Goal: Task Accomplishment & Management: Complete application form

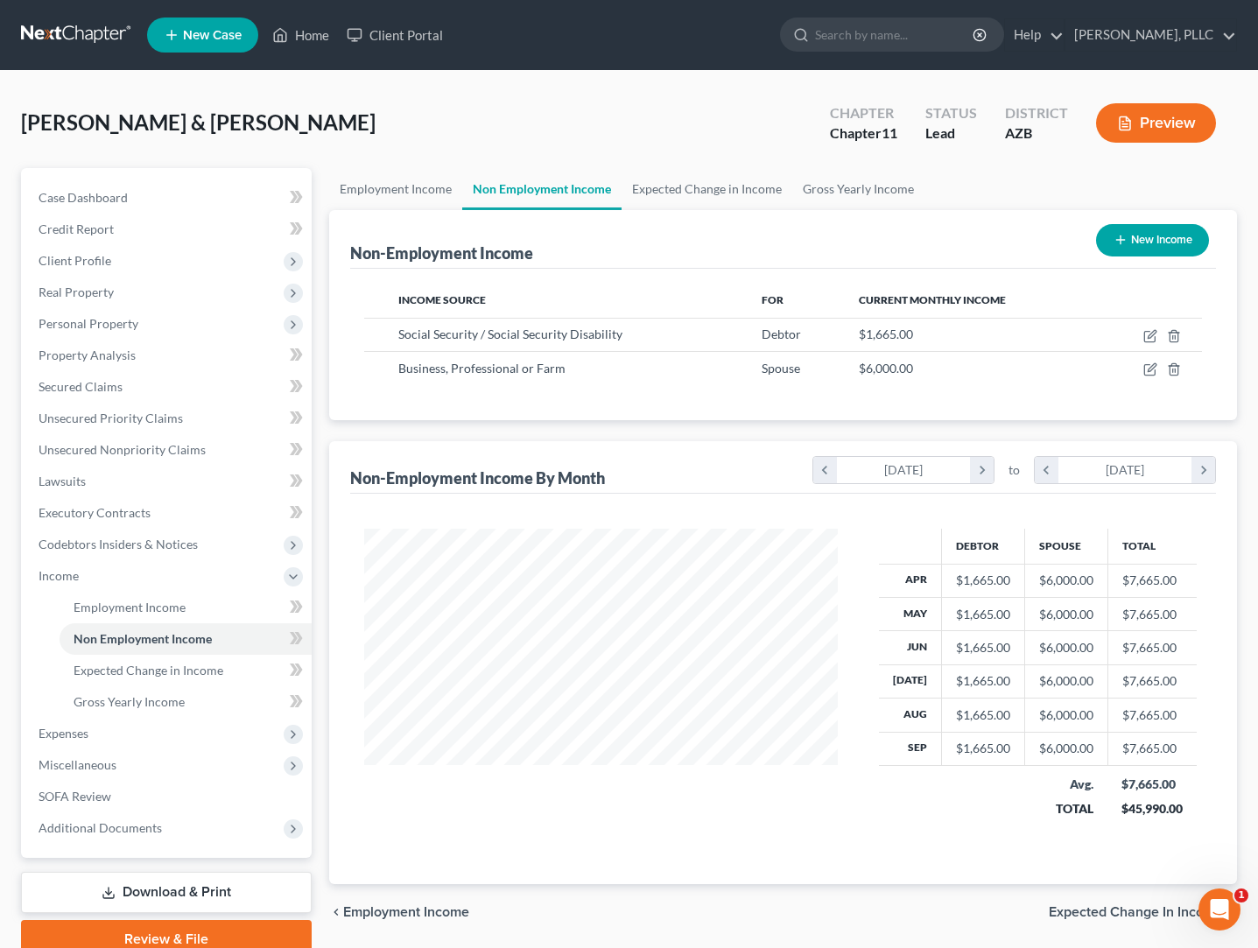
scroll to position [313, 509]
click at [98, 36] on link at bounding box center [77, 35] width 112 height 32
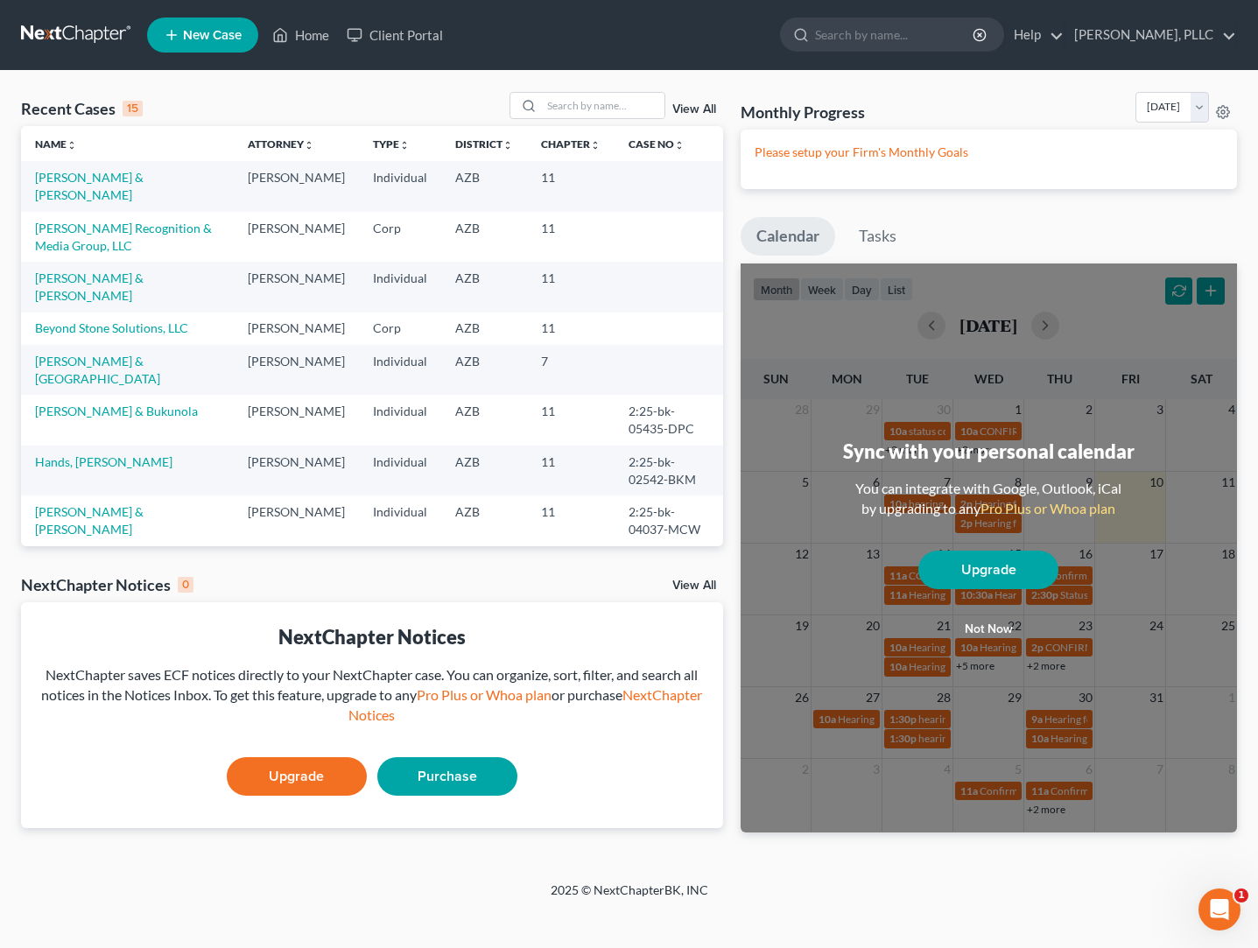
click at [144, 236] on td "[PERSON_NAME] Recognition & Media Group, LLC" at bounding box center [127, 237] width 213 height 50
click at [140, 232] on link "[PERSON_NAME] Recognition & Media Group, LLC" at bounding box center [123, 237] width 177 height 32
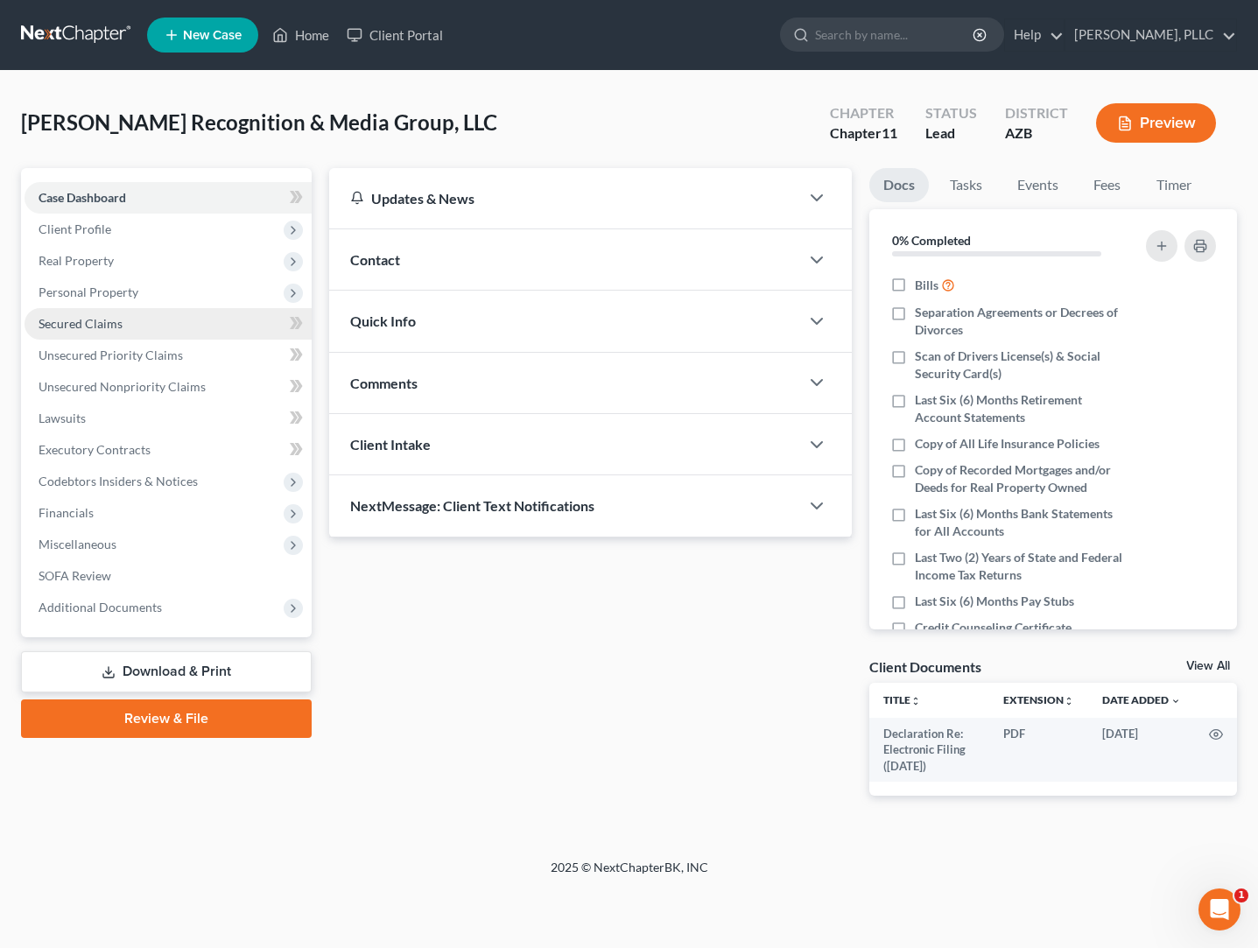
click at [76, 331] on link "Secured Claims" at bounding box center [168, 324] width 287 height 32
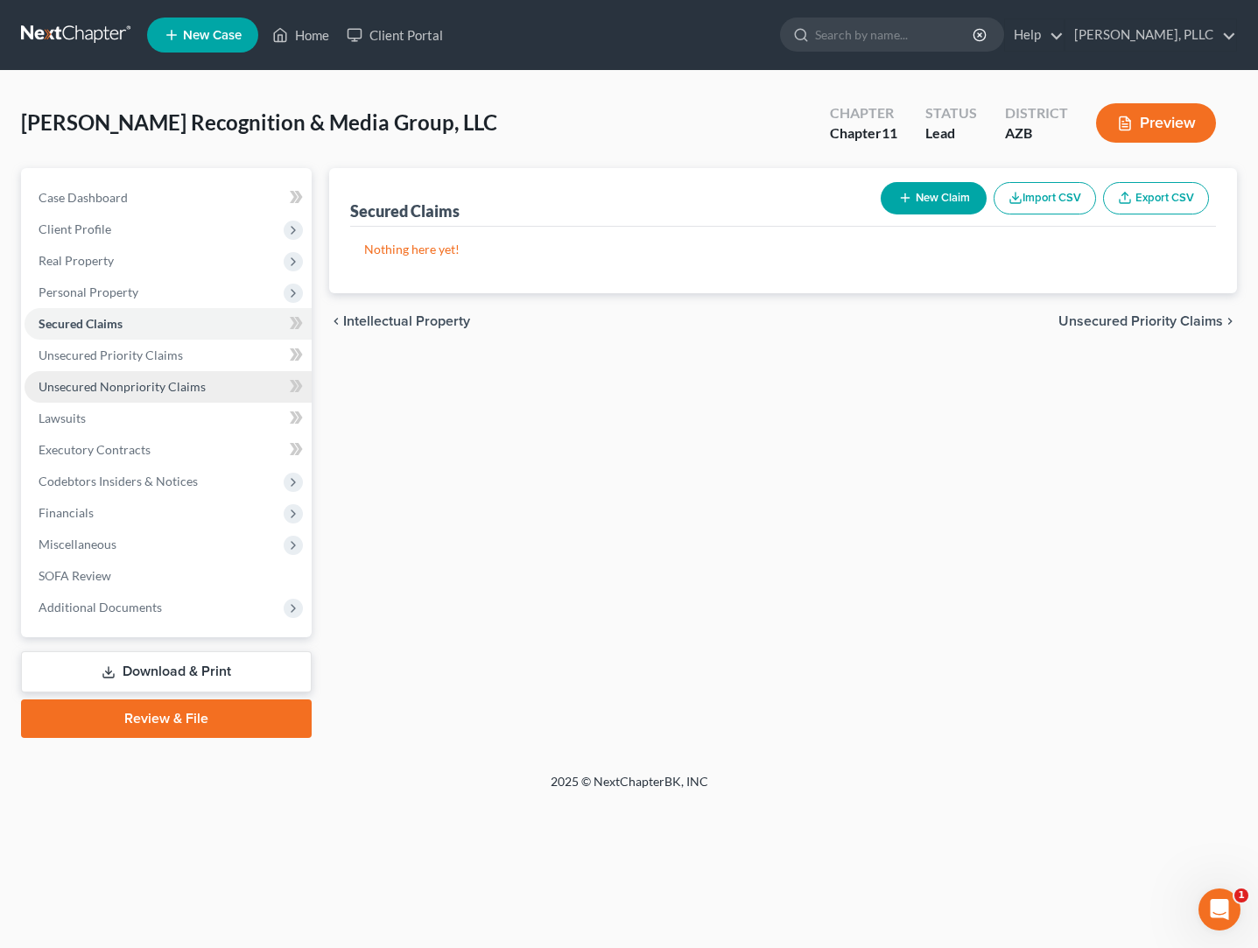
click at [84, 385] on span "Unsecured Nonpriority Claims" at bounding box center [122, 386] width 167 height 15
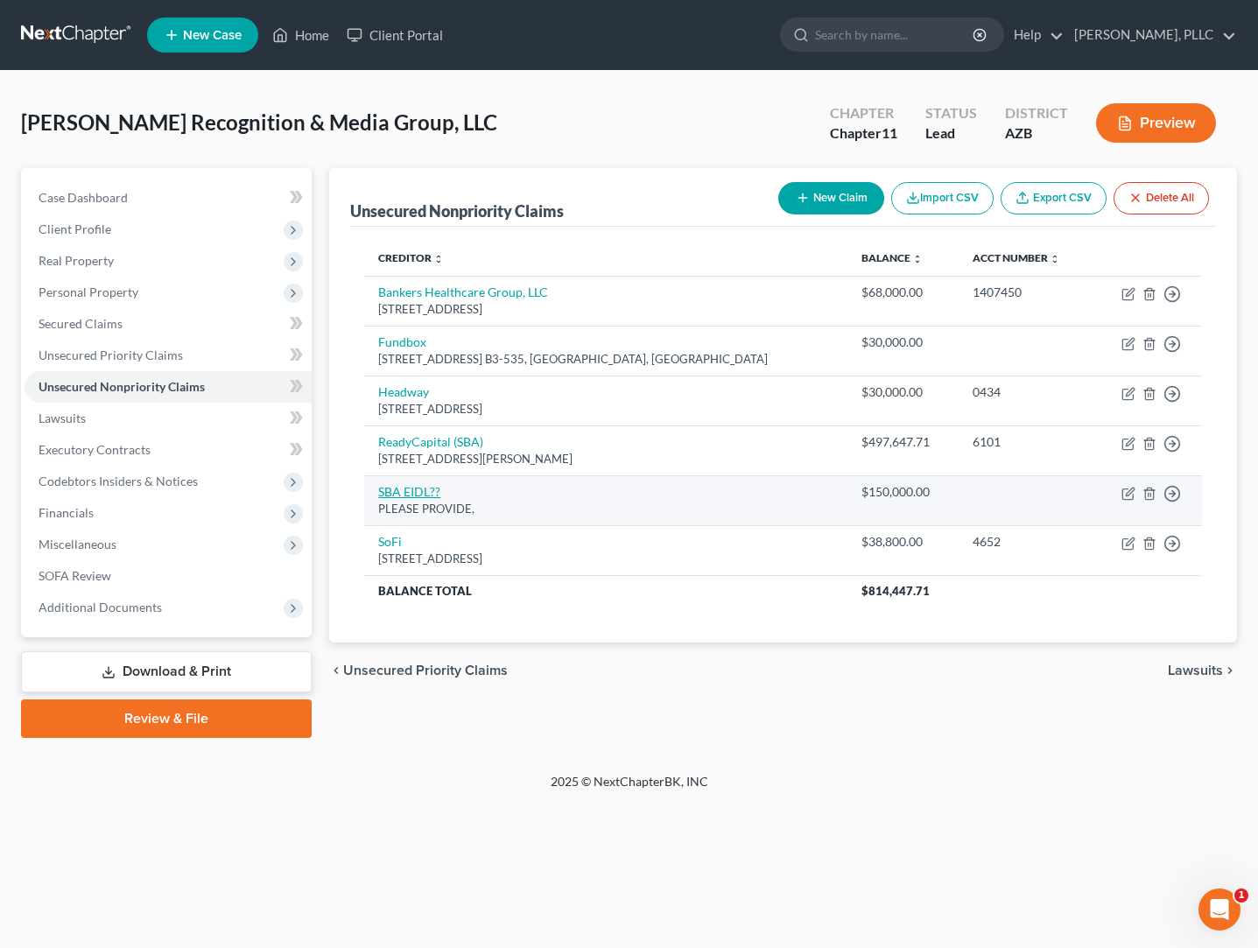
click at [411, 493] on link "SBA EIDL??" at bounding box center [409, 491] width 62 height 15
select select "8"
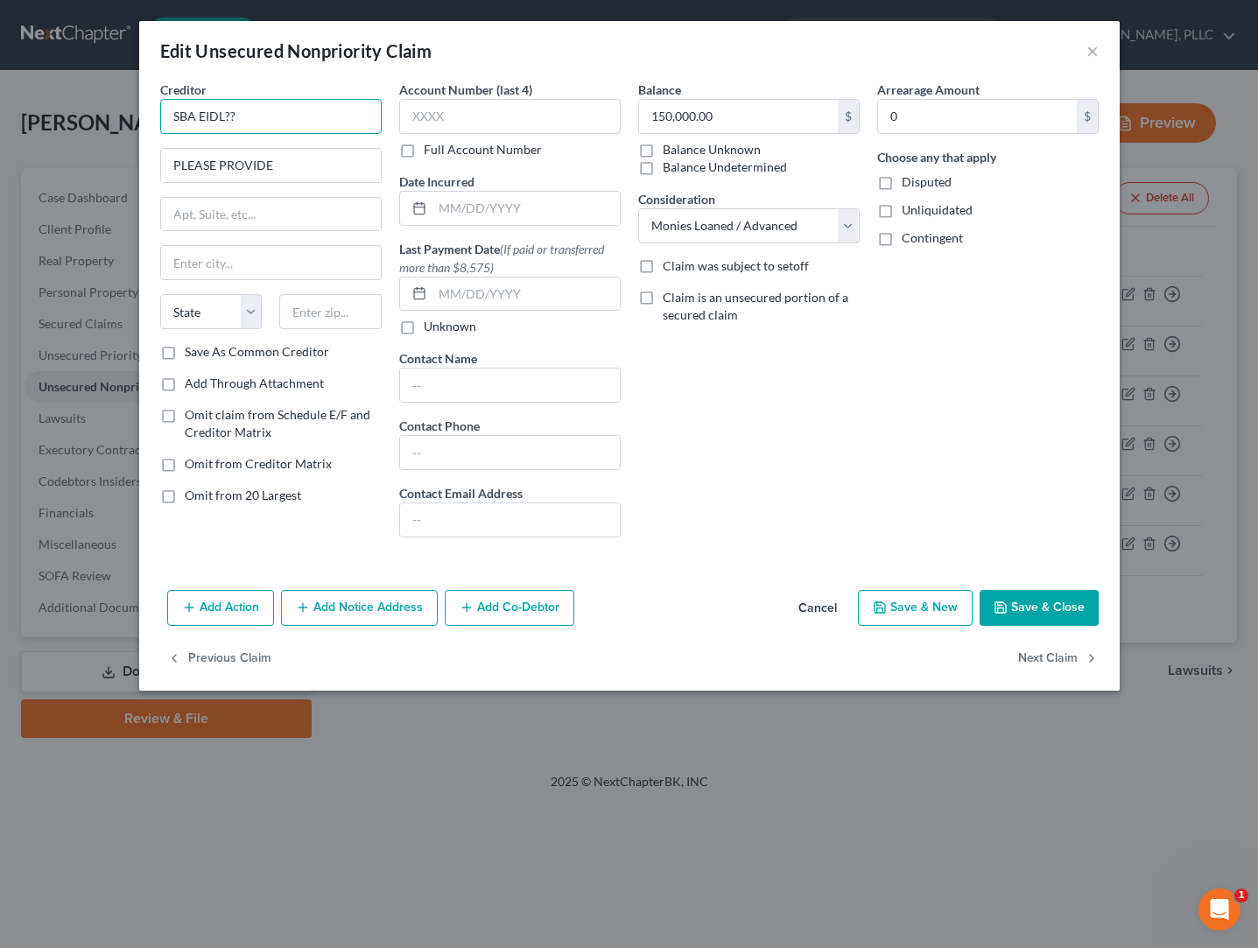
click at [257, 115] on input "SBA EIDL??" at bounding box center [270, 116] width 221 height 35
drag, startPoint x: 281, startPoint y: 165, endPoint x: 92, endPoint y: 163, distance: 189.1
click at [236, 114] on input "SBA EIDL" at bounding box center [270, 116] width 221 height 35
type input "S"
type input "United States Small Business Administration"
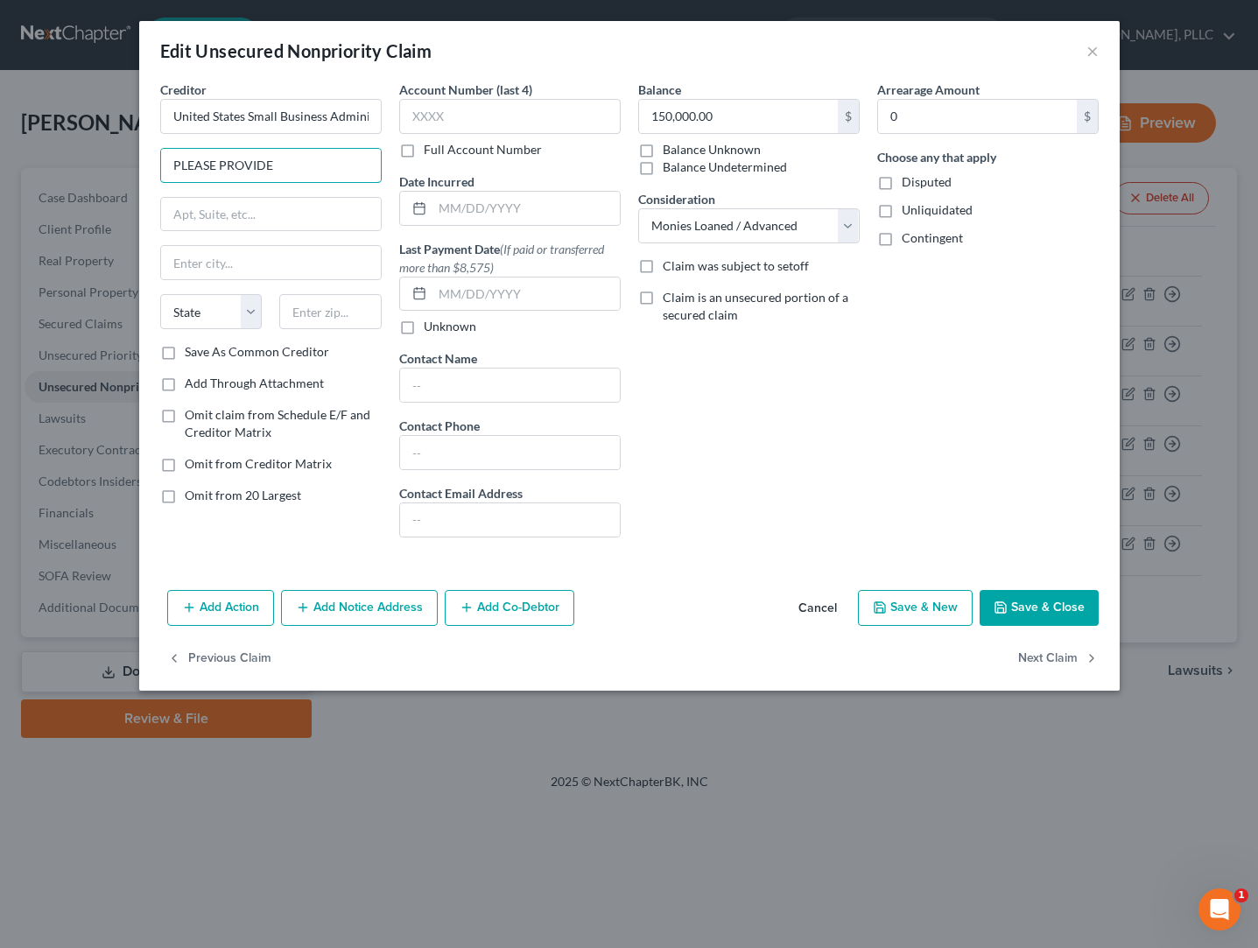
drag, startPoint x: 291, startPoint y: 165, endPoint x: 149, endPoint y: 161, distance: 141.8
click at [149, 161] on div "Creditor * [GEOGRAPHIC_DATA] Small Business Administration PLEASE PROVIDE State…" at bounding box center [629, 332] width 980 height 502
type input "[GEOGRAPHIC_DATA] #300"
type input "[GEOGRAPHIC_DATA]"
select select "45"
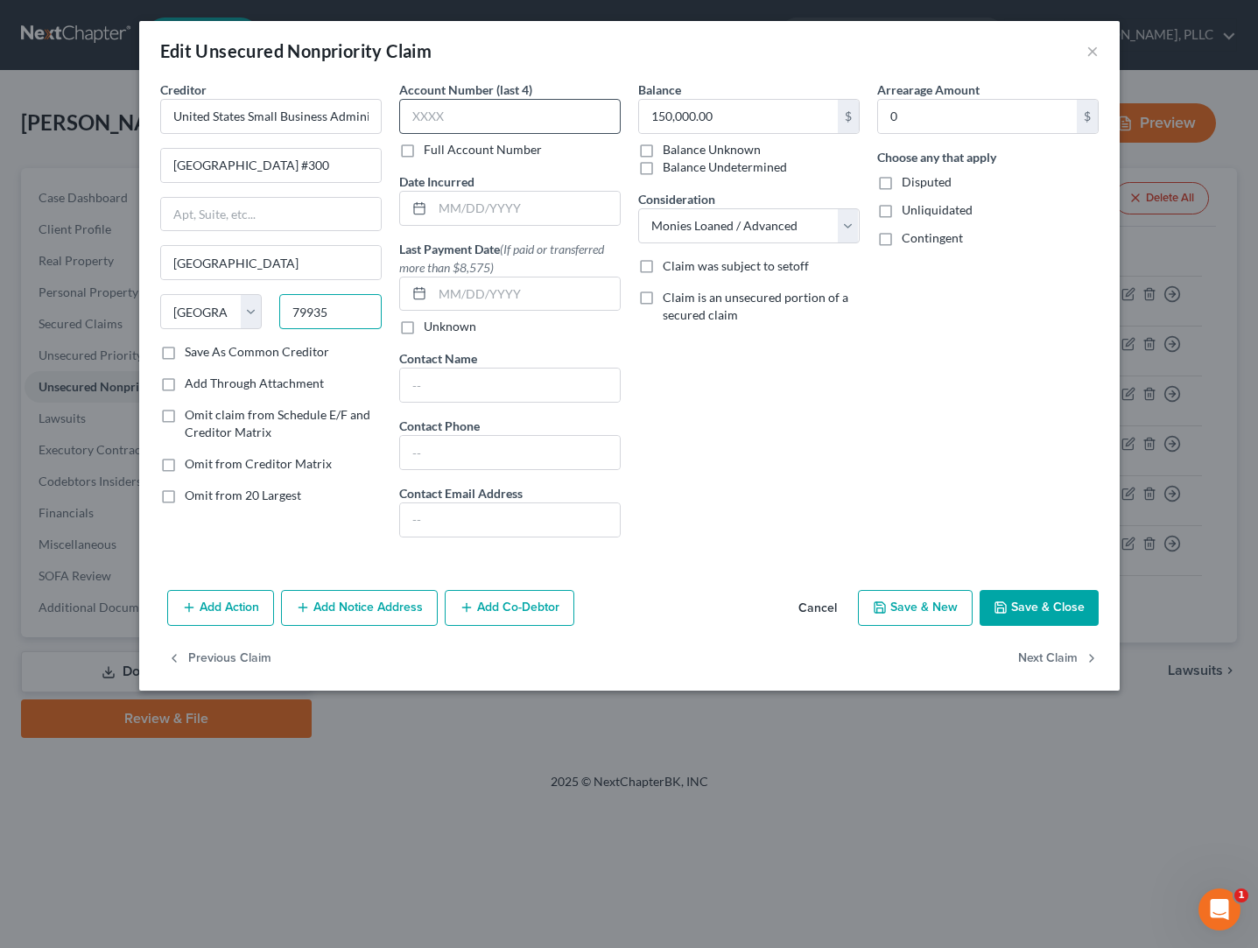
type input "79935"
click at [1043, 615] on button "Save & Close" at bounding box center [1038, 608] width 119 height 37
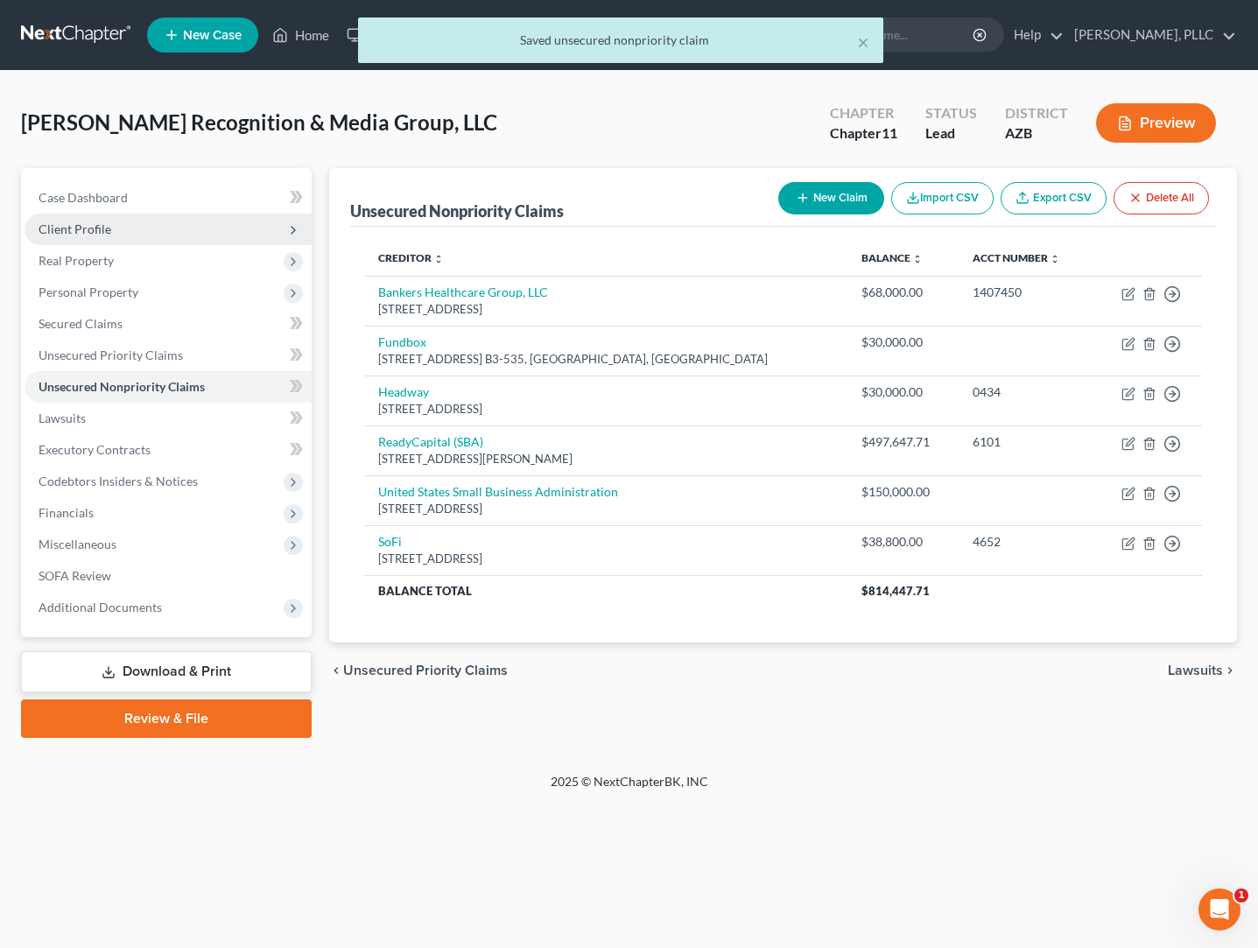
click at [81, 226] on span "Client Profile" at bounding box center [75, 228] width 73 height 15
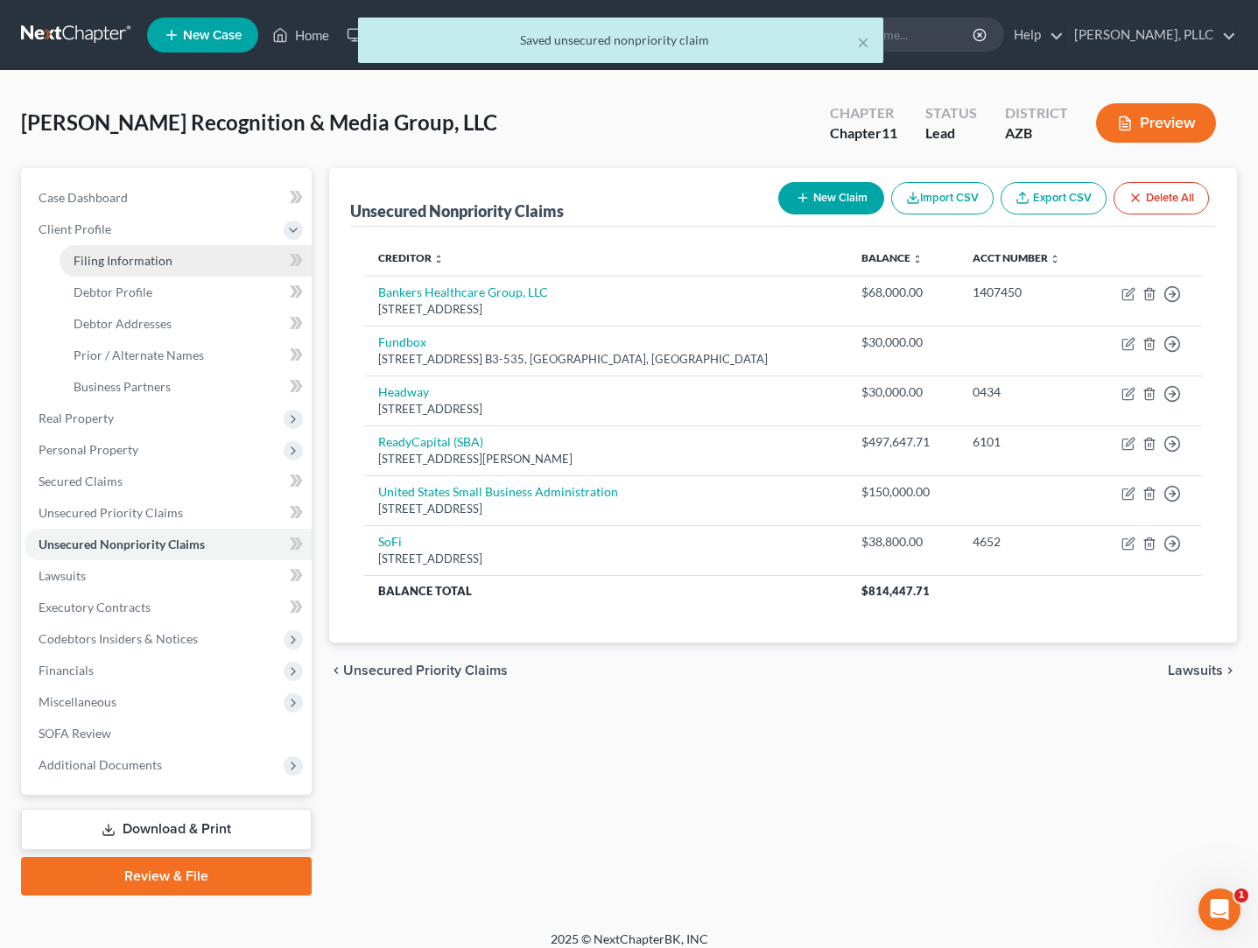
click at [95, 262] on span "Filing Information" at bounding box center [123, 260] width 99 height 15
select select "3"
select select "1"
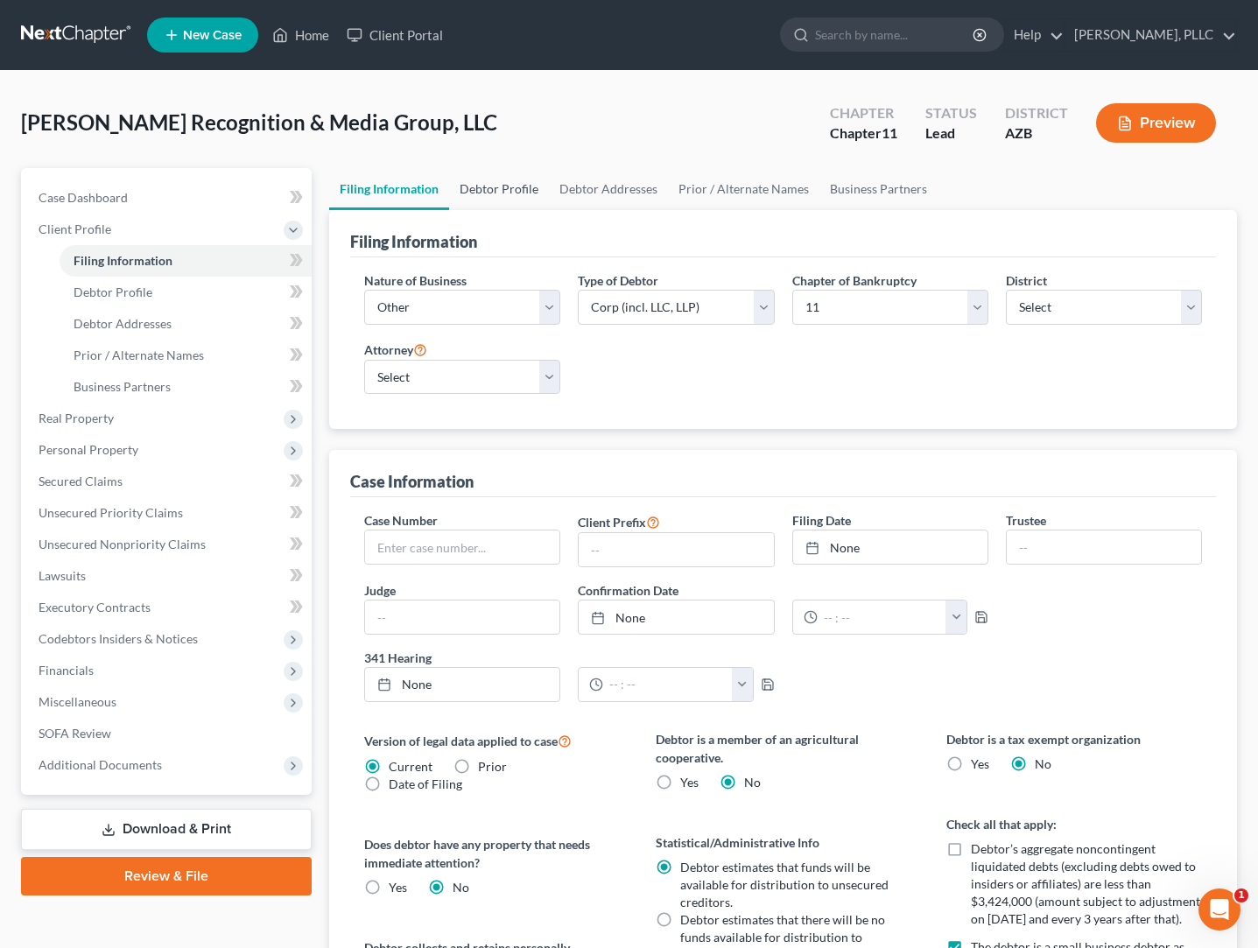
click at [520, 191] on link "Debtor Profile" at bounding box center [499, 189] width 100 height 42
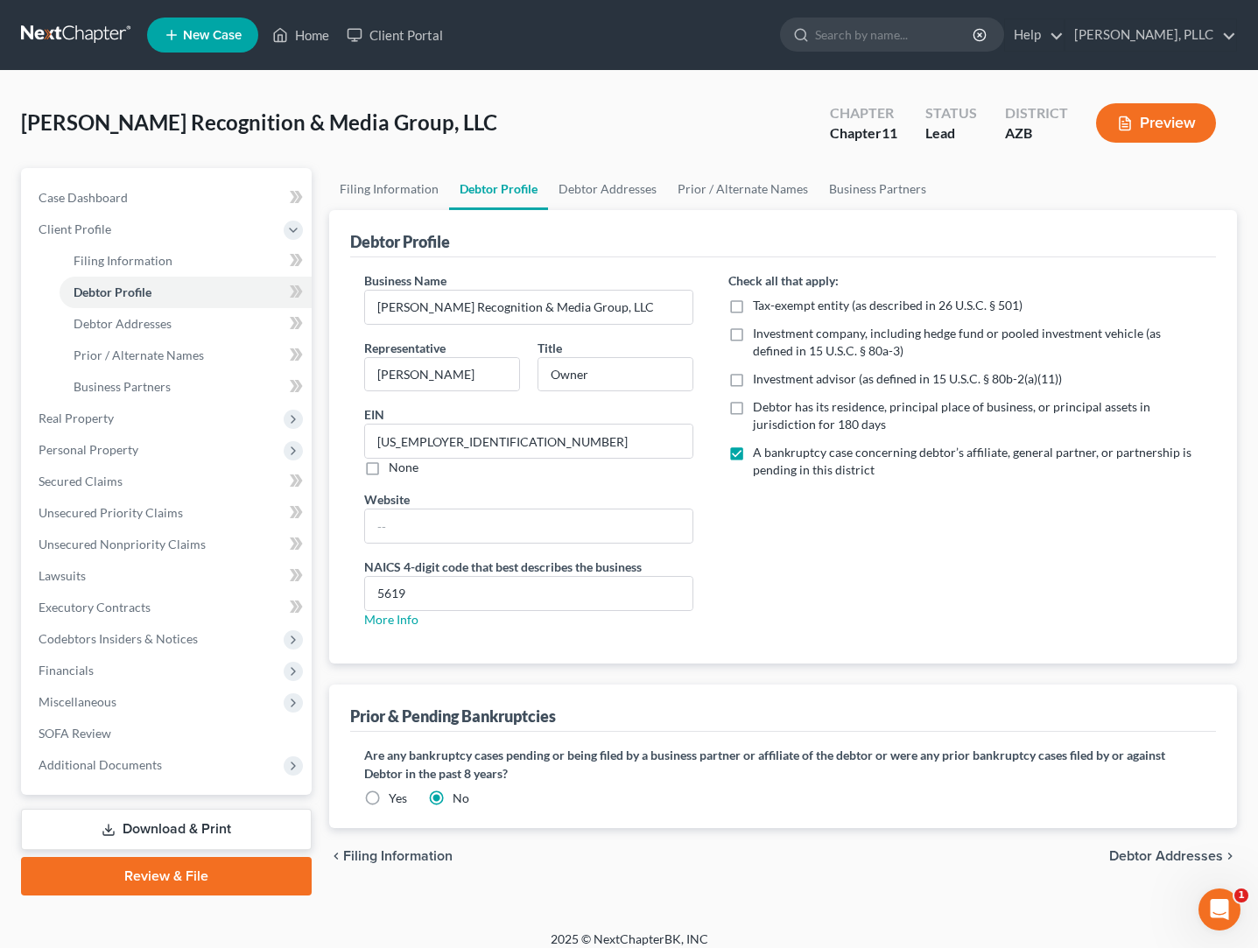
radio input "true"
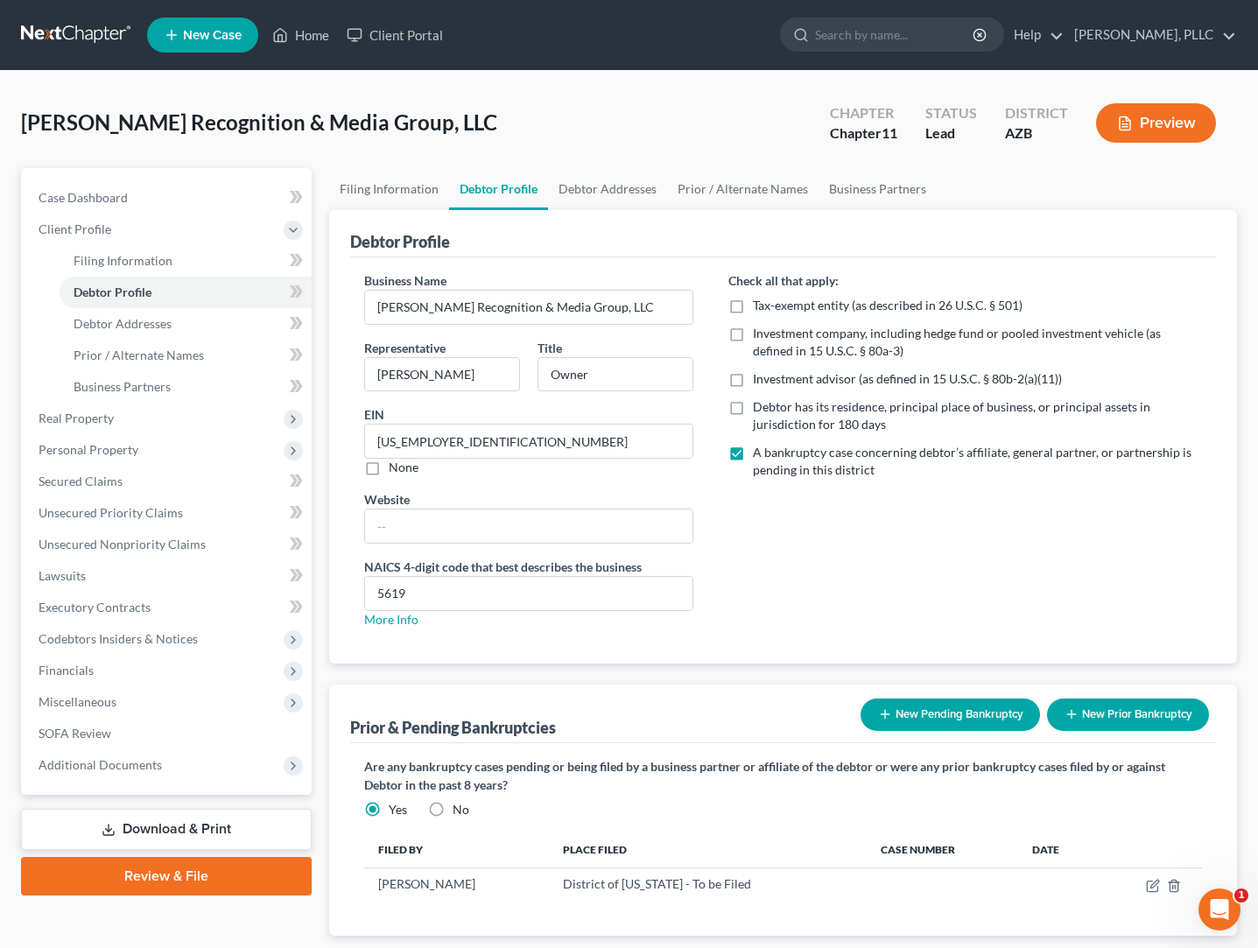
click at [753, 406] on label "Debtor has its residence, principal place of business, or principal assets in j…" at bounding box center [977, 415] width 449 height 35
click at [760, 406] on input "Debtor has its residence, principal place of business, or principal assets in j…" at bounding box center [765, 403] width 11 height 11
checkbox input "true"
click at [65, 547] on span "Unsecured Nonpriority Claims" at bounding box center [122, 544] width 167 height 15
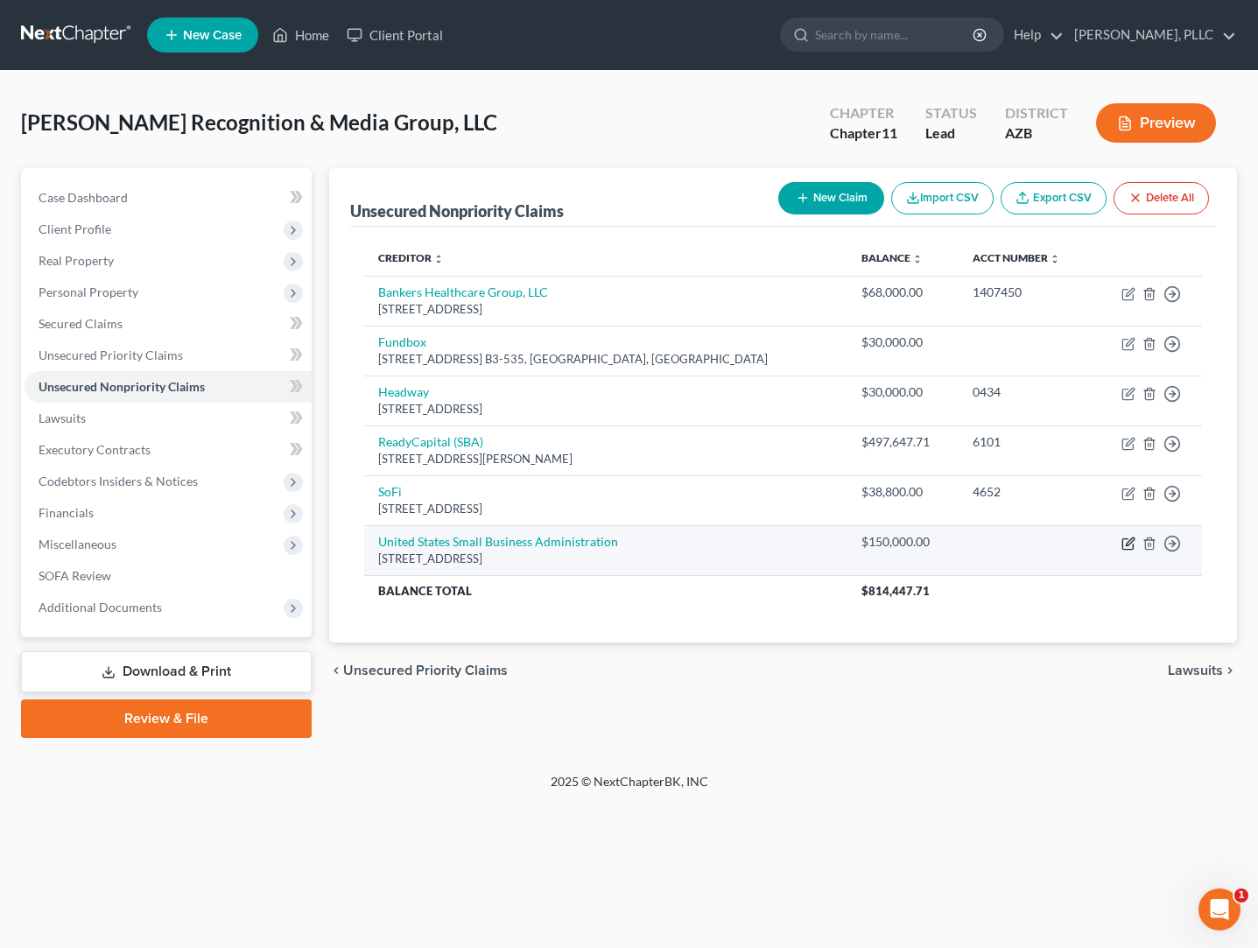
click at [1128, 539] on icon "button" at bounding box center [1130, 541] width 8 height 8
select select "45"
select select "8"
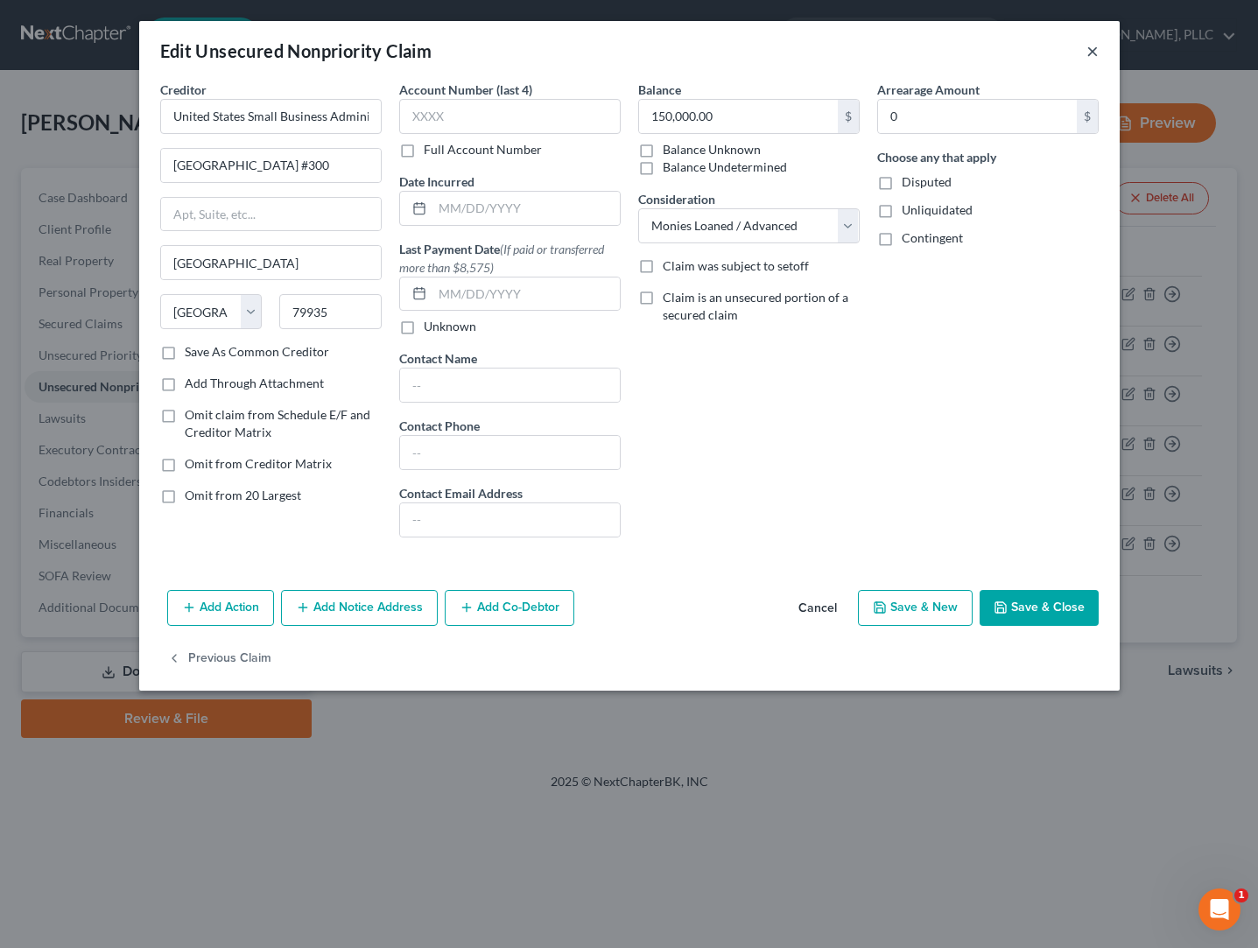
click at [1095, 53] on button "×" at bounding box center [1092, 50] width 12 height 21
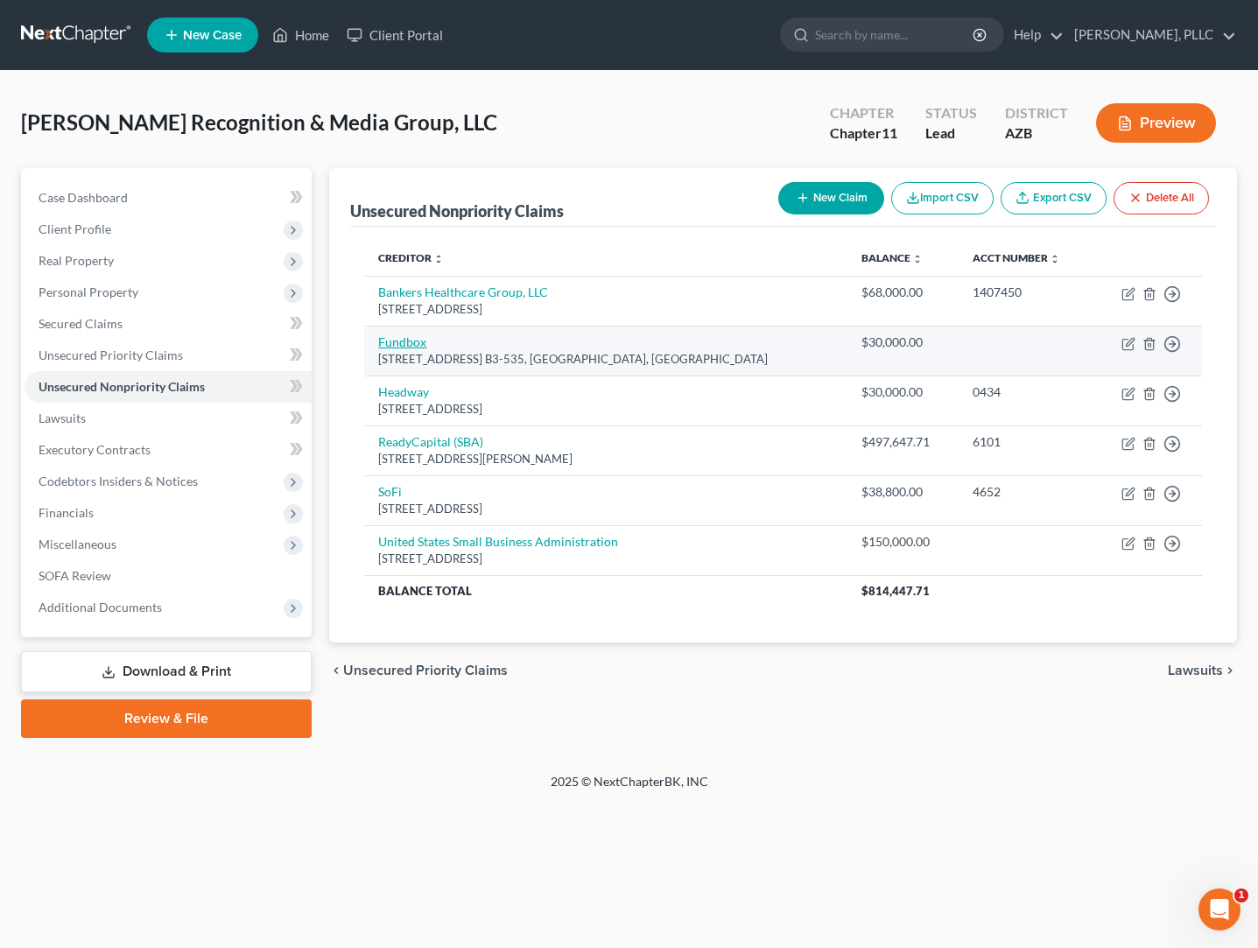
click at [399, 348] on link "Fundbox" at bounding box center [402, 341] width 48 height 15
select select "45"
select select "8"
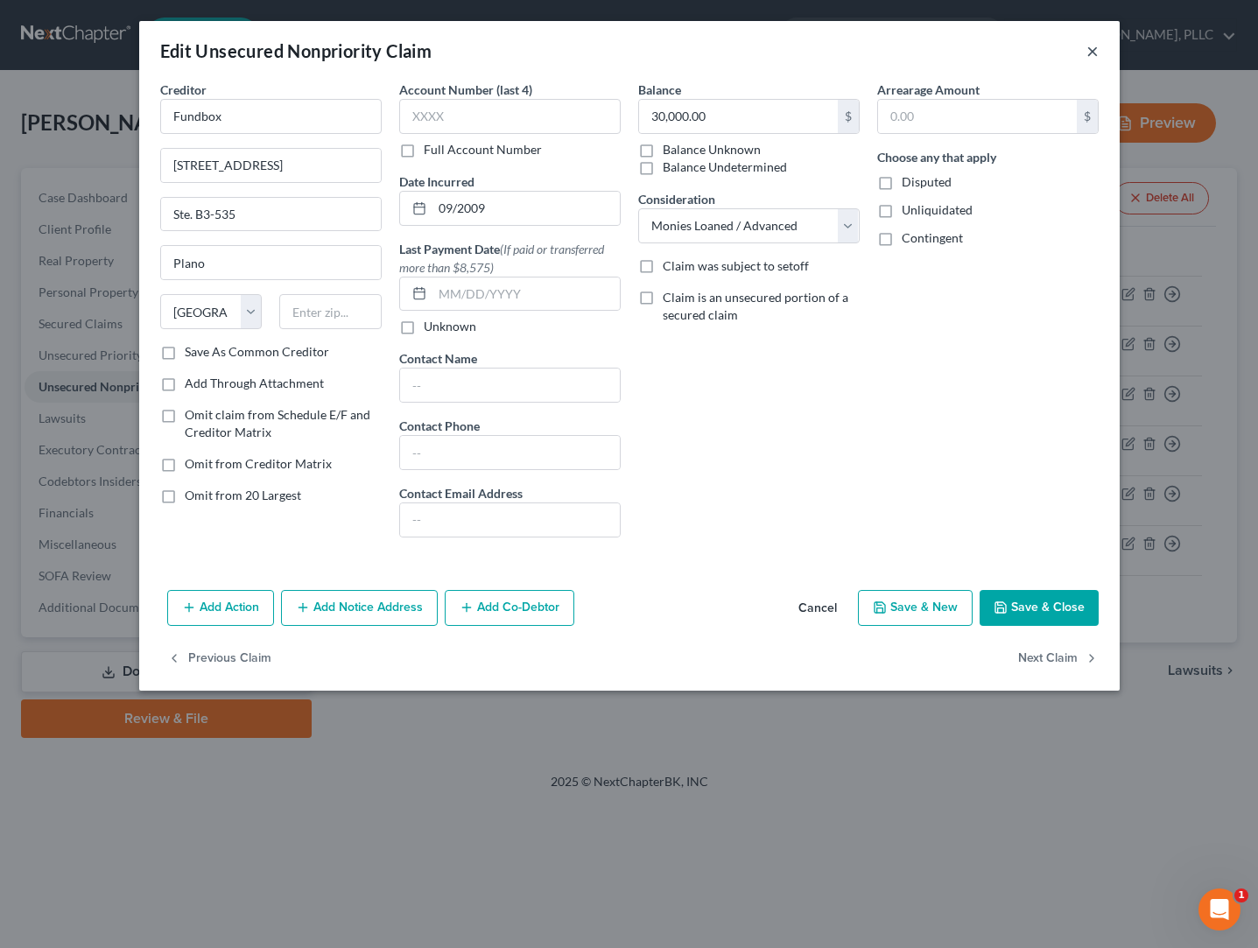
click at [1092, 49] on button "×" at bounding box center [1092, 50] width 12 height 21
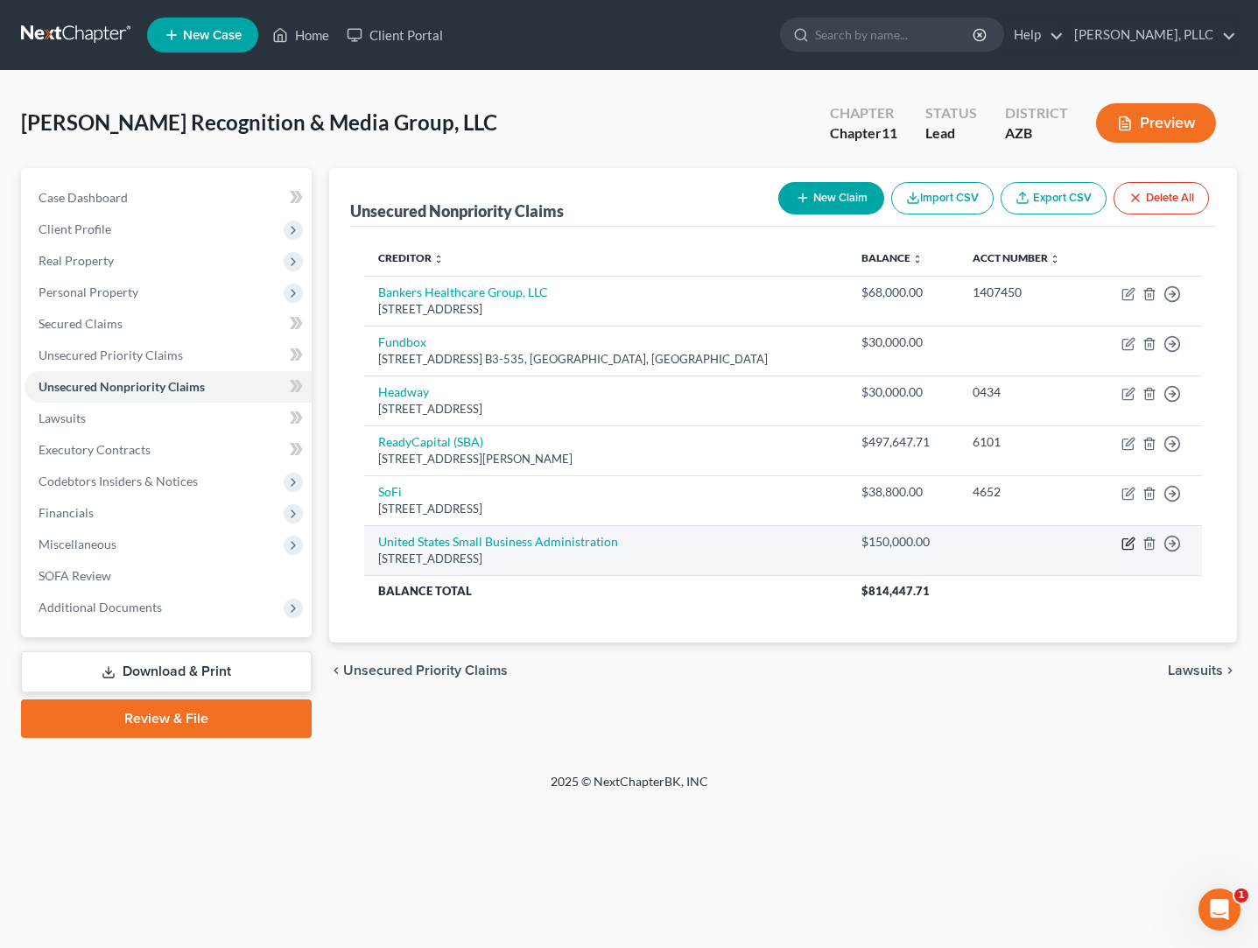
click at [1127, 539] on icon "button" at bounding box center [1130, 541] width 8 height 8
select select "45"
select select "8"
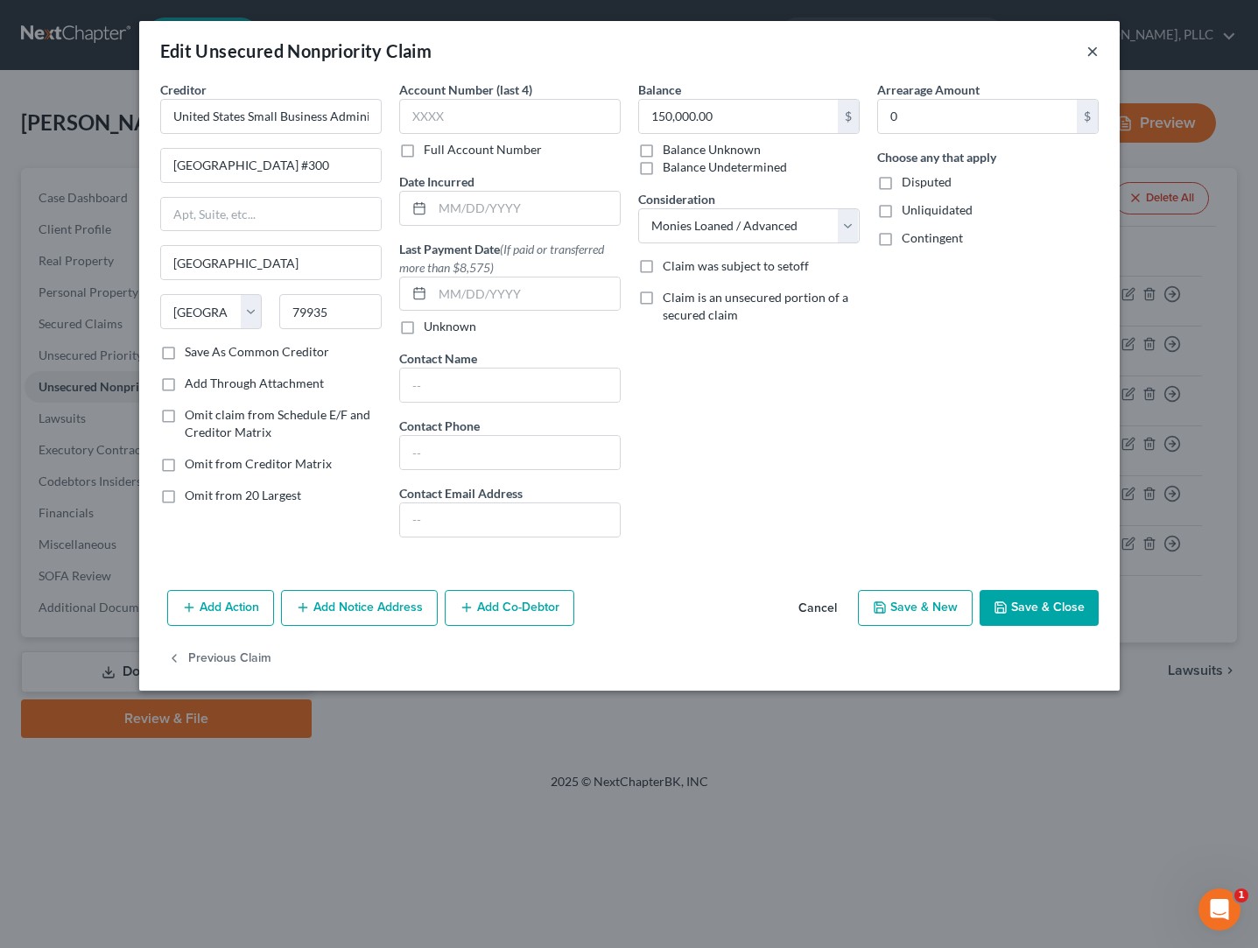
click at [1092, 52] on button "×" at bounding box center [1092, 50] width 12 height 21
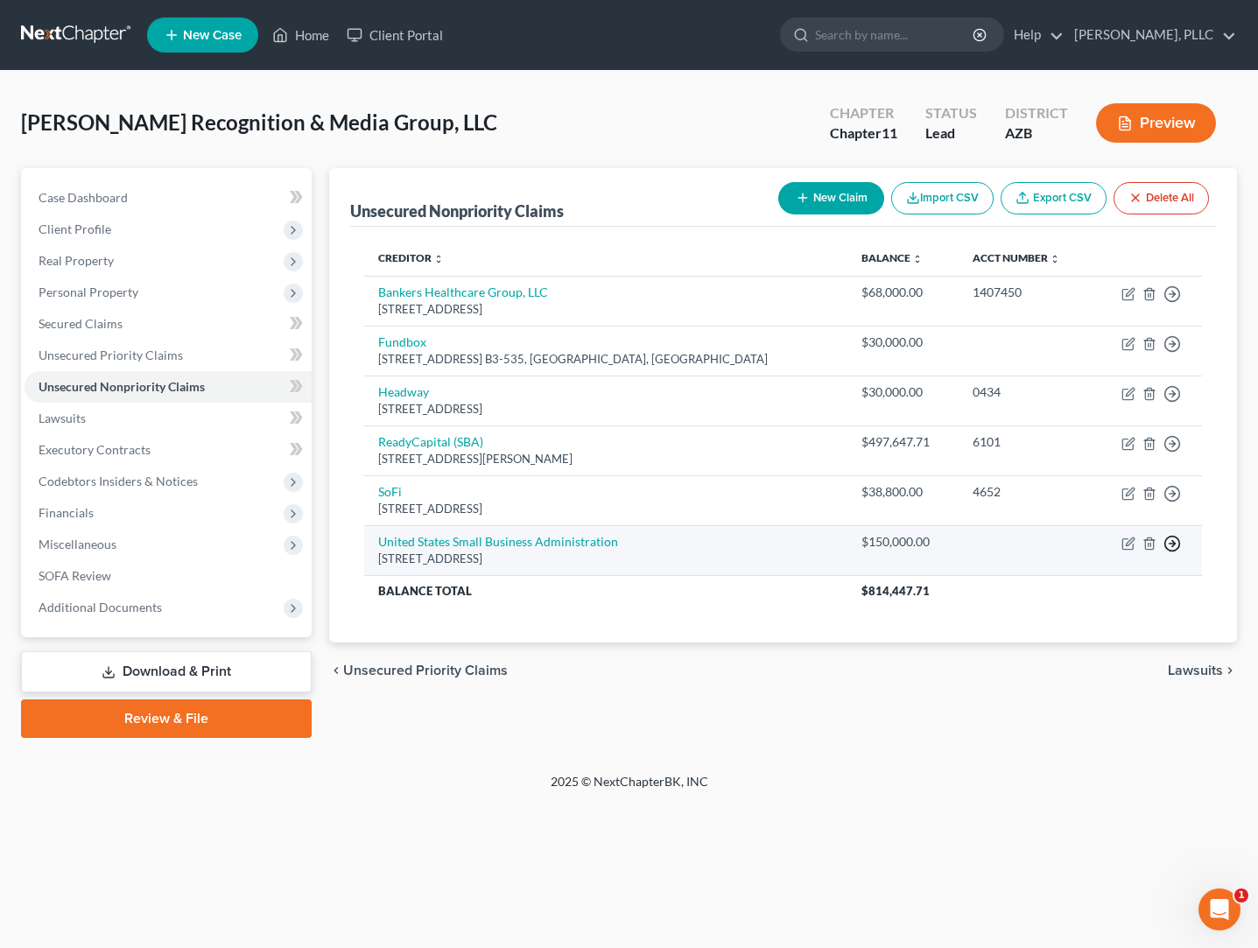
click at [1174, 539] on icon "button" at bounding box center [1172, 544] width 18 height 18
click at [1085, 556] on link "Move to D" at bounding box center [1092, 556] width 146 height 30
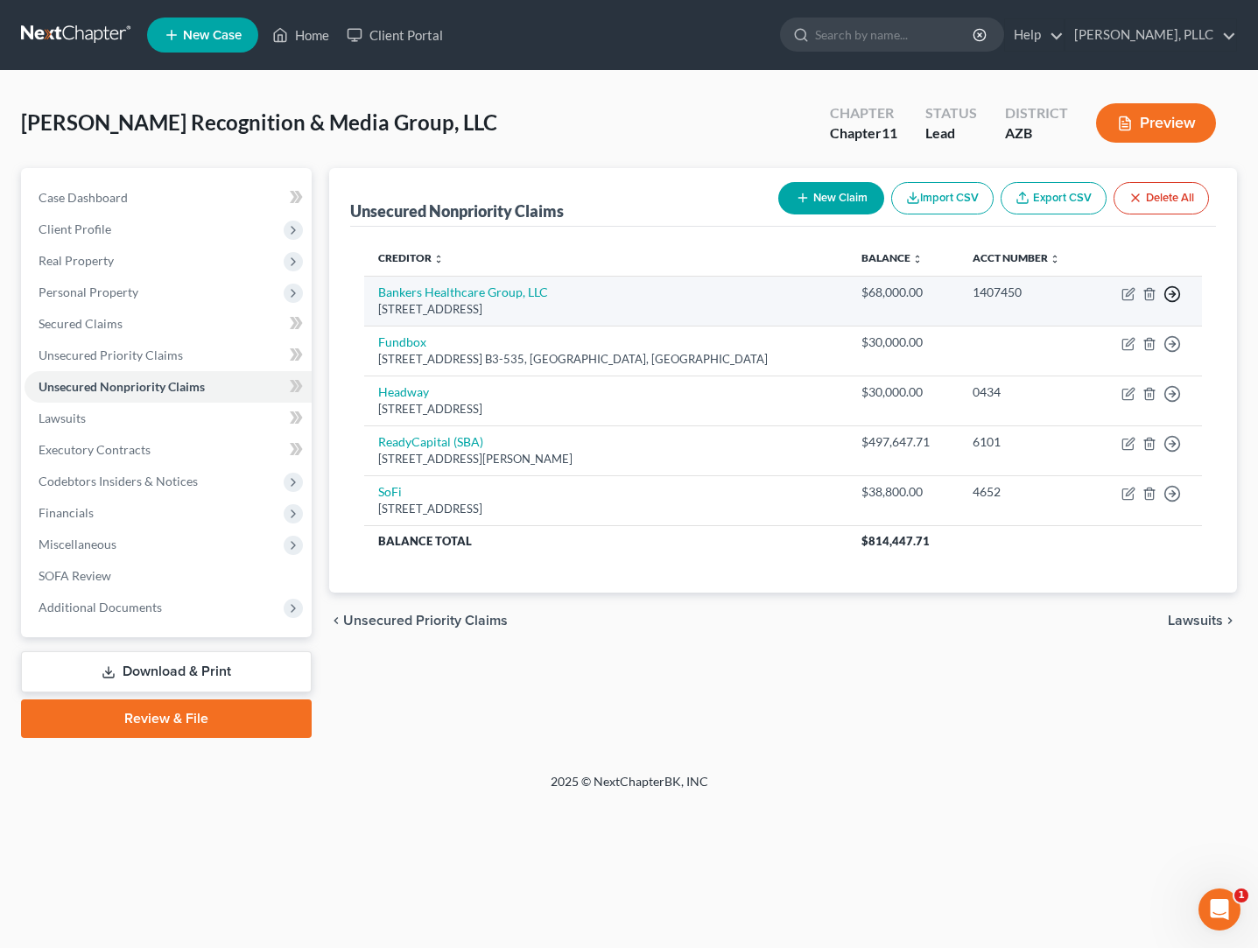
click at [1174, 294] on line "button" at bounding box center [1172, 294] width 6 height 0
click at [1081, 304] on link "Move to D" at bounding box center [1092, 306] width 146 height 30
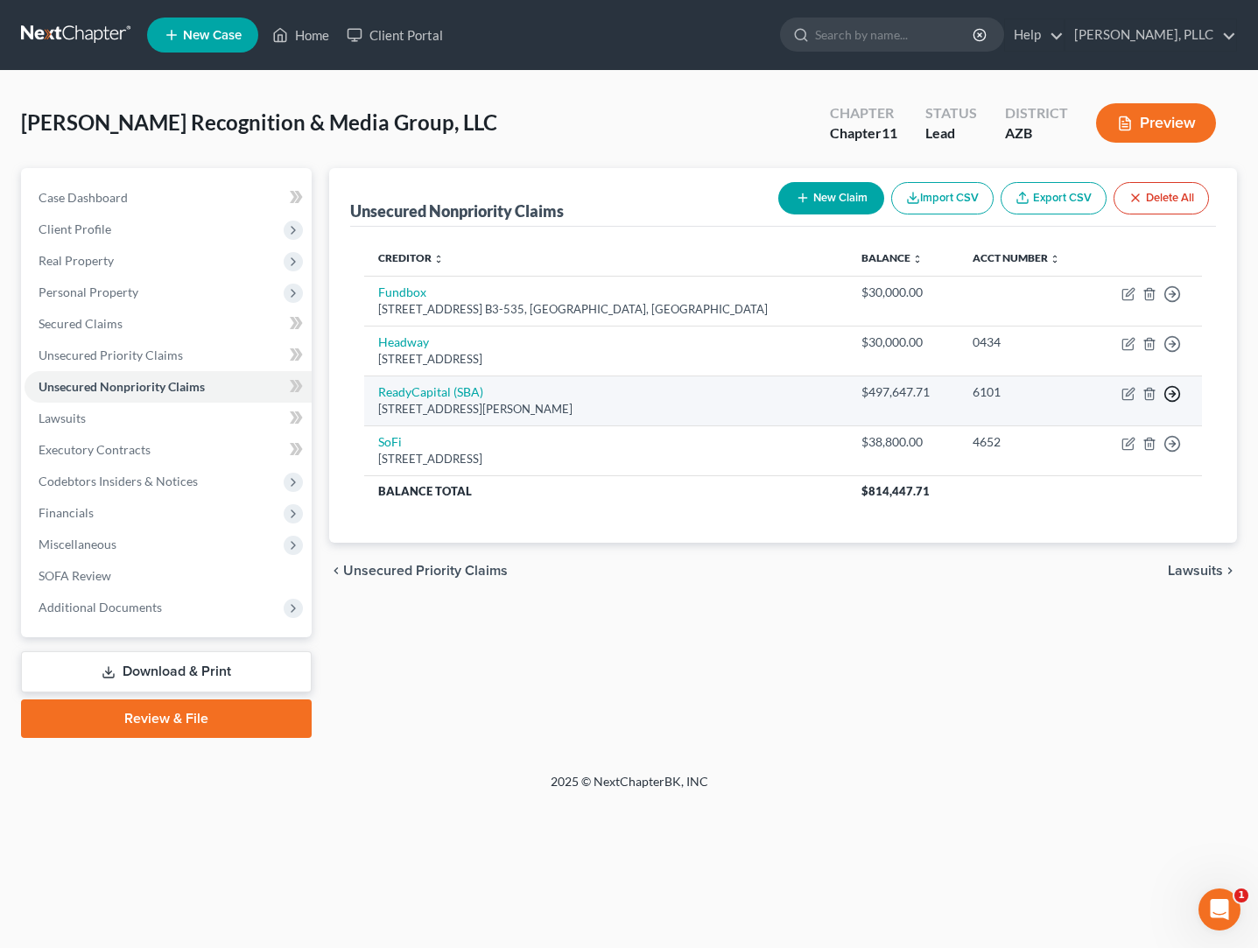
click at [1172, 394] on icon "button" at bounding box center [1172, 394] width 18 height 18
click at [1076, 411] on link "Move to D" at bounding box center [1092, 406] width 146 height 30
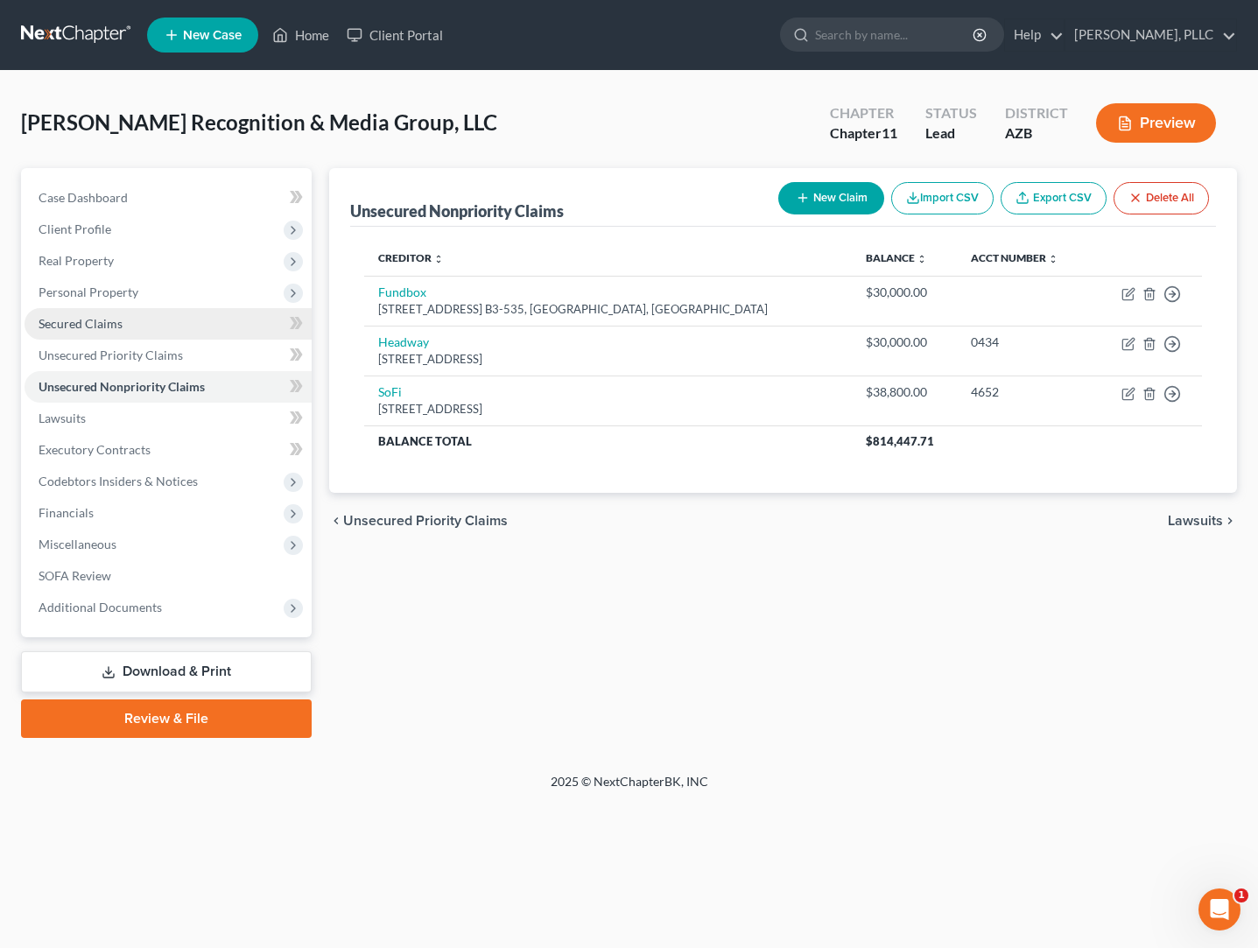
click at [91, 327] on span "Secured Claims" at bounding box center [81, 323] width 84 height 15
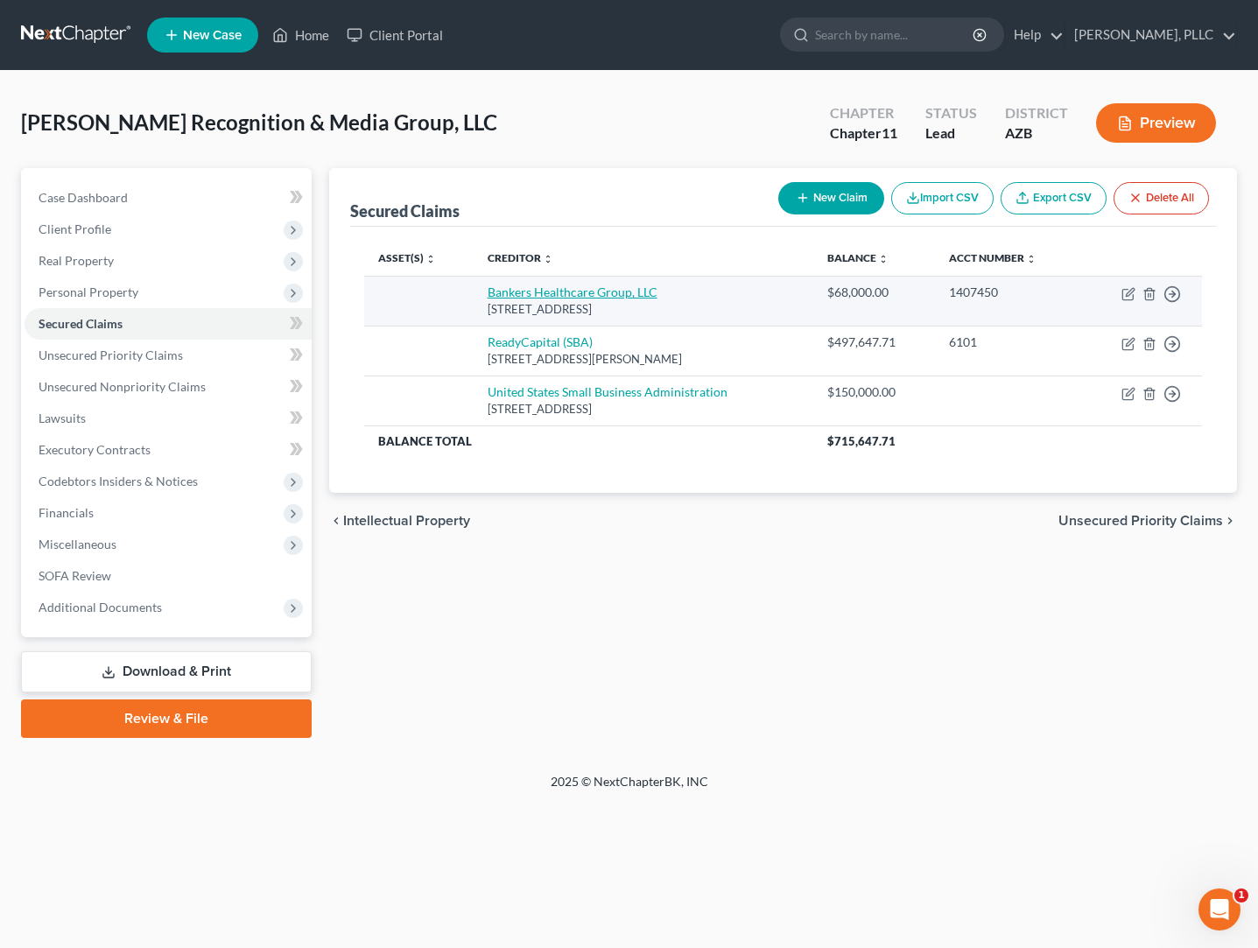
click at [493, 295] on link "Bankers Healthcare Group, LLC" at bounding box center [573, 291] width 170 height 15
select select "9"
select select "0"
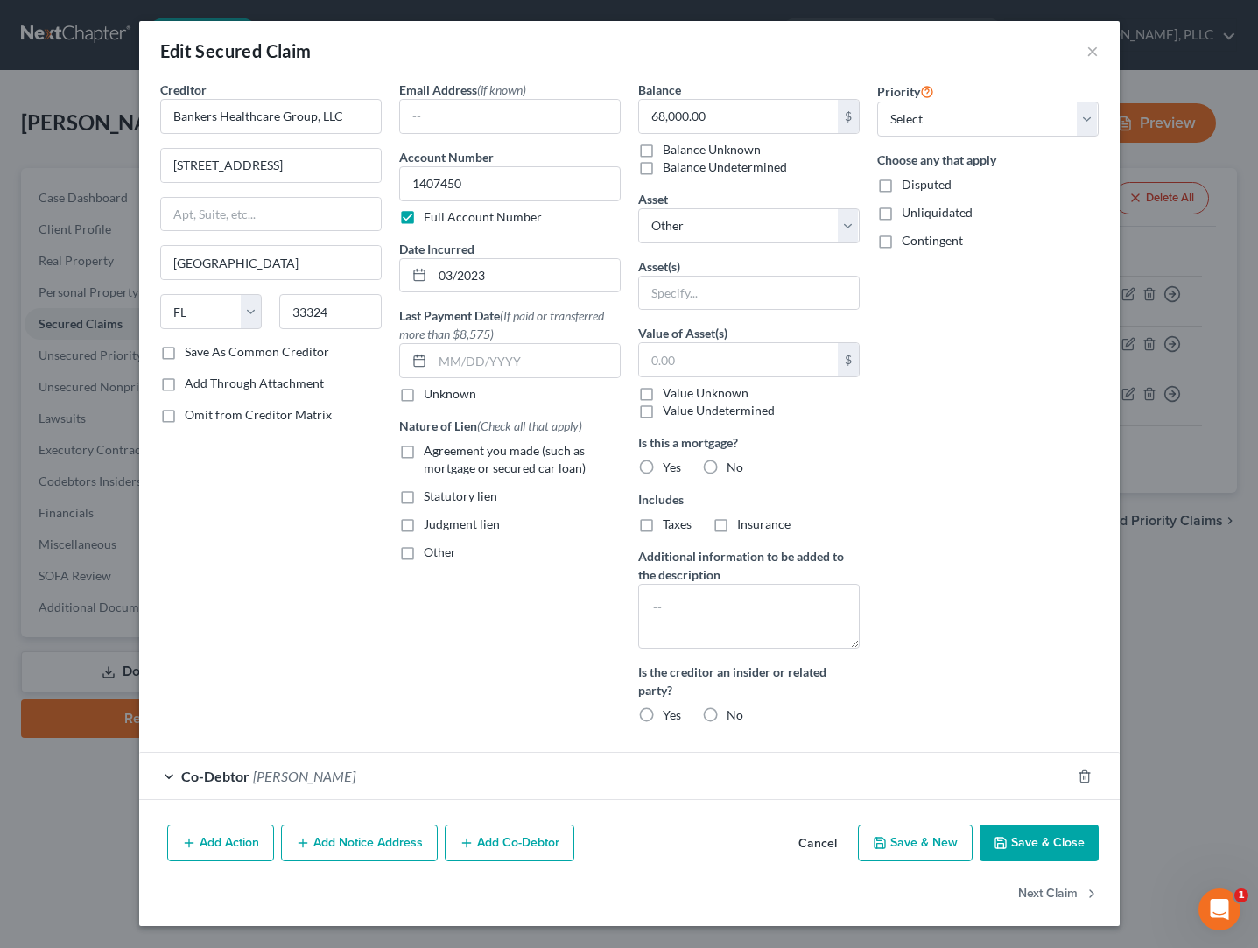
click at [902, 240] on label "Contingent" at bounding box center [932, 241] width 61 height 18
click at [909, 240] on input "Contingent" at bounding box center [914, 237] width 11 height 11
checkbox input "true"
click at [1003, 834] on button "Save & Close" at bounding box center [1038, 843] width 119 height 37
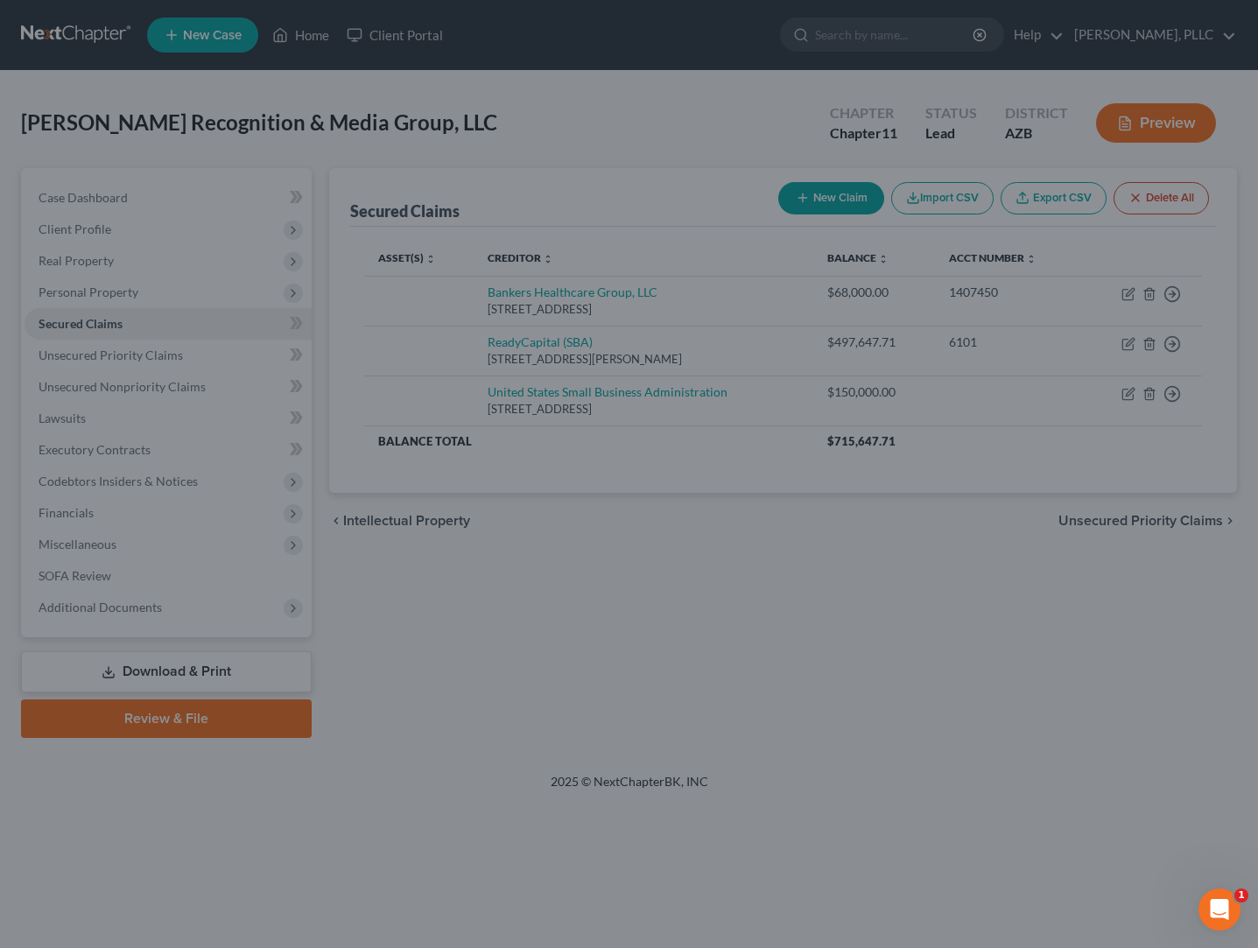
select select
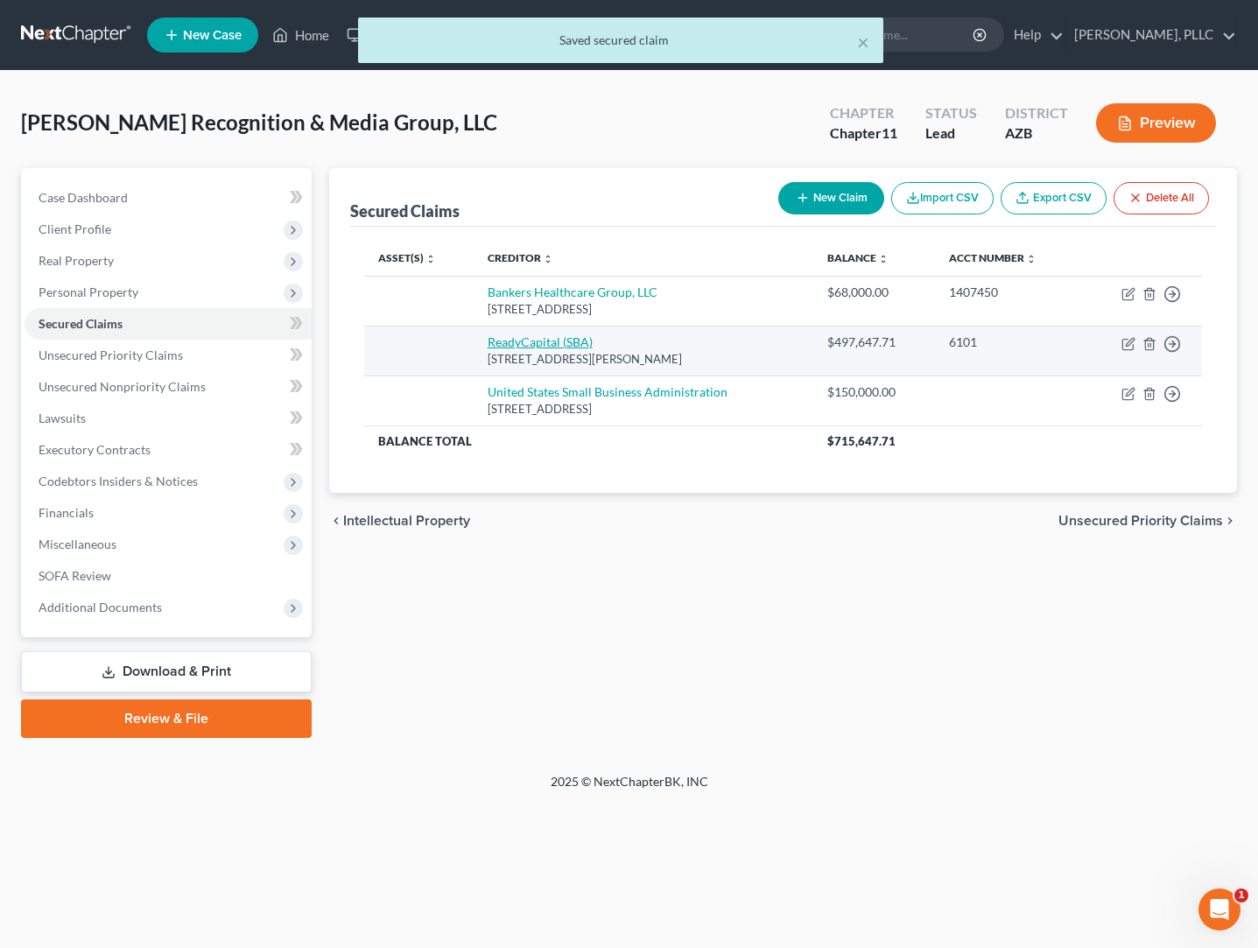
click at [538, 346] on link "ReadyCapital (SBA)" at bounding box center [540, 341] width 105 height 15
select select "33"
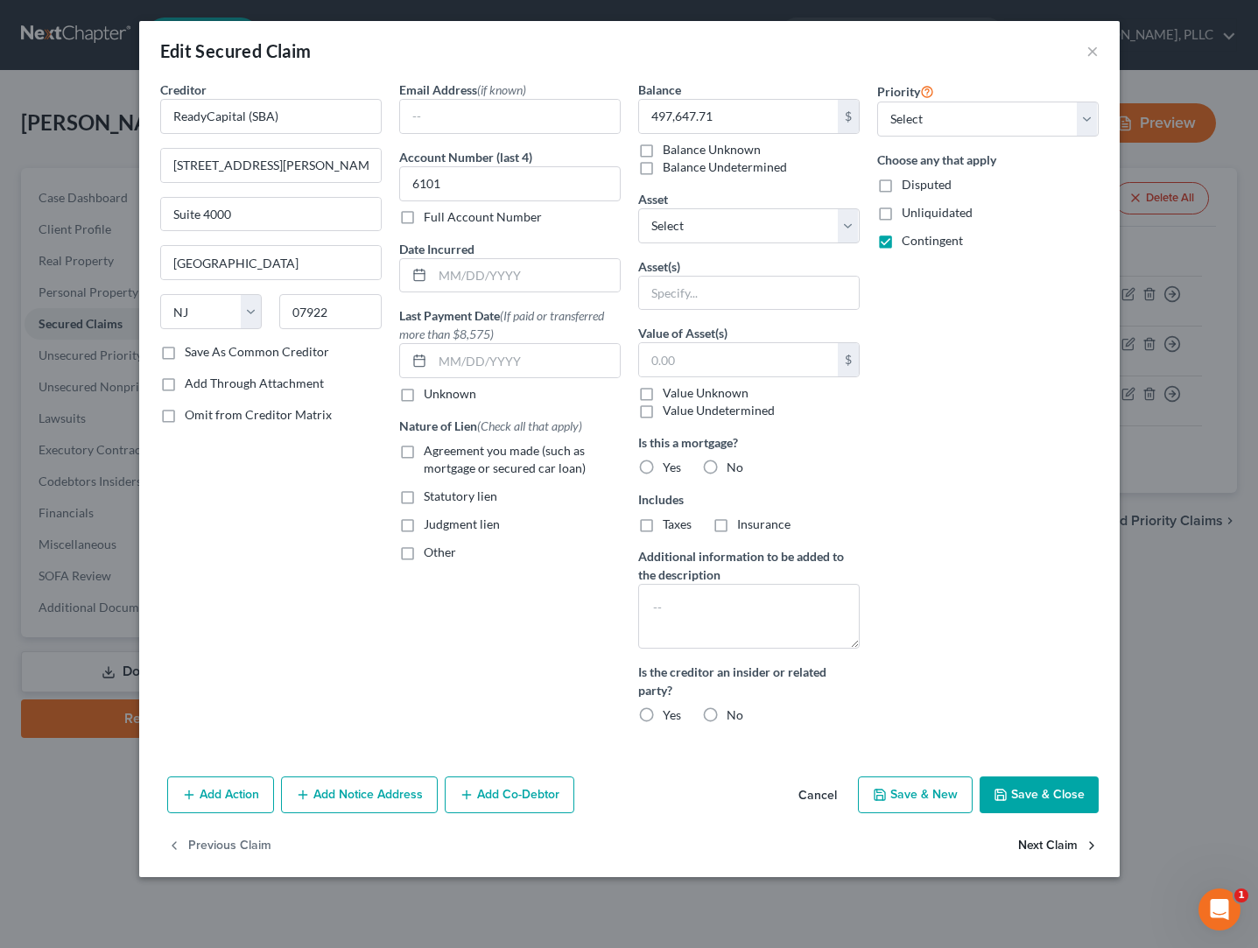
click at [1049, 843] on button "Next Claim" at bounding box center [1058, 845] width 81 height 37
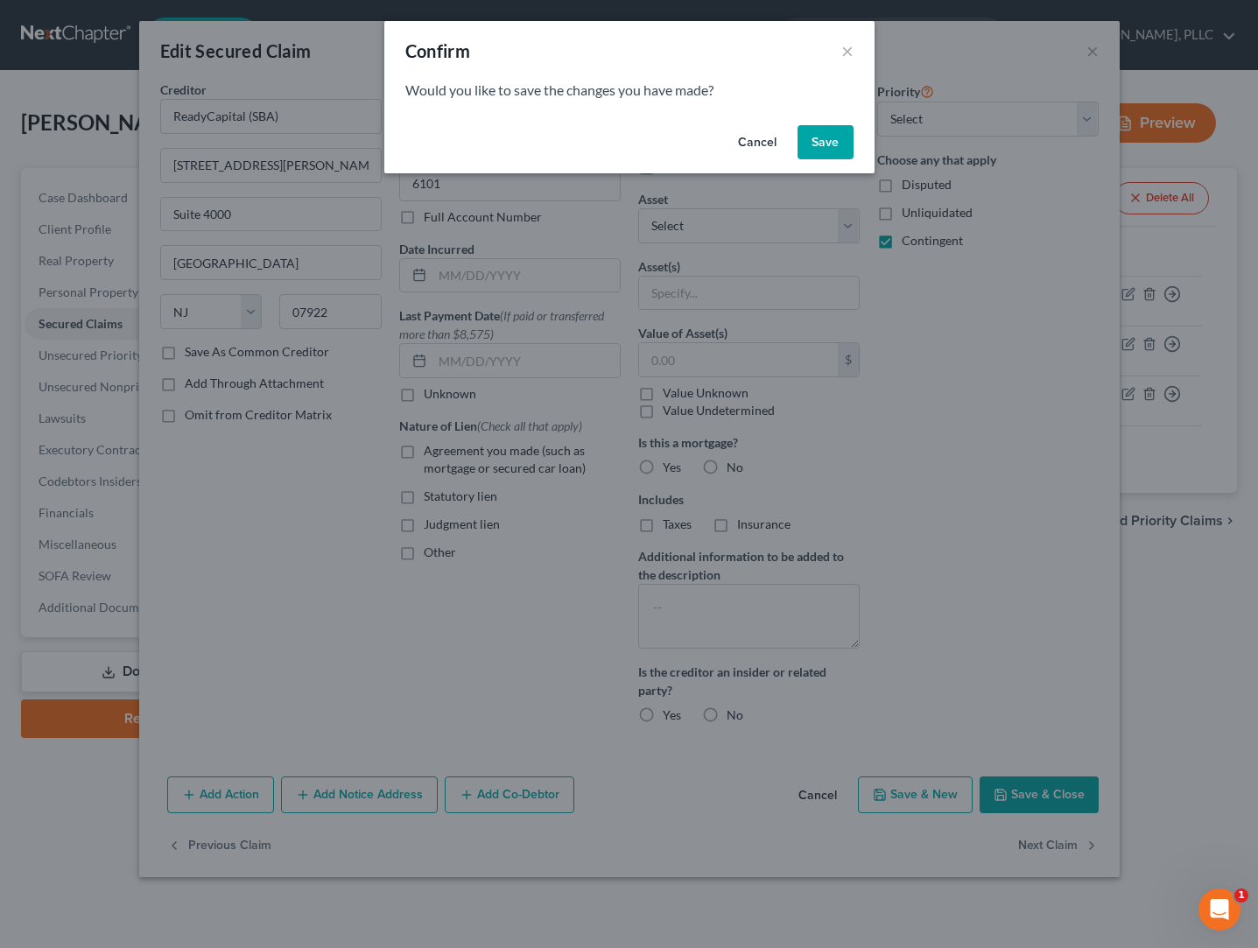
click at [830, 142] on button "Save" at bounding box center [825, 142] width 56 height 35
select select "45"
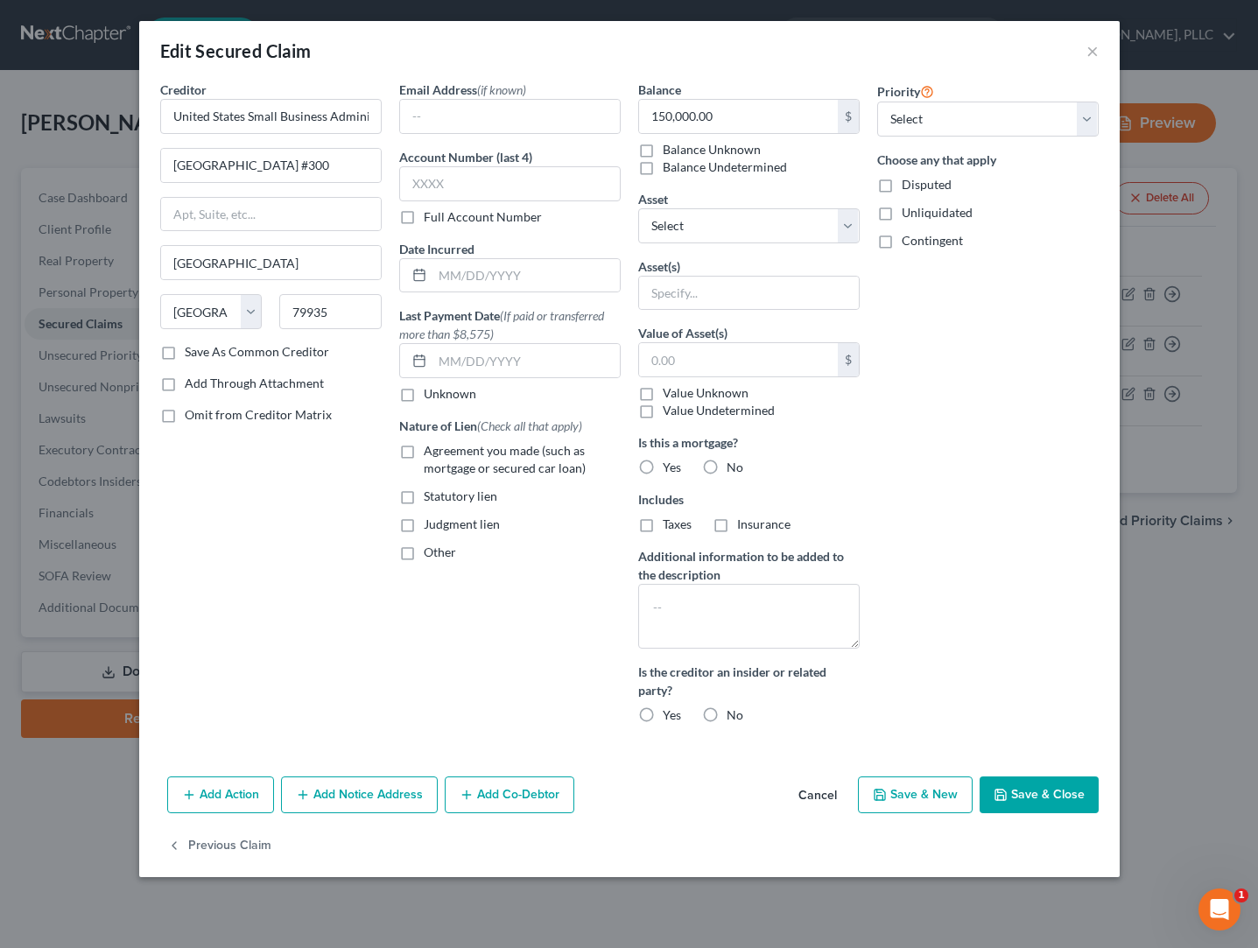
click at [902, 242] on label "Contingent" at bounding box center [932, 241] width 61 height 18
click at [909, 242] on input "Contingent" at bounding box center [914, 237] width 11 height 11
checkbox input "true"
click at [1012, 797] on button "Save & Close" at bounding box center [1038, 794] width 119 height 37
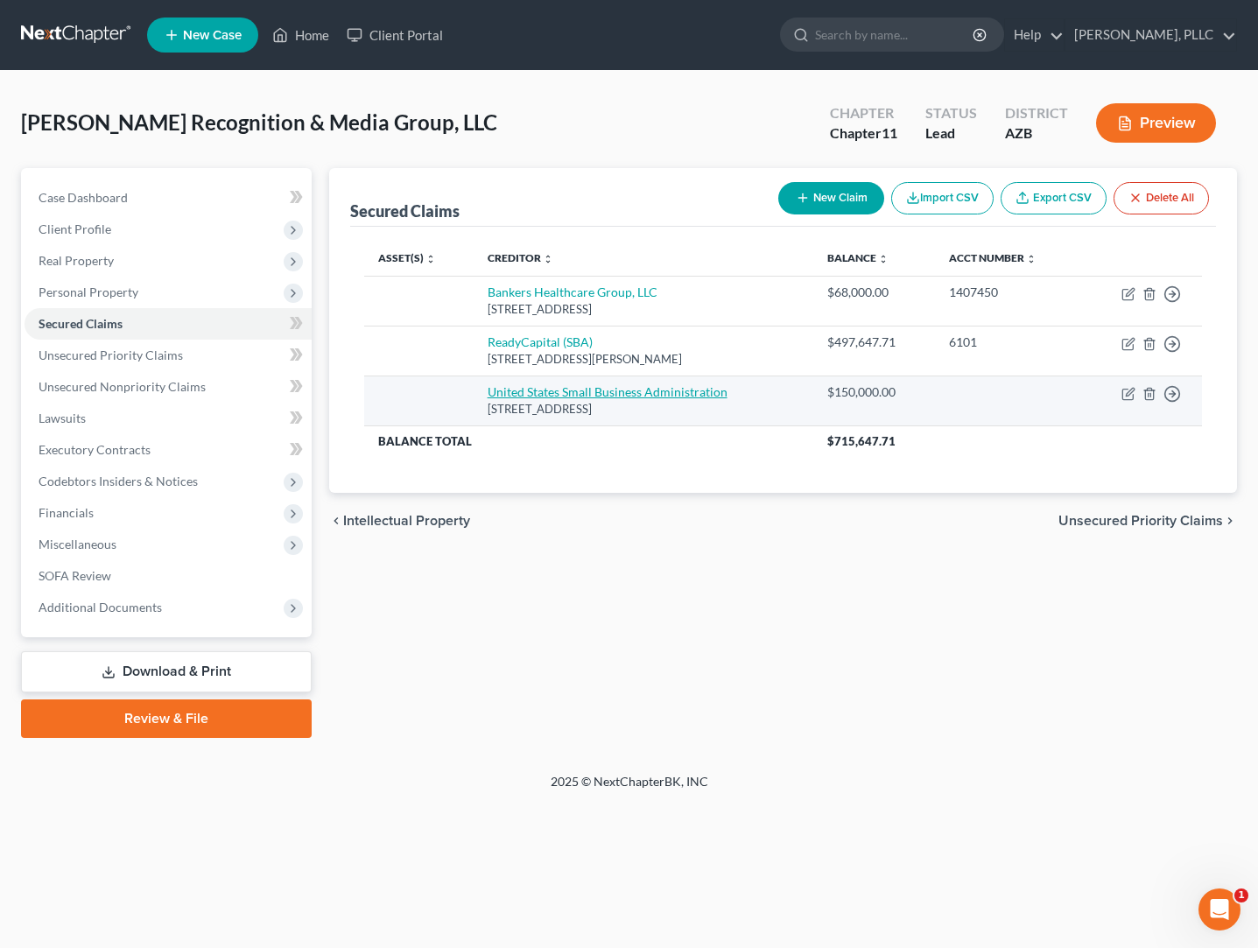
click at [555, 396] on link "United States Small Business Administration" at bounding box center [608, 391] width 240 height 15
select select "45"
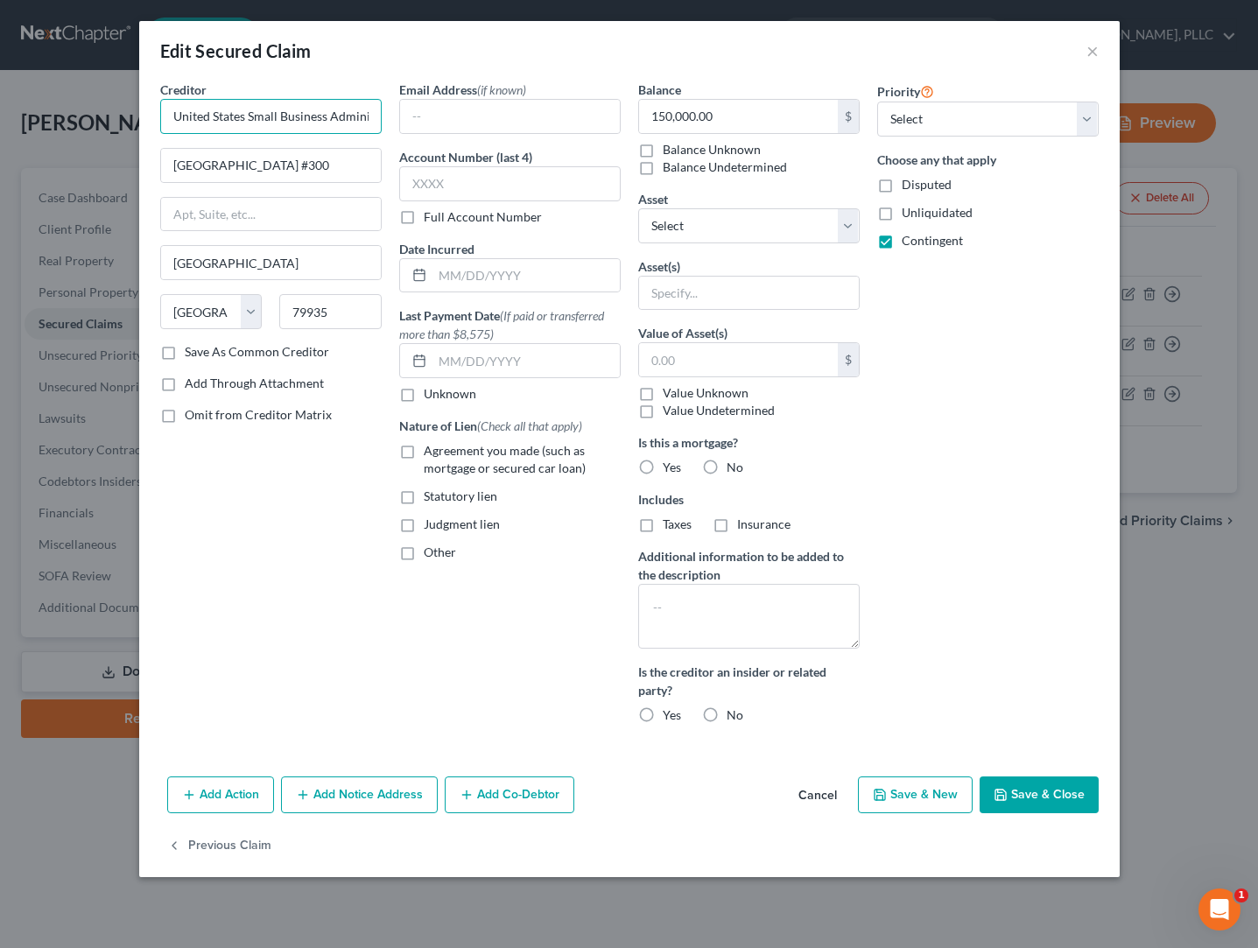
click at [332, 120] on input "United States Small Business Administration" at bounding box center [270, 116] width 221 height 35
click at [363, 120] on input "U.S. Small Business Administration" at bounding box center [270, 116] width 221 height 35
type input "U.S. Small Business Administration (EIDL)"
click at [1017, 797] on button "Save & Close" at bounding box center [1038, 794] width 119 height 37
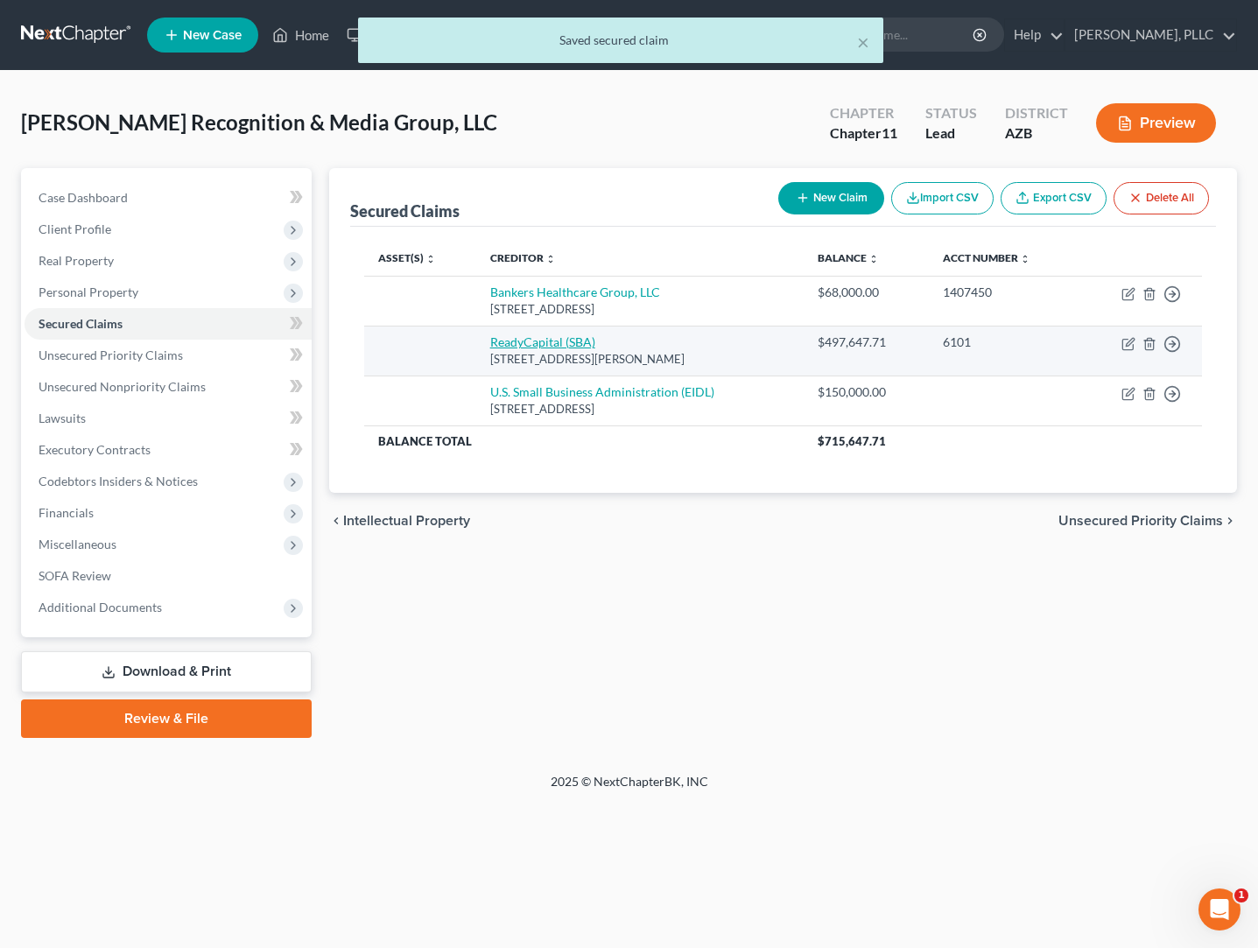
click at [542, 348] on link "ReadyCapital (SBA)" at bounding box center [542, 341] width 105 height 15
select select "33"
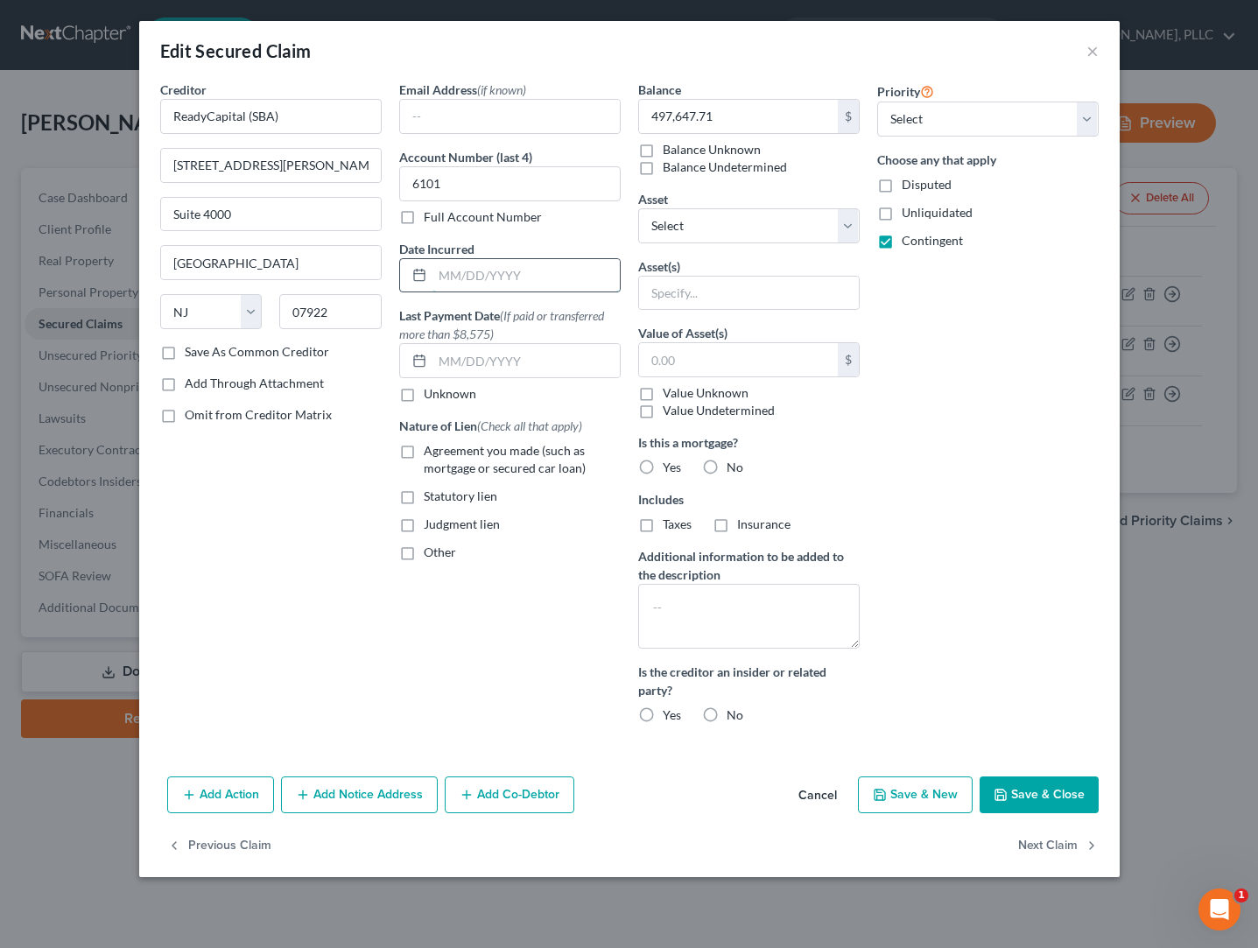
click at [482, 273] on input "text" at bounding box center [525, 275] width 187 height 33
type input "10/2023"
click at [1023, 789] on button "Save & Close" at bounding box center [1038, 794] width 119 height 37
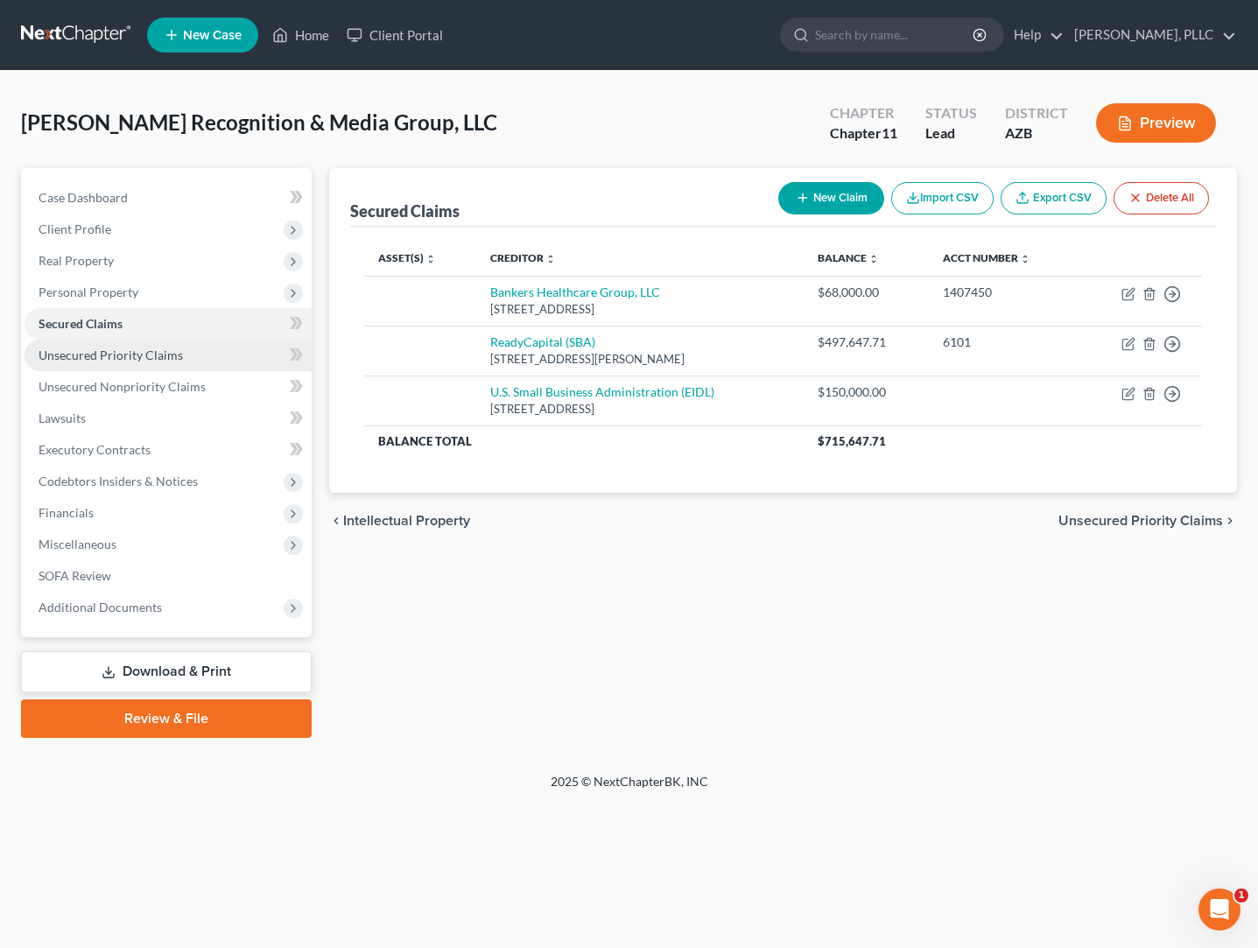
click at [127, 355] on span "Unsecured Priority Claims" at bounding box center [111, 355] width 144 height 15
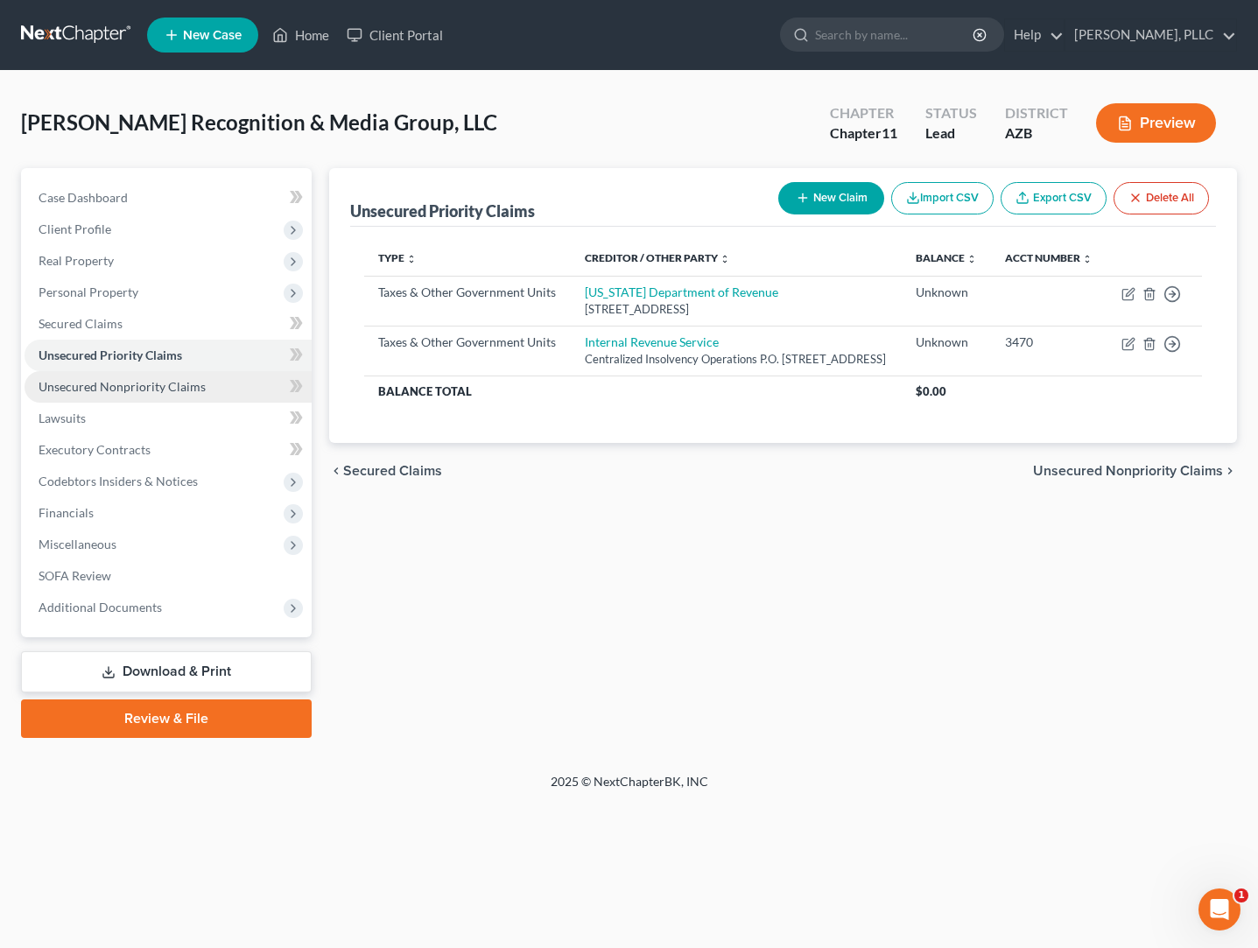
click at [121, 386] on span "Unsecured Nonpriority Claims" at bounding box center [122, 386] width 167 height 15
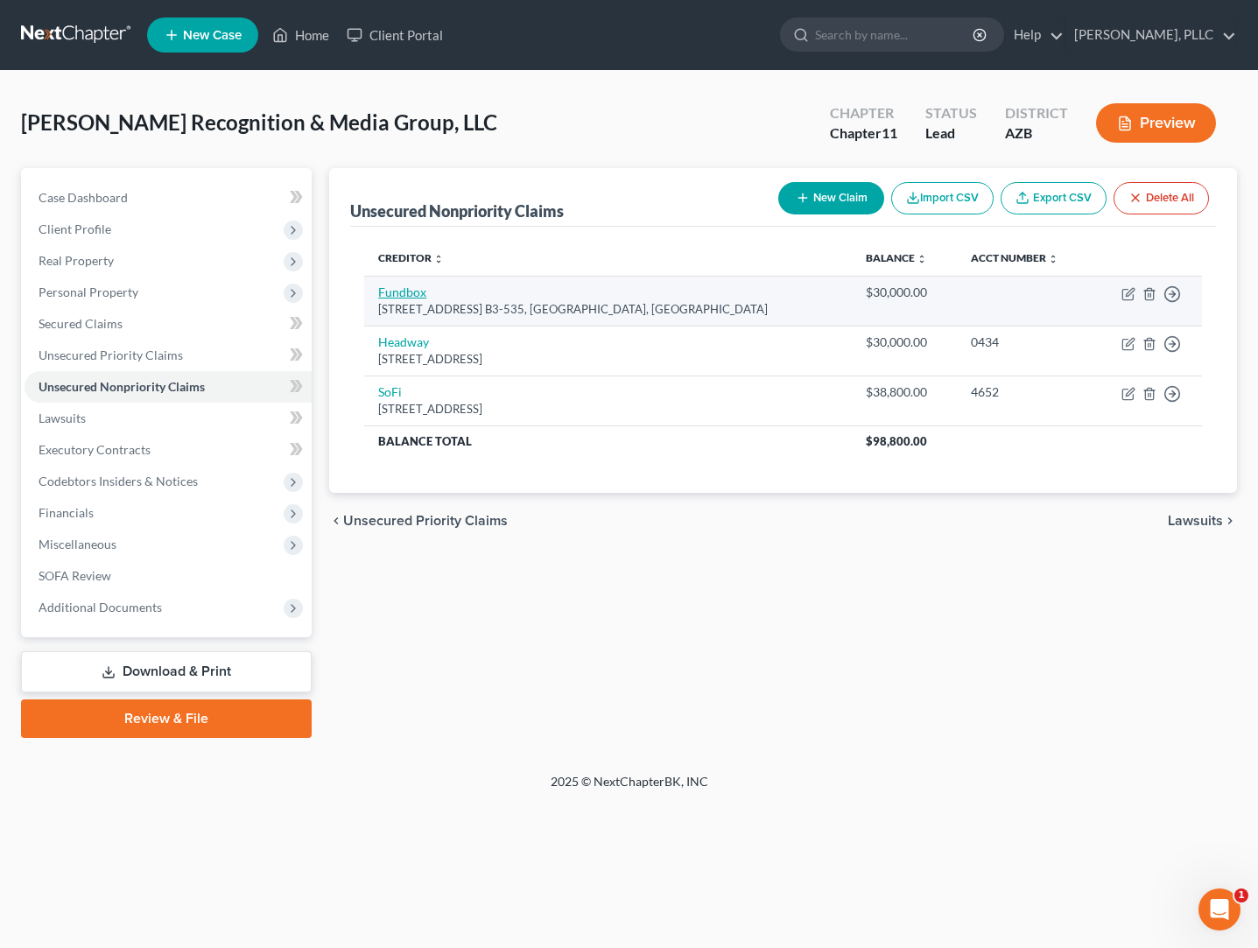
click at [404, 291] on link "Fundbox" at bounding box center [402, 291] width 48 height 15
select select "45"
select select "8"
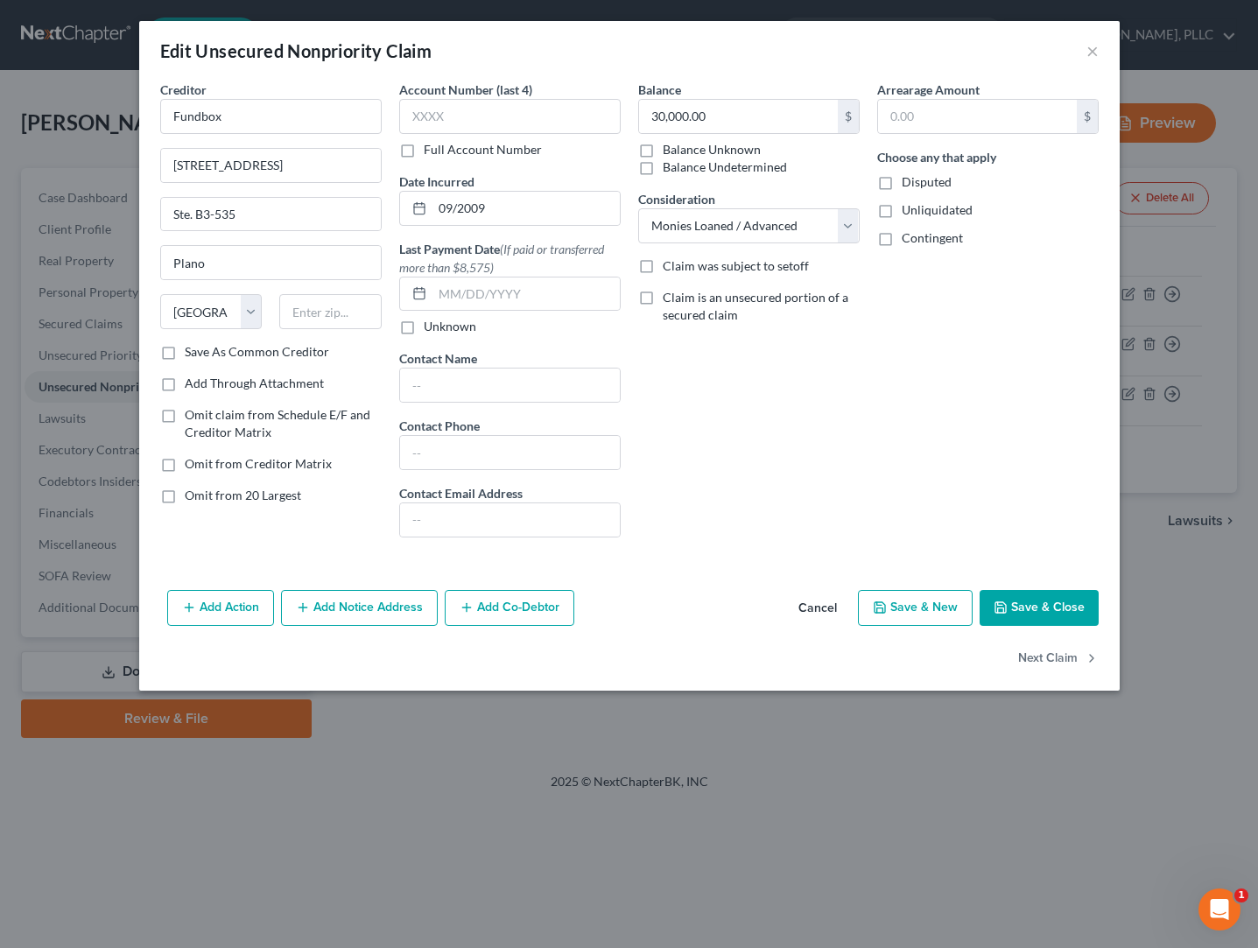
click at [481, 607] on button "Add Co-Debtor" at bounding box center [510, 608] width 130 height 37
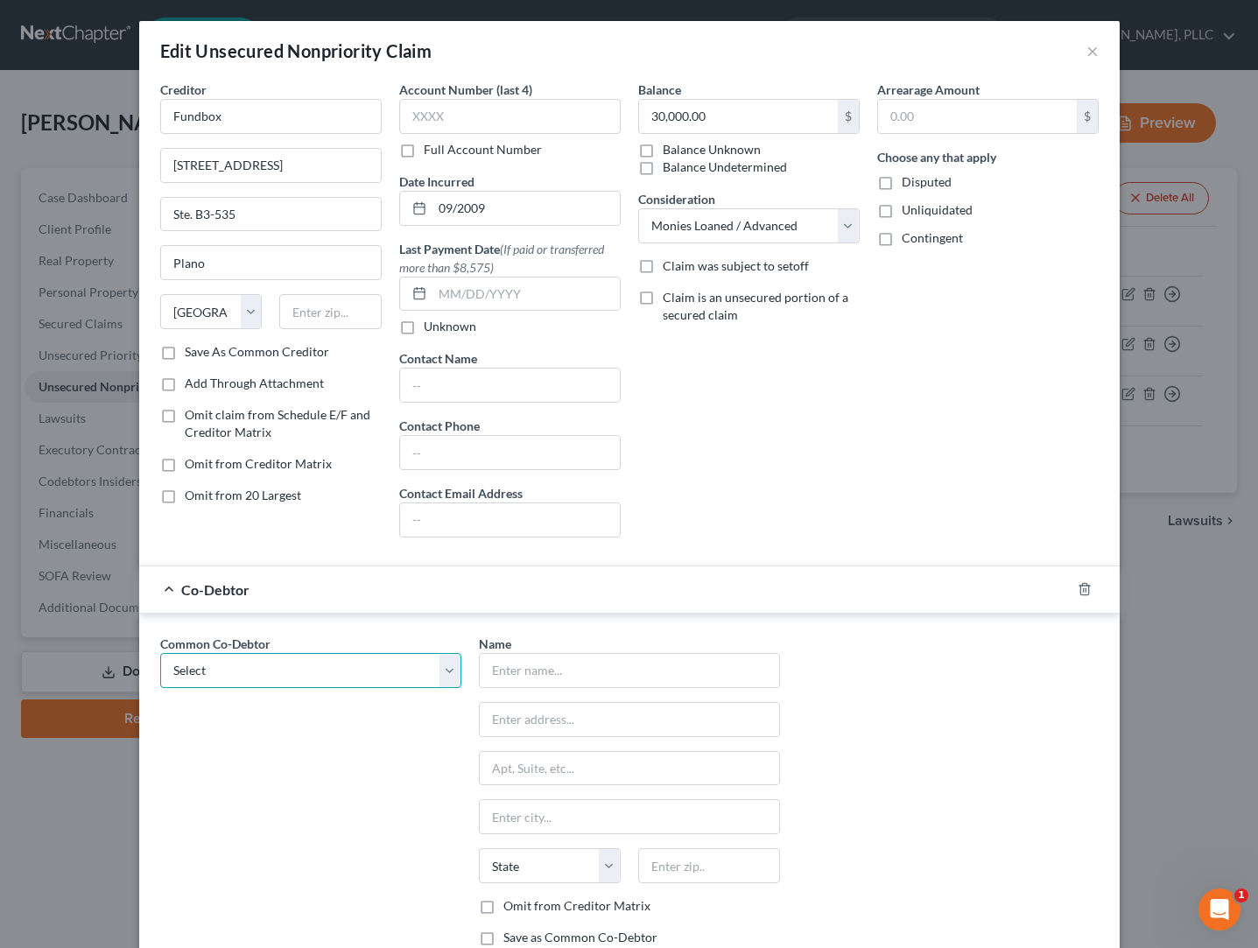
select select "0"
type input "[PERSON_NAME]"
type input "[STREET_ADDRESS]"
type input "[GEOGRAPHIC_DATA]"
select select "3"
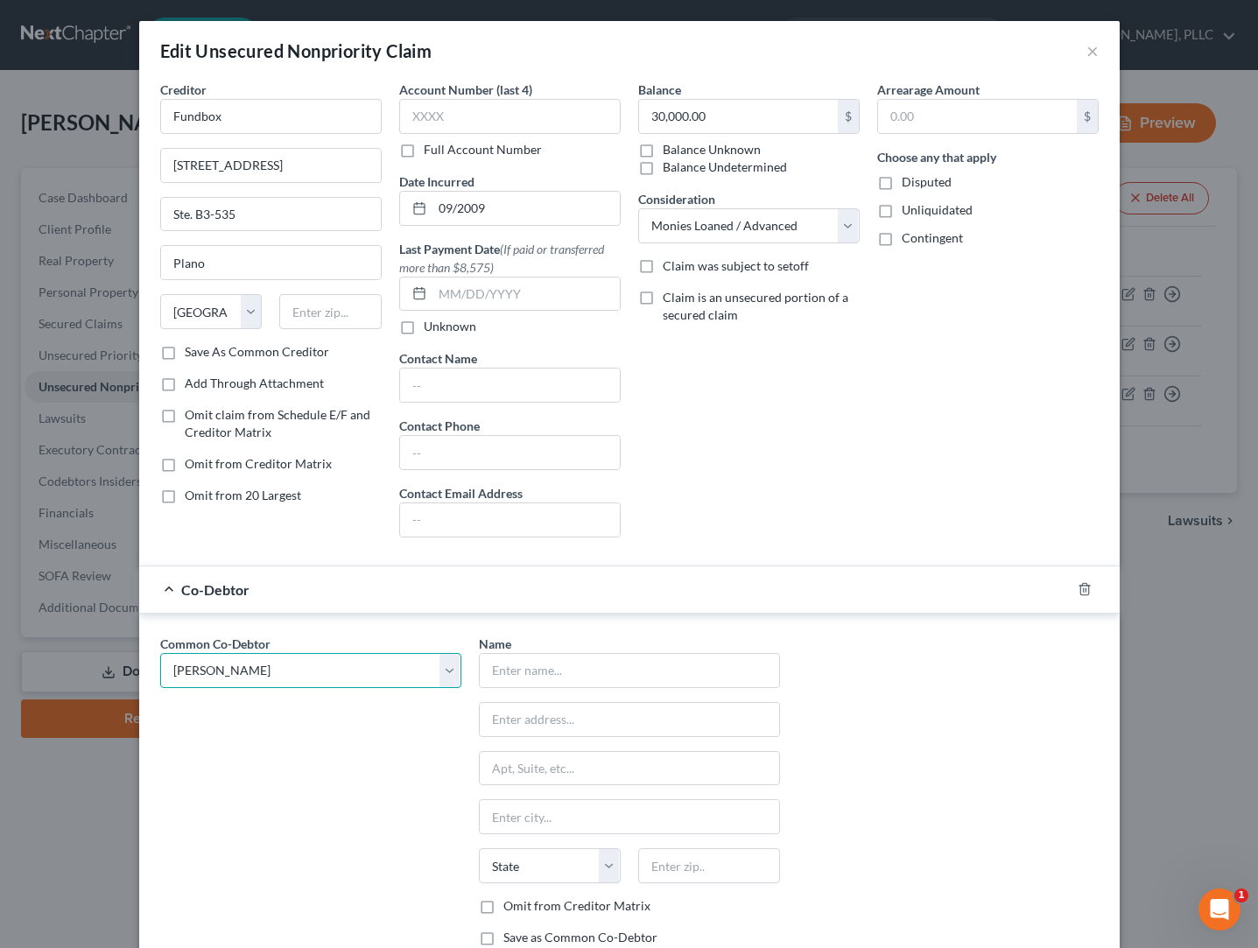
type input "85310"
select select
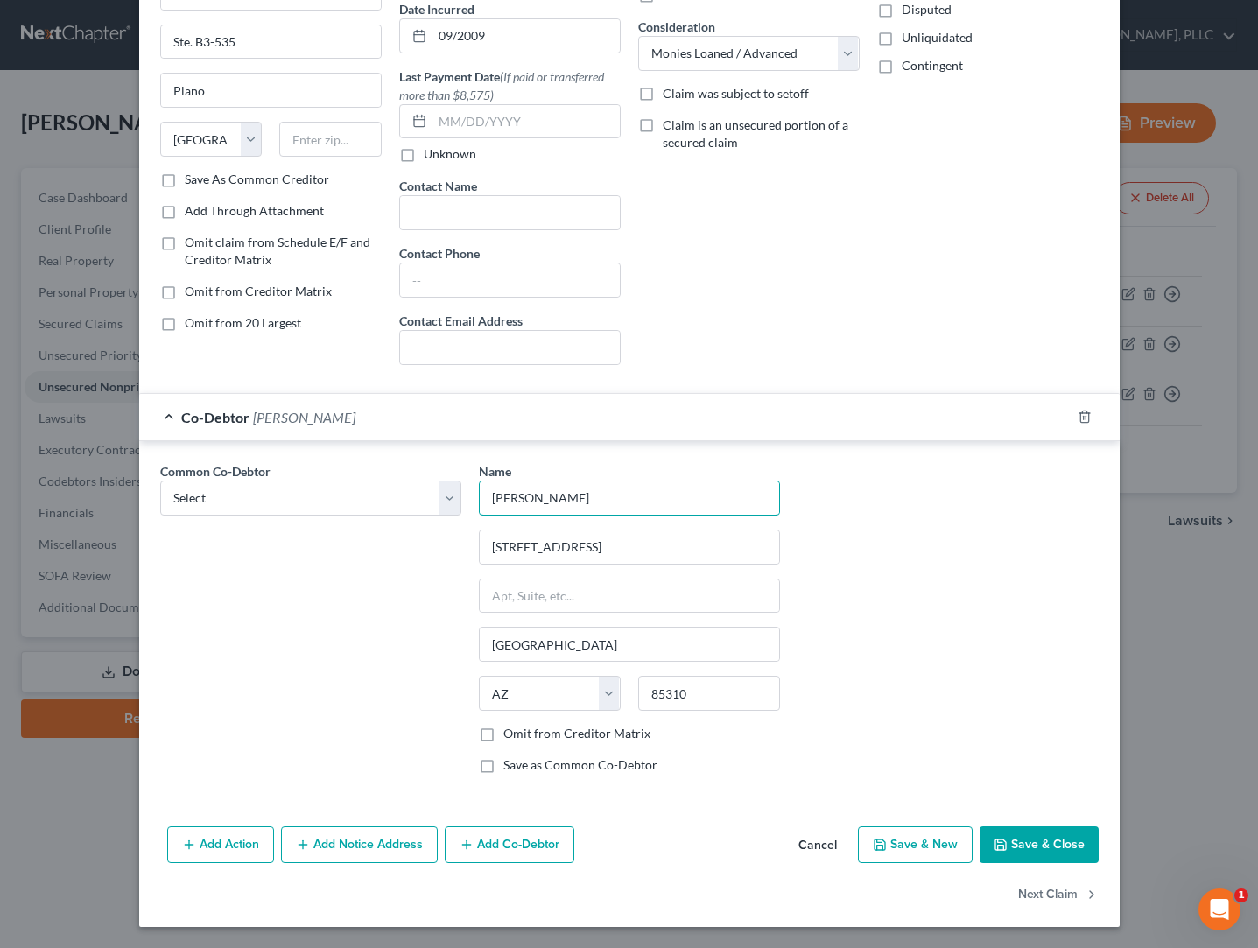
scroll to position [172, 0]
type input "[PERSON_NAME]"
click at [533, 737] on label "Omit from Creditor Matrix" at bounding box center [576, 734] width 147 height 18
click at [522, 736] on input "Omit from Creditor Matrix" at bounding box center [515, 730] width 11 height 11
checkbox input "true"
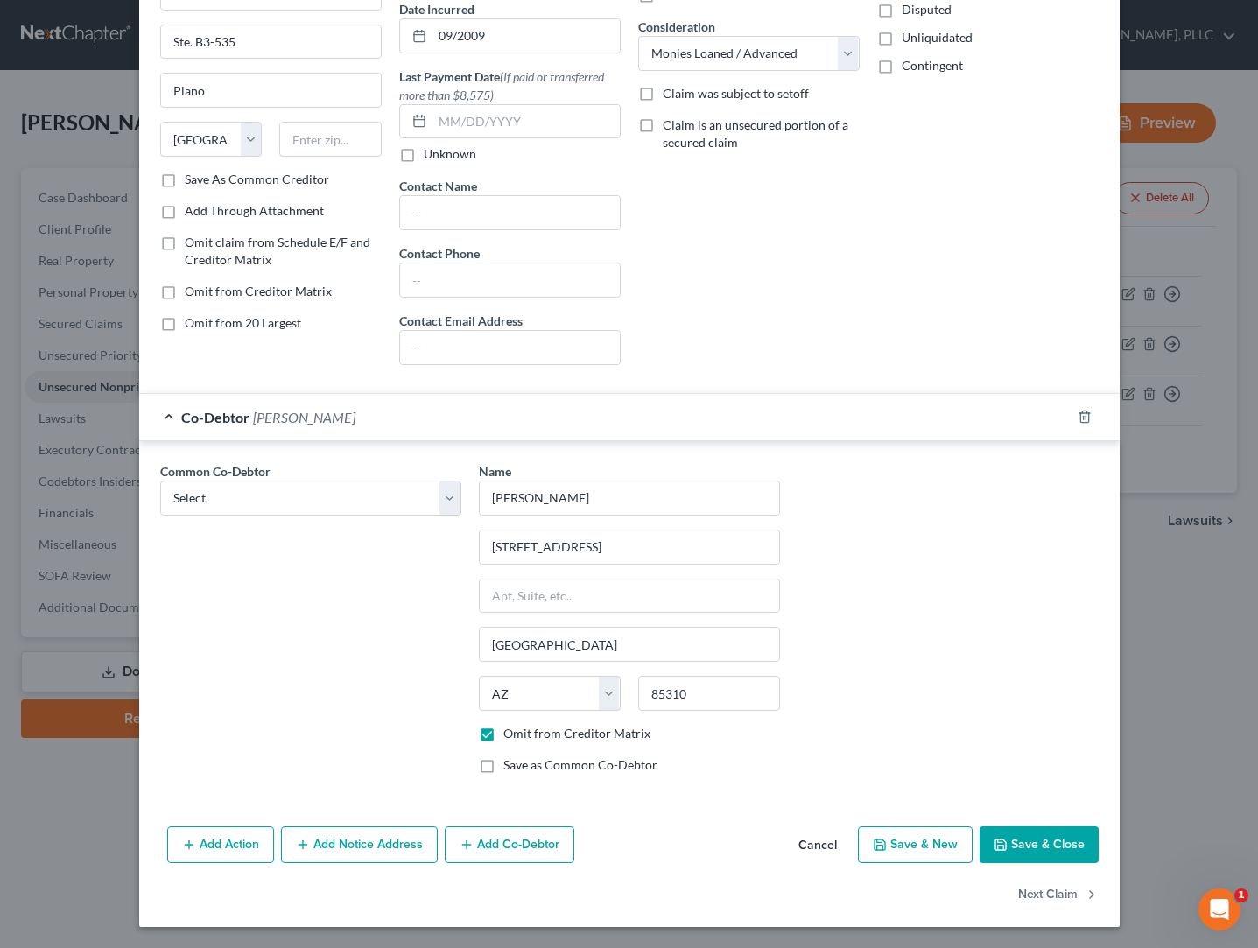
click at [518, 769] on label "Save as Common Co-Debtor" at bounding box center [580, 765] width 154 height 18
click at [518, 768] on input "Save as Common Co-Debtor" at bounding box center [515, 761] width 11 height 11
checkbox input "true"
click at [1058, 845] on button "Save & Close" at bounding box center [1038, 844] width 119 height 37
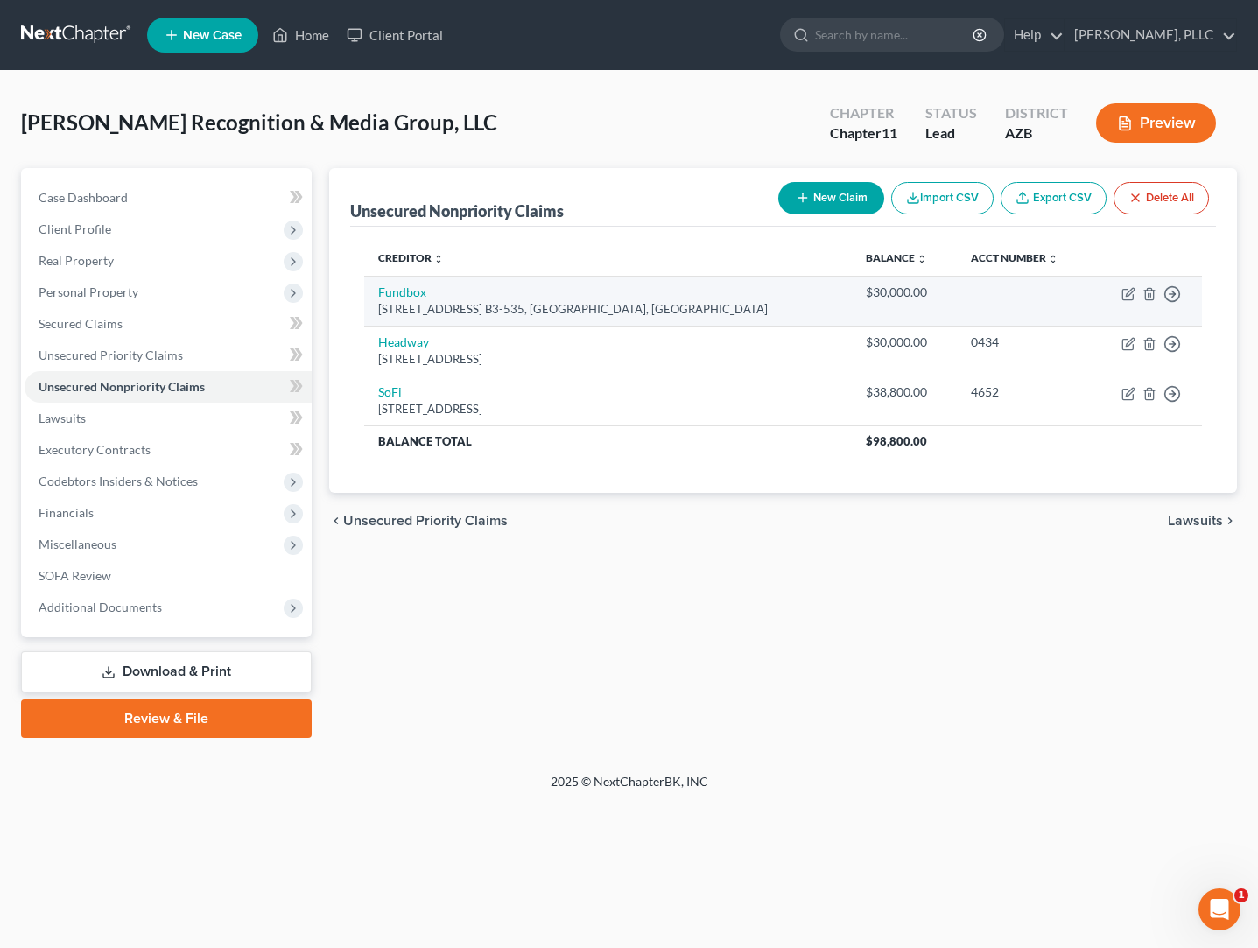
click at [411, 290] on link "Fundbox" at bounding box center [402, 291] width 48 height 15
select select "45"
select select "8"
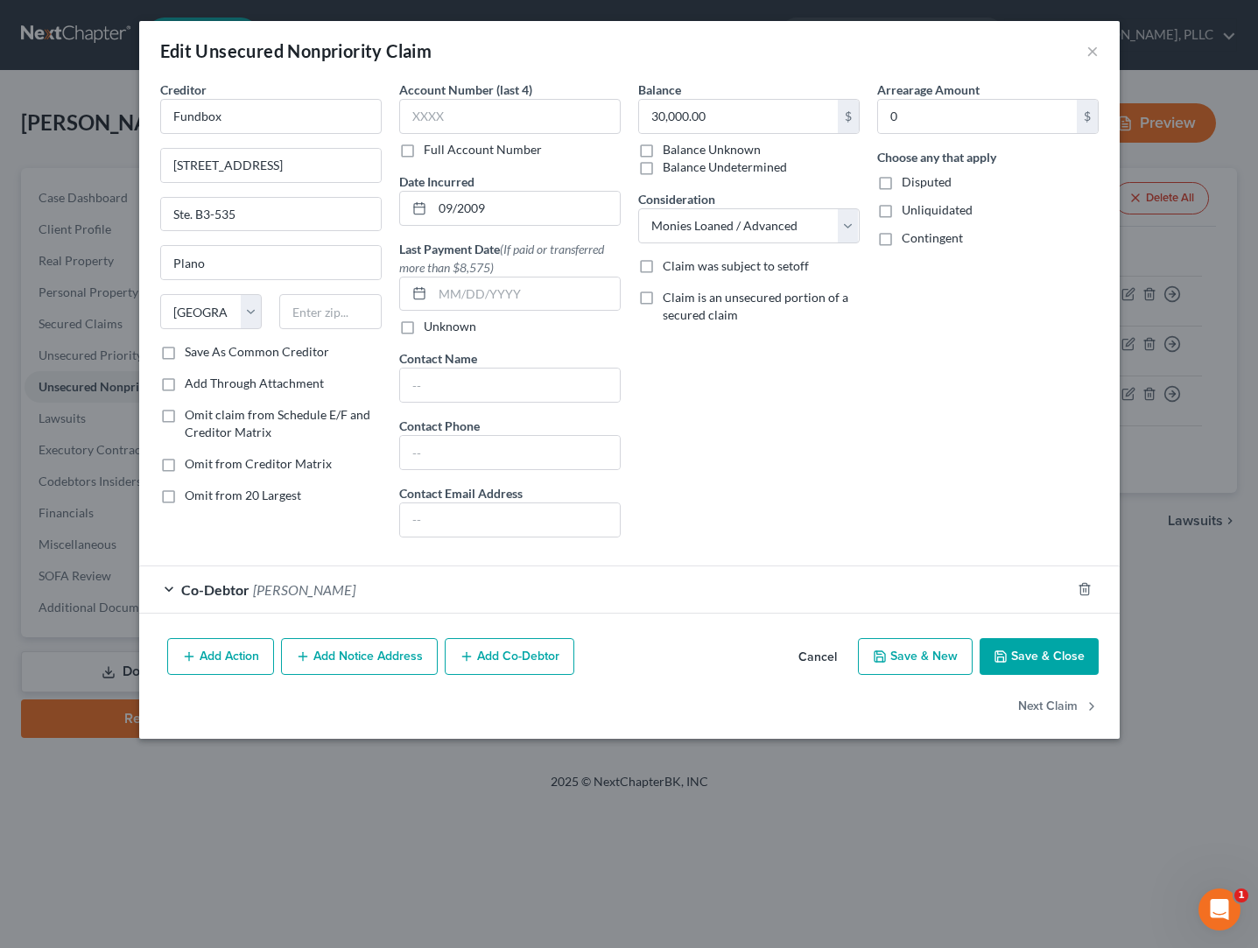
click at [470, 655] on icon "button" at bounding box center [467, 656] width 14 height 14
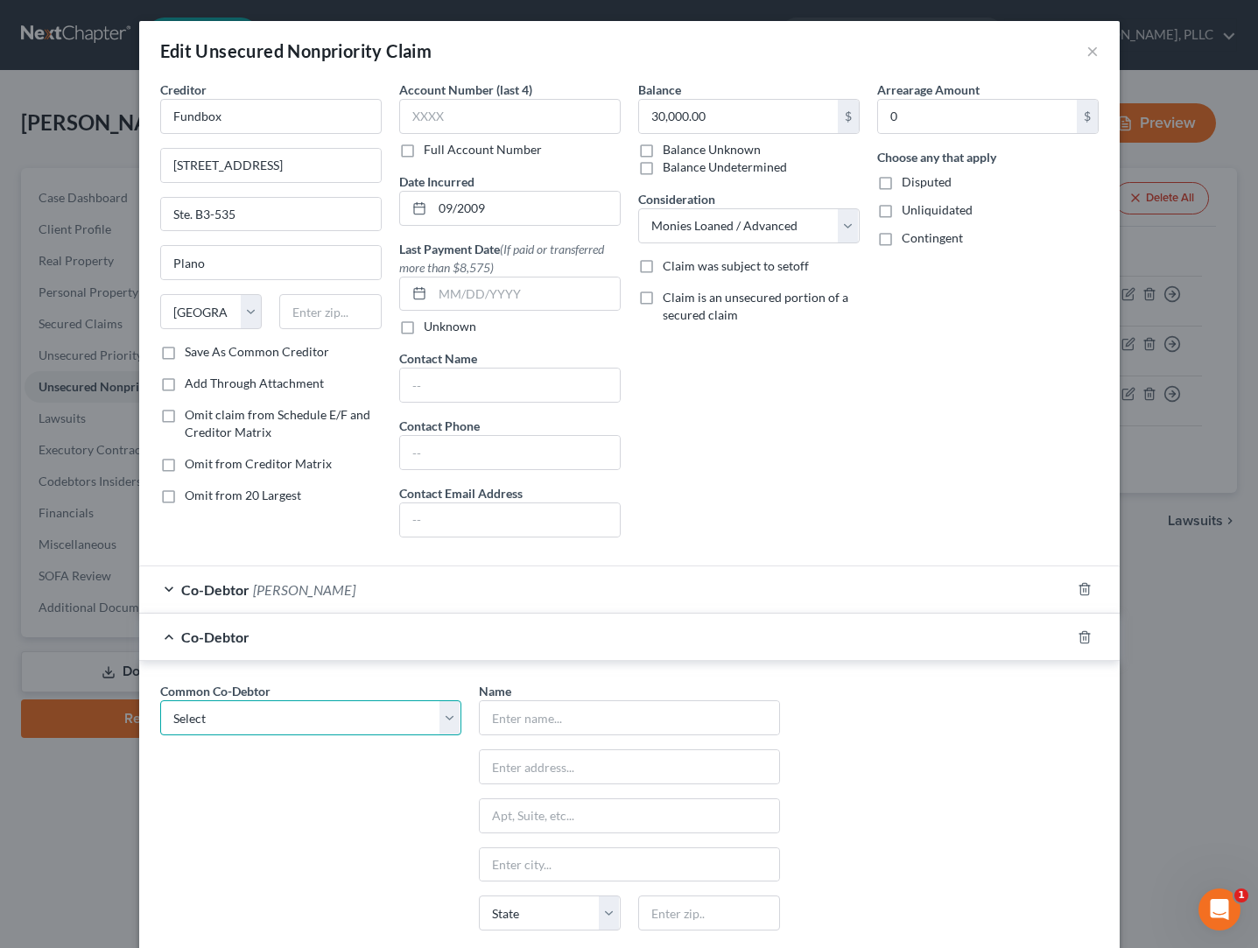
select select "0"
type input "[PERSON_NAME]"
type input "[STREET_ADDRESS]"
type input "[GEOGRAPHIC_DATA]"
select select "3"
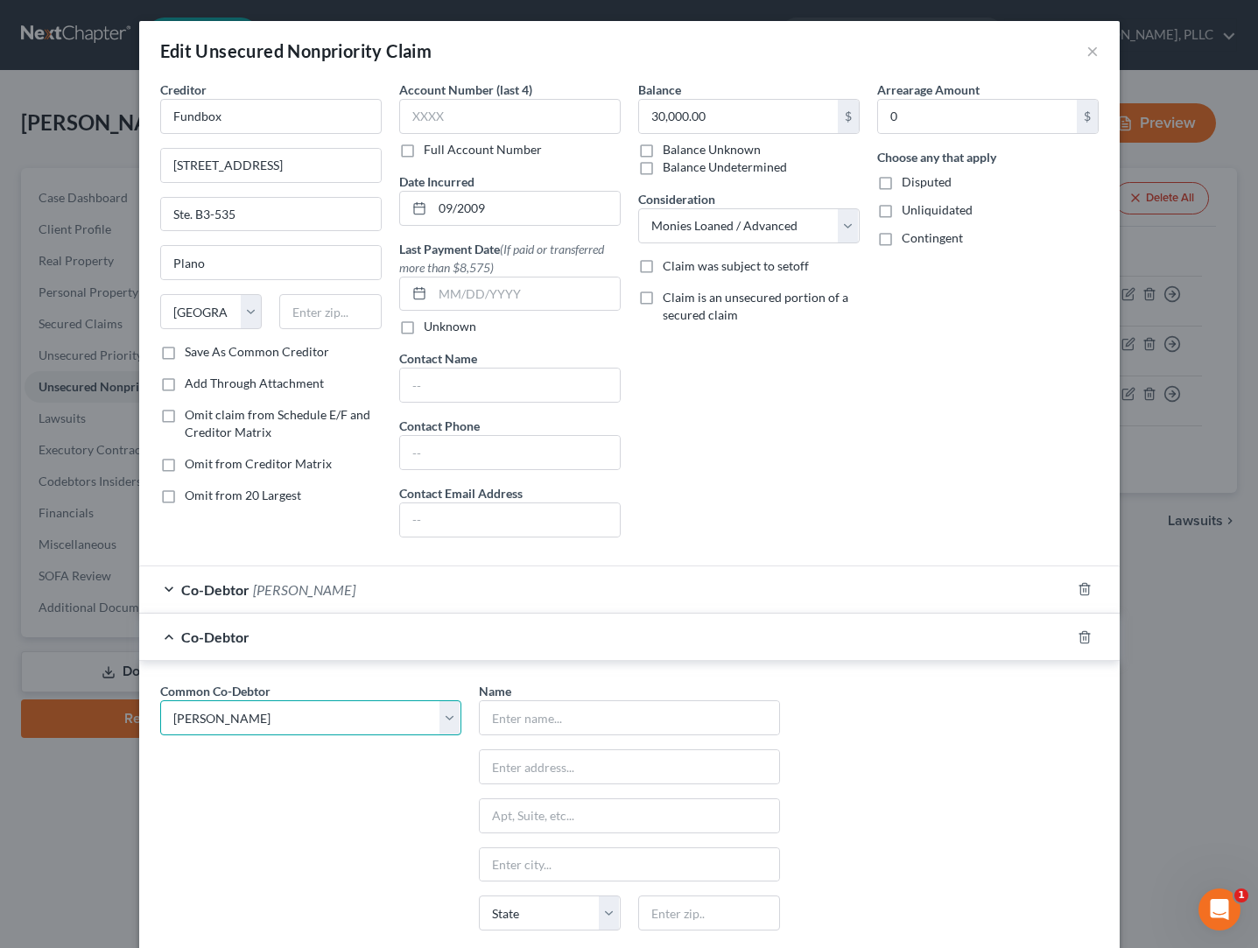
type input "85310"
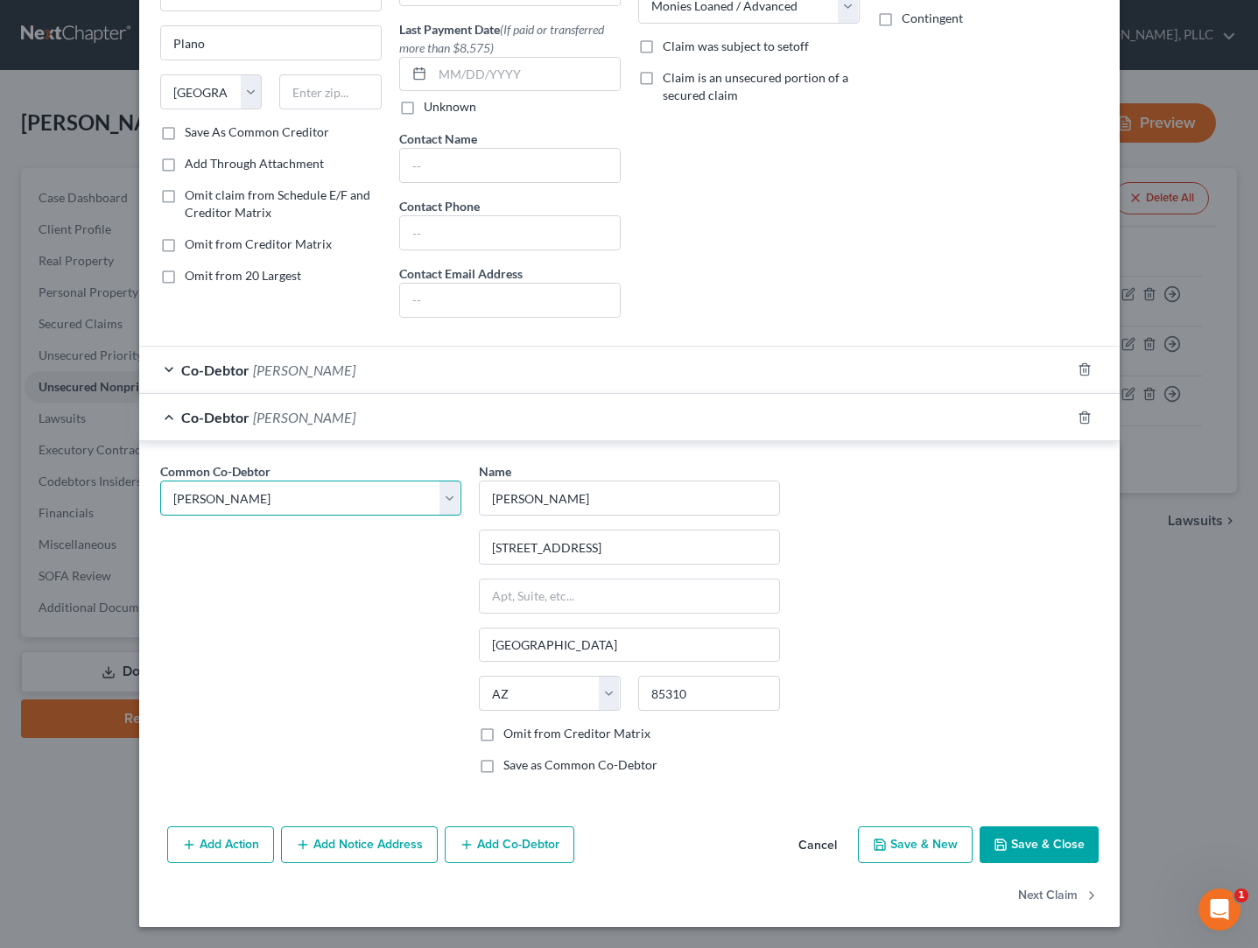
scroll to position [220, 0]
click at [583, 737] on label "Omit from Creditor Matrix" at bounding box center [576, 734] width 147 height 18
click at [522, 736] on input "Omit from Creditor Matrix" at bounding box center [515, 730] width 11 height 11
checkbox input "true"
click at [565, 765] on label "Save as Common Co-Debtor" at bounding box center [580, 765] width 154 height 18
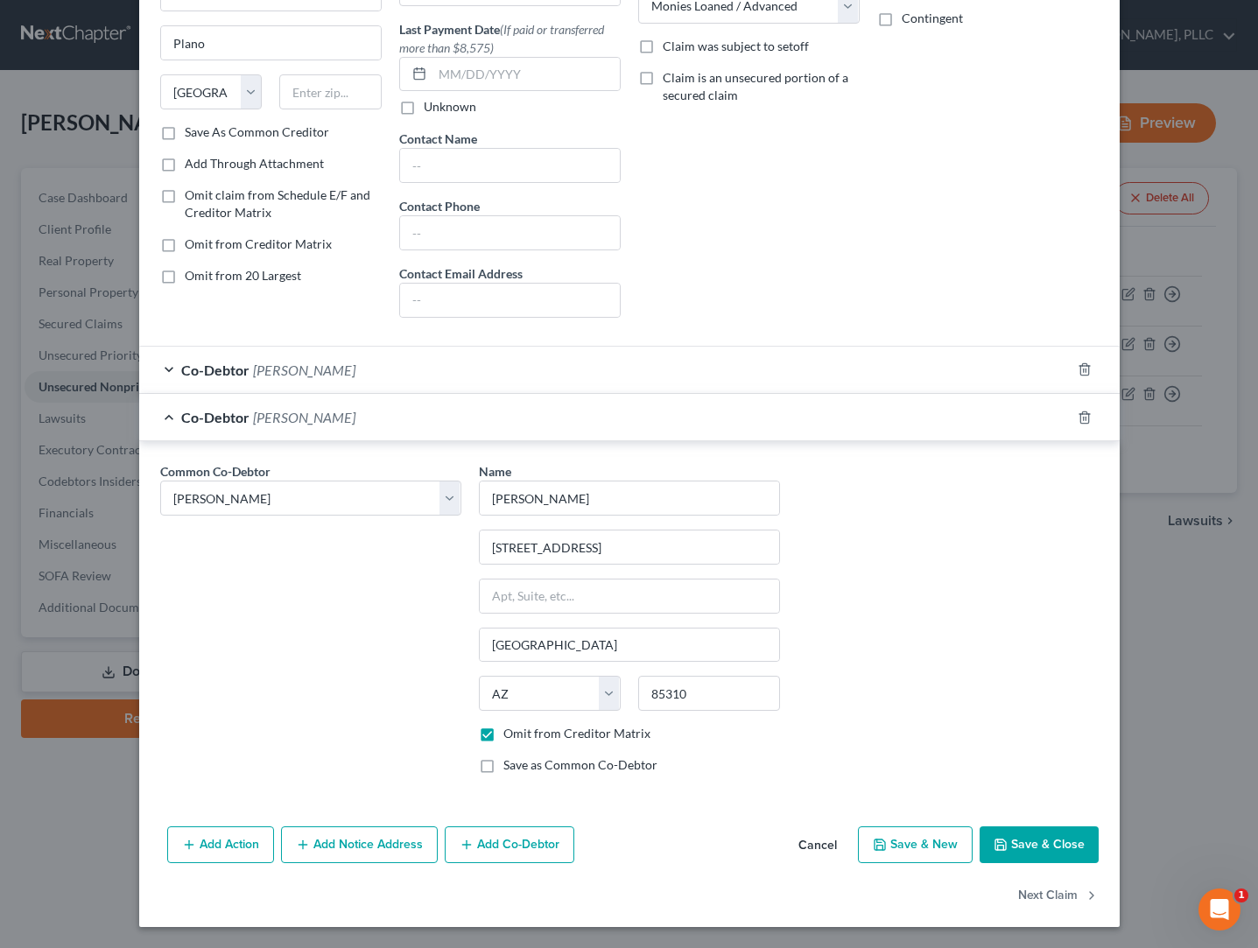
click at [522, 765] on input "Save as Common Co-Debtor" at bounding box center [515, 761] width 11 height 11
click at [537, 769] on label "Save as Common Co-Debtor" at bounding box center [580, 765] width 154 height 18
click at [522, 768] on input "Save as Common Co-Debtor" at bounding box center [515, 761] width 11 height 11
checkbox input "false"
click at [1018, 846] on button "Save & Close" at bounding box center [1038, 844] width 119 height 37
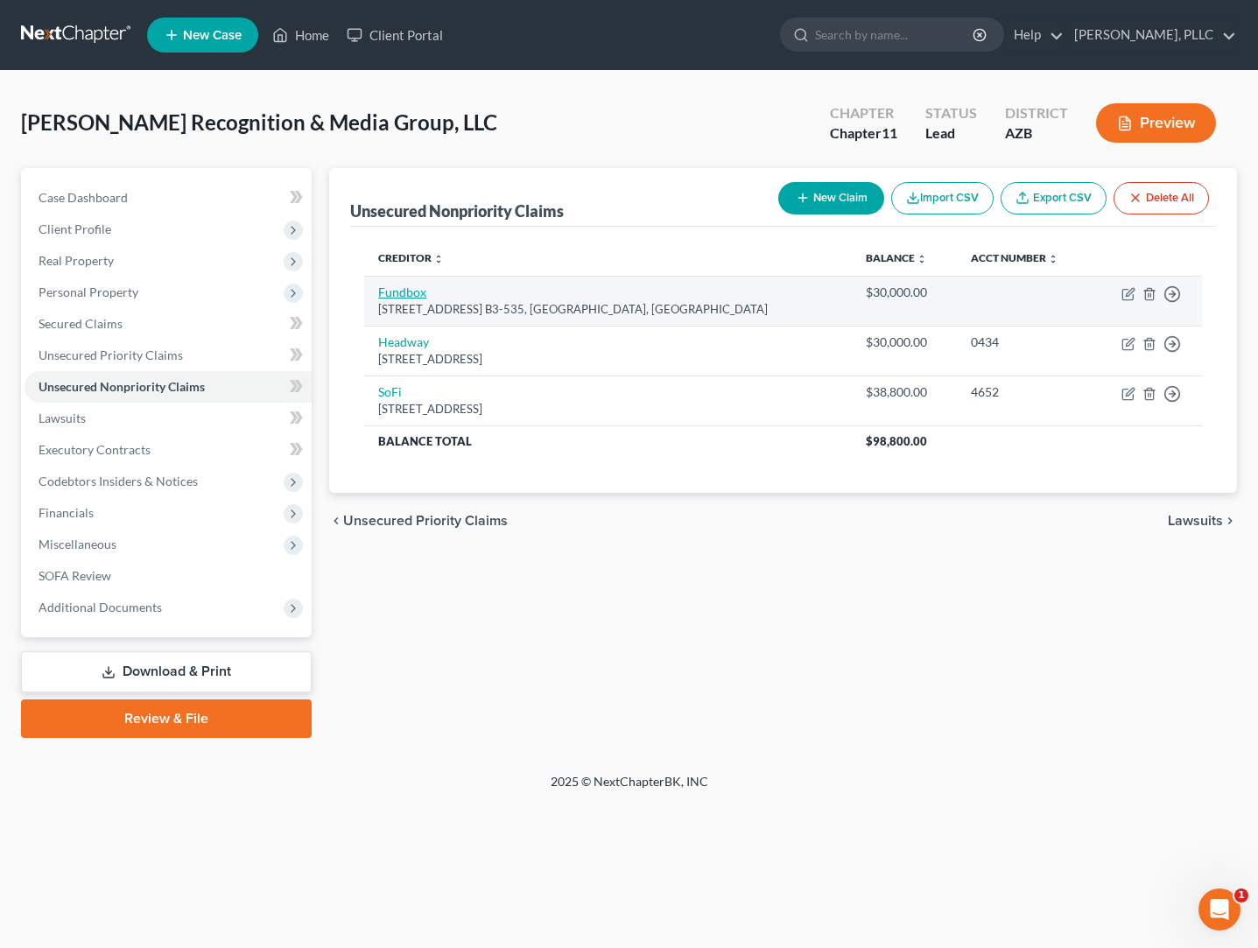
click at [409, 298] on link "Fundbox" at bounding box center [402, 291] width 48 height 15
select select "45"
select select "8"
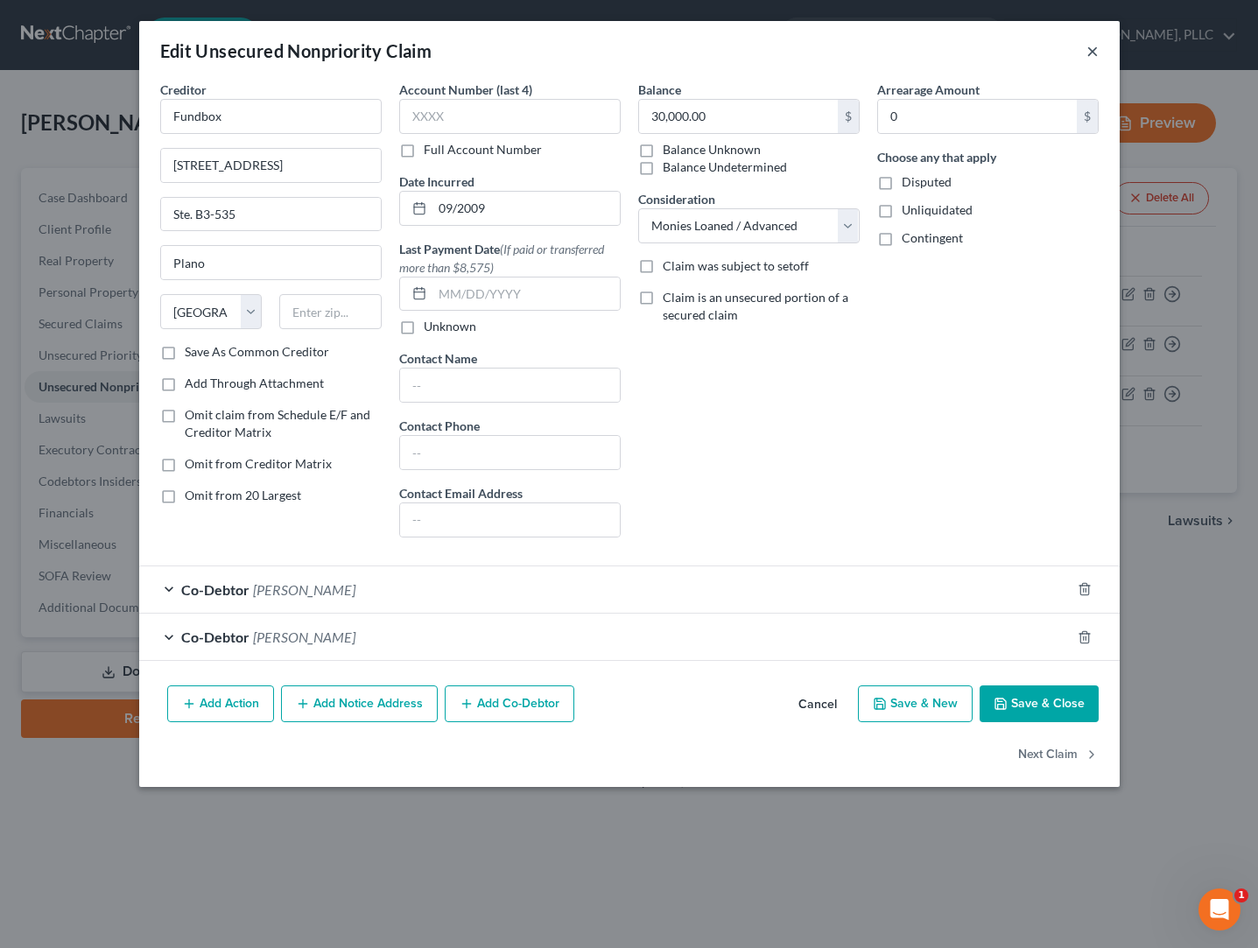
click at [1095, 50] on button "×" at bounding box center [1092, 50] width 12 height 21
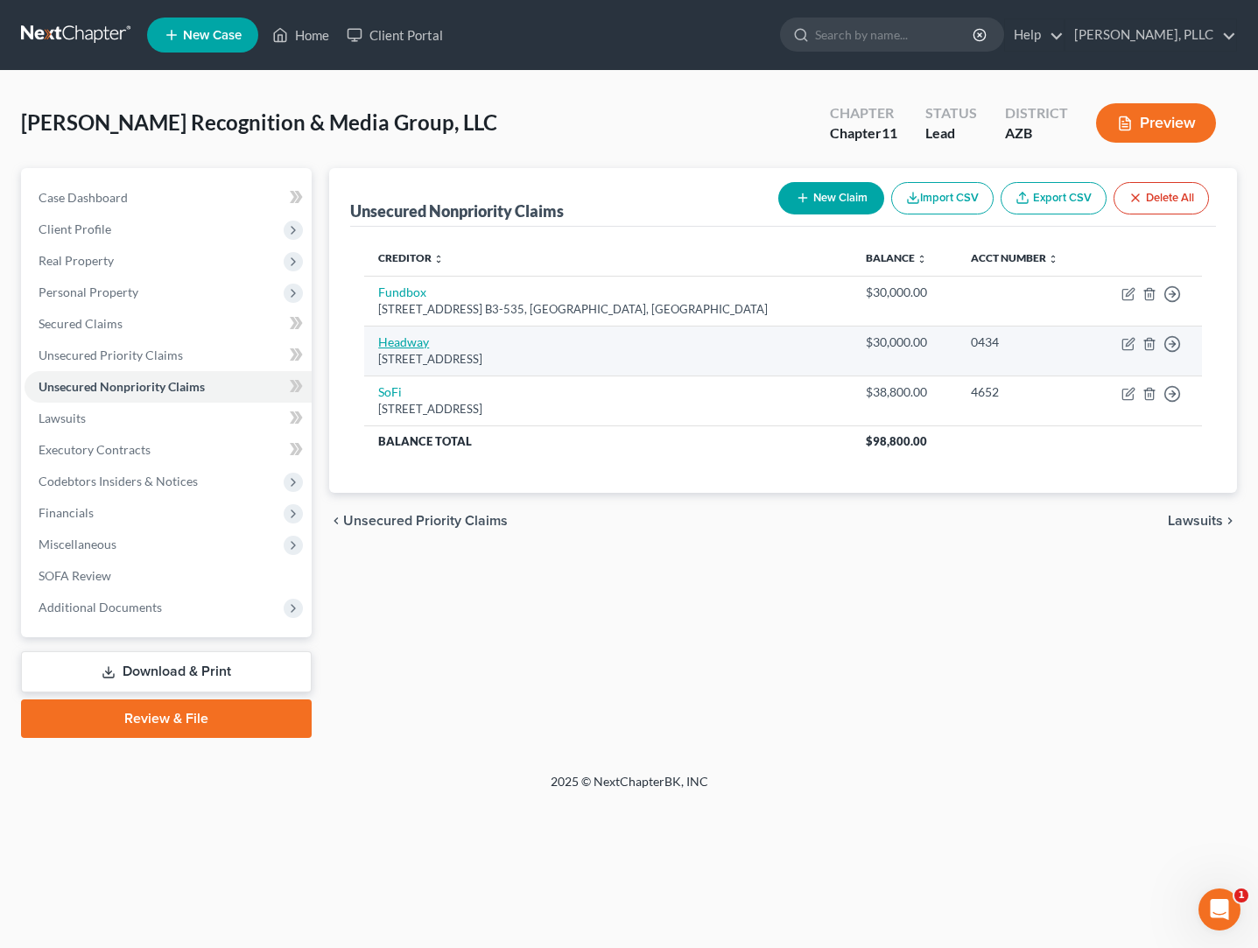
click at [414, 343] on link "Headway" at bounding box center [403, 341] width 51 height 15
select select "46"
select select "8"
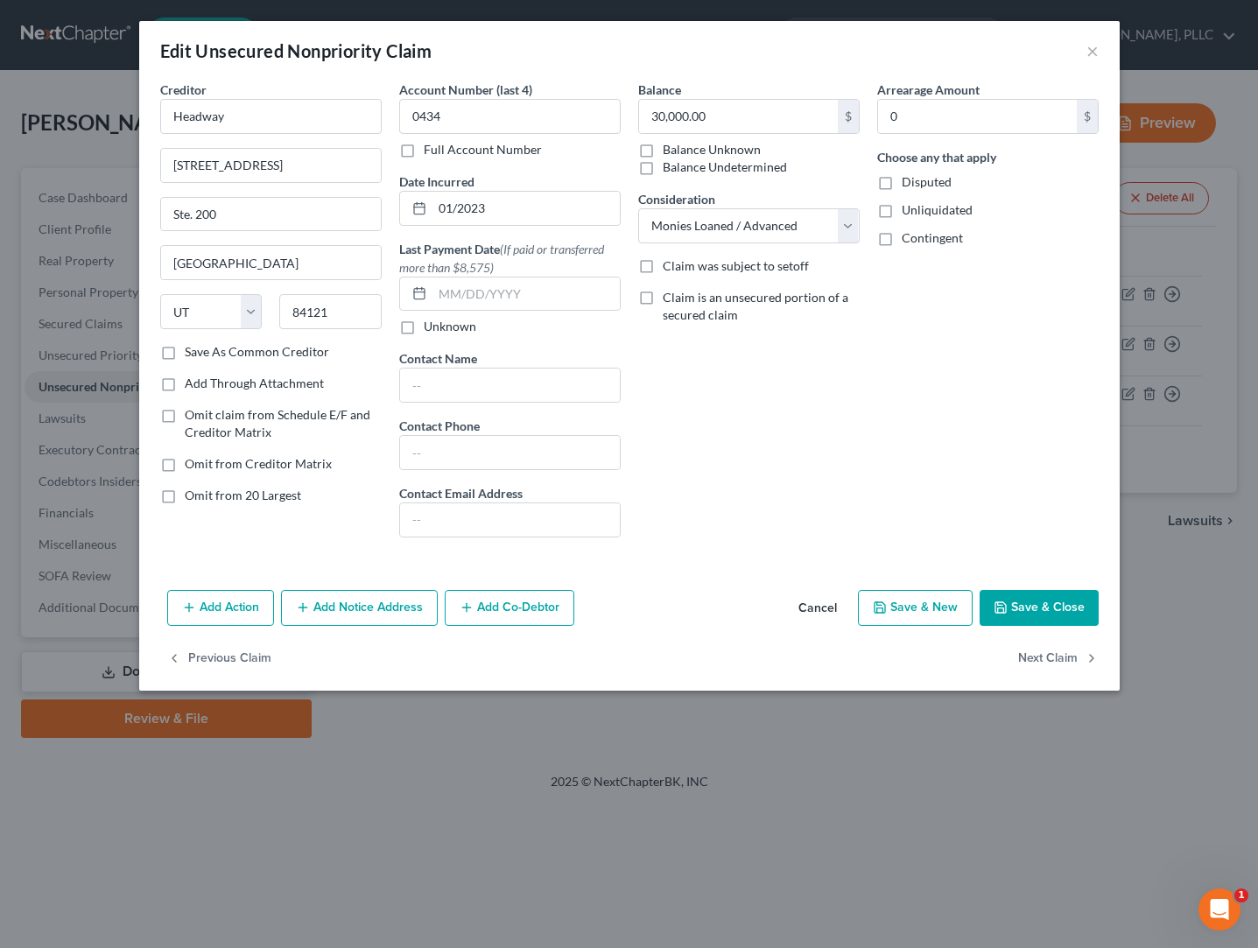
click at [501, 596] on button "Add Co-Debtor" at bounding box center [510, 608] width 130 height 37
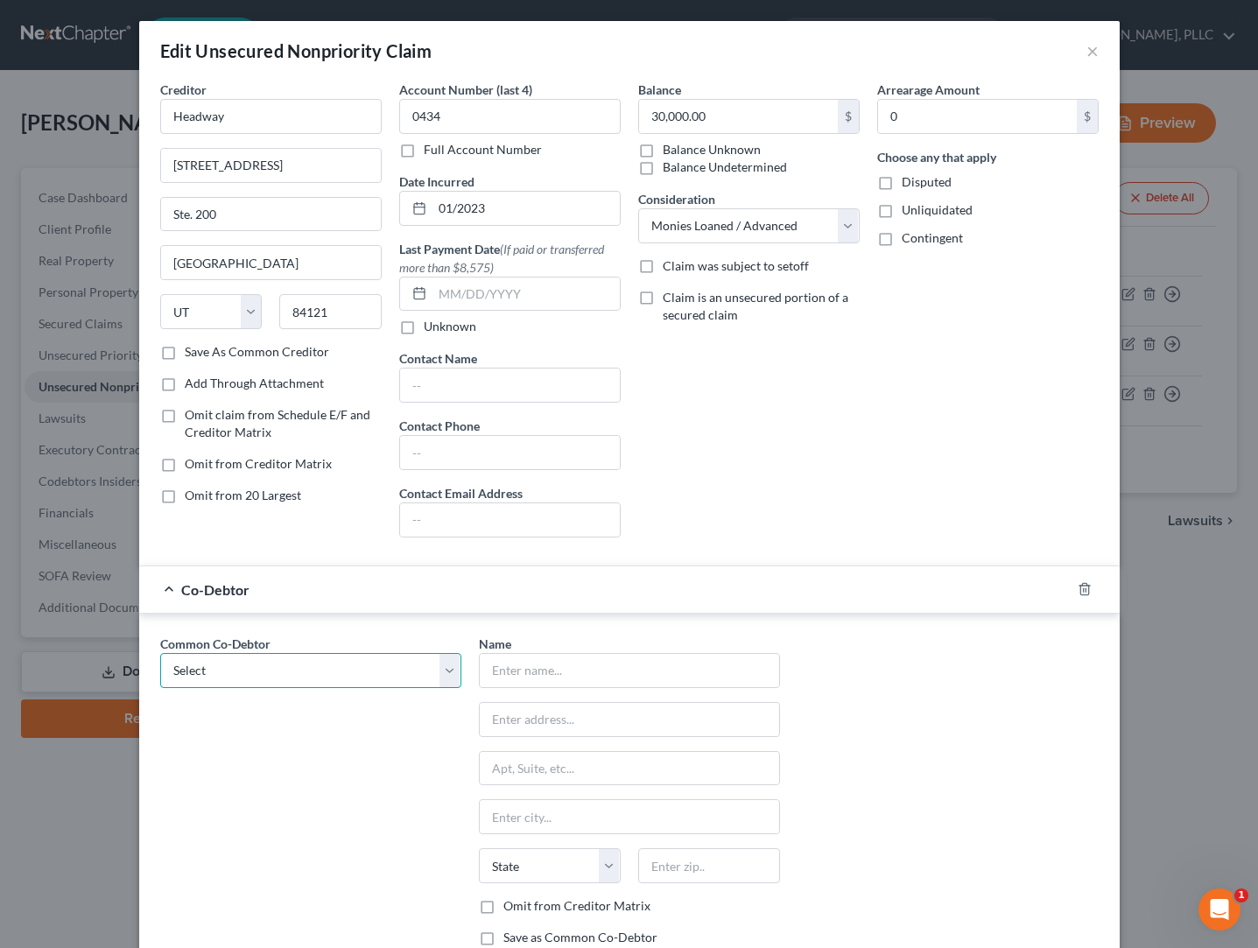
select select "0"
type input "[PERSON_NAME]"
type input "[STREET_ADDRESS]"
type input "[GEOGRAPHIC_DATA]"
select select "3"
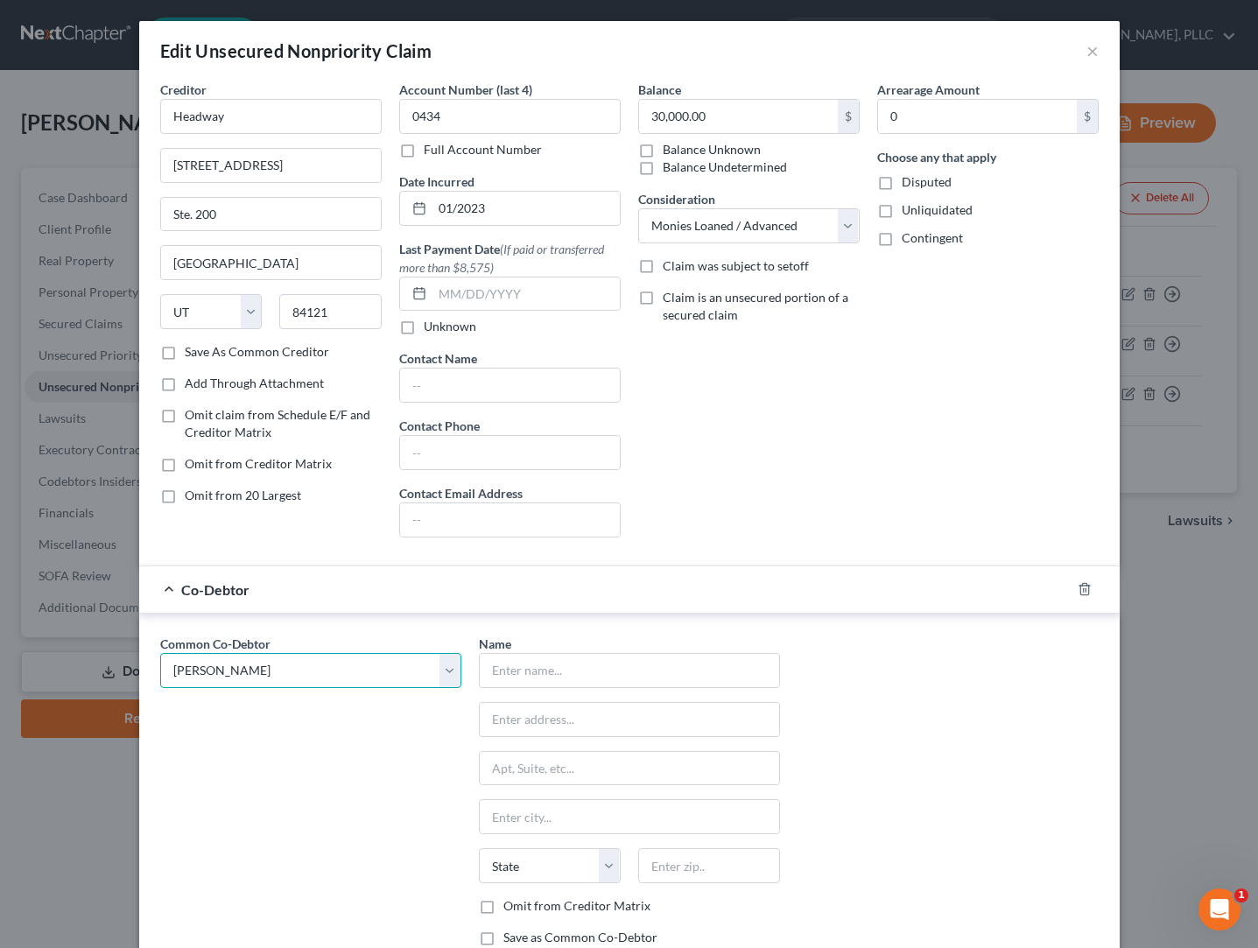
type input "85310"
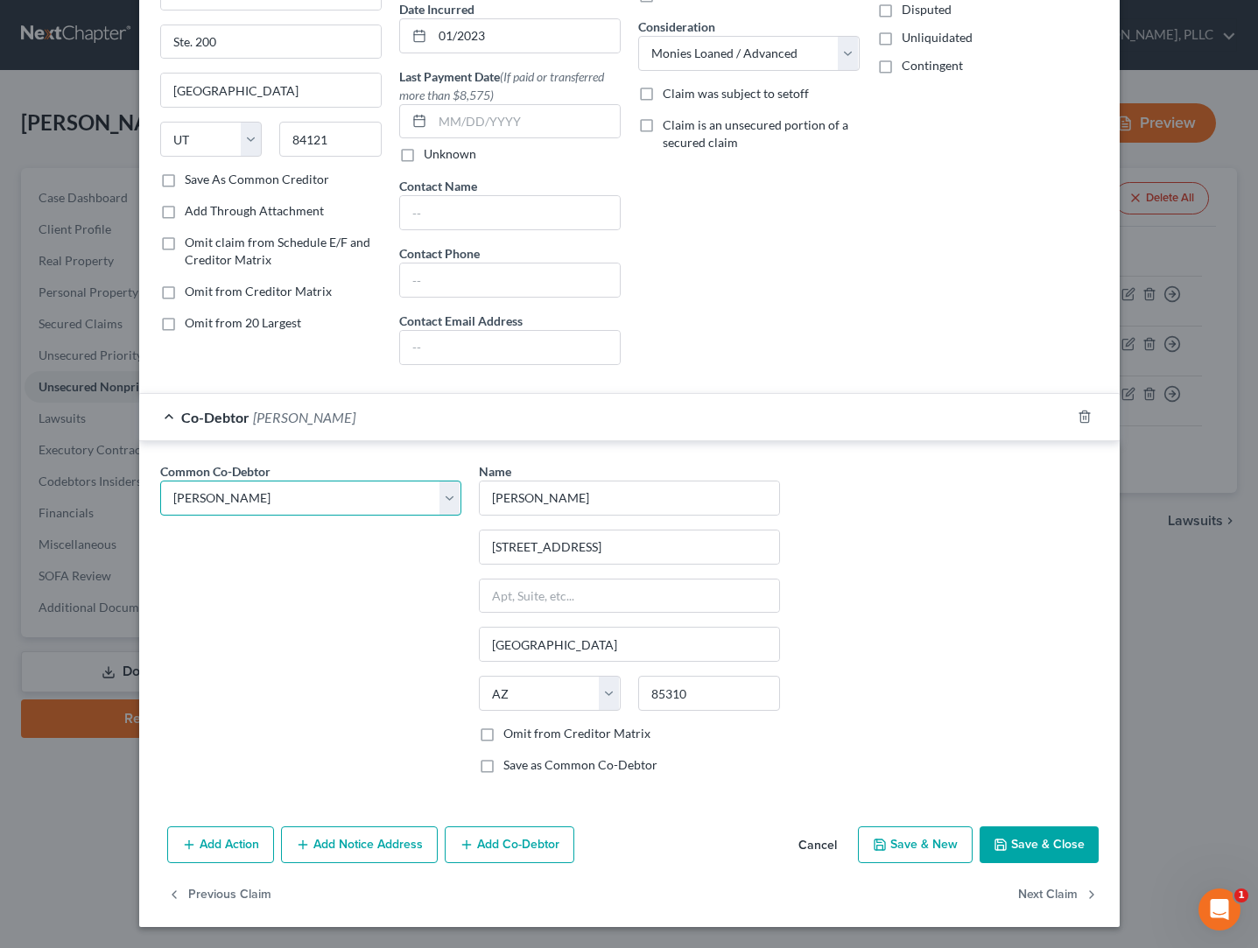
scroll to position [172, 0]
click at [517, 741] on label "Omit from Creditor Matrix" at bounding box center [576, 734] width 147 height 18
click at [517, 736] on input "Omit from Creditor Matrix" at bounding box center [515, 730] width 11 height 11
checkbox input "true"
click at [1012, 850] on button "Save & Close" at bounding box center [1038, 844] width 119 height 37
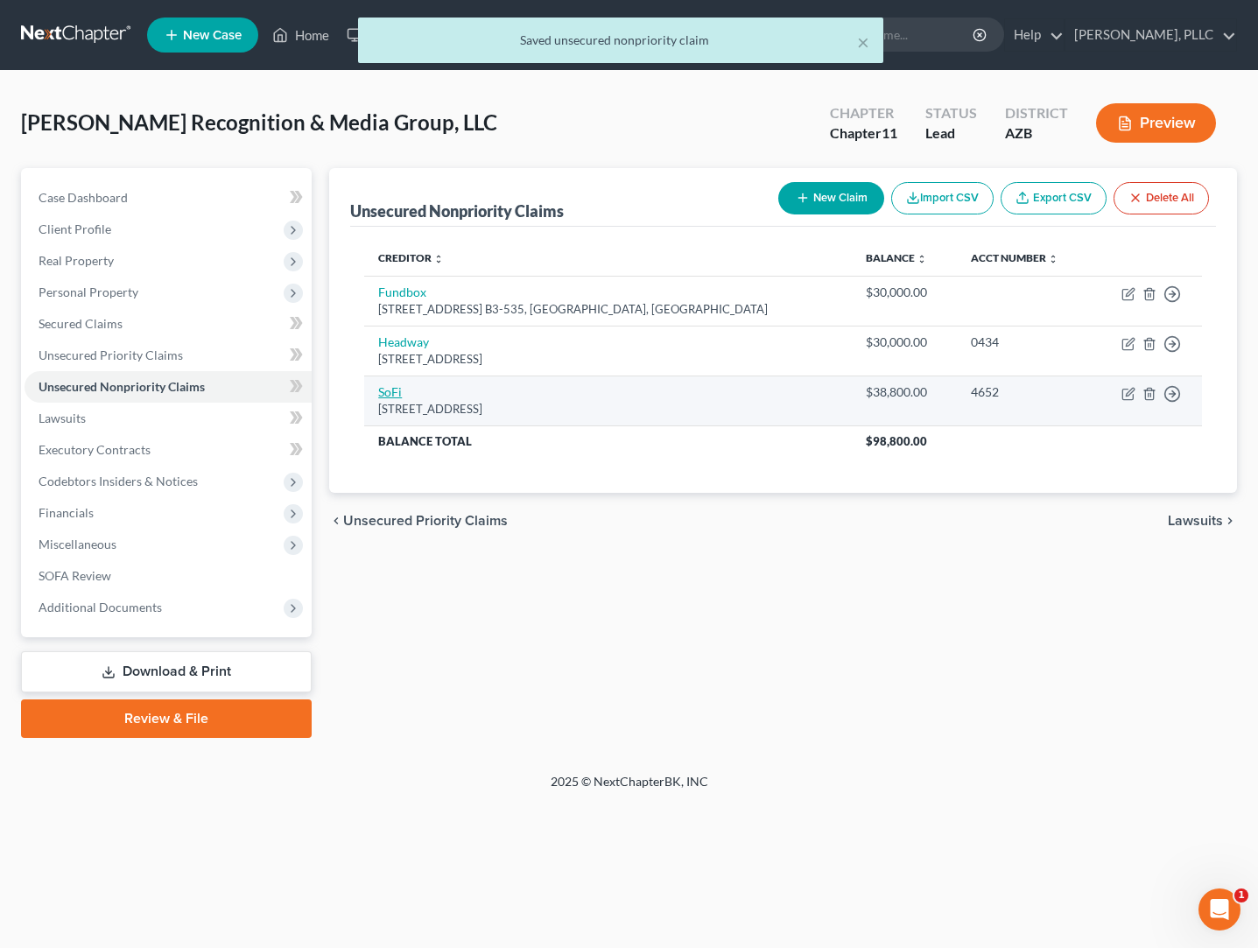
click at [397, 397] on link "SoFi" at bounding box center [390, 391] width 24 height 15
select select "46"
select select "8"
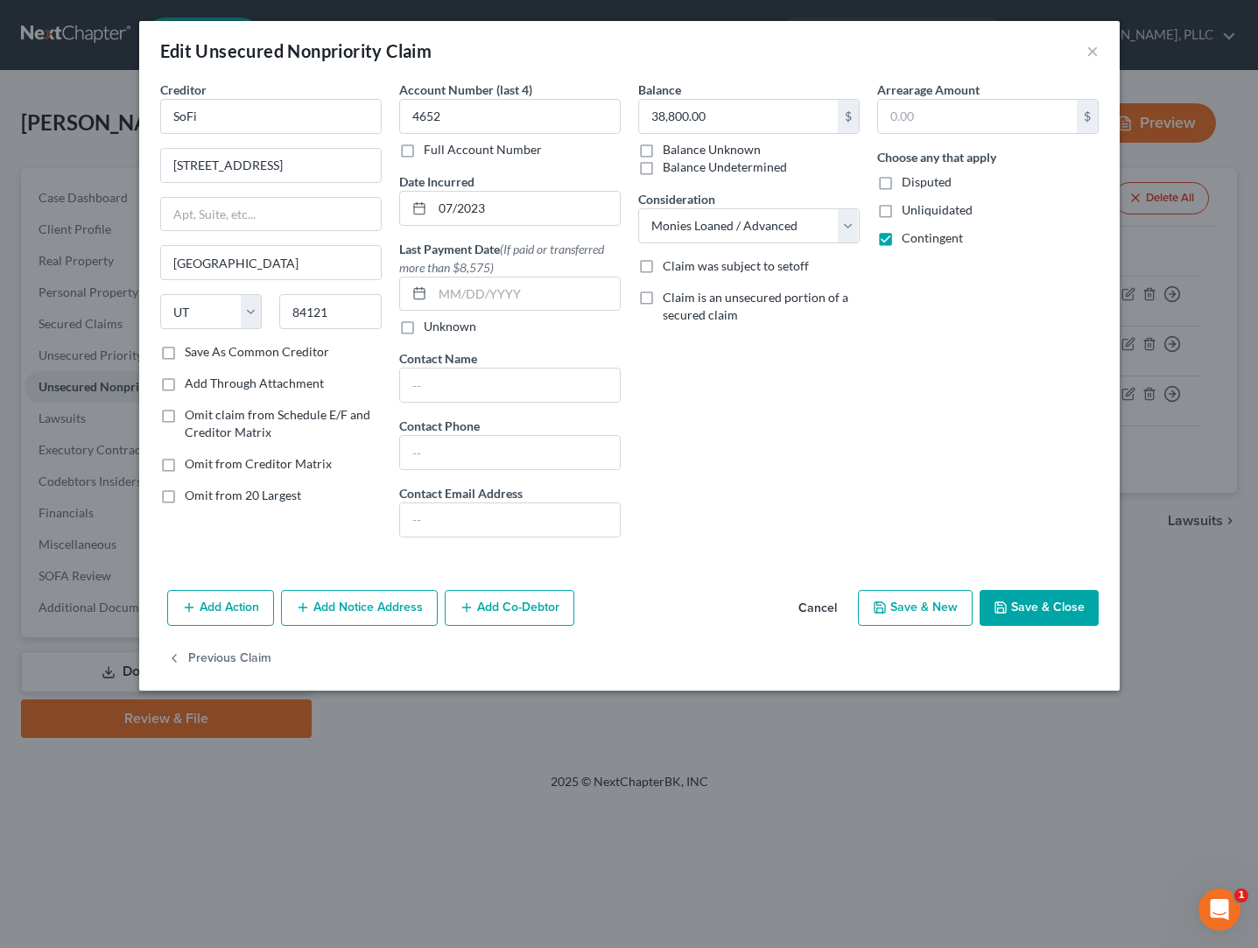
click at [468, 607] on line "button" at bounding box center [466, 607] width 8 height 0
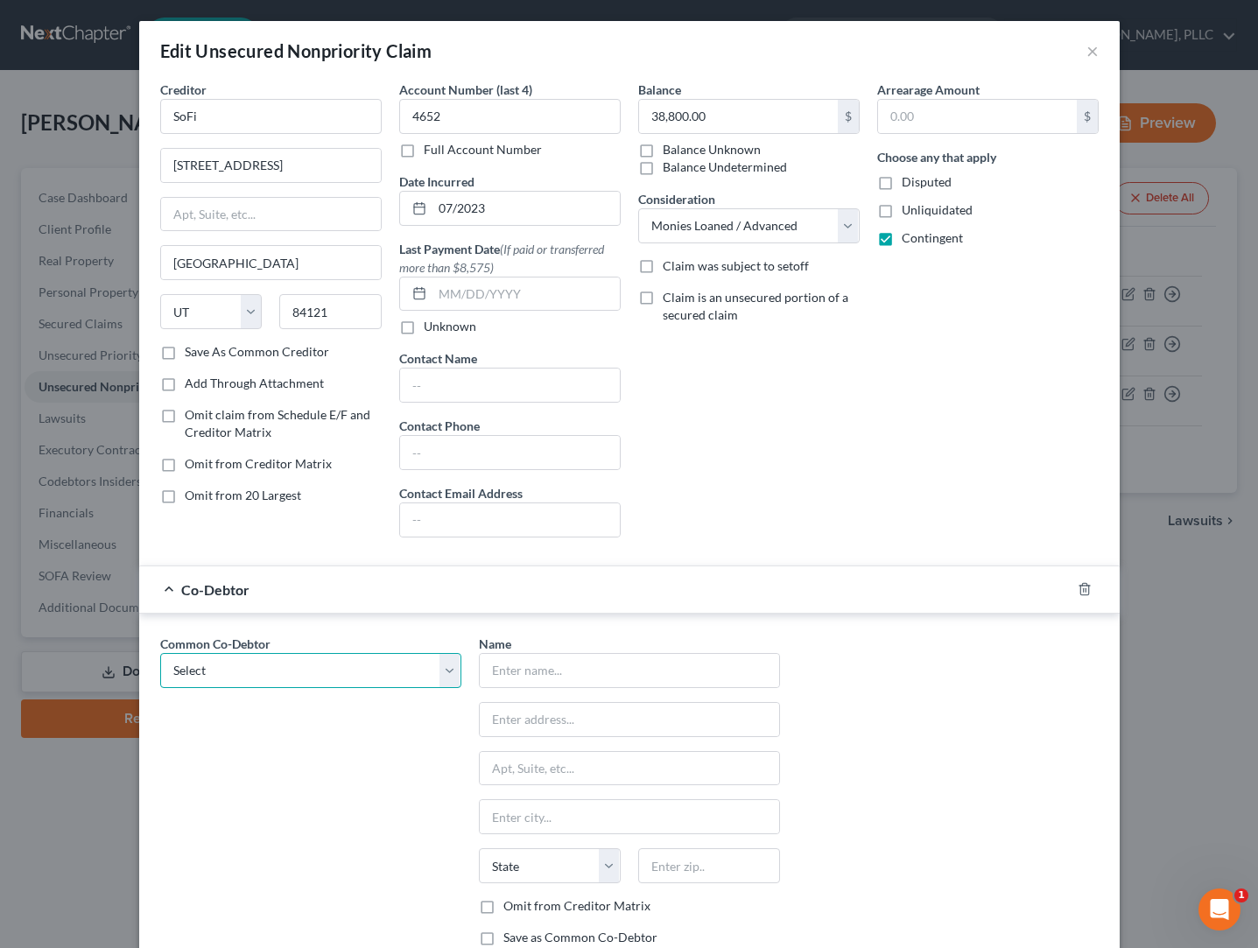
select select "0"
type input "[PERSON_NAME]"
type input "[STREET_ADDRESS]"
type input "[GEOGRAPHIC_DATA]"
select select "3"
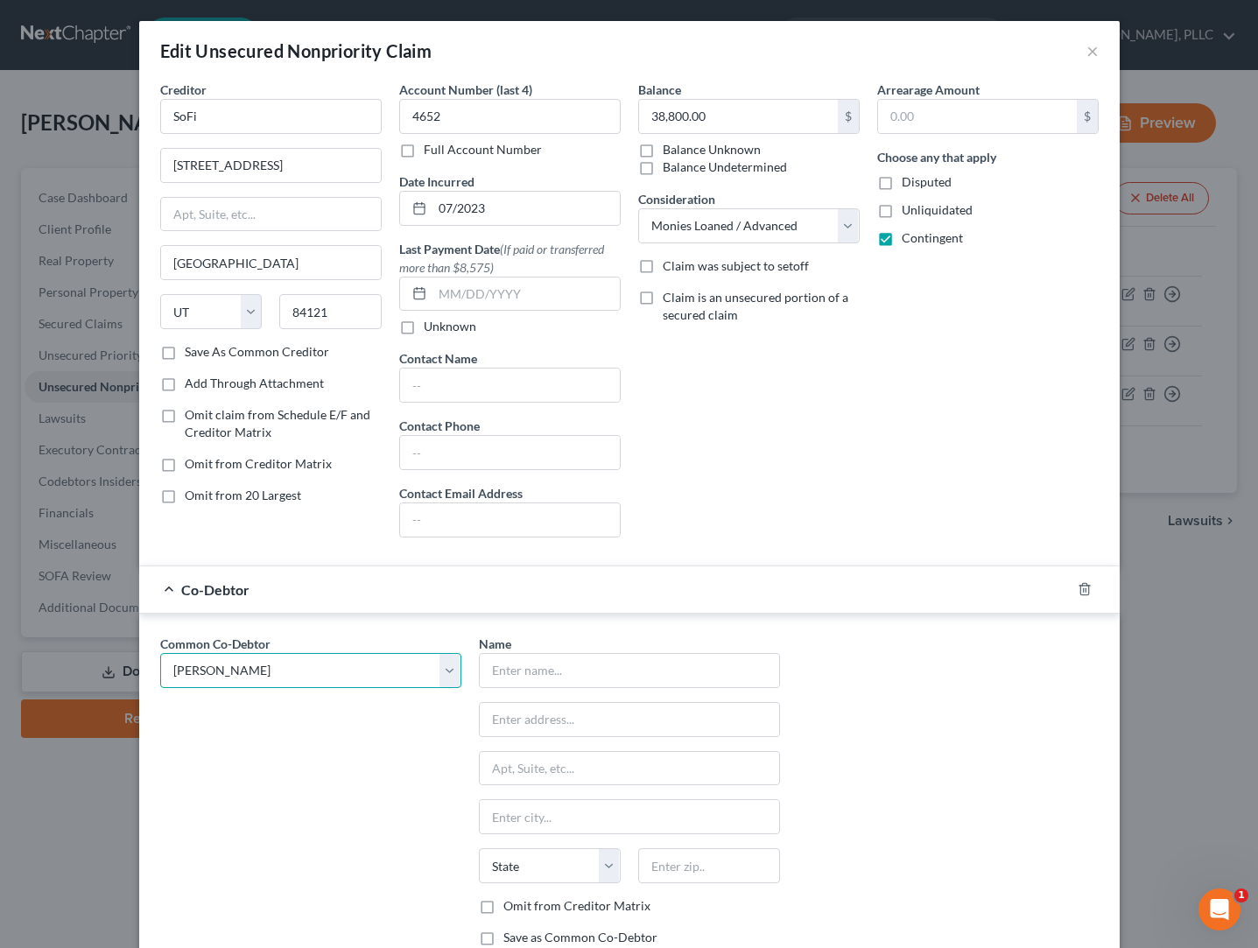
type input "85310"
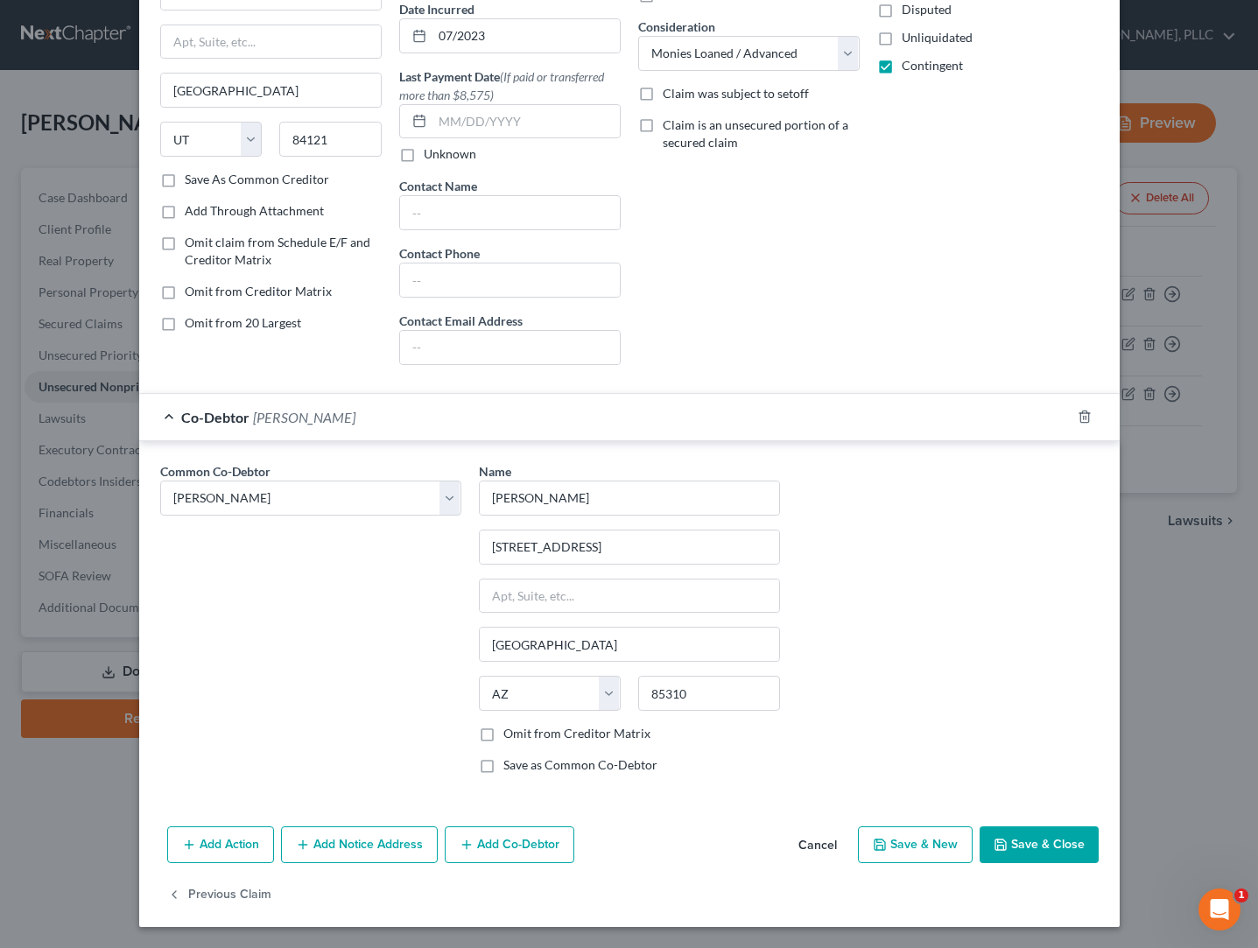
click at [1044, 845] on button "Save & Close" at bounding box center [1038, 844] width 119 height 37
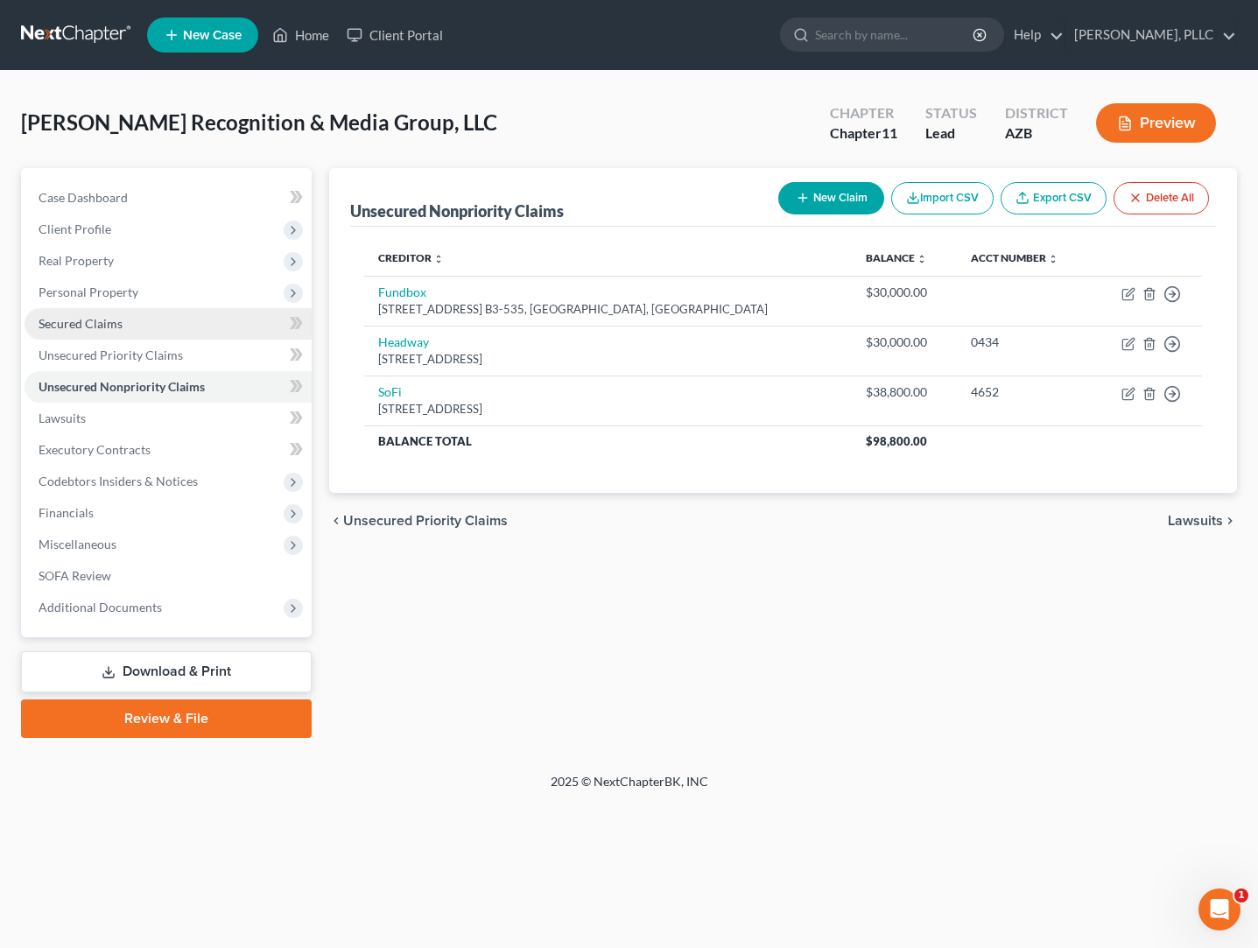
click at [94, 326] on span "Secured Claims" at bounding box center [81, 323] width 84 height 15
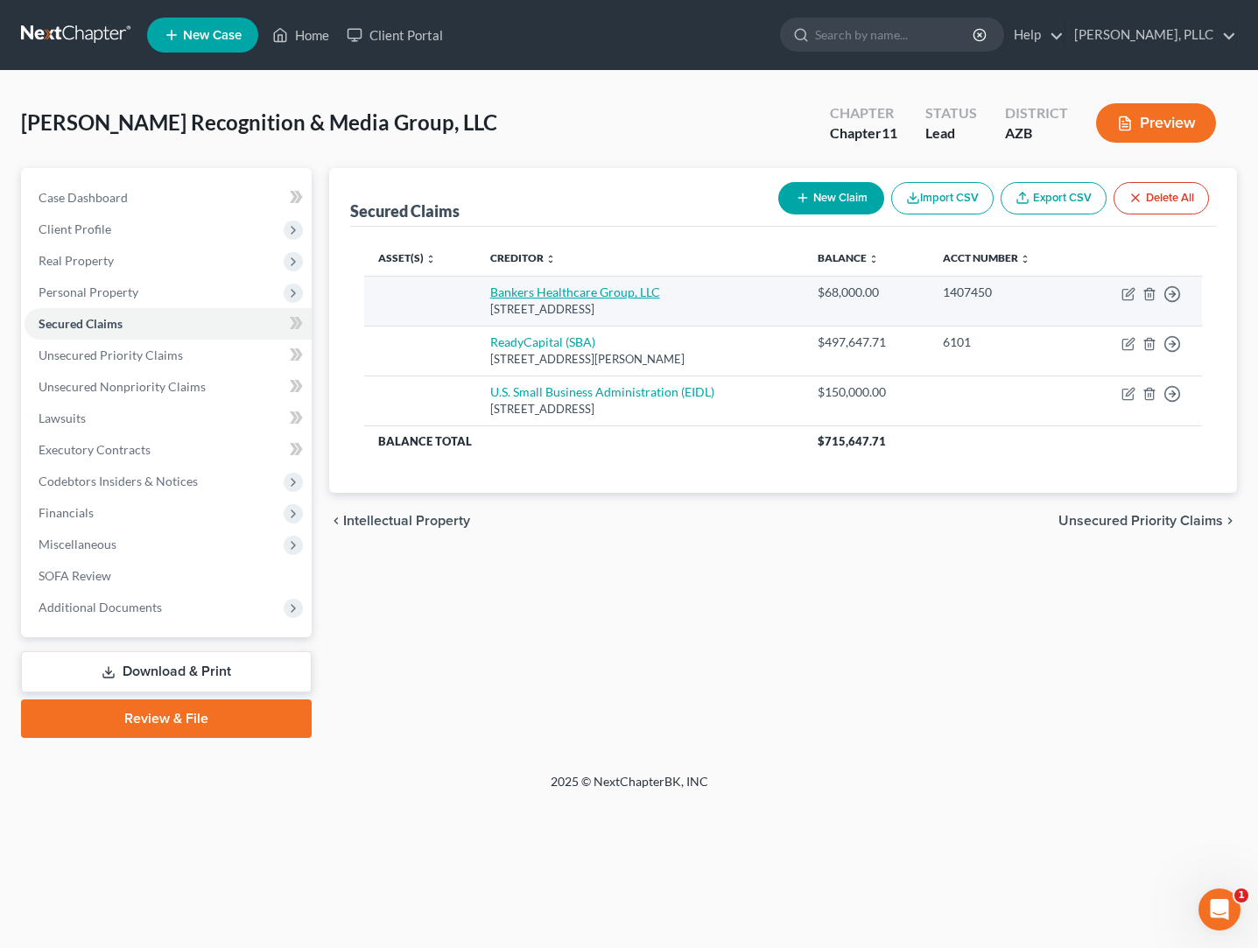
click at [518, 291] on link "Bankers Healthcare Group, LLC" at bounding box center [575, 291] width 170 height 15
select select "9"
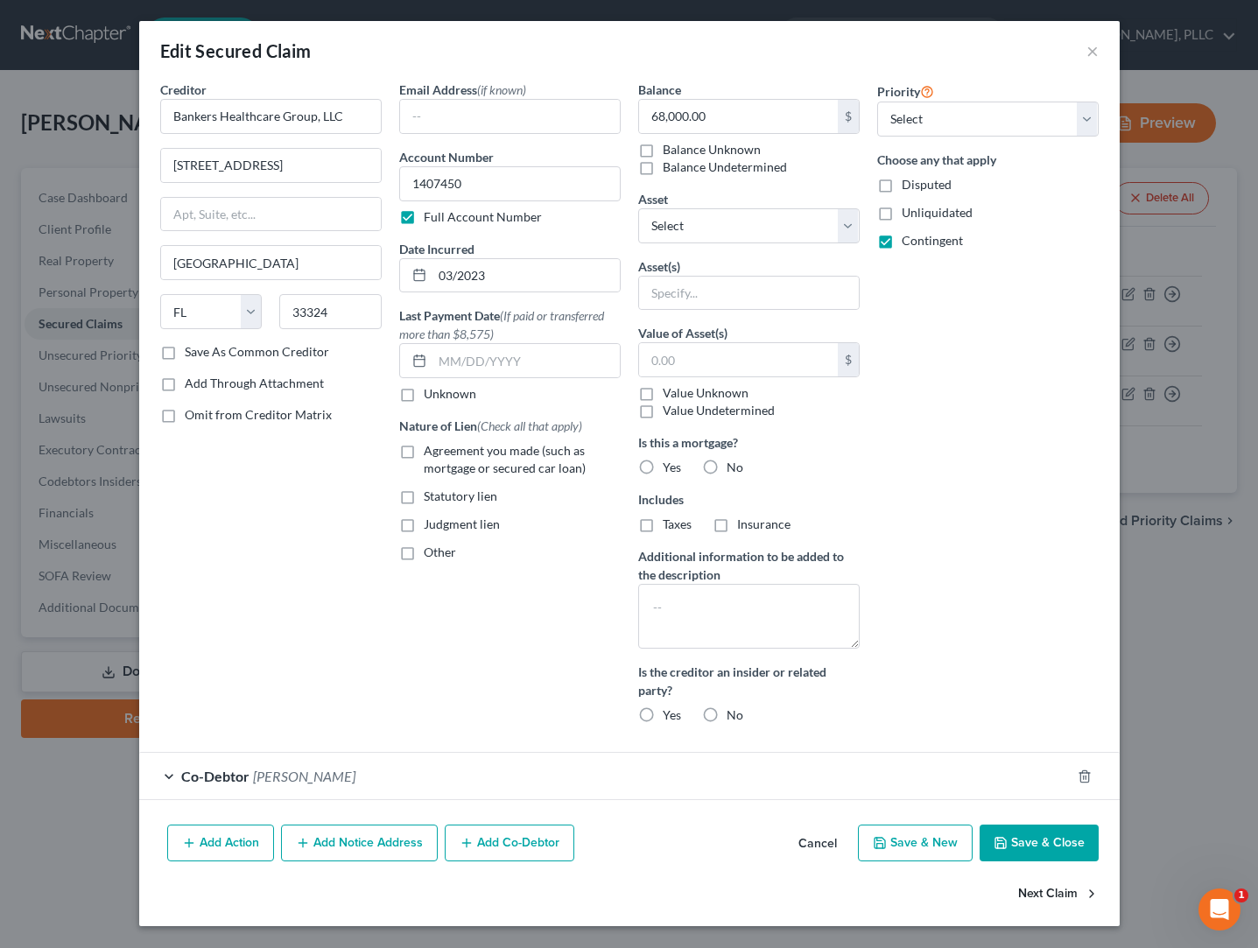
click at [1032, 890] on button "Next Claim" at bounding box center [1058, 893] width 81 height 37
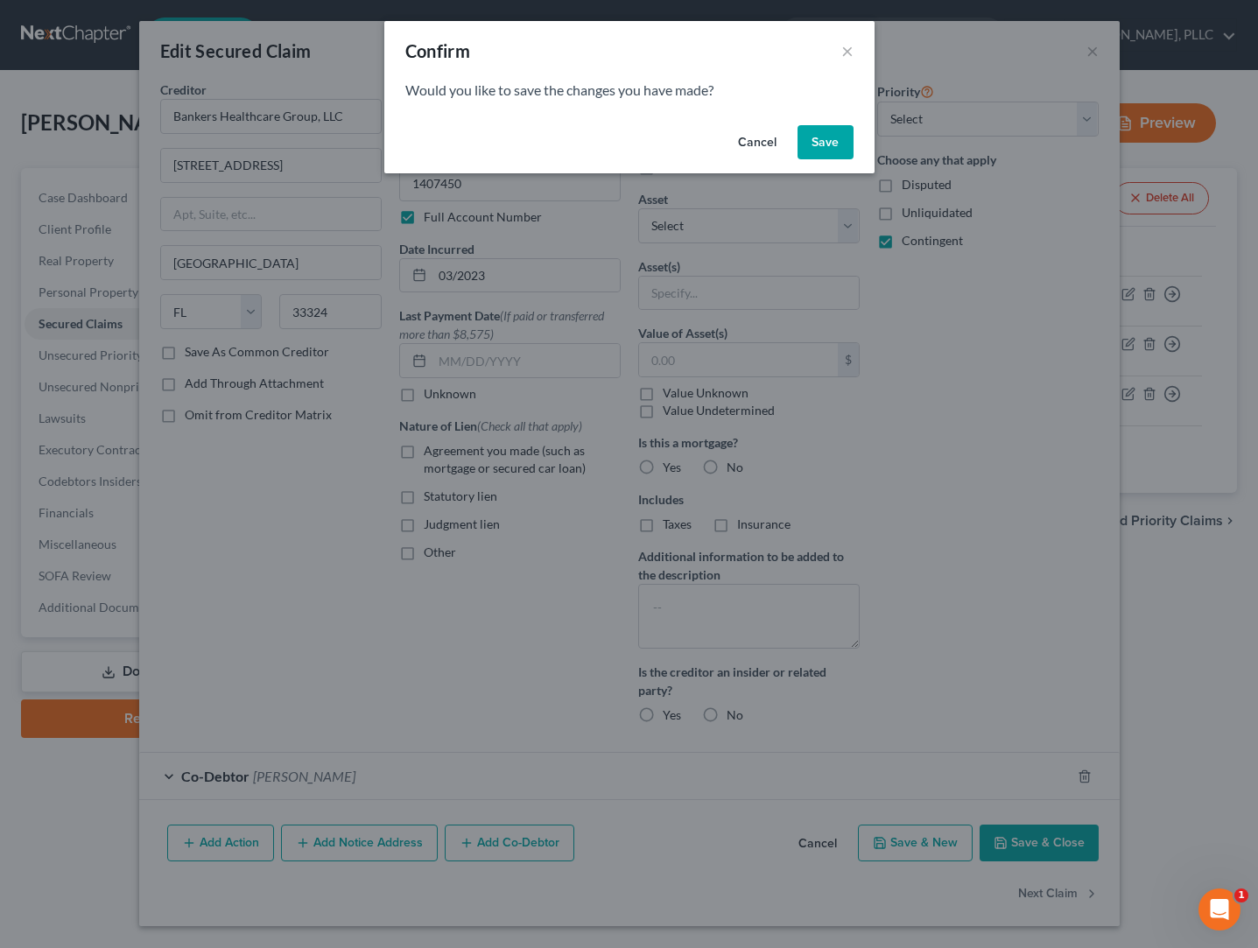
click at [812, 142] on button "Save" at bounding box center [825, 142] width 56 height 35
select select "33"
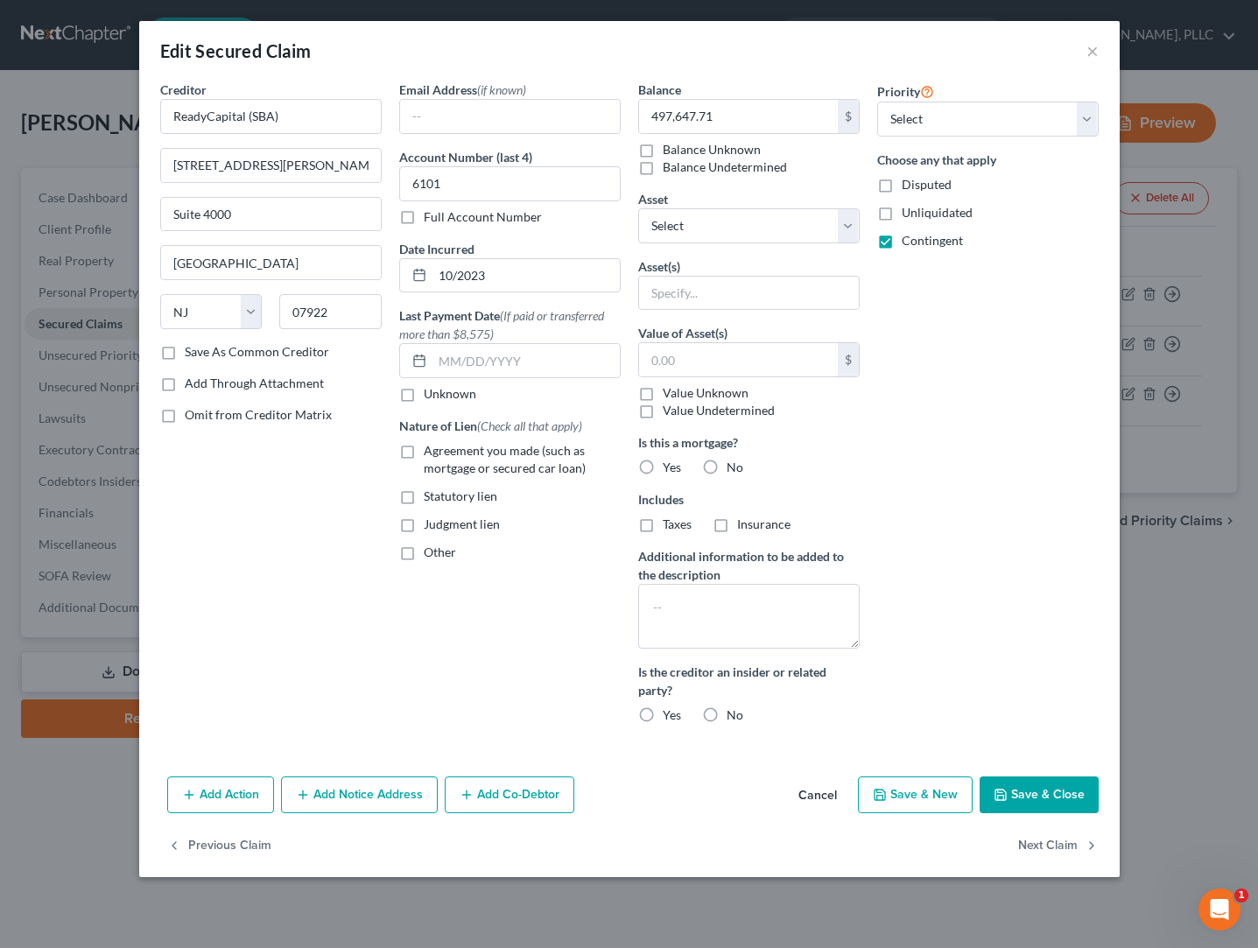
click at [488, 791] on button "Add Co-Debtor" at bounding box center [510, 794] width 130 height 37
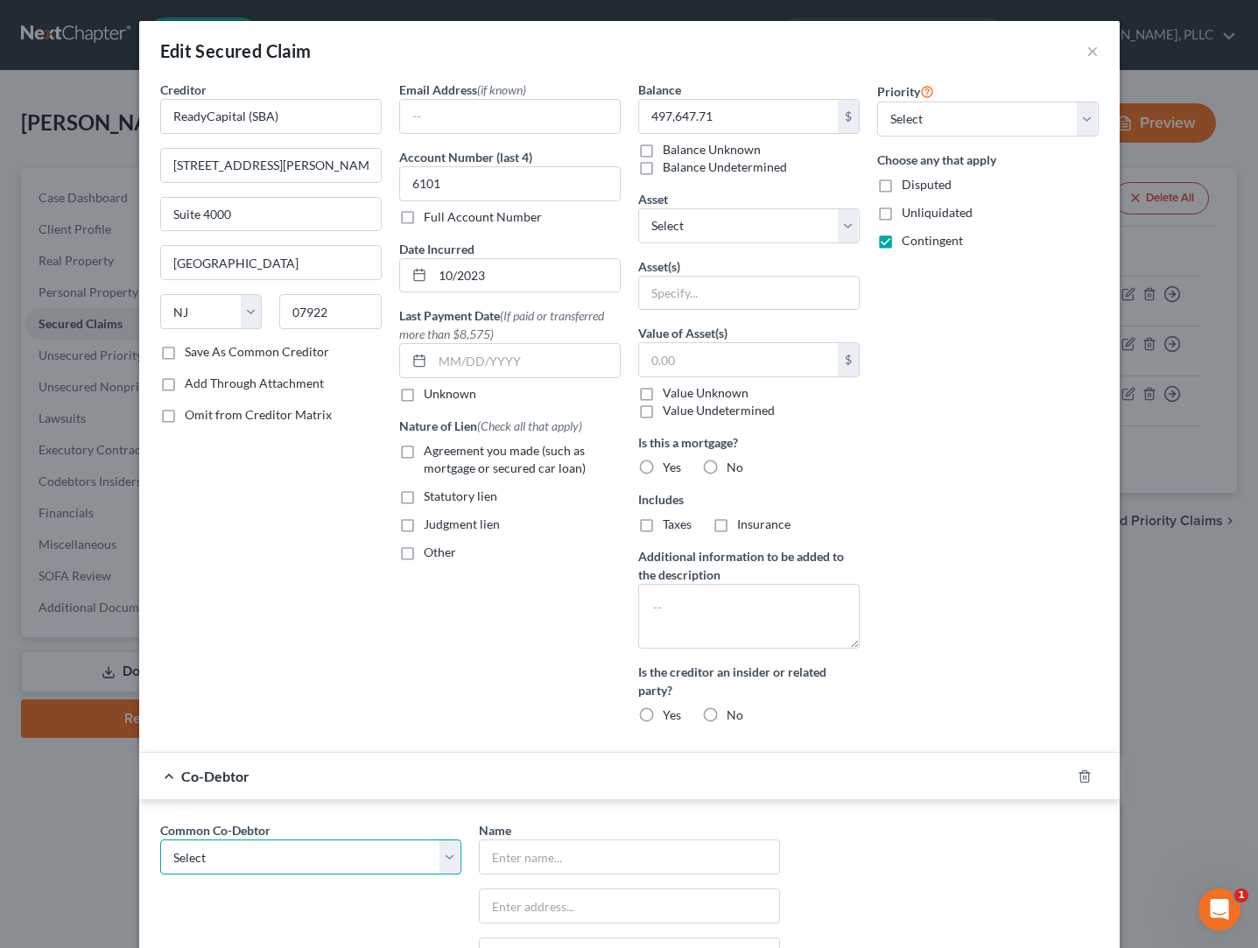
select select "0"
type input "[PERSON_NAME]"
type input "[STREET_ADDRESS]"
type input "[GEOGRAPHIC_DATA]"
select select "3"
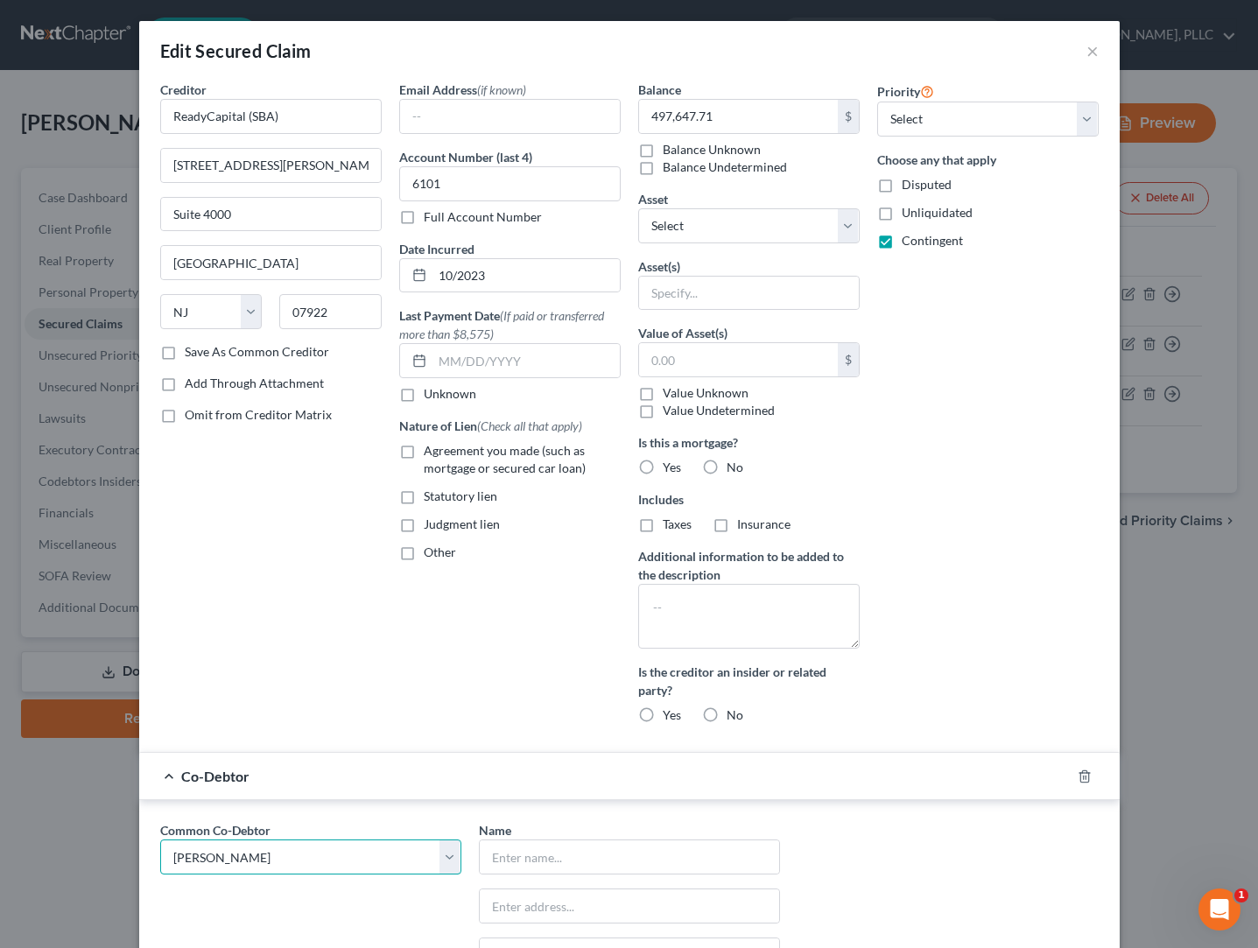
type input "85310"
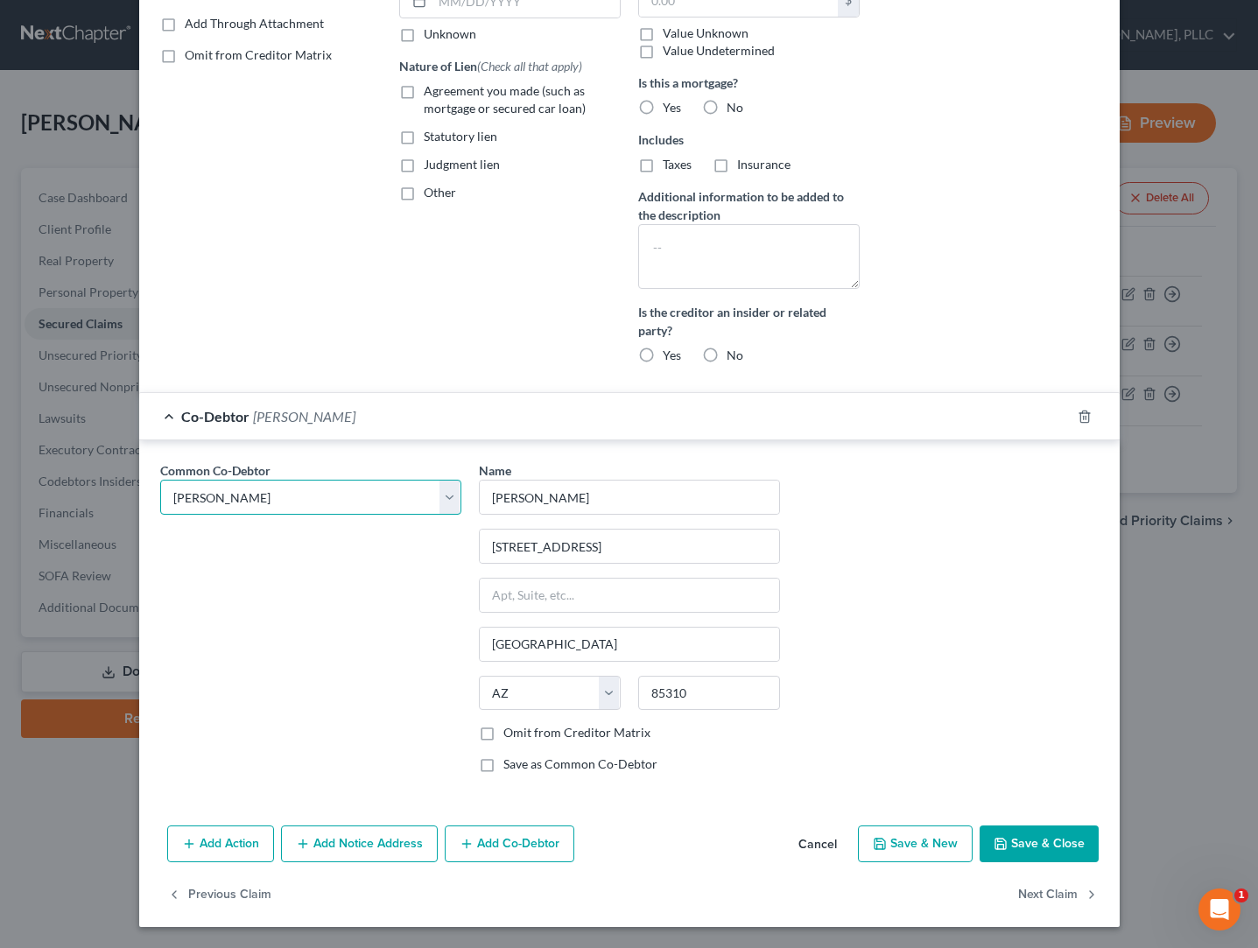
scroll to position [359, 0]
click at [579, 733] on label "Omit from Creditor Matrix" at bounding box center [576, 734] width 147 height 18
click at [522, 733] on input "Omit from Creditor Matrix" at bounding box center [515, 730] width 11 height 11
checkbox input "true"
click at [1016, 841] on button "Save & Close" at bounding box center [1038, 844] width 119 height 37
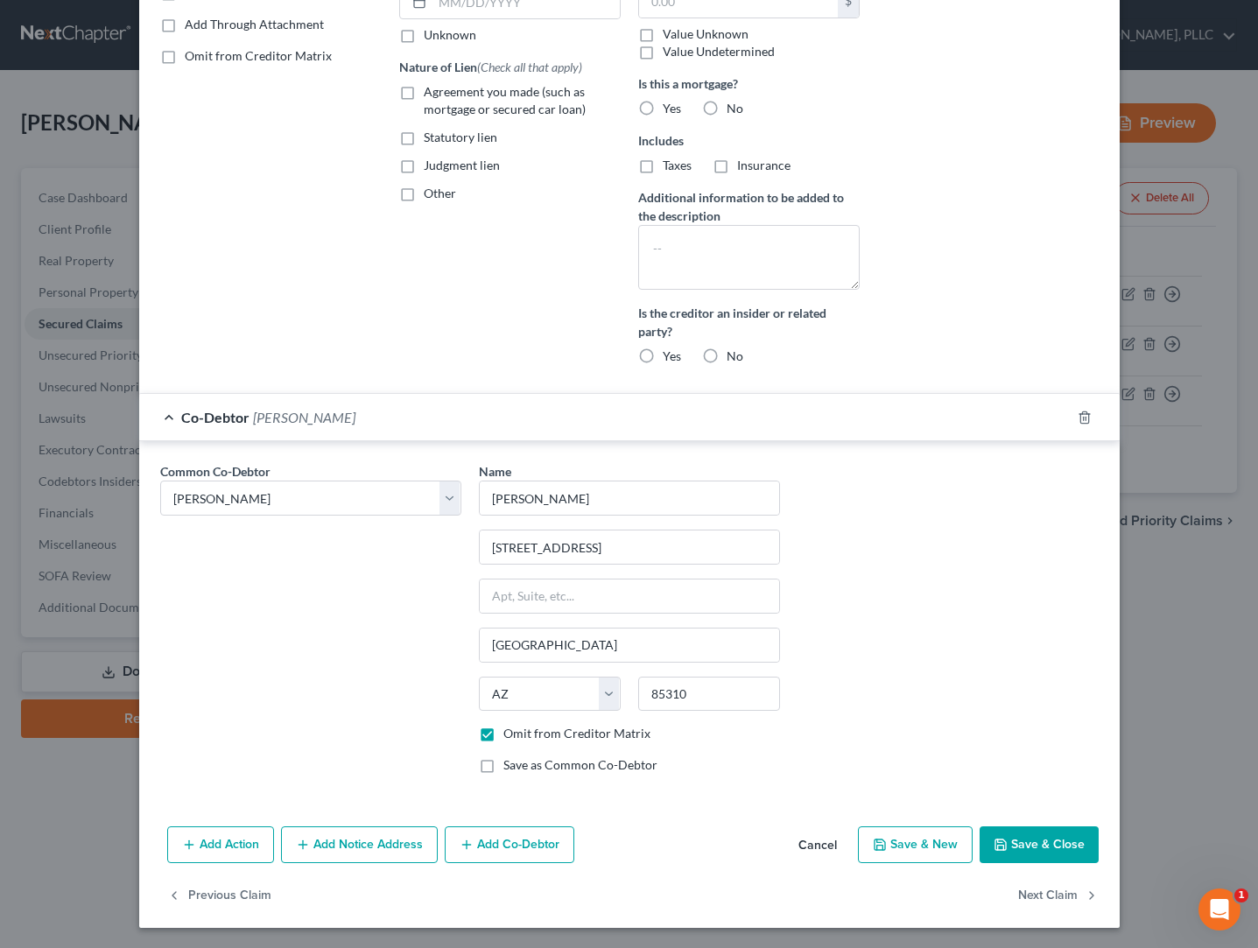
scroll to position [196, 0]
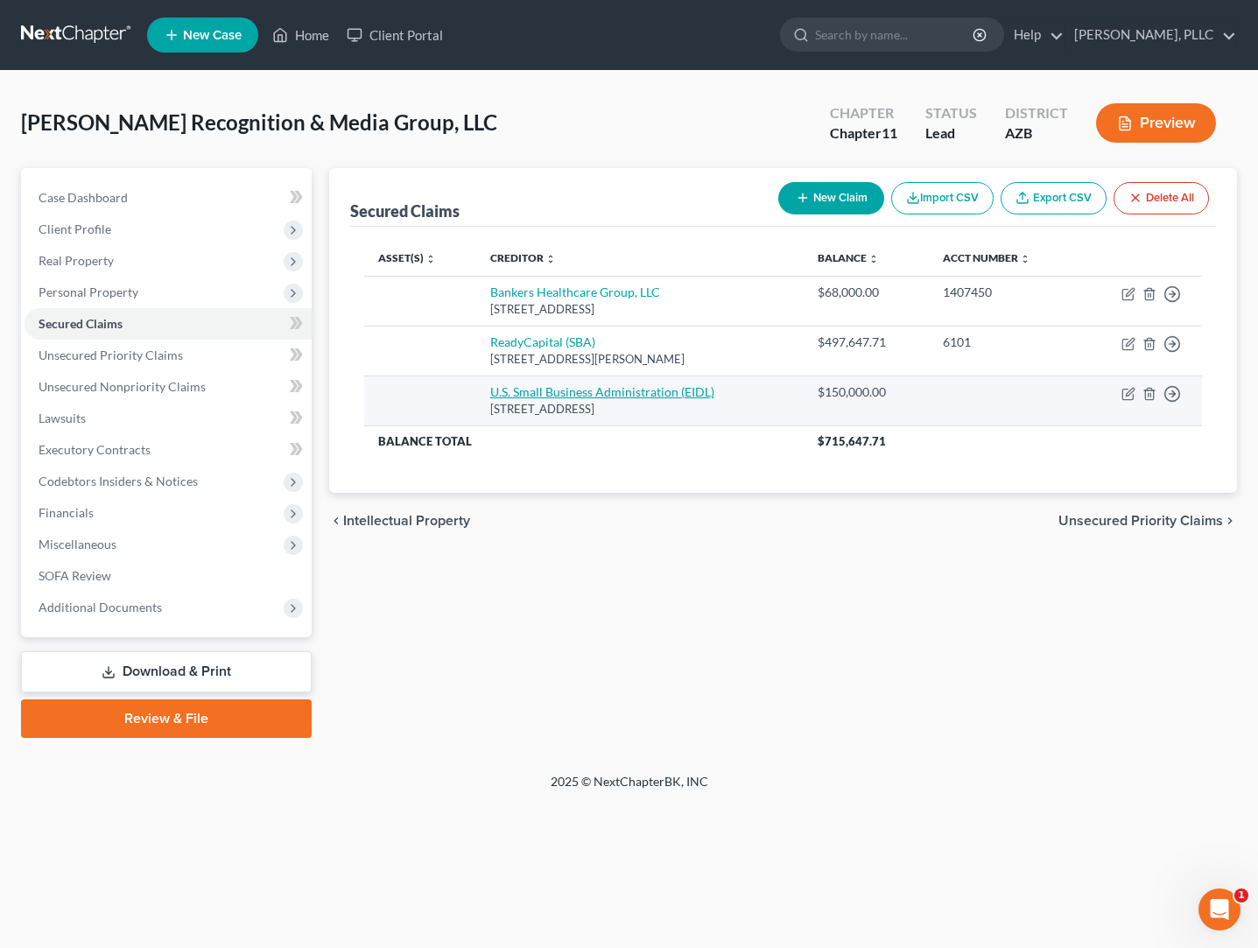
click at [599, 397] on link "U.S. Small Business Administration (EIDL)" at bounding box center [602, 391] width 224 height 15
select select "45"
select select "0"
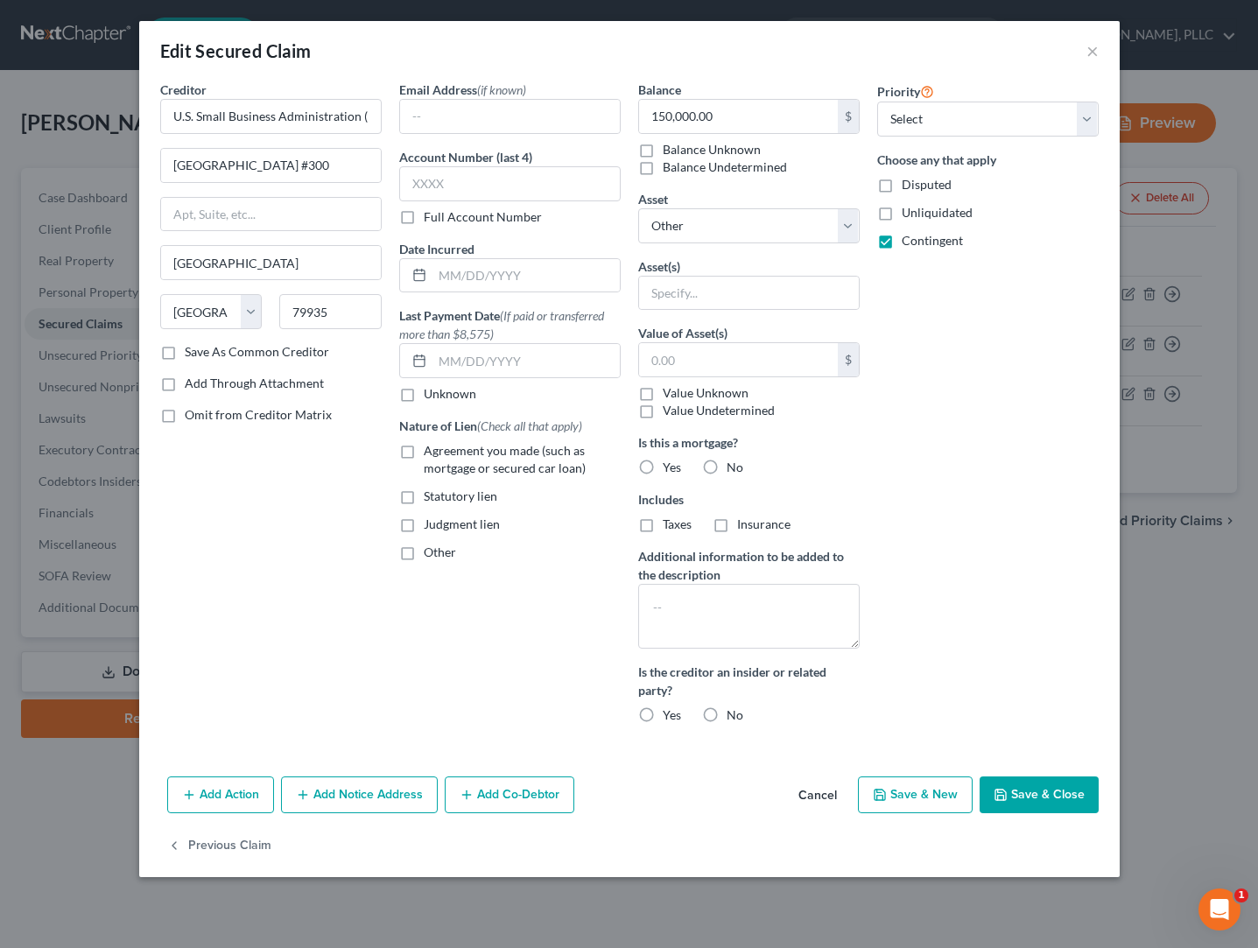
click at [548, 792] on button "Add Co-Debtor" at bounding box center [510, 794] width 130 height 37
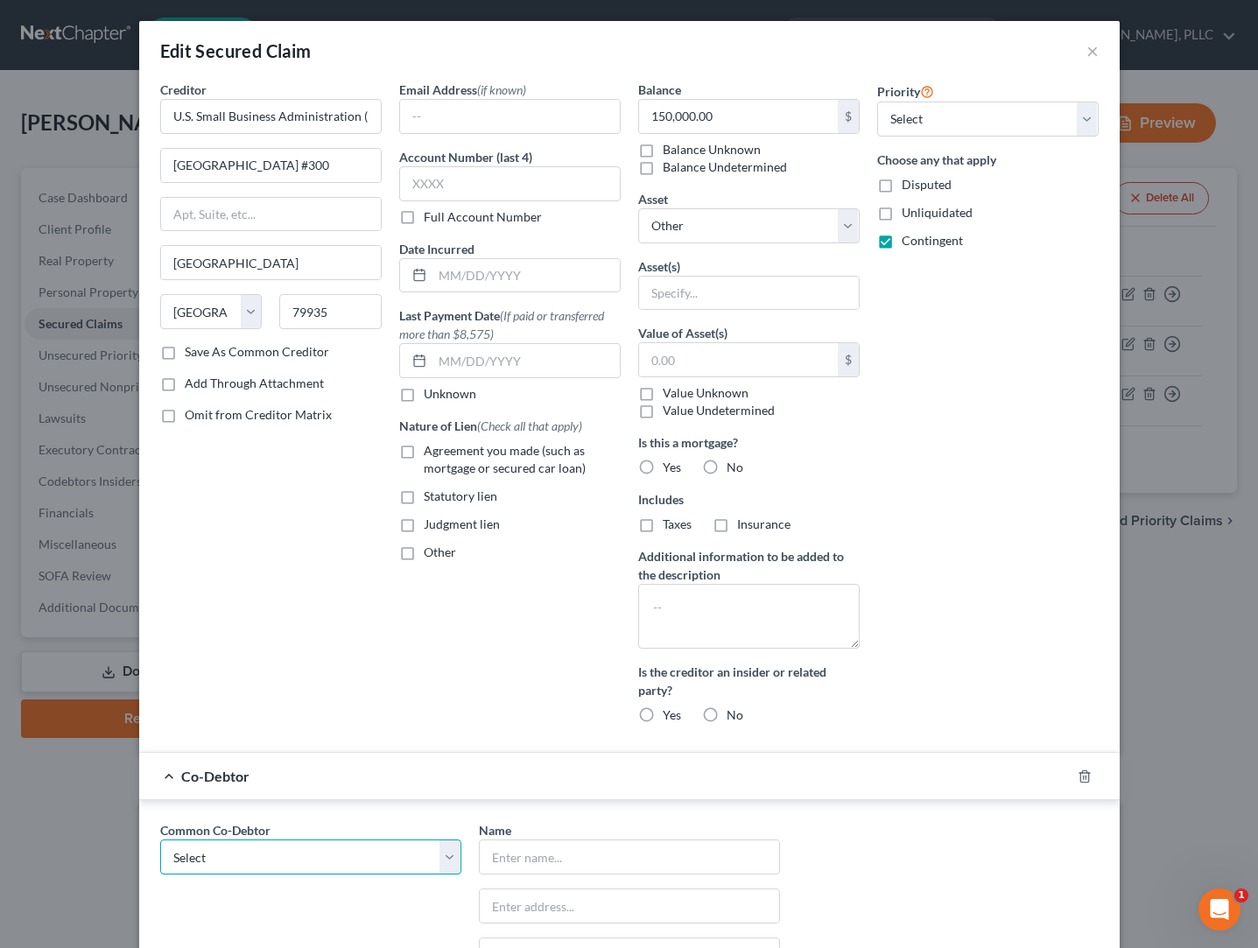
select select "0"
type input "[PERSON_NAME]"
type input "[STREET_ADDRESS]"
type input "[GEOGRAPHIC_DATA]"
select select "3"
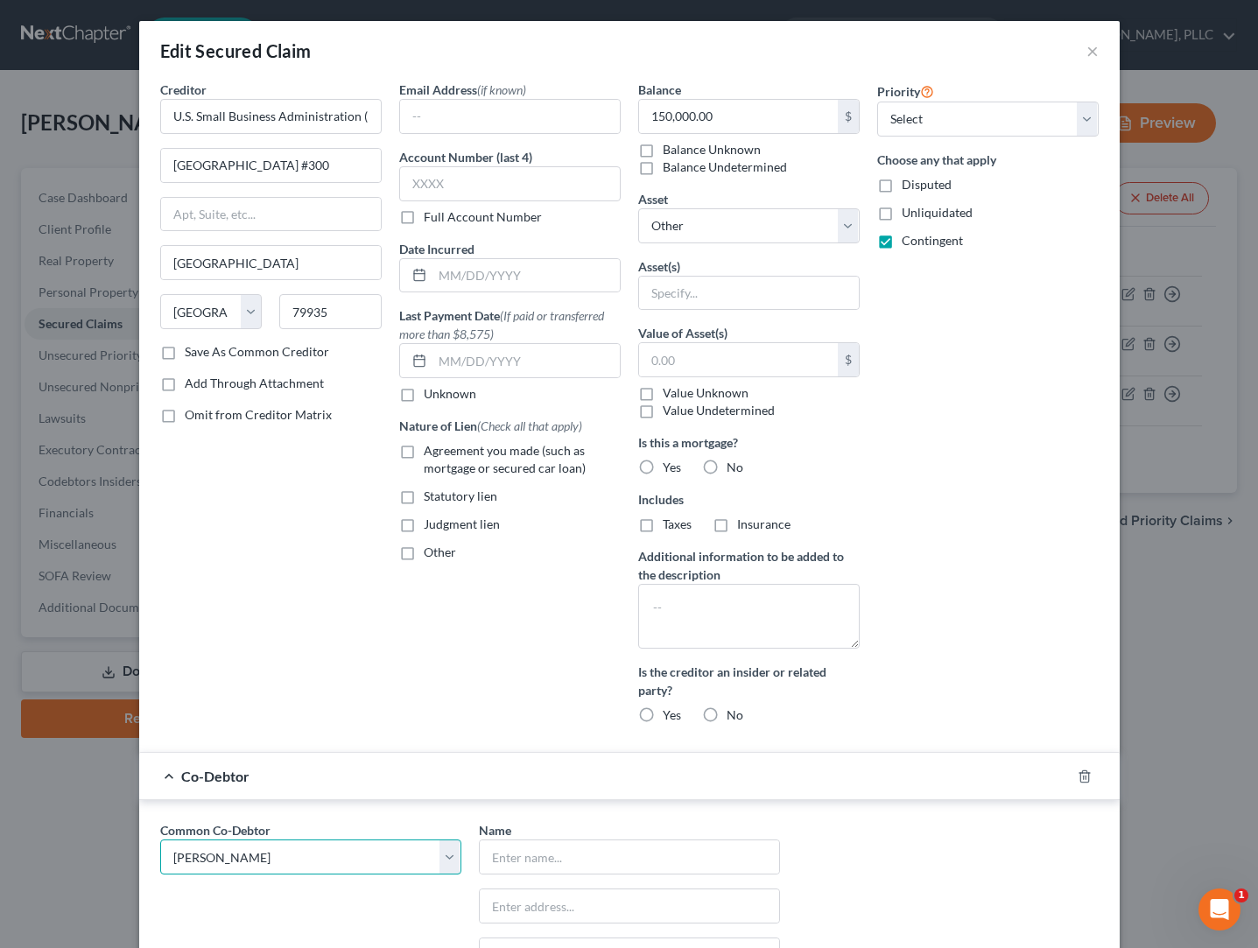
type input "85310"
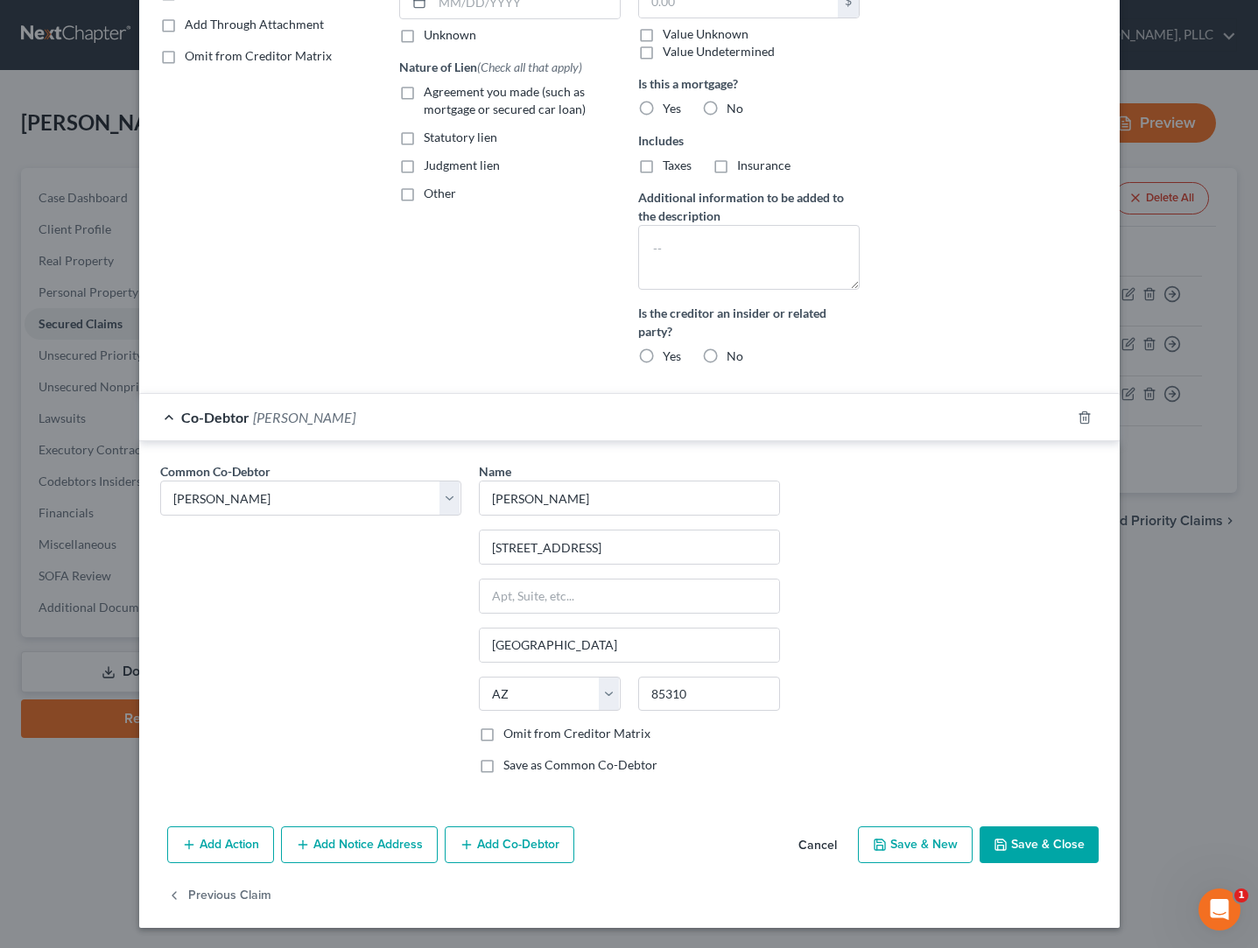
click at [1000, 844] on icon "button" at bounding box center [1000, 845] width 14 height 14
select select
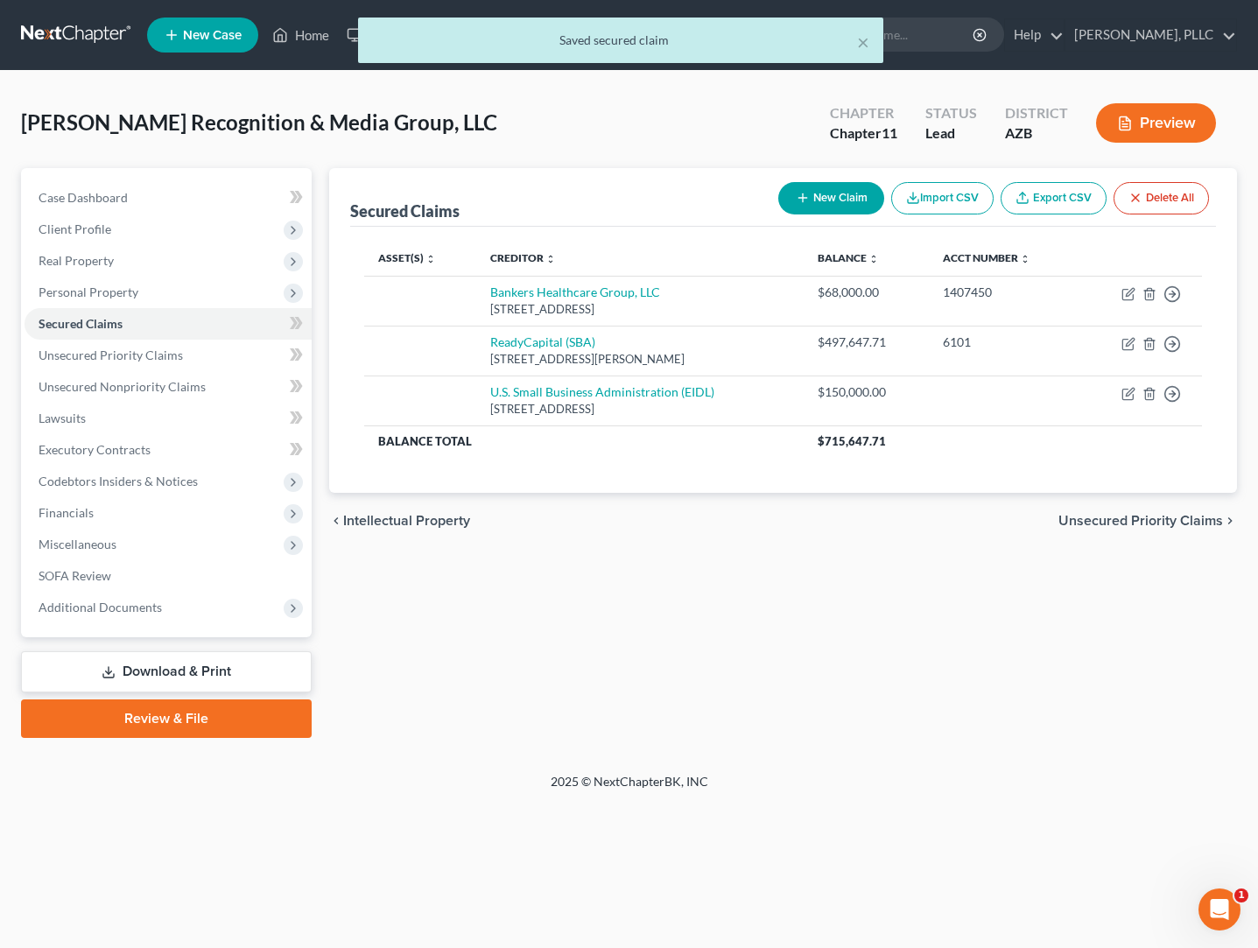
click at [1099, 518] on span "Unsecured Priority Claims" at bounding box center [1140, 521] width 165 height 14
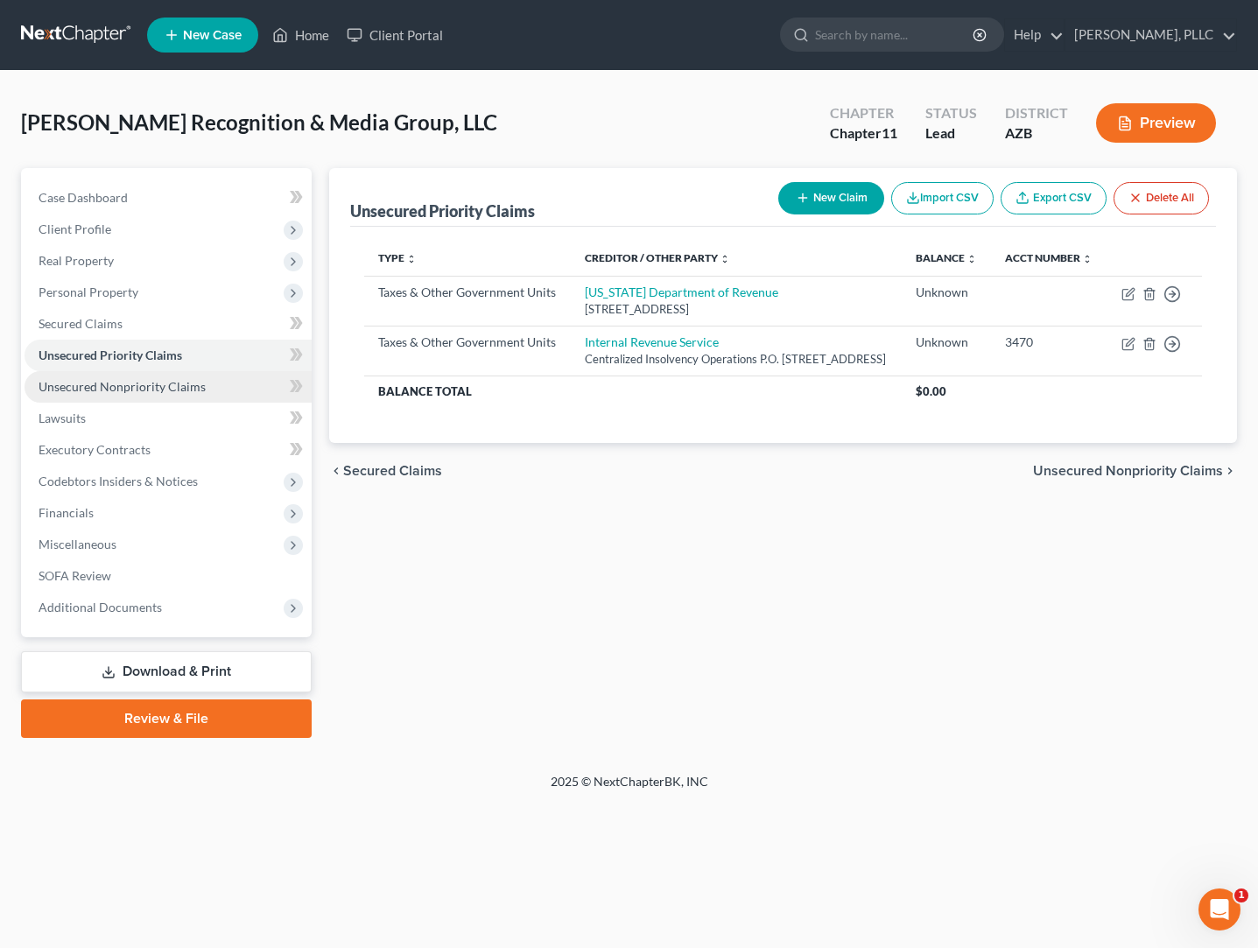
click at [161, 387] on span "Unsecured Nonpriority Claims" at bounding box center [122, 386] width 167 height 15
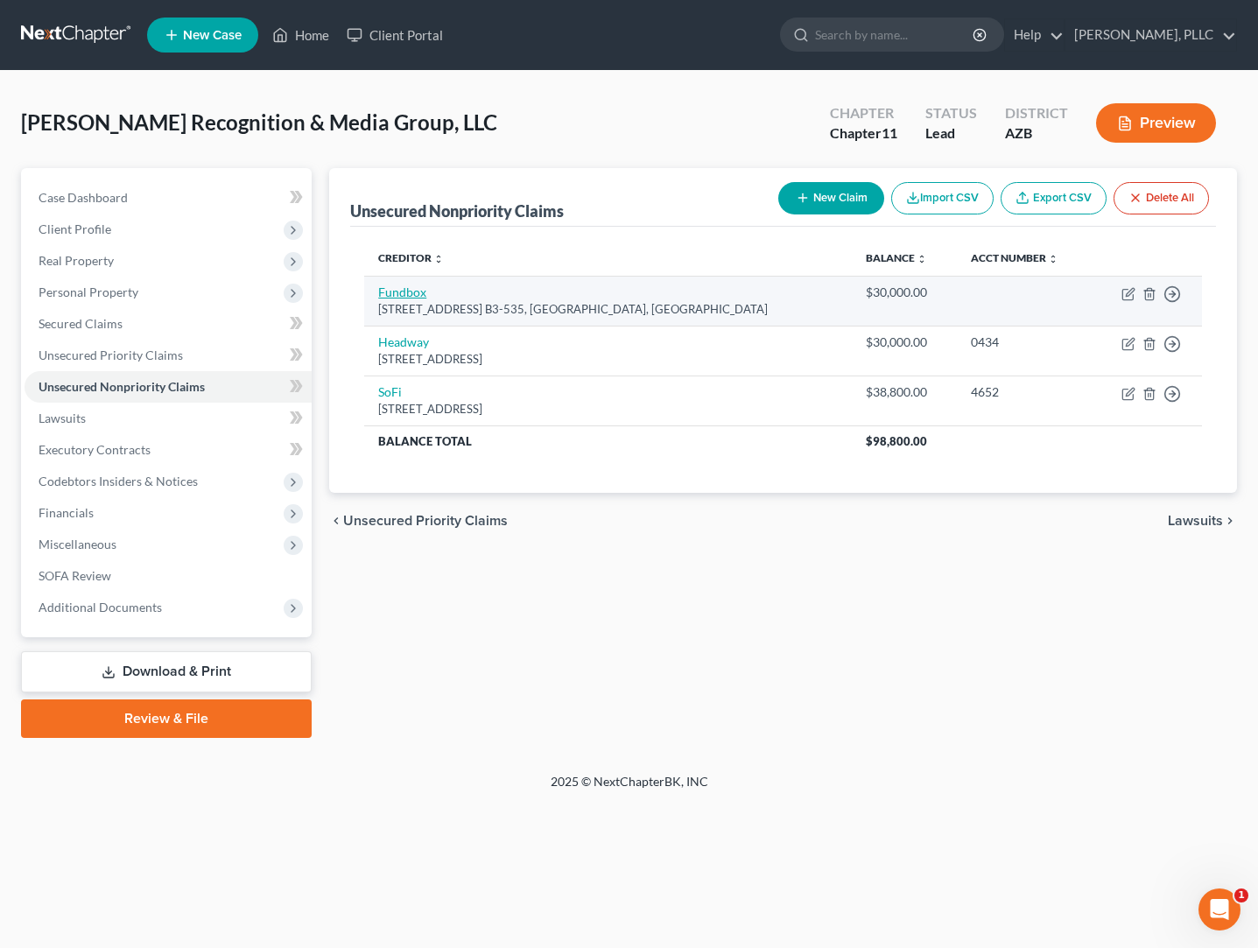
click at [413, 293] on link "Fundbox" at bounding box center [402, 291] width 48 height 15
select select "45"
select select "8"
select select "3"
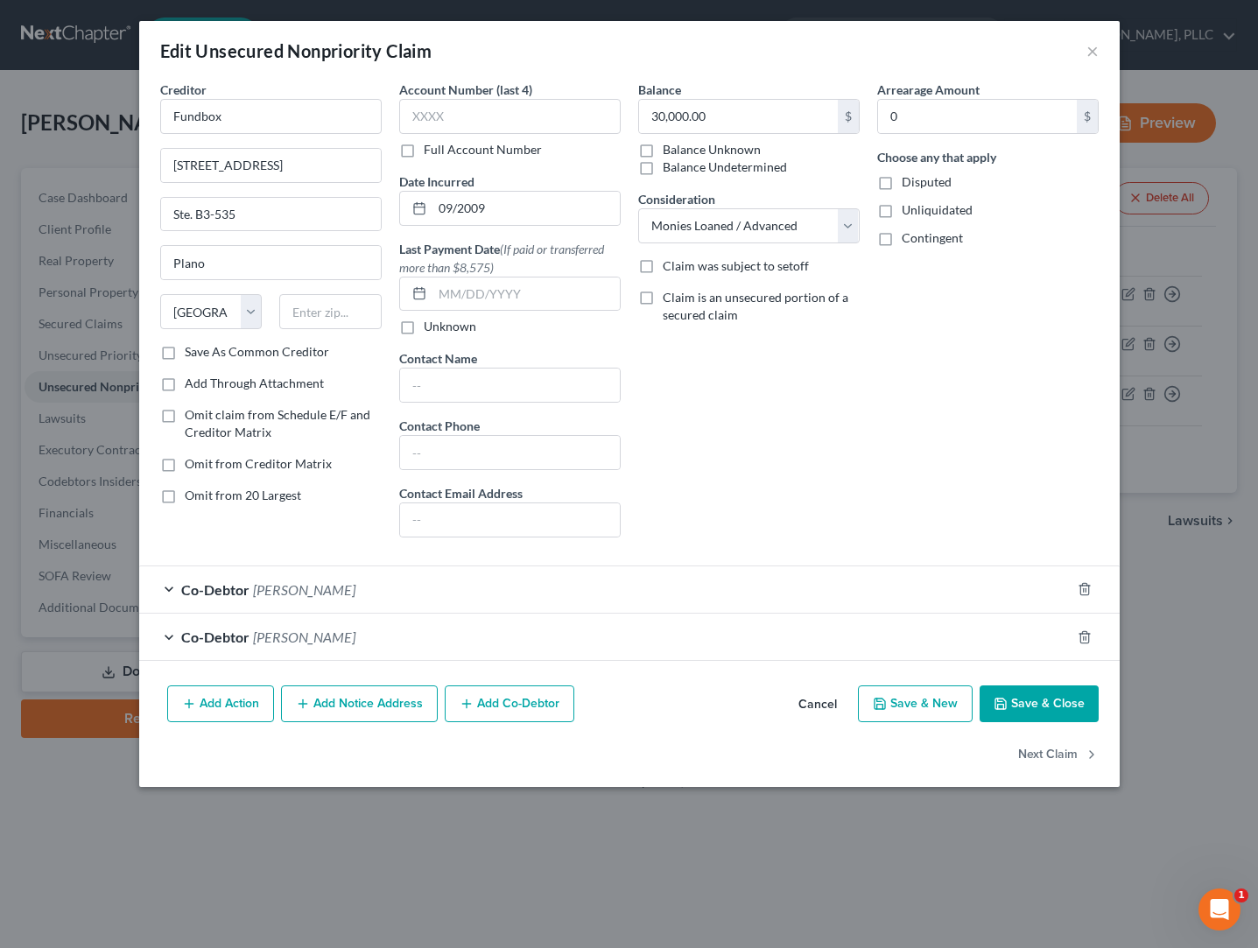
click at [406, 593] on div "Co-Debtor [PERSON_NAME]" at bounding box center [604, 589] width 931 height 46
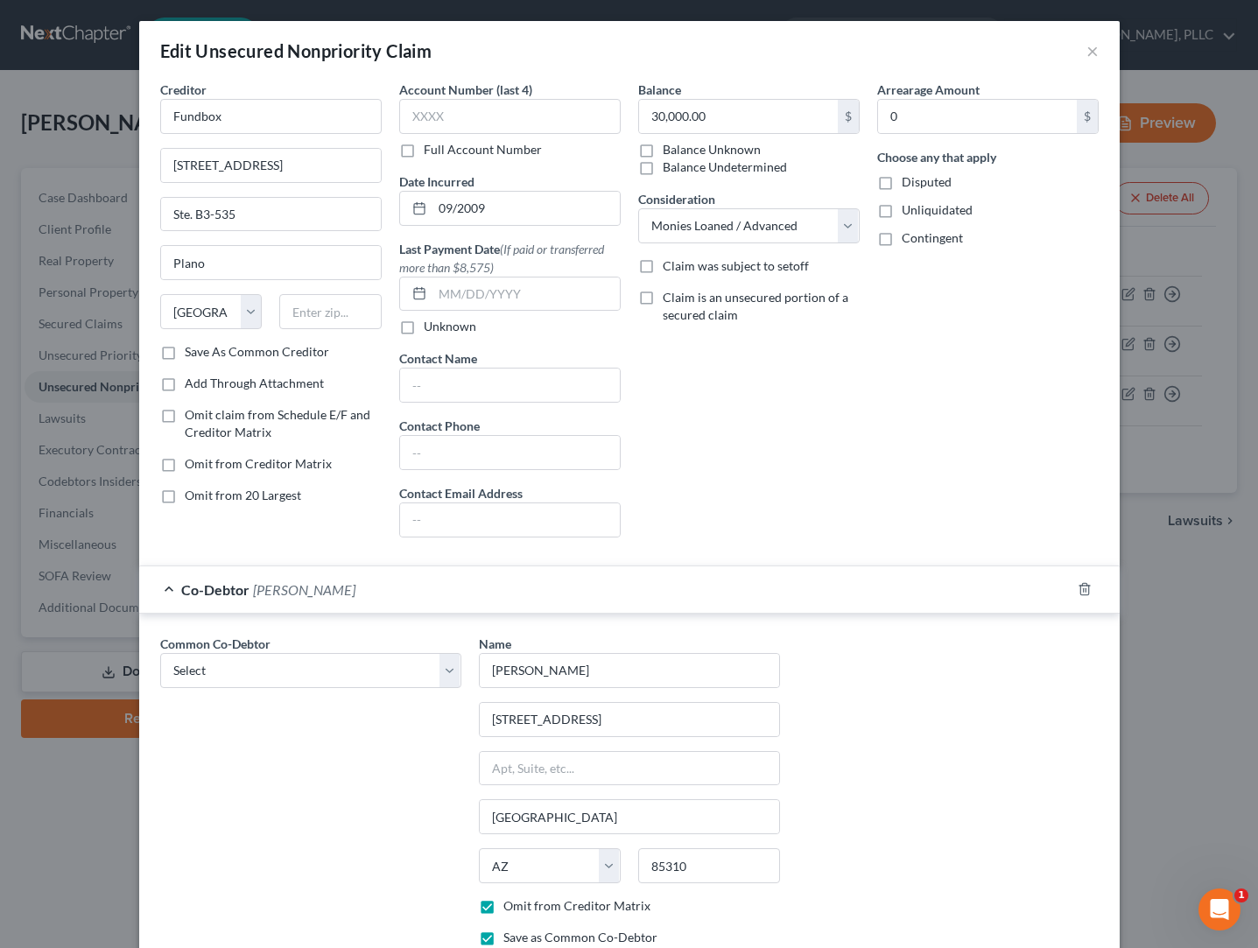
click at [406, 593] on div "Co-Debtor [PERSON_NAME]" at bounding box center [604, 589] width 931 height 46
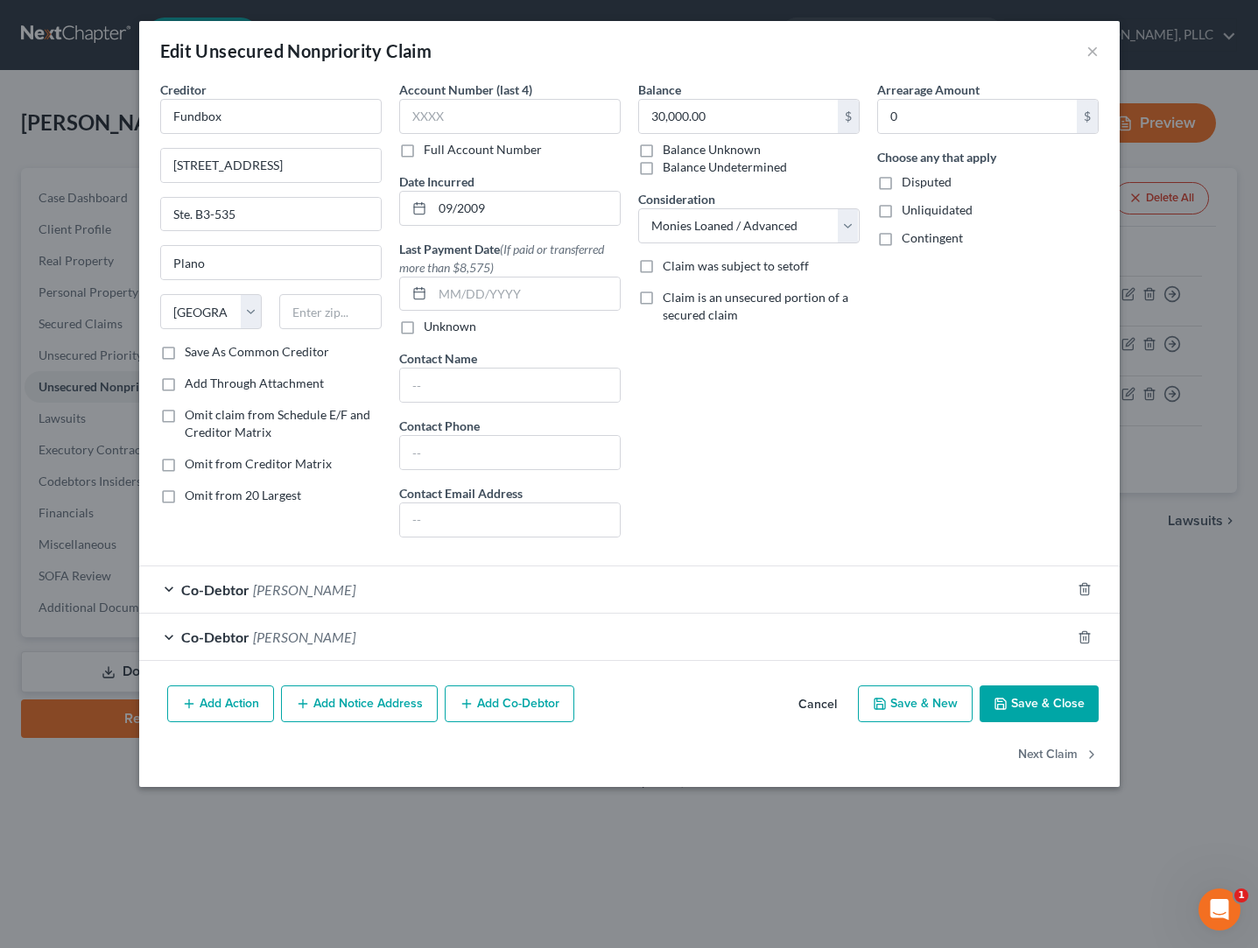
click at [384, 641] on div "Co-Debtor [PERSON_NAME]" at bounding box center [604, 637] width 931 height 46
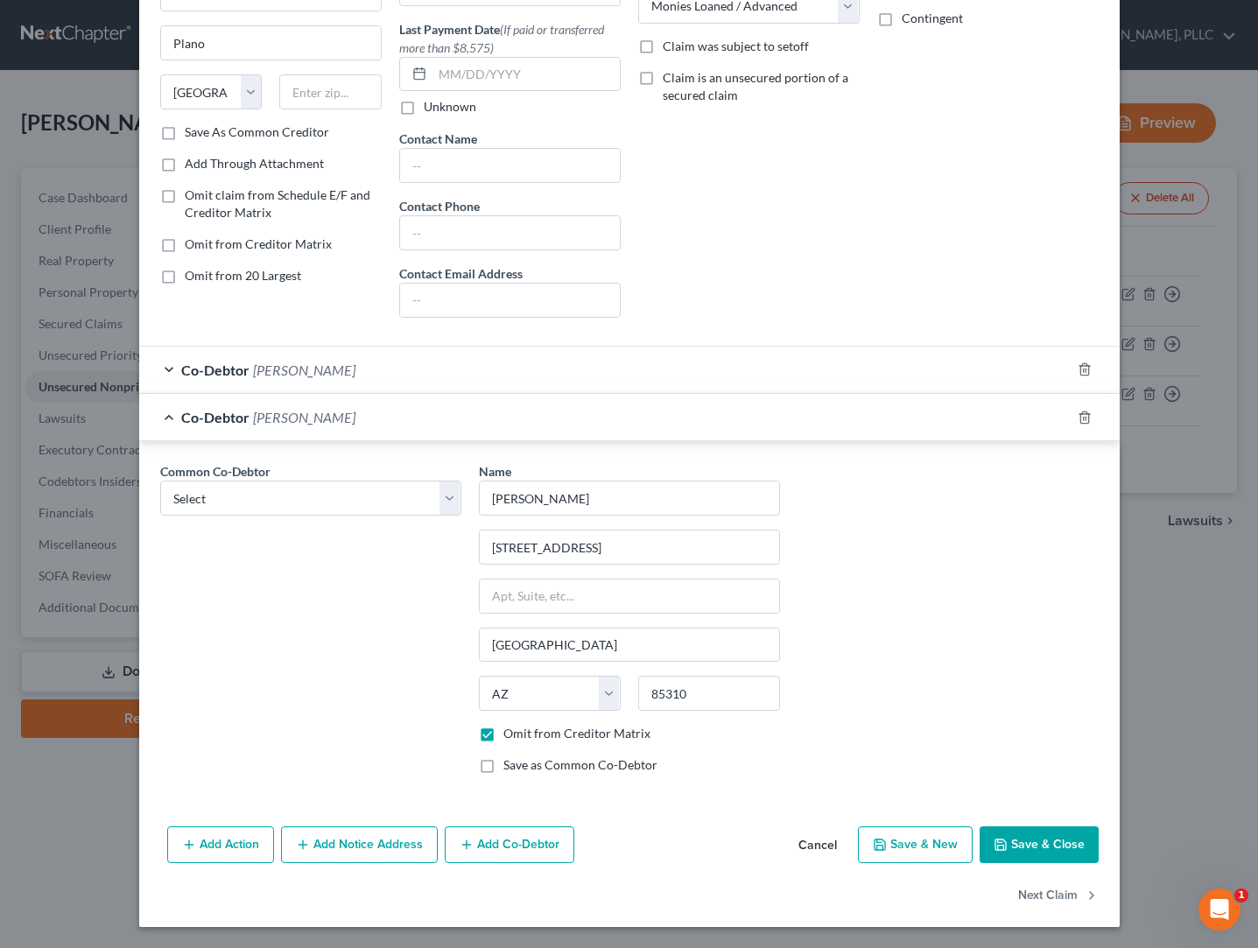
scroll to position [220, 0]
click at [1011, 846] on button "Save & Close" at bounding box center [1038, 844] width 119 height 37
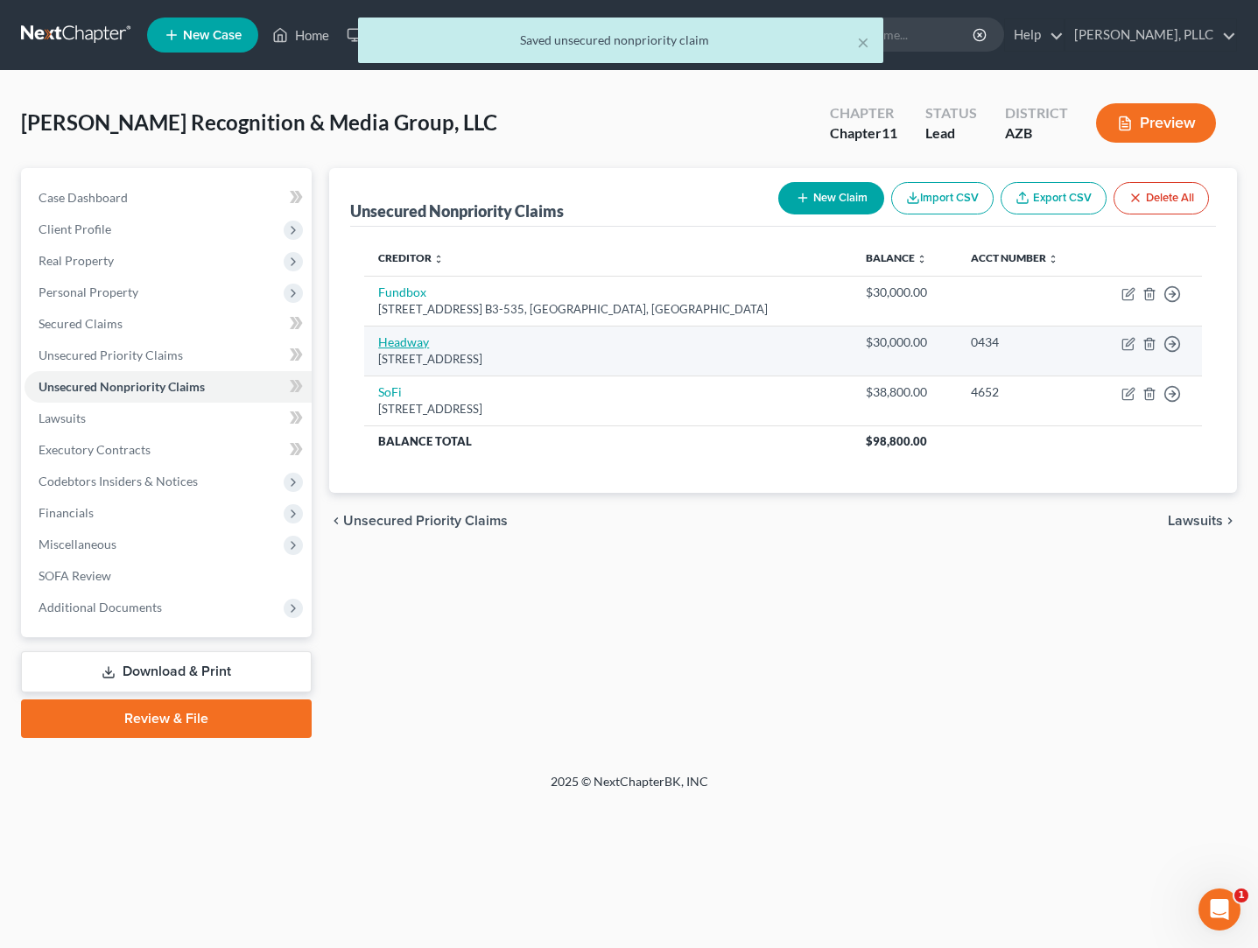
click at [423, 348] on link "Headway" at bounding box center [403, 341] width 51 height 15
select select "46"
select select "8"
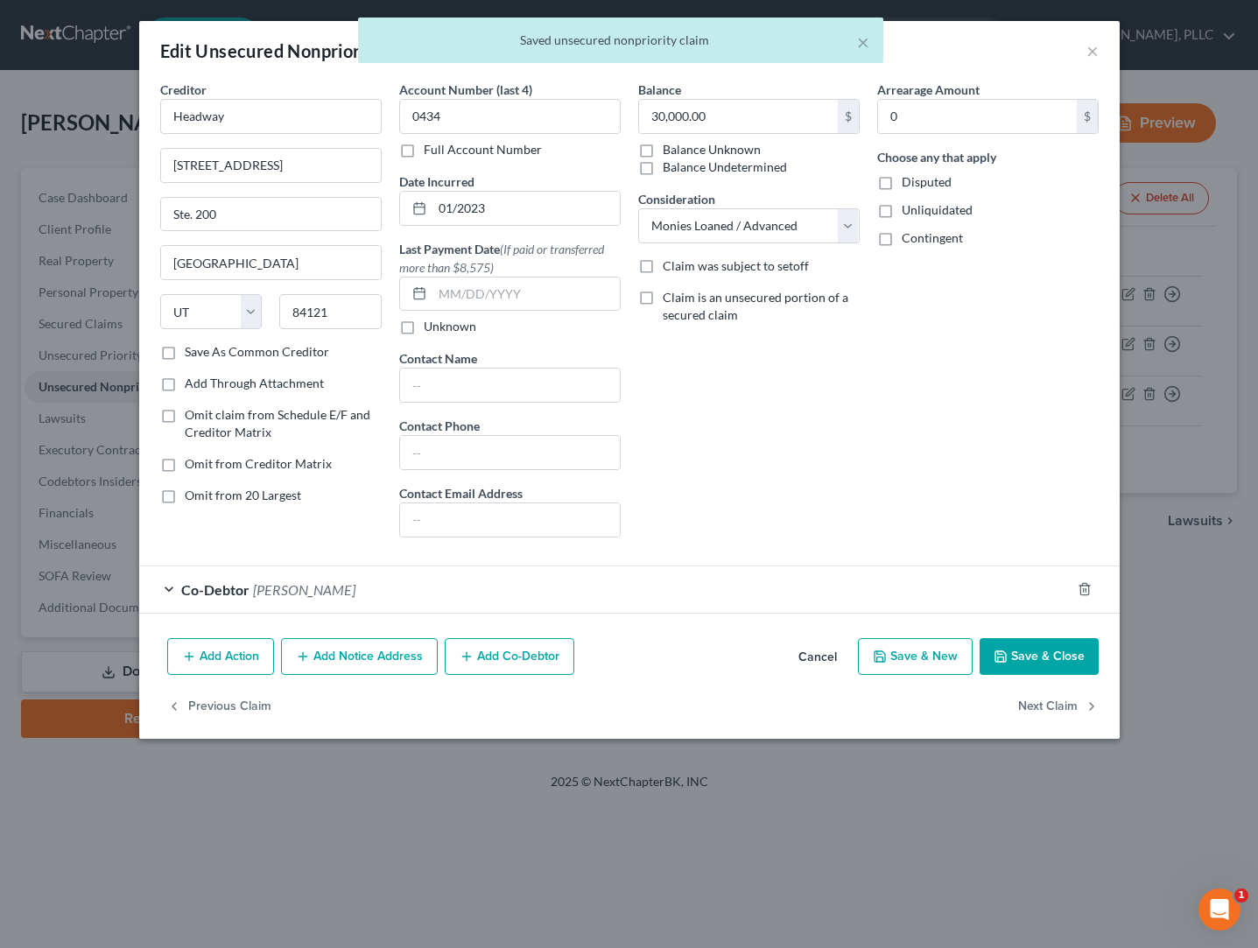
click at [275, 594] on span "[PERSON_NAME]" at bounding box center [304, 589] width 102 height 17
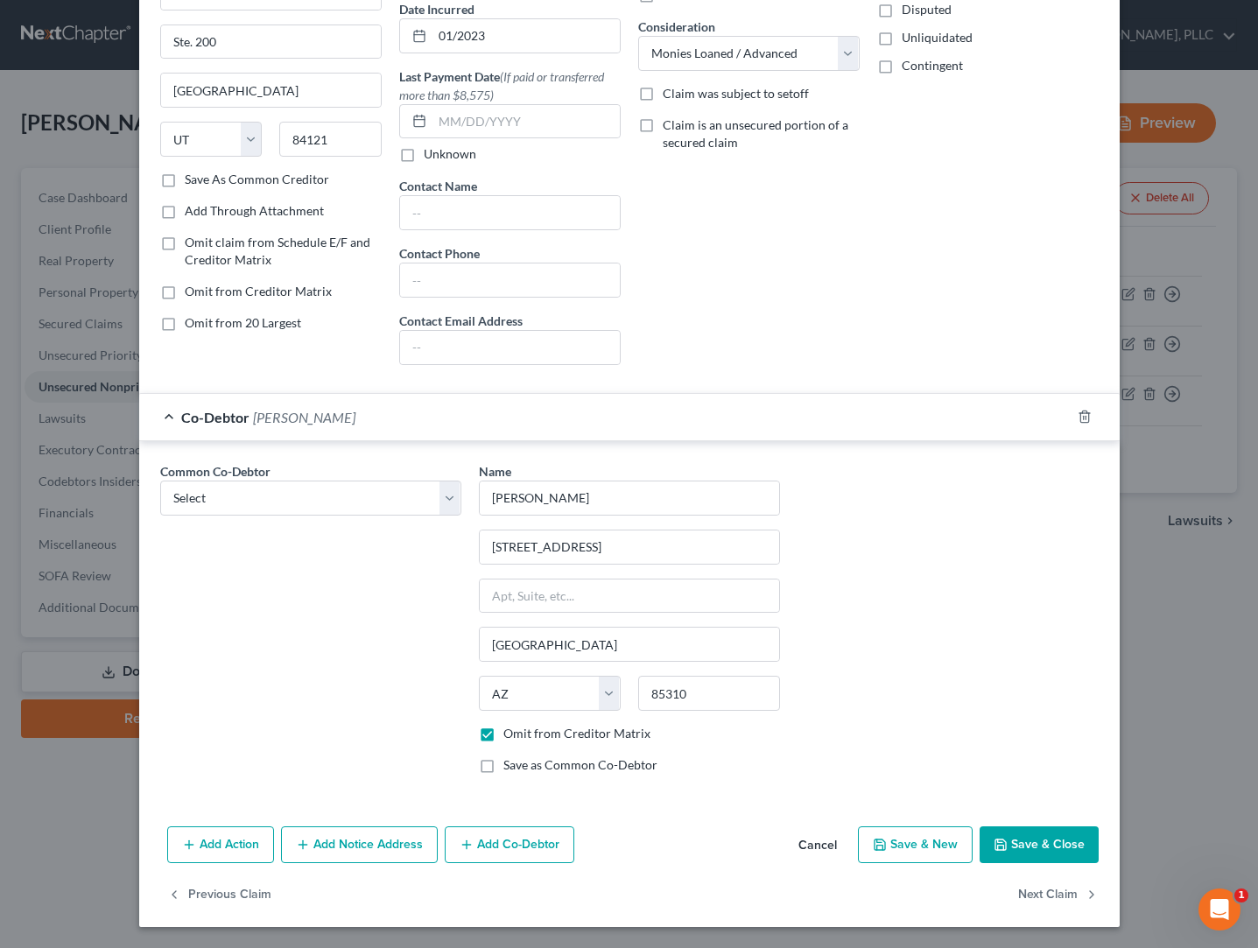
scroll to position [172, 0]
click at [1019, 840] on button "Save & Close" at bounding box center [1038, 844] width 119 height 37
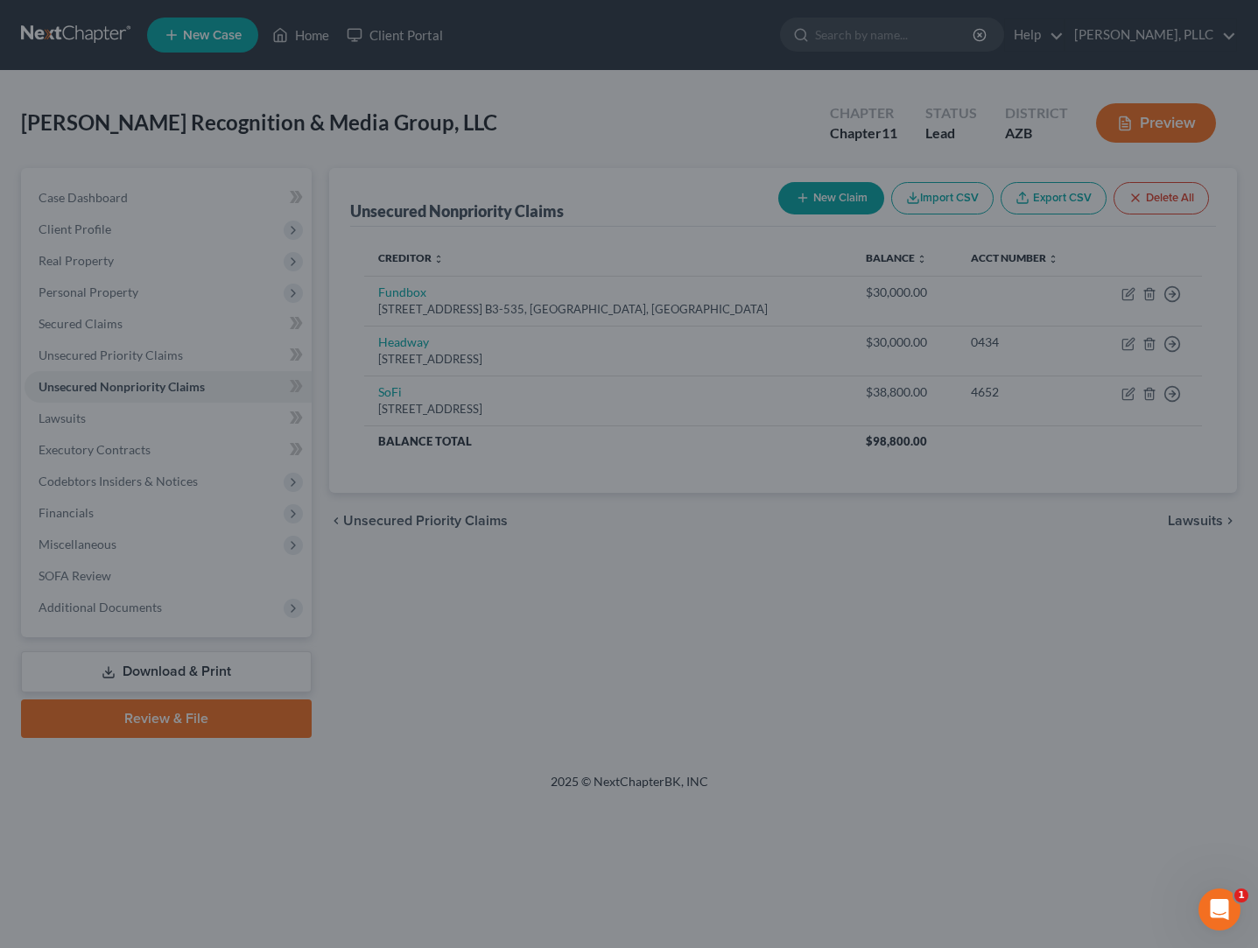
scroll to position [0, 0]
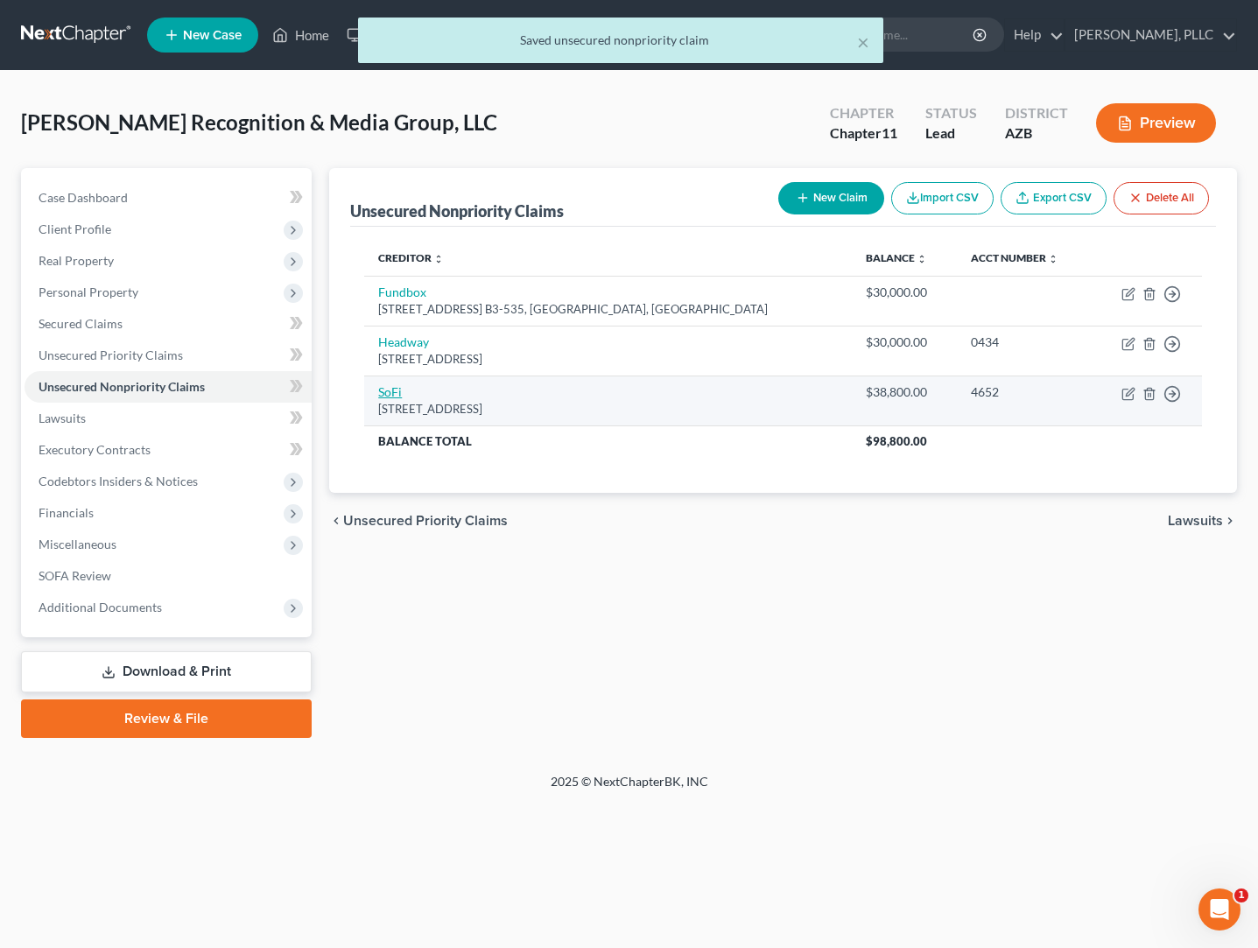
click at [384, 392] on link "SoFi" at bounding box center [390, 391] width 24 height 15
select select "46"
select select "8"
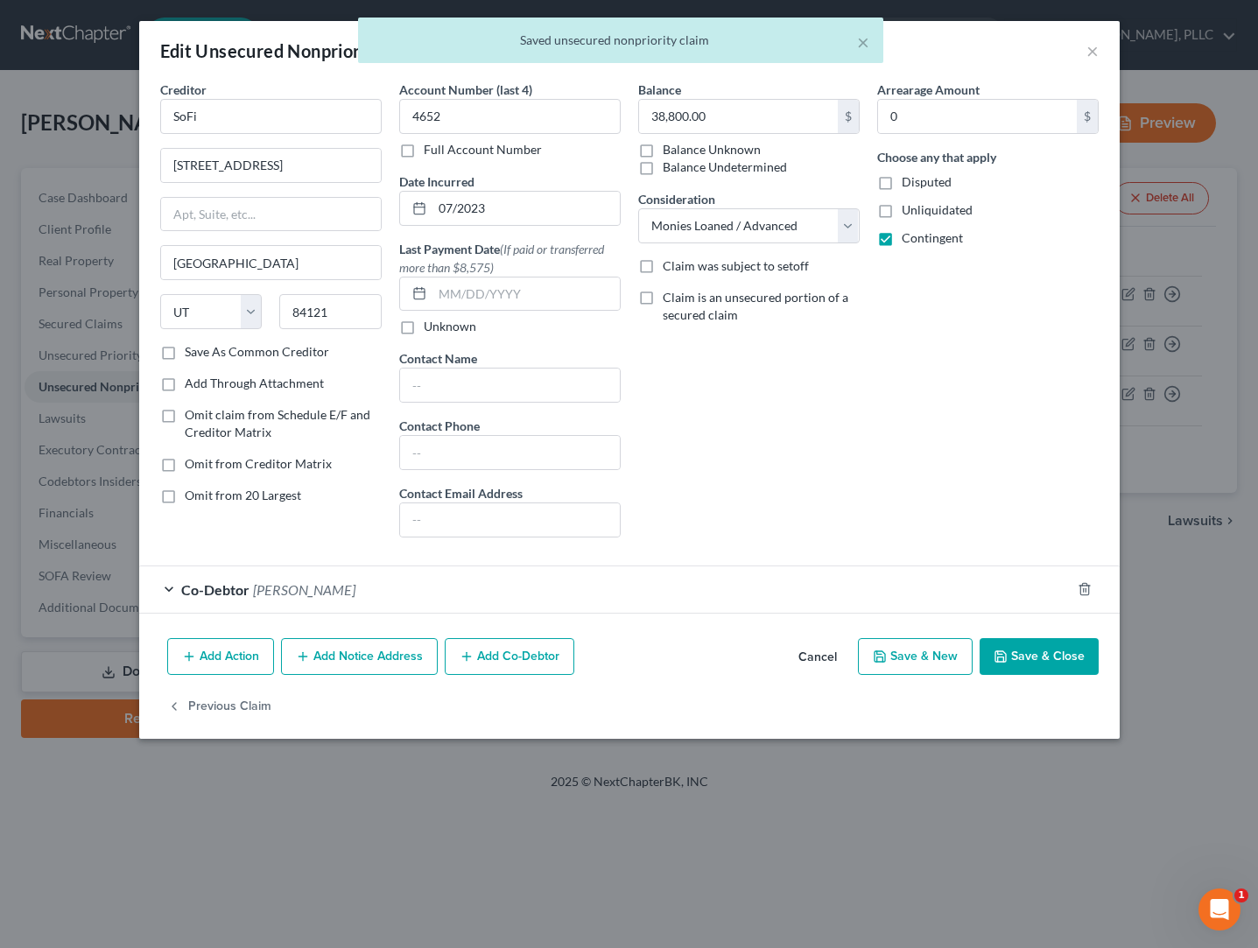
click at [329, 593] on span "[PERSON_NAME]" at bounding box center [304, 589] width 102 height 17
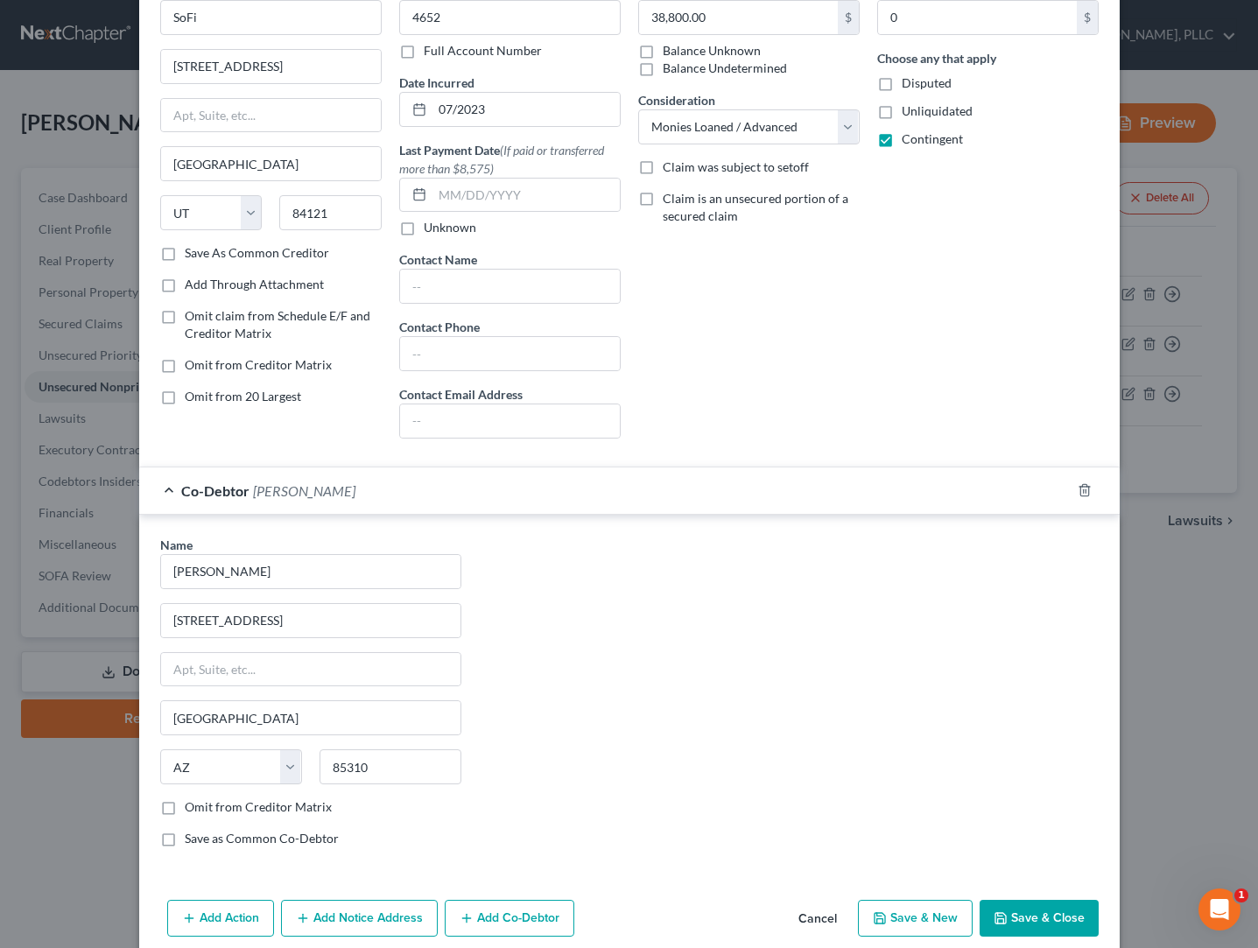
scroll to position [99, 0]
click at [239, 813] on label "Omit from Creditor Matrix" at bounding box center [258, 807] width 147 height 18
click at [203, 810] on input "Omit from Creditor Matrix" at bounding box center [197, 803] width 11 height 11
checkbox input "true"
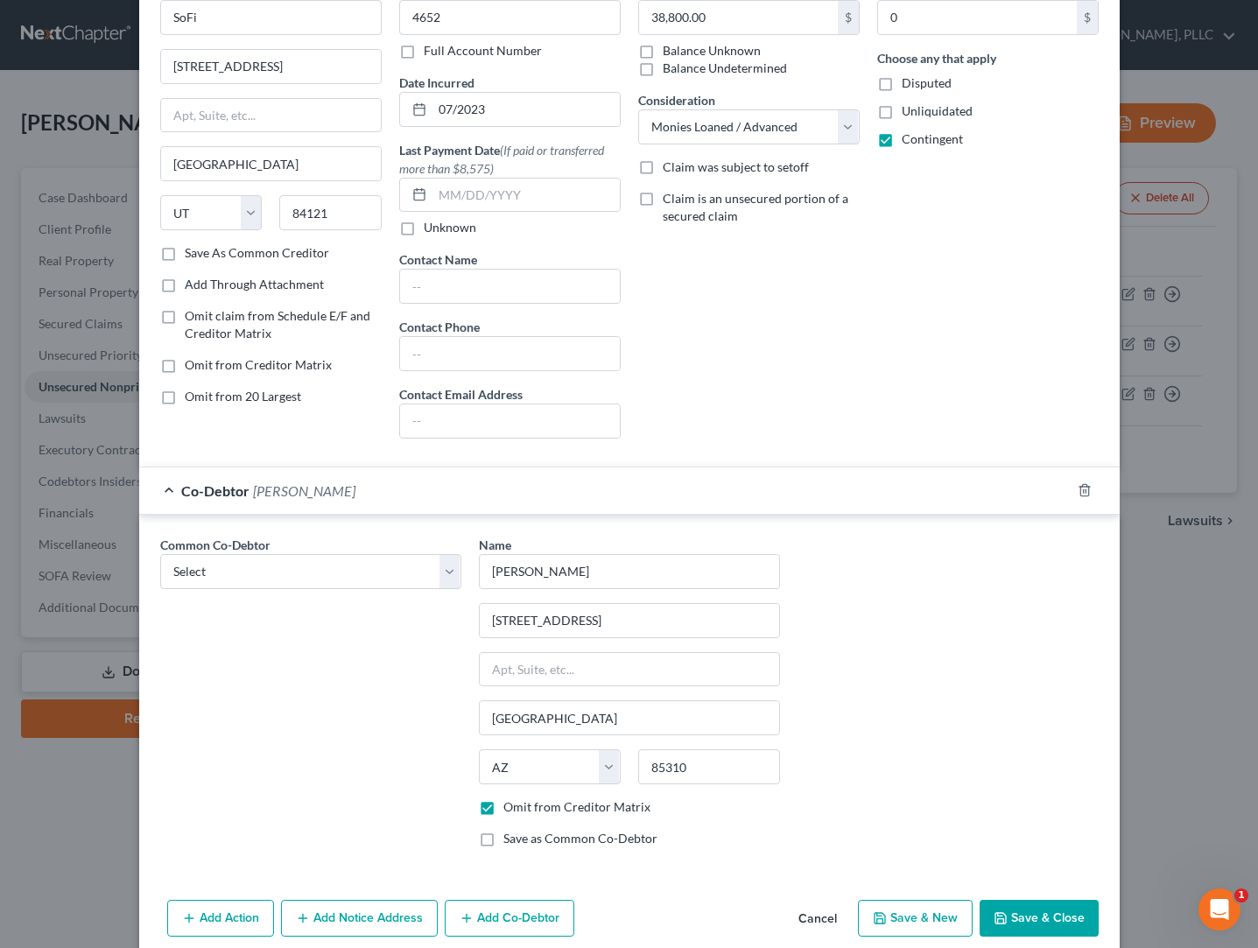
click at [1022, 912] on button "Save & Close" at bounding box center [1038, 918] width 119 height 37
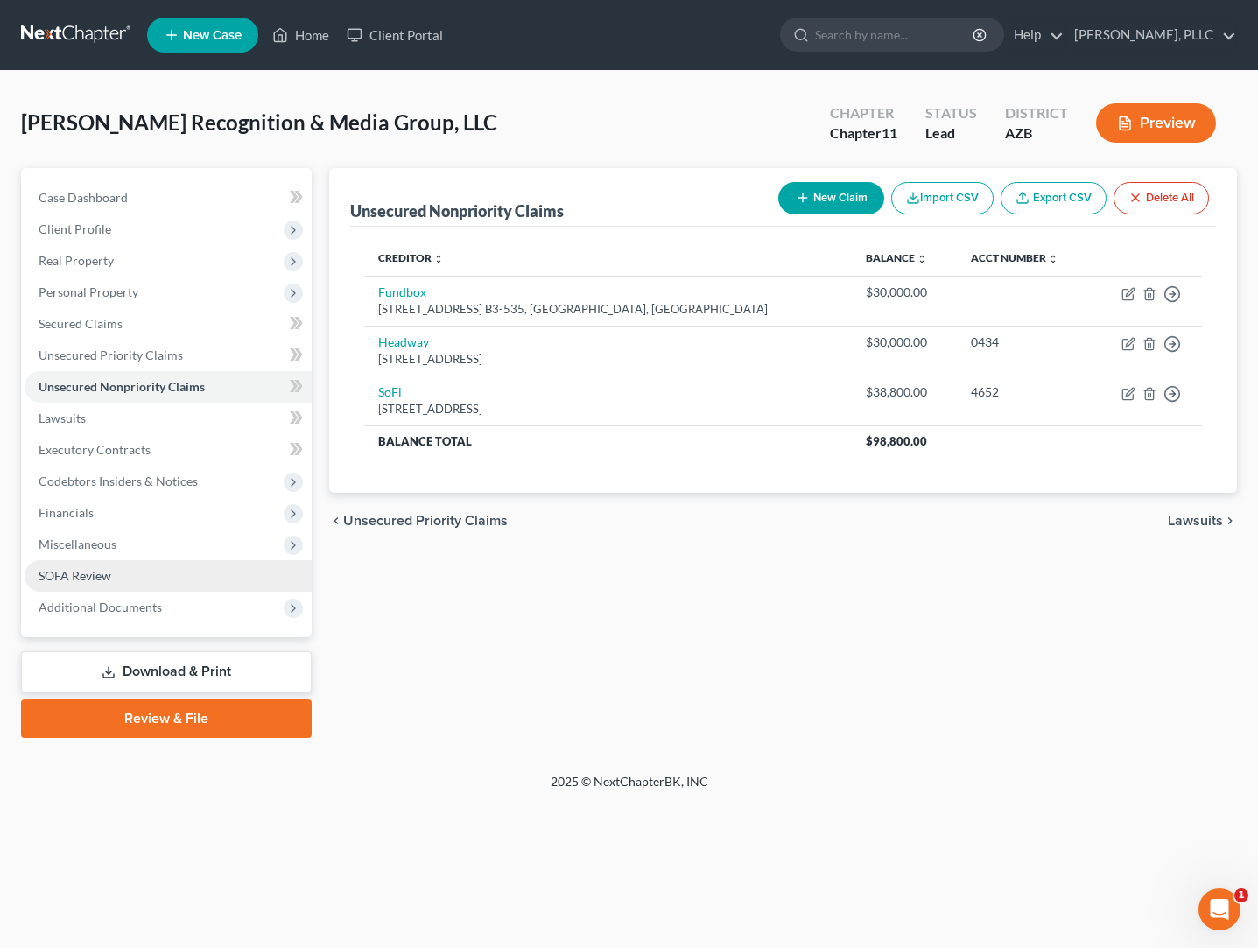
click at [82, 573] on span "SOFA Review" at bounding box center [75, 575] width 73 height 15
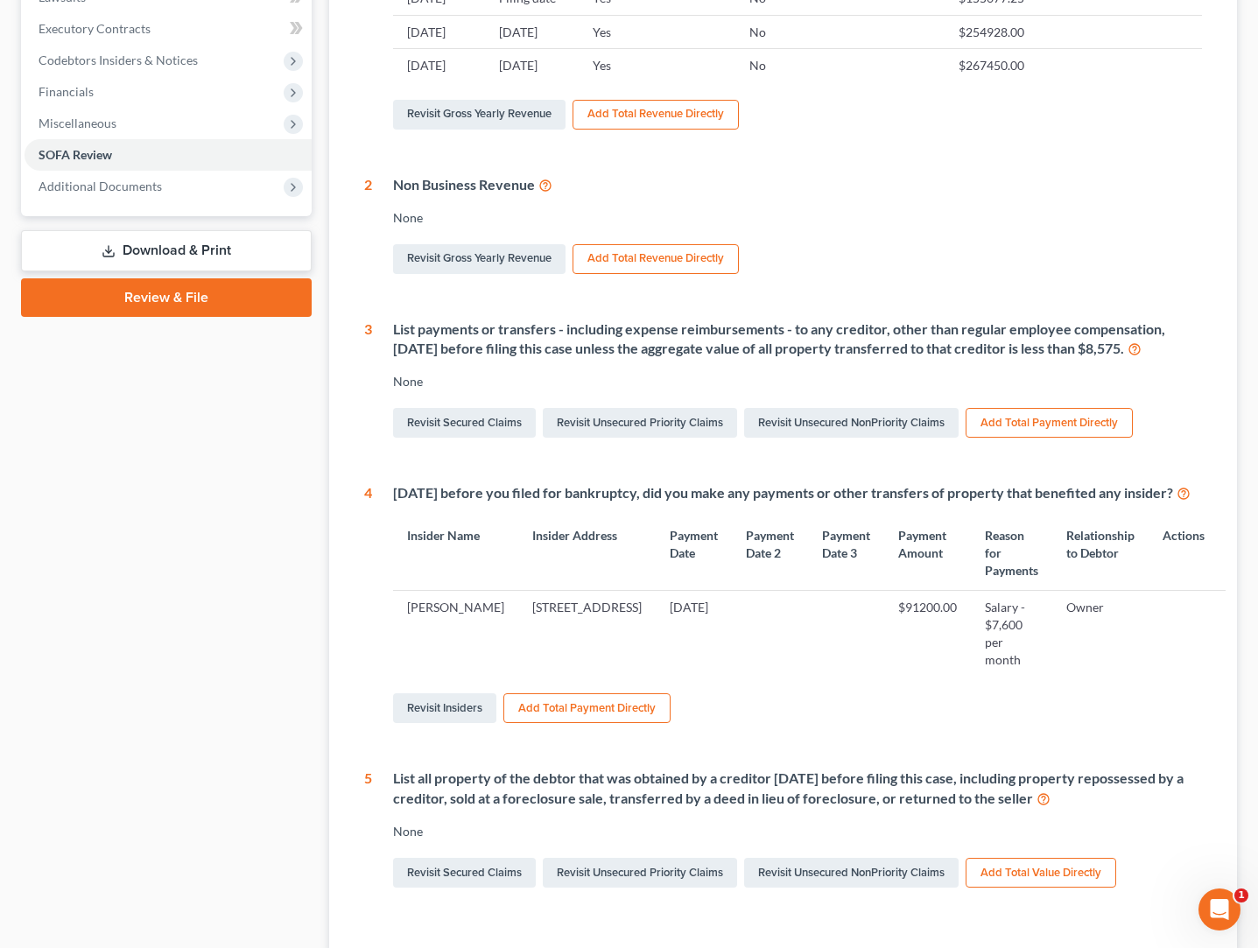
scroll to position [446, 0]
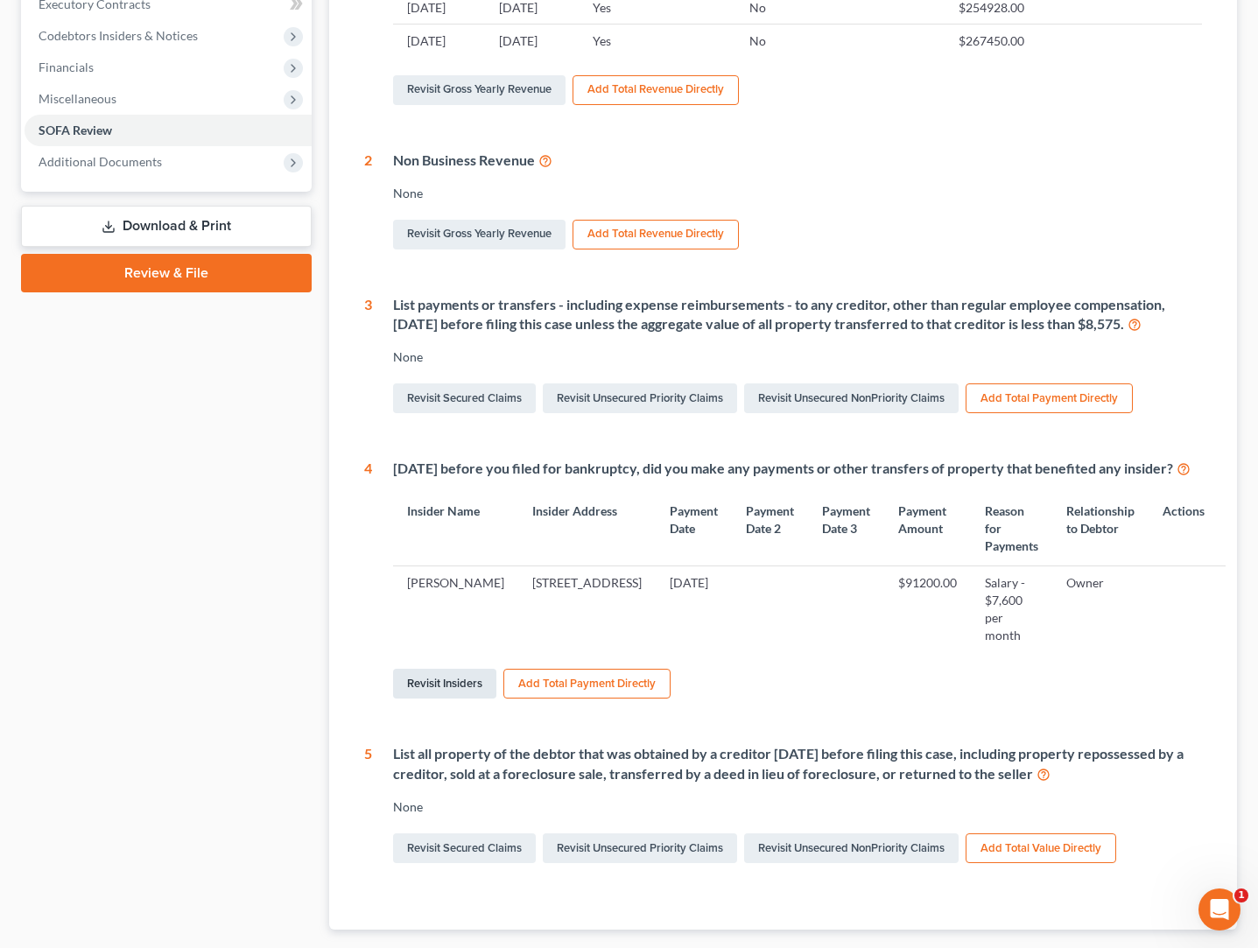
click at [449, 670] on link "Revisit Insiders" at bounding box center [444, 684] width 103 height 30
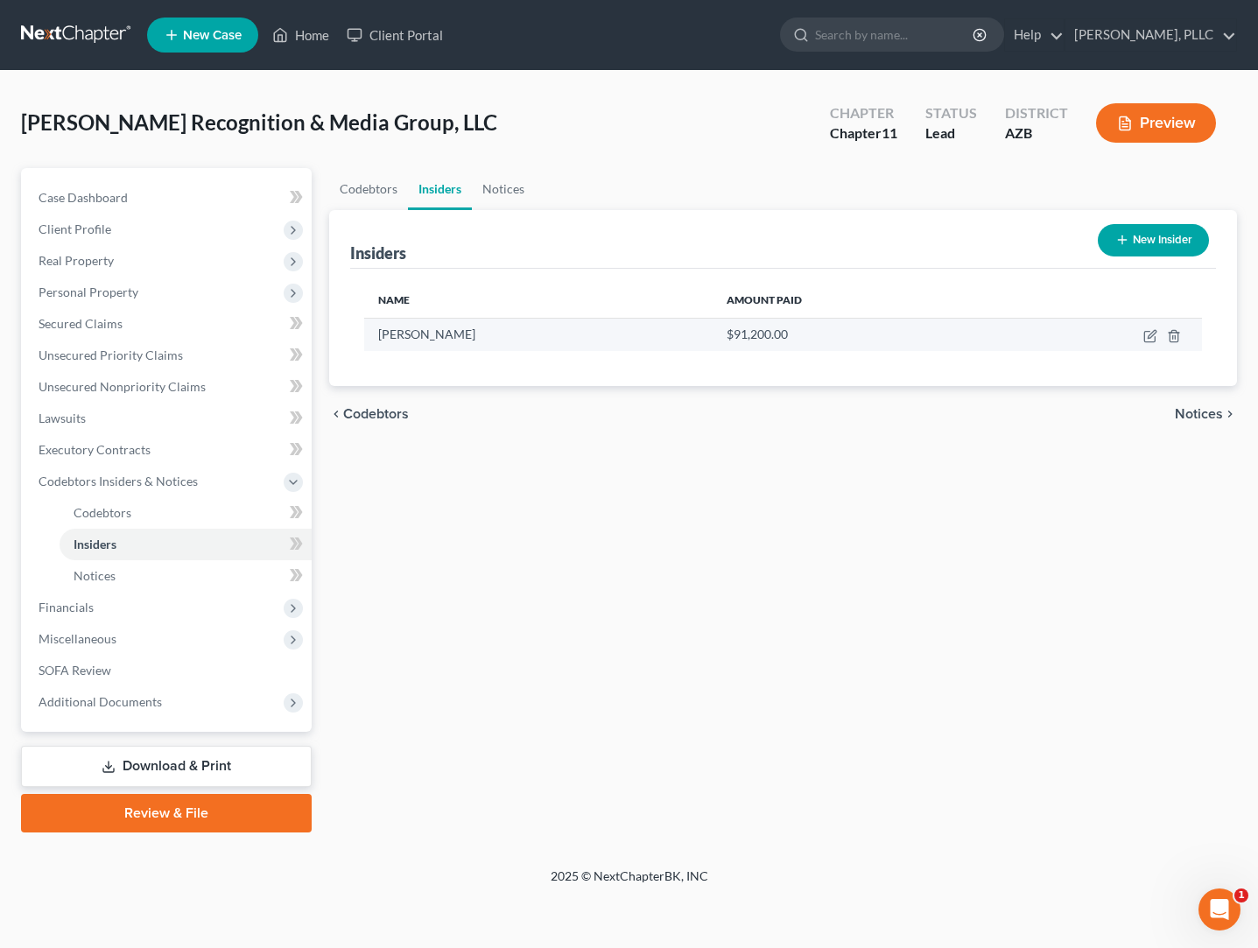
click at [459, 336] on span "[PERSON_NAME]" at bounding box center [426, 333] width 97 height 15
click at [1151, 336] on icon "button" at bounding box center [1150, 336] width 14 height 14
select select "3"
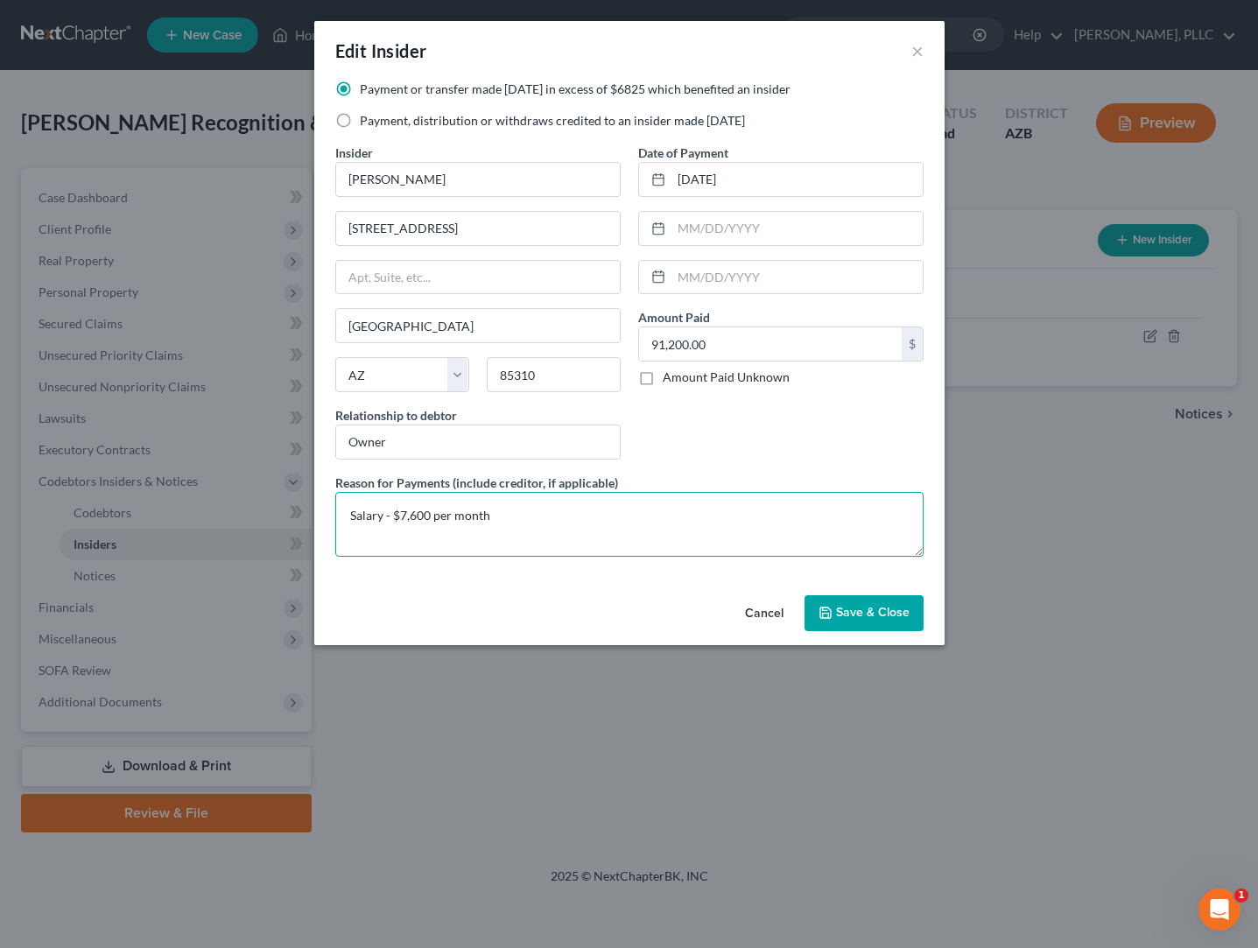
click at [383, 517] on textarea "Salary - $7,600 per month" at bounding box center [629, 524] width 588 height 65
type textarea "Distribution - $7,600 per month"
click at [875, 620] on span "Save & Close" at bounding box center [873, 613] width 74 height 15
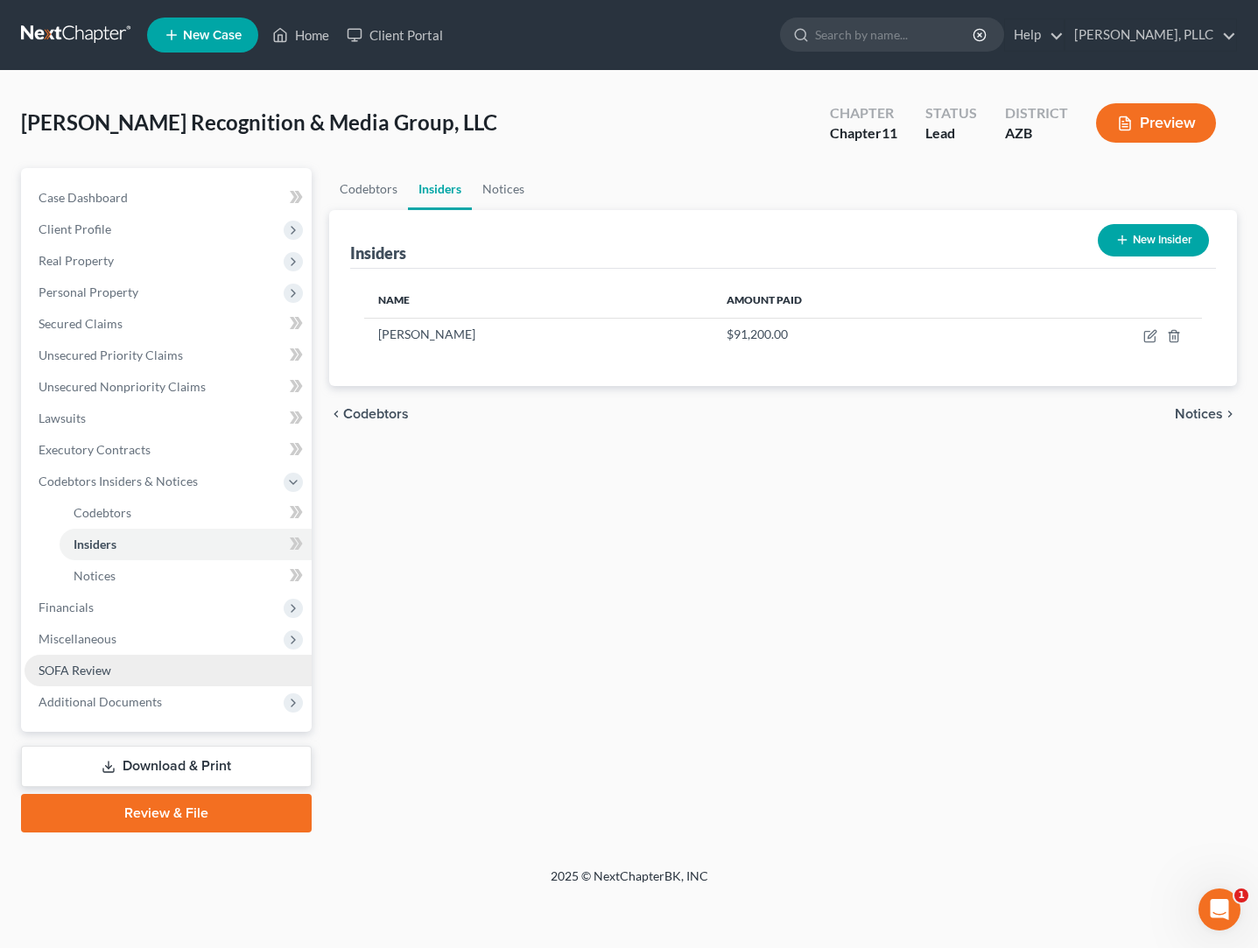
click at [99, 677] on link "SOFA Review" at bounding box center [168, 671] width 287 height 32
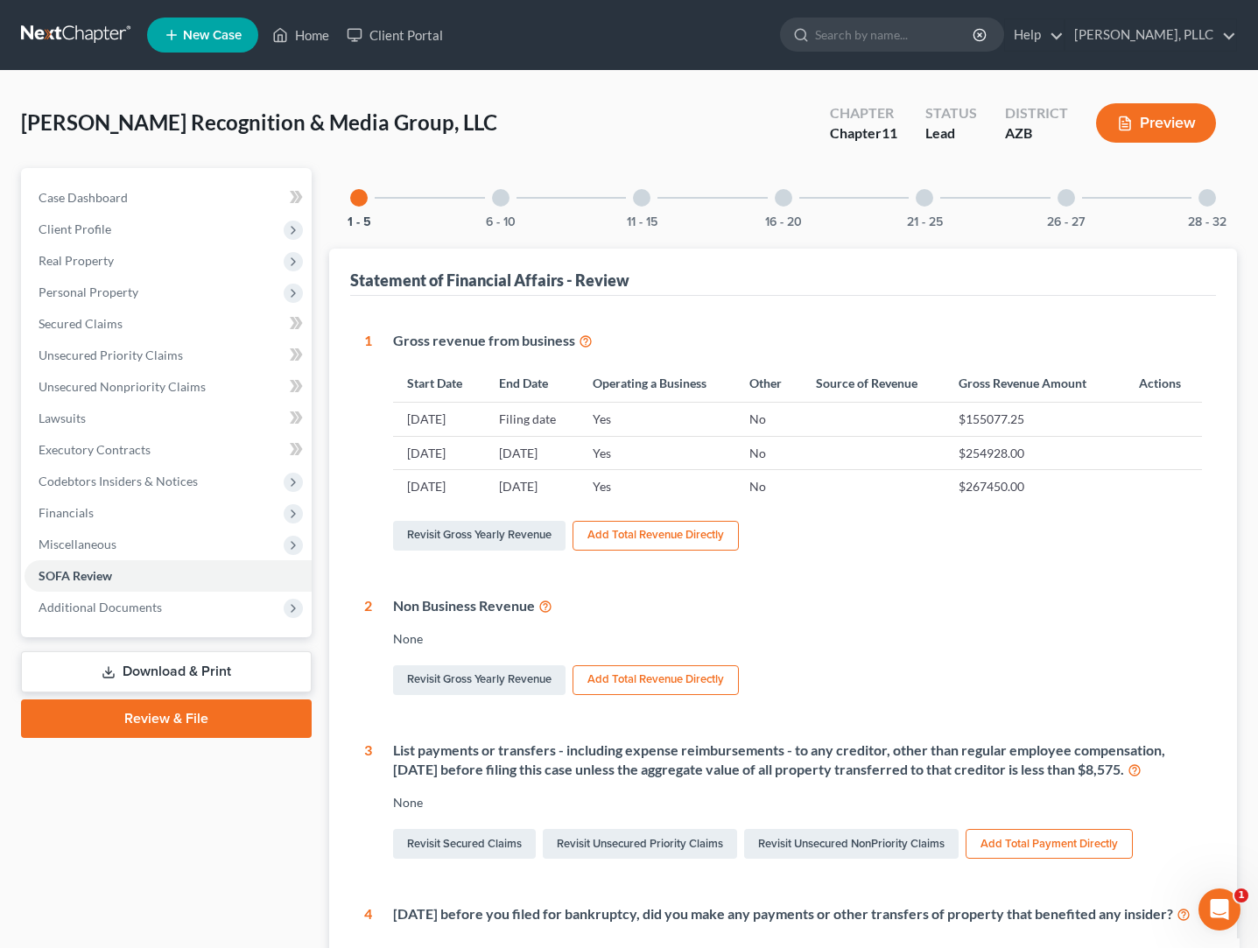
click at [1210, 200] on div at bounding box center [1207, 198] width 18 height 18
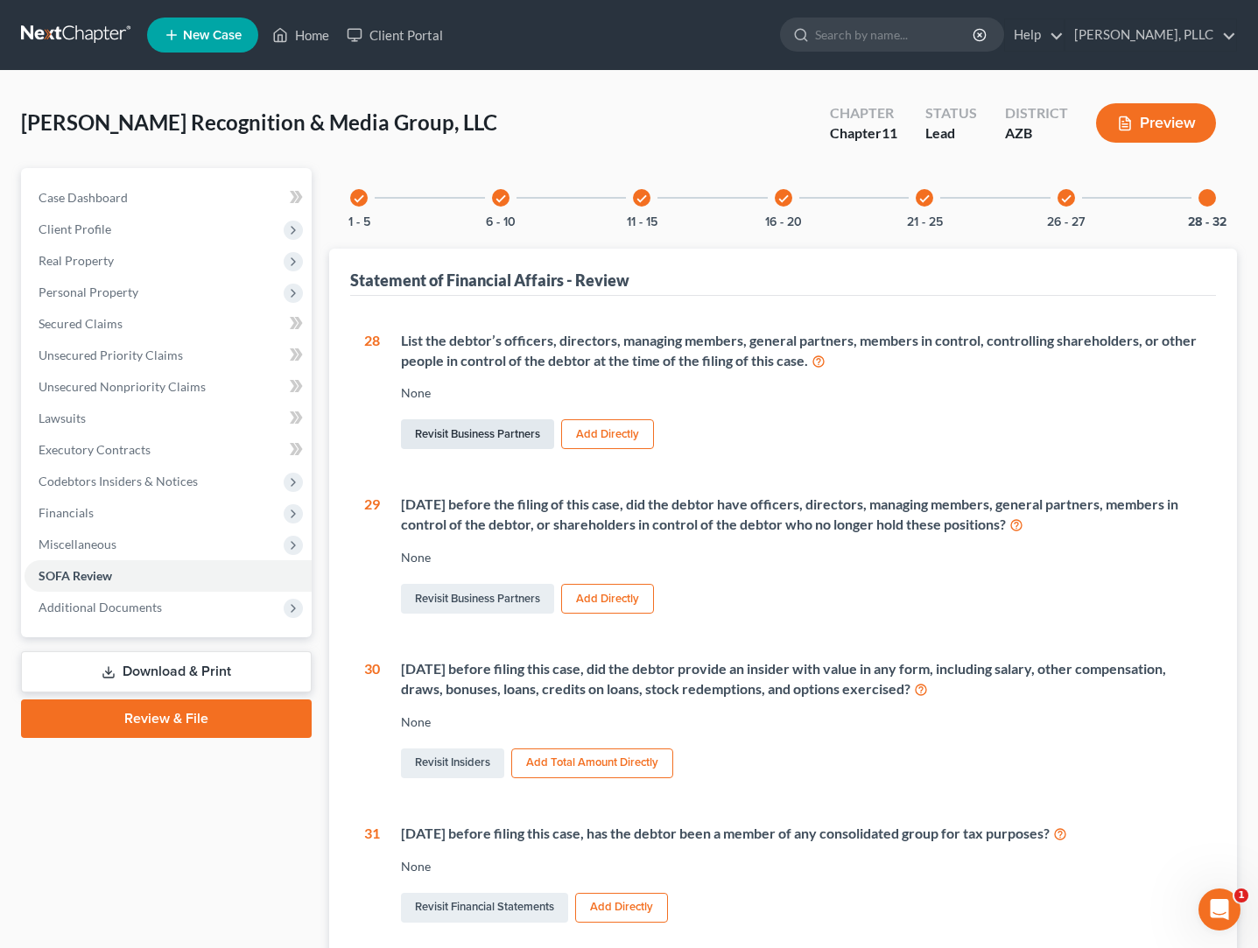
click at [509, 436] on link "Revisit Business Partners" at bounding box center [477, 434] width 153 height 30
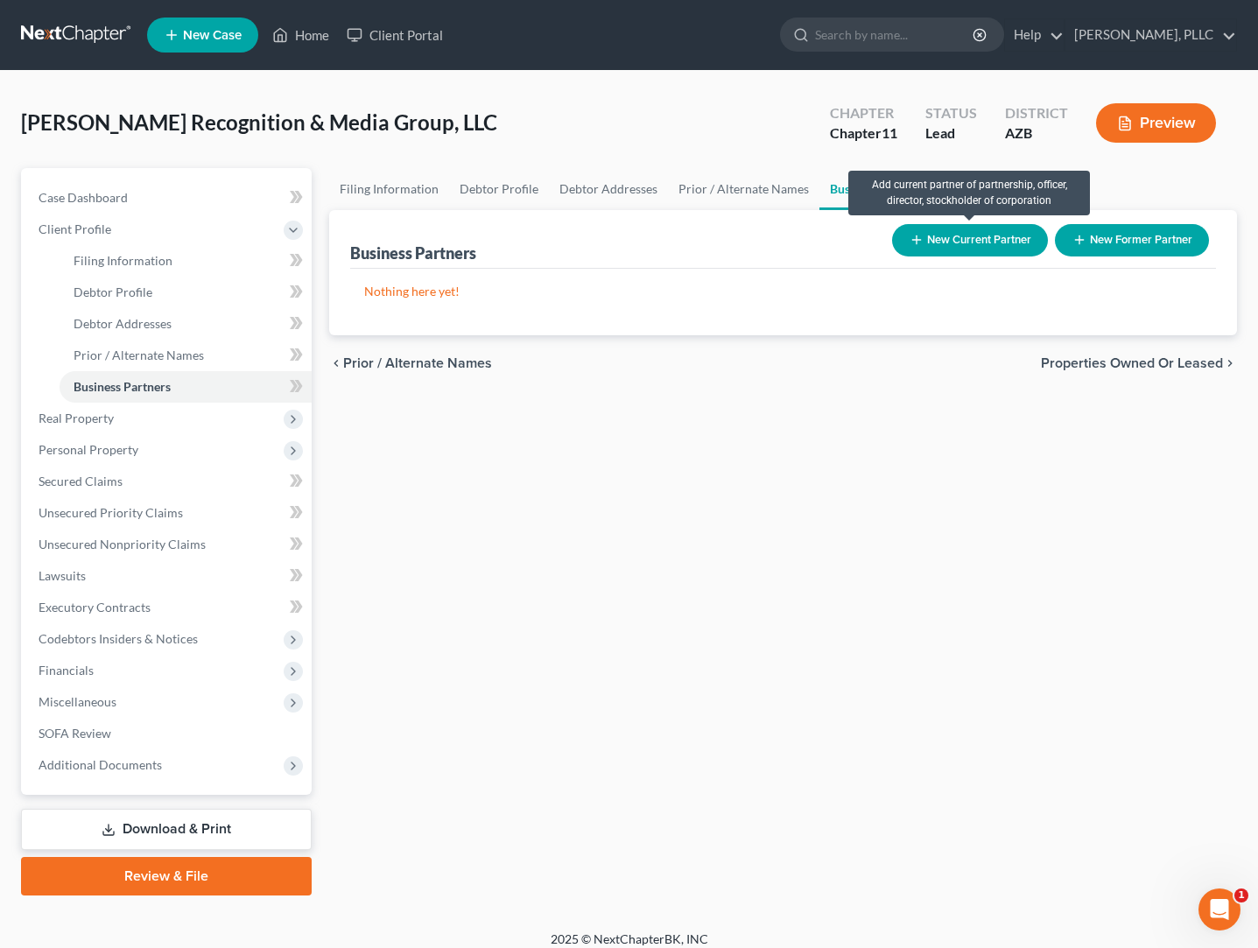
click at [973, 242] on button "New Current Partner" at bounding box center [970, 240] width 156 height 32
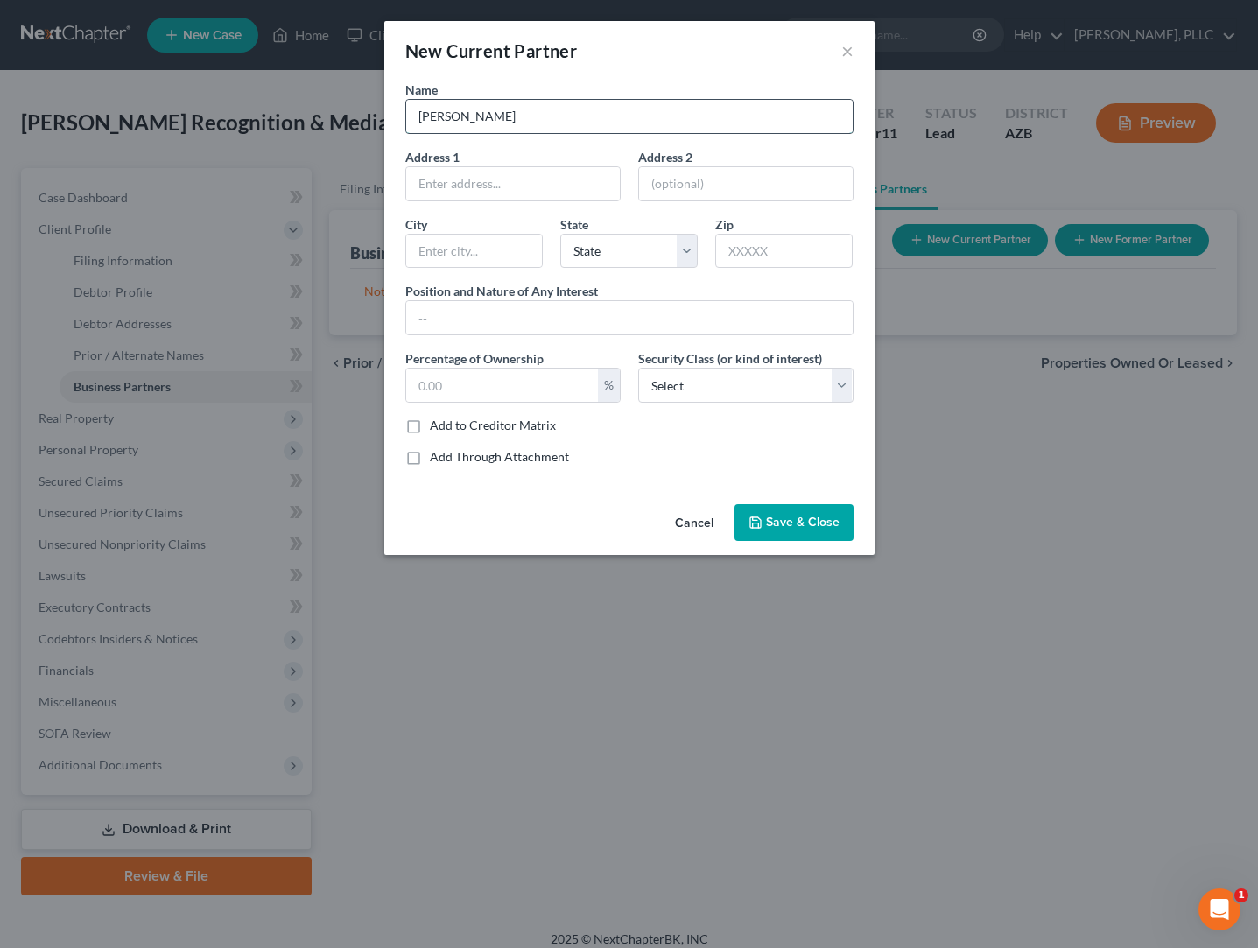
type input "[PERSON_NAME]"
type input "[STREET_ADDRESS]"
type input "[GEOGRAPHIC_DATA]"
select select "3"
type input "85310"
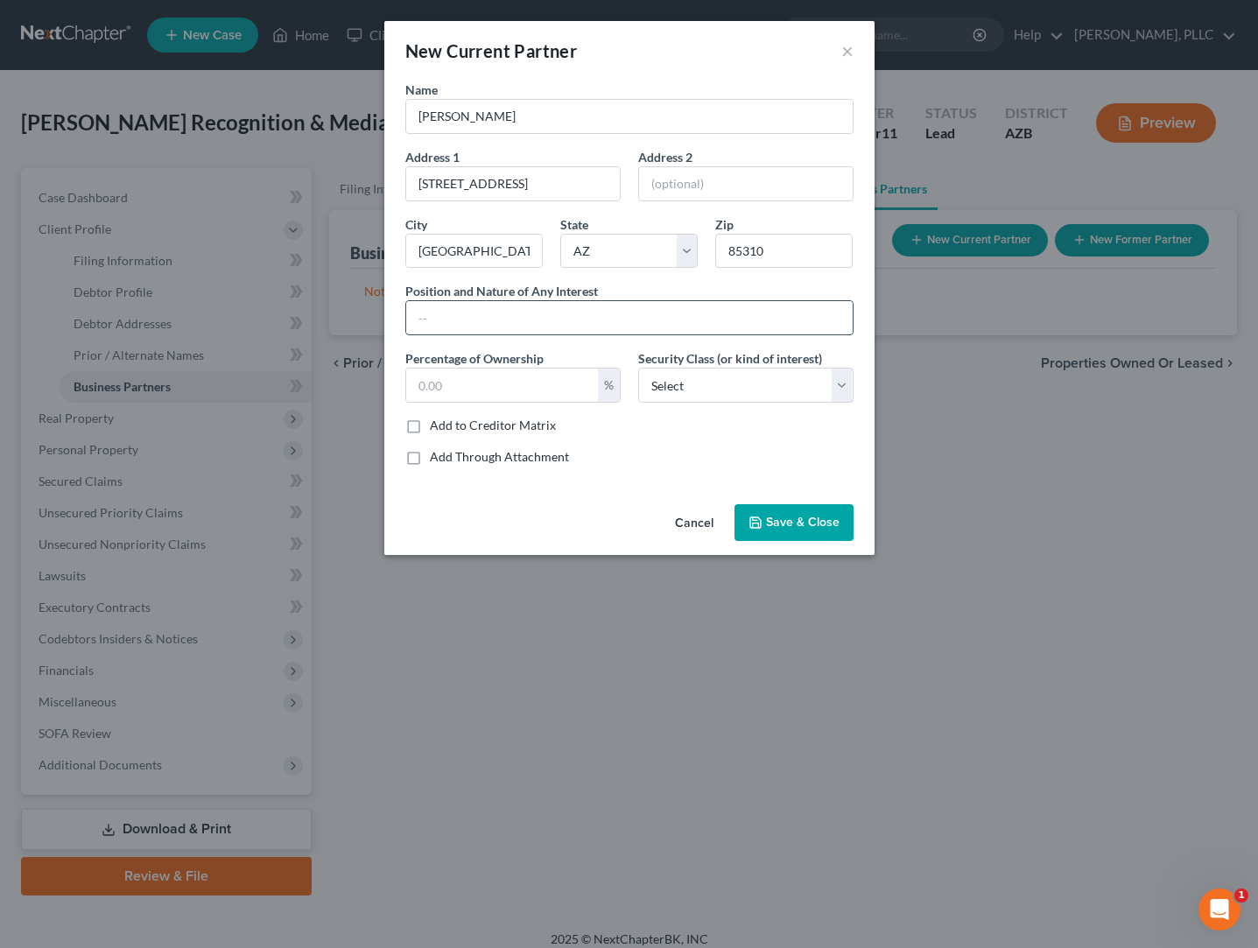
click at [493, 309] on input "text" at bounding box center [629, 317] width 446 height 33
type input "Owner"
type input "99"
click at [804, 522] on span "Save & Close" at bounding box center [803, 522] width 74 height 15
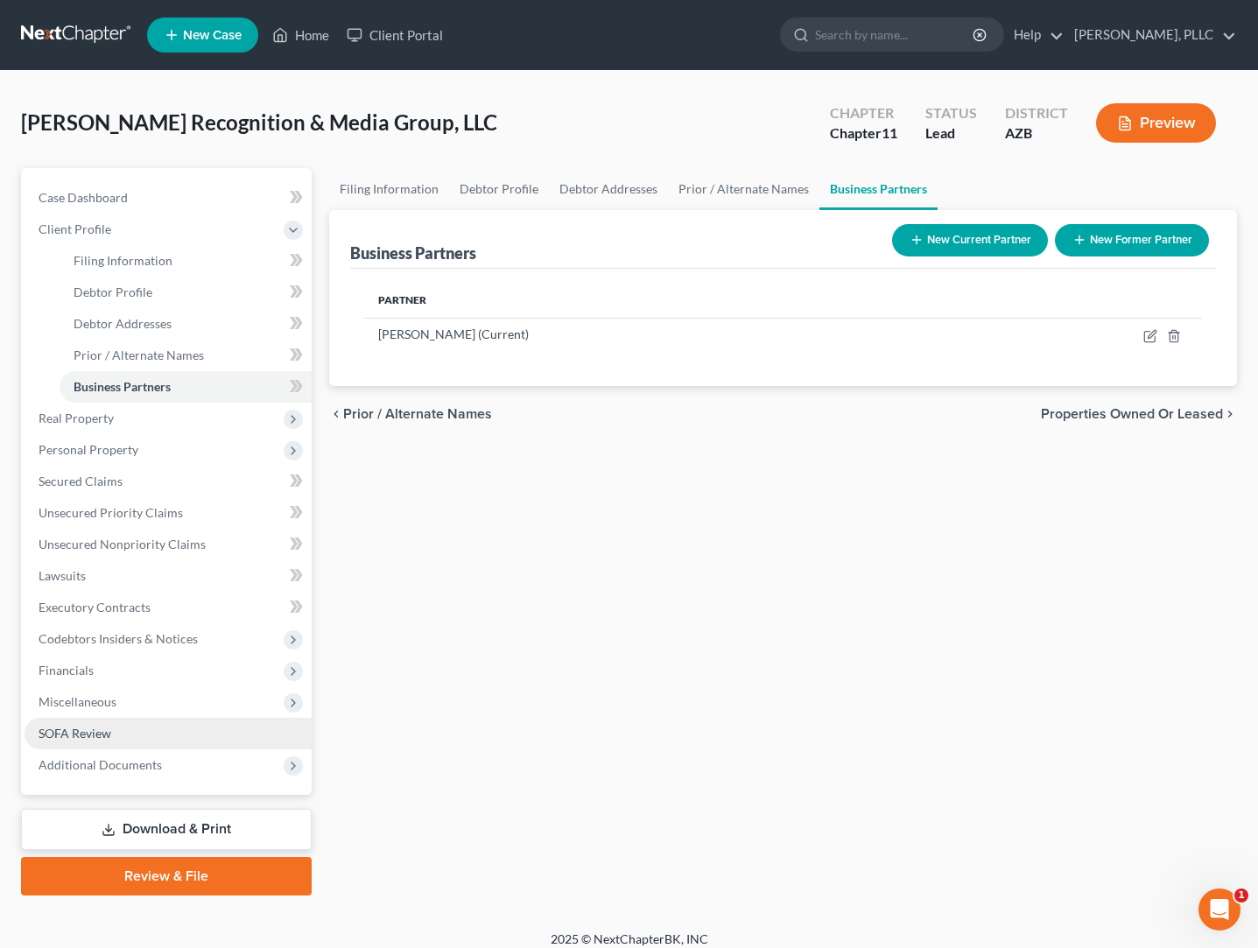
click at [91, 734] on span "SOFA Review" at bounding box center [75, 733] width 73 height 15
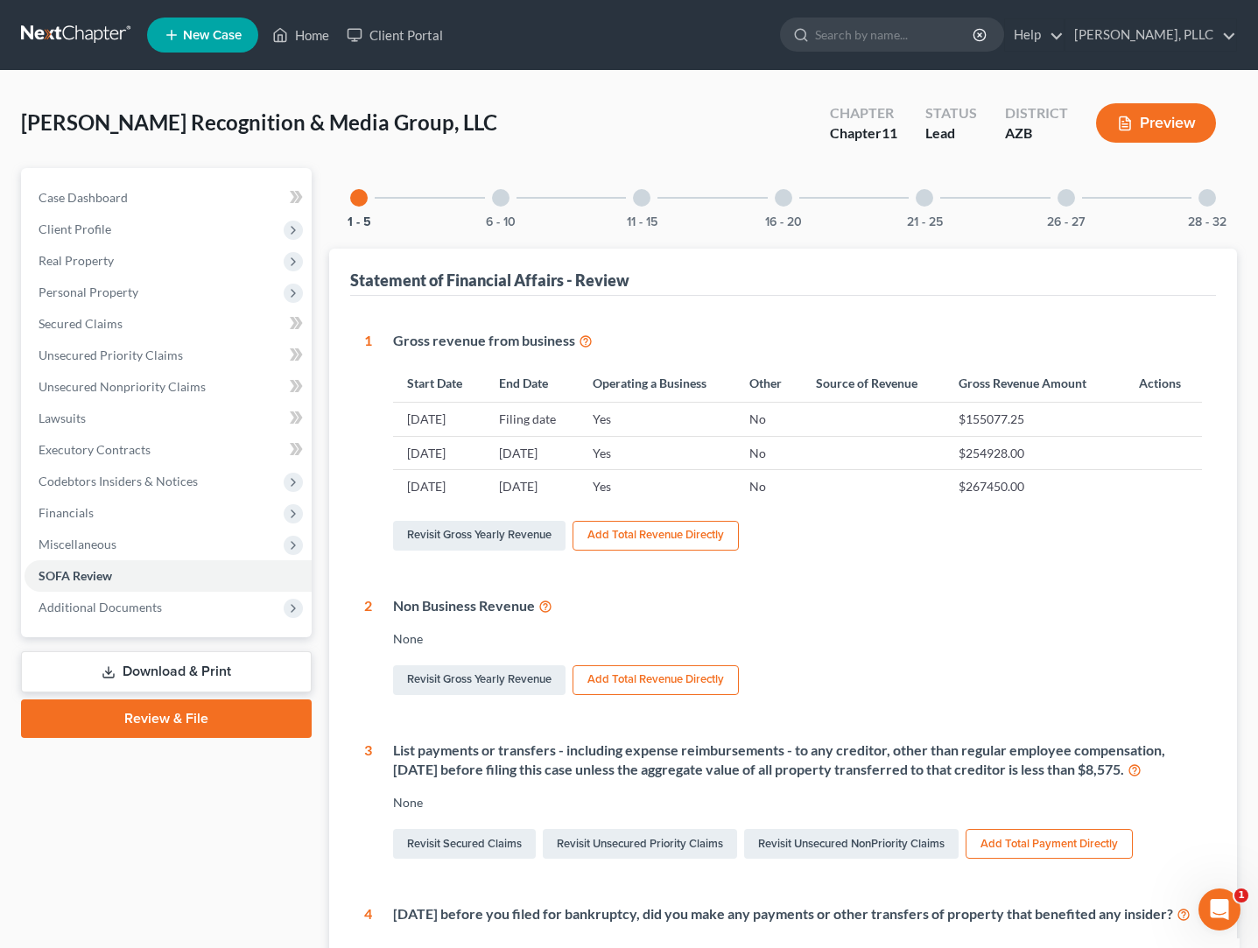
click at [1204, 202] on div at bounding box center [1207, 198] width 18 height 18
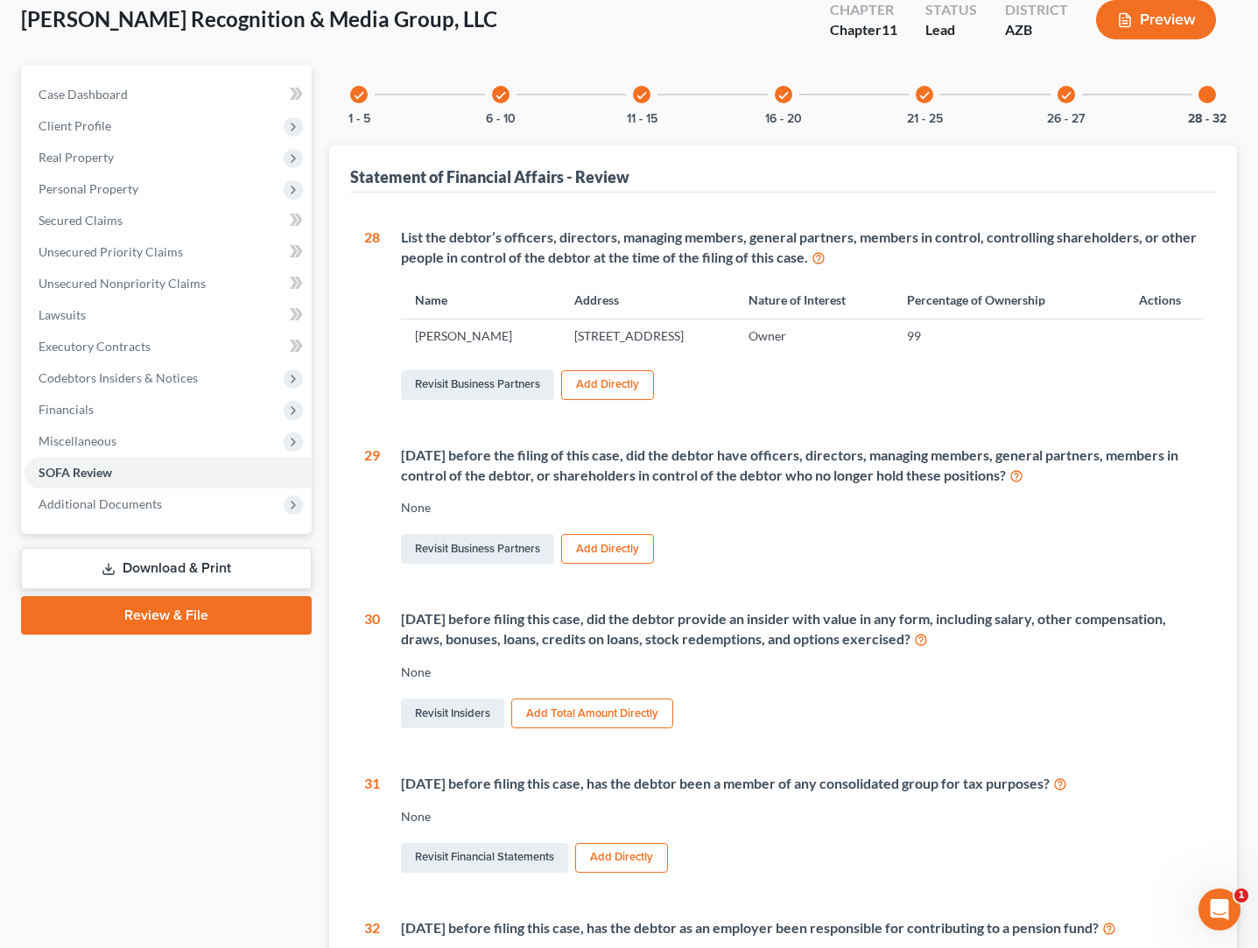
scroll to position [159, 0]
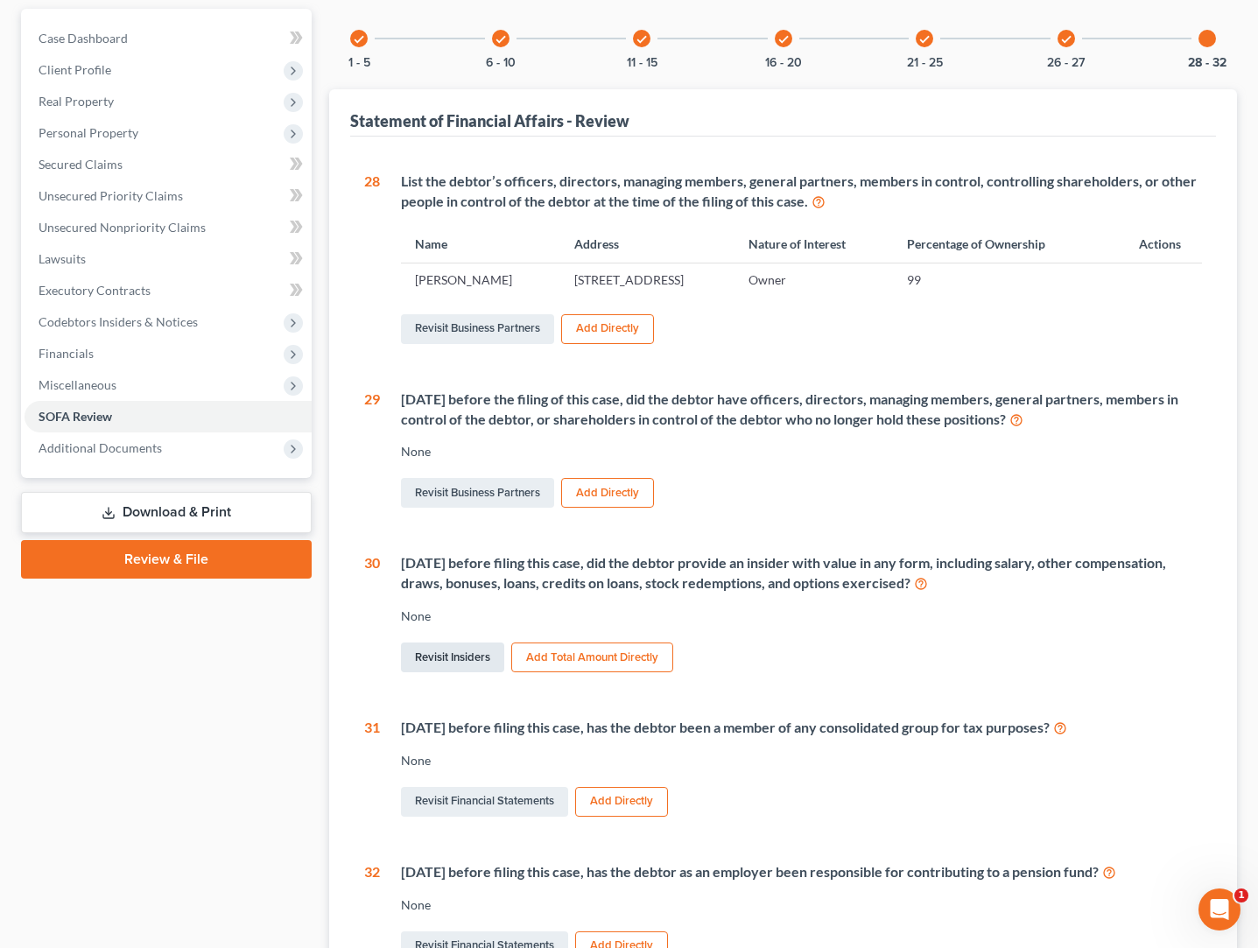
click at [449, 652] on link "Revisit Insiders" at bounding box center [452, 657] width 103 height 30
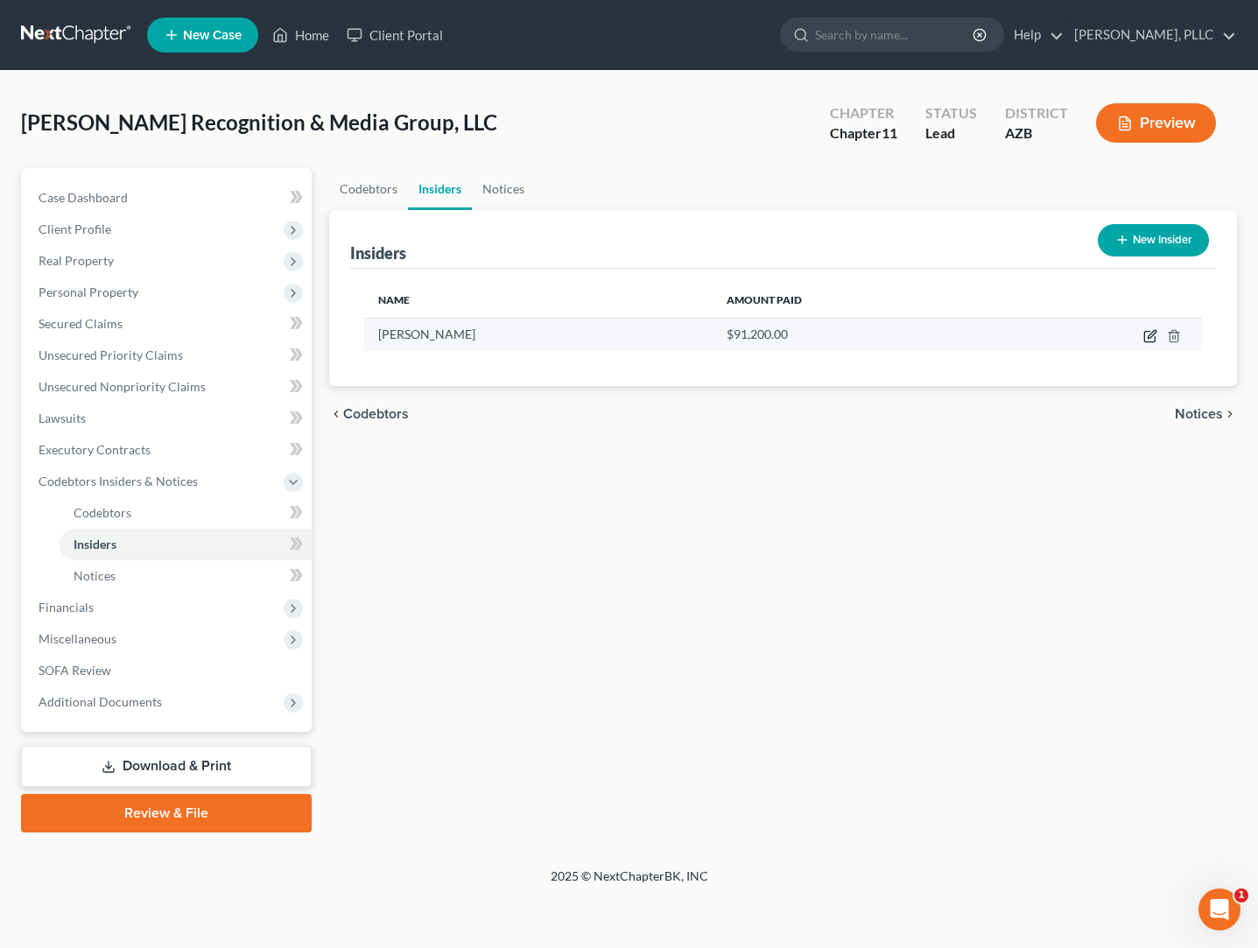
click at [1149, 333] on icon "button" at bounding box center [1150, 336] width 14 height 14
select select "3"
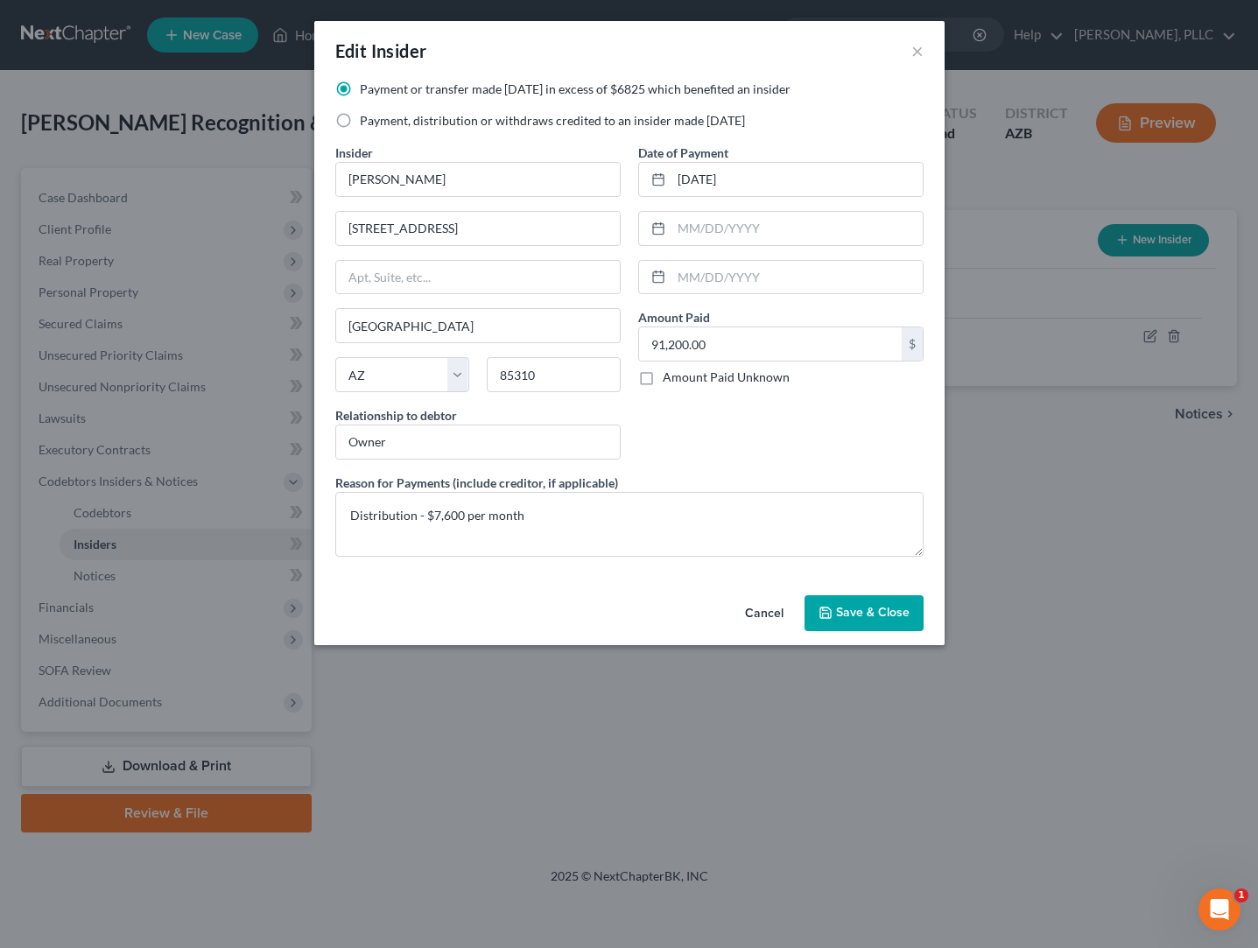
click at [515, 120] on label "Payment, distribution or withdraws credited to an insider made [DATE]" at bounding box center [552, 121] width 385 height 18
click at [378, 120] on input "Payment, distribution or withdraws credited to an insider made [DATE]" at bounding box center [372, 117] width 11 height 11
radio input "true"
click at [491, 87] on label "Payment or transfer made [DATE] in excess of $6825 which benefited an insider" at bounding box center [575, 90] width 431 height 18
click at [378, 87] on input "Payment or transfer made [DATE] in excess of $6825 which benefited an insider" at bounding box center [372, 86] width 11 height 11
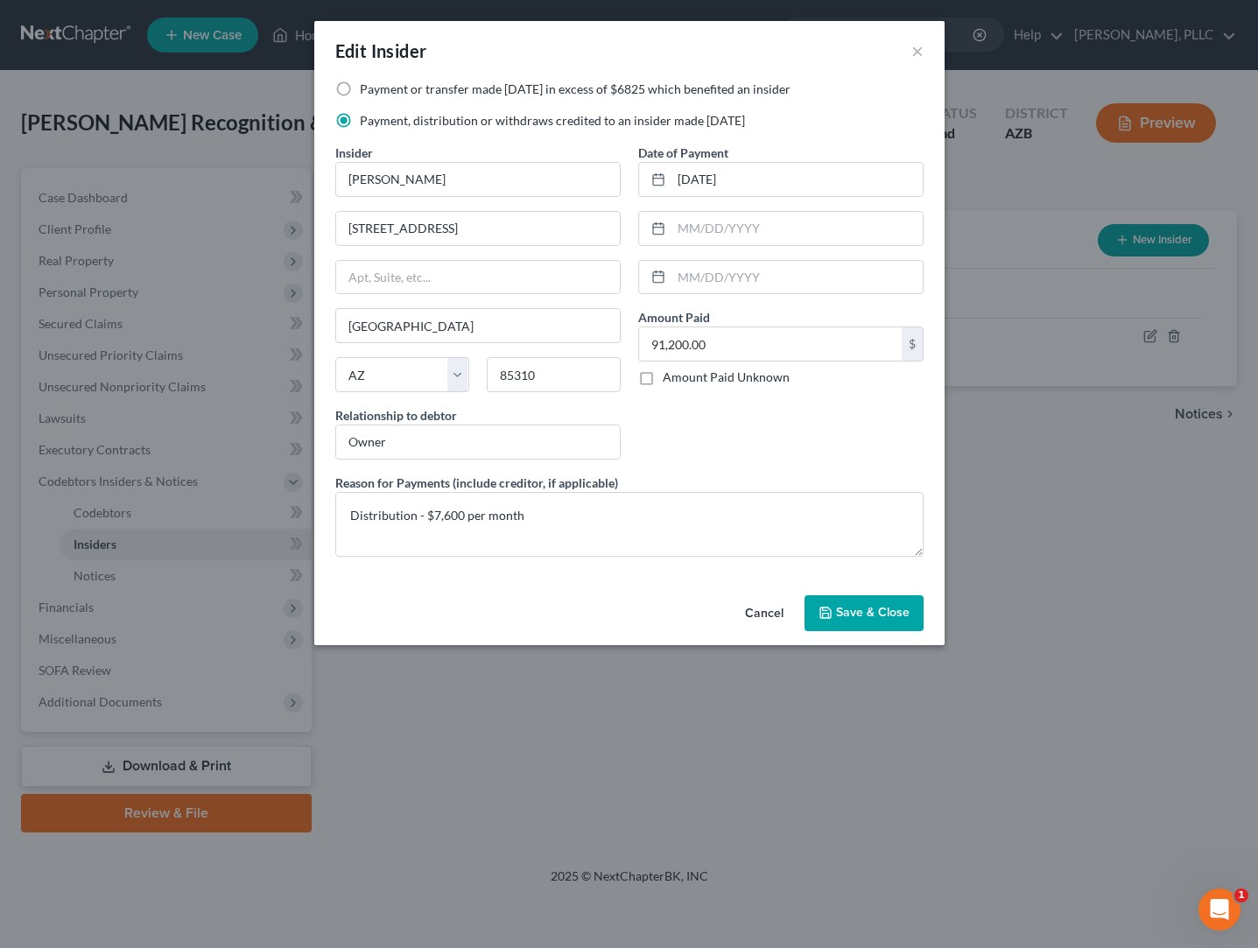
radio input "true"
click at [844, 613] on span "Save & Close" at bounding box center [873, 613] width 74 height 15
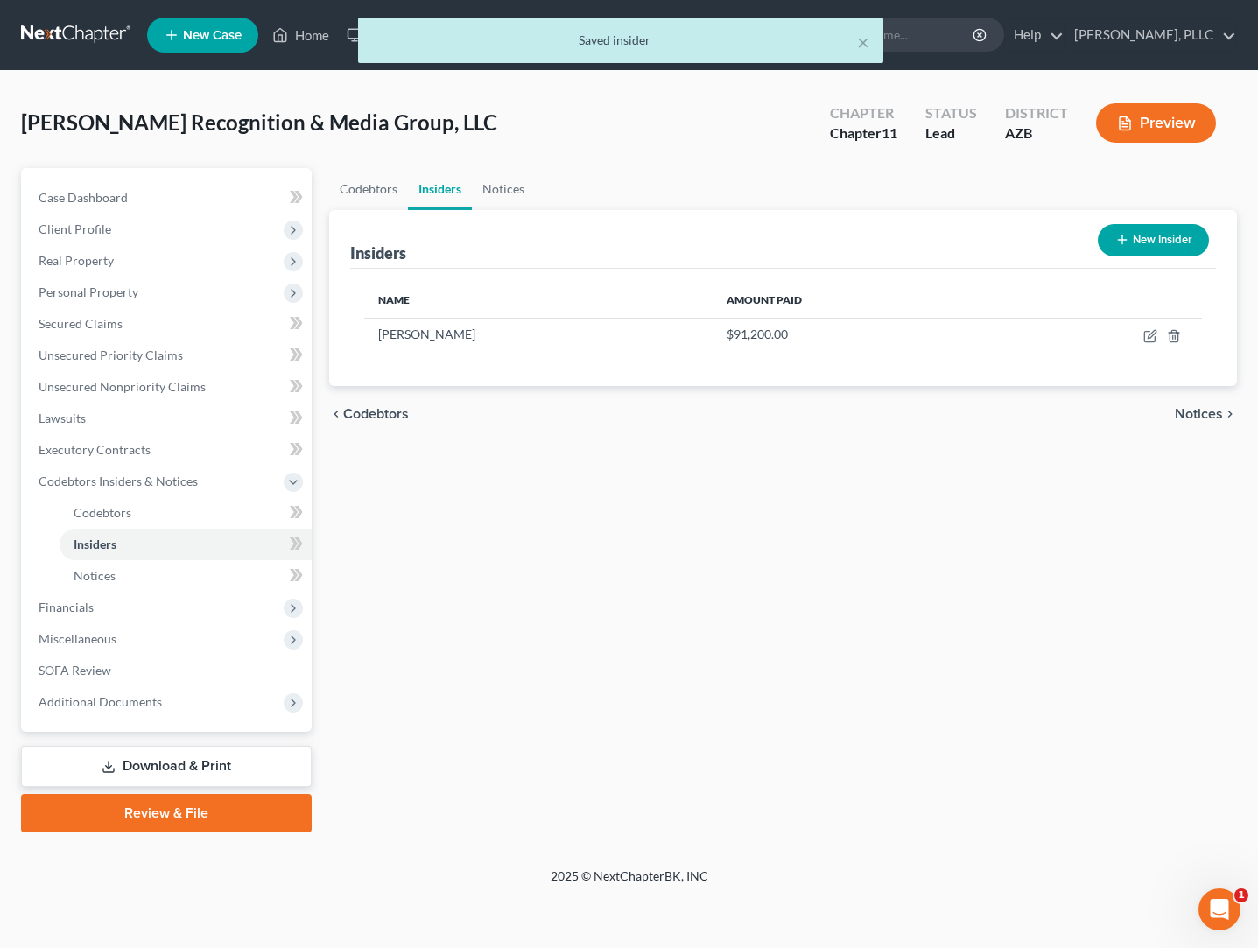
click at [1144, 242] on button "New Insider" at bounding box center [1153, 240] width 111 height 32
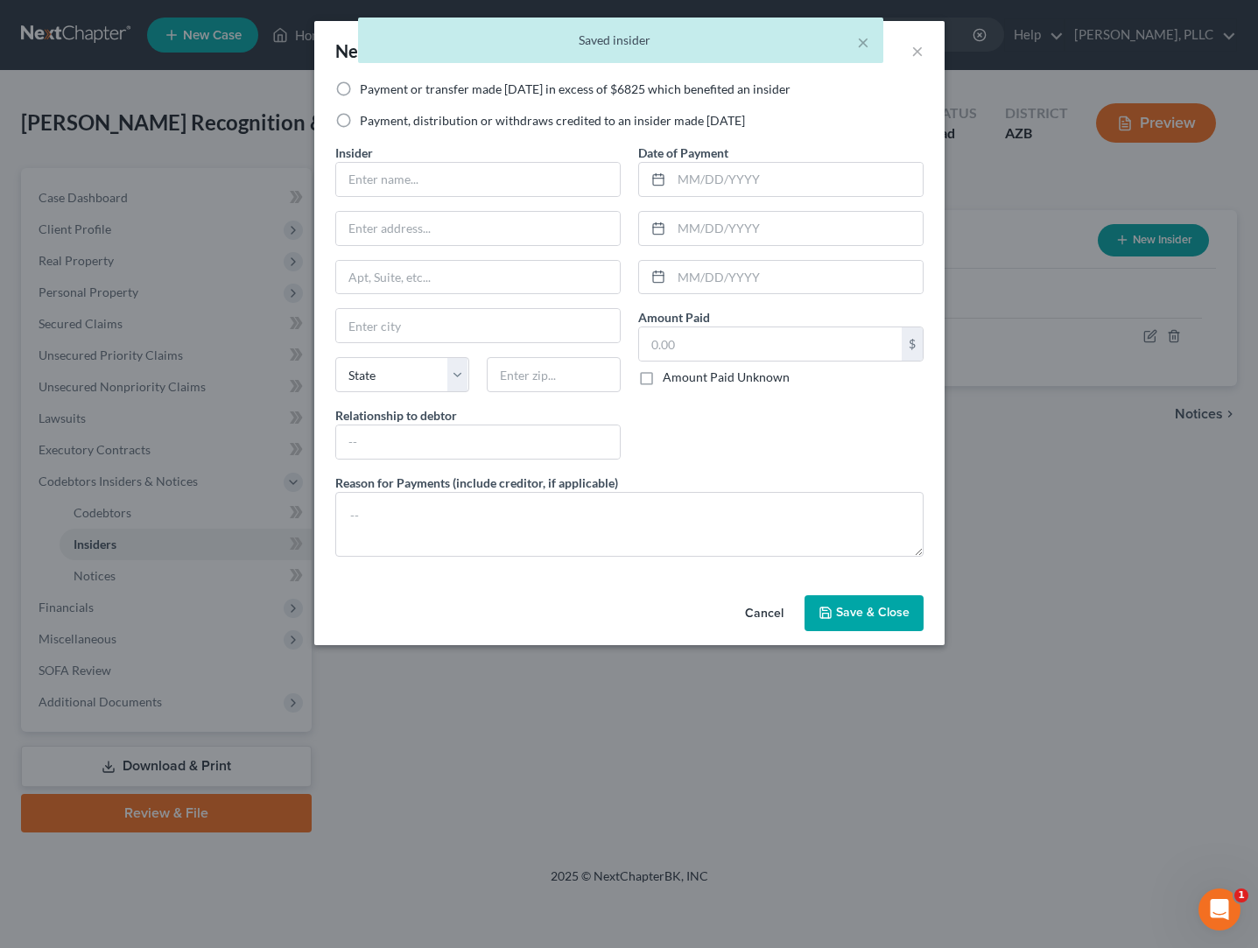
click at [424, 125] on label "Payment, distribution or withdraws credited to an insider made [DATE]" at bounding box center [552, 121] width 385 height 18
click at [378, 123] on input "Payment, distribution or withdraws credited to an insider made [DATE]" at bounding box center [372, 117] width 11 height 11
radio input "true"
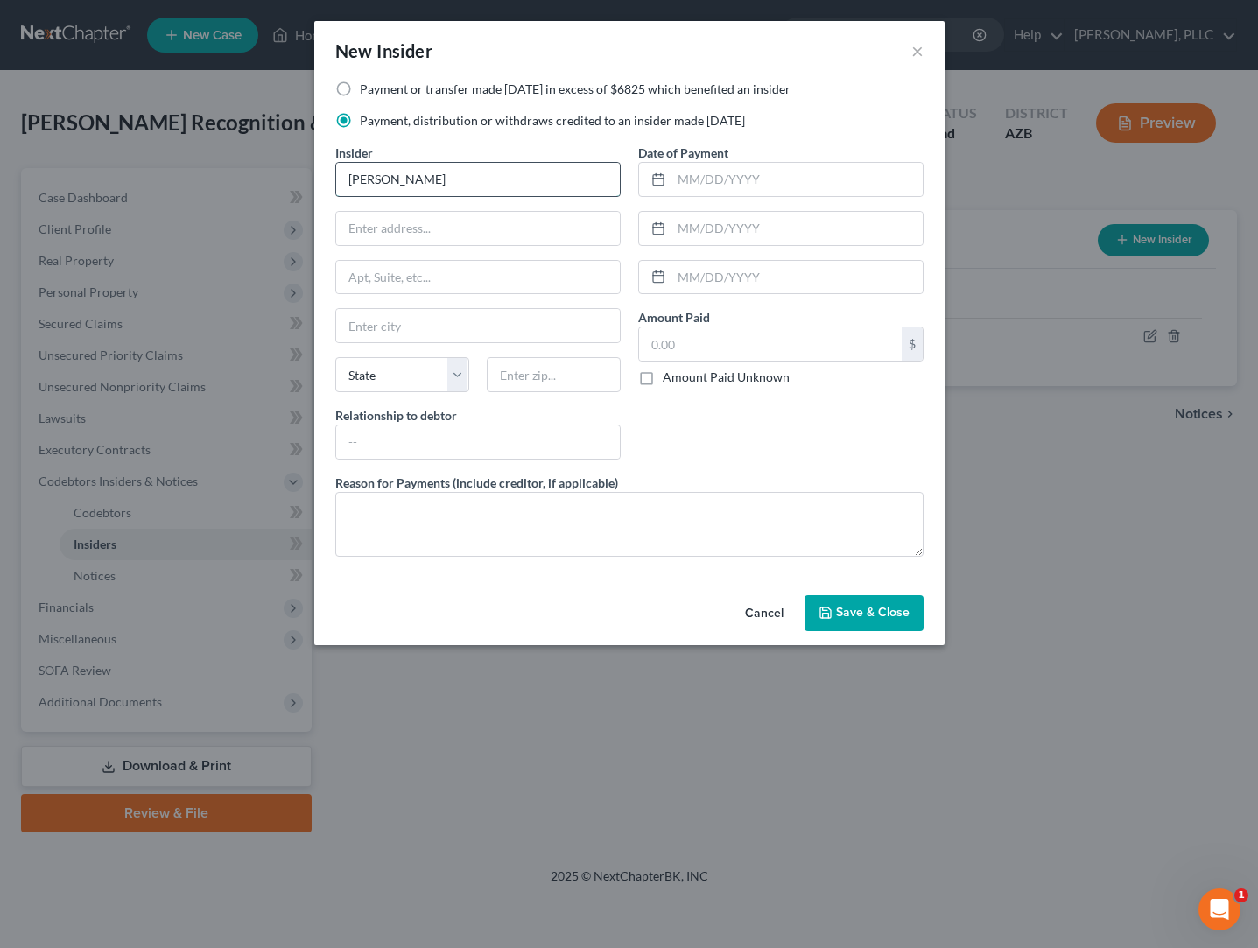
type input "[PERSON_NAME]"
type input "[STREET_ADDRESS]"
type input "[GEOGRAPHIC_DATA]"
select select "3"
type input "85310"
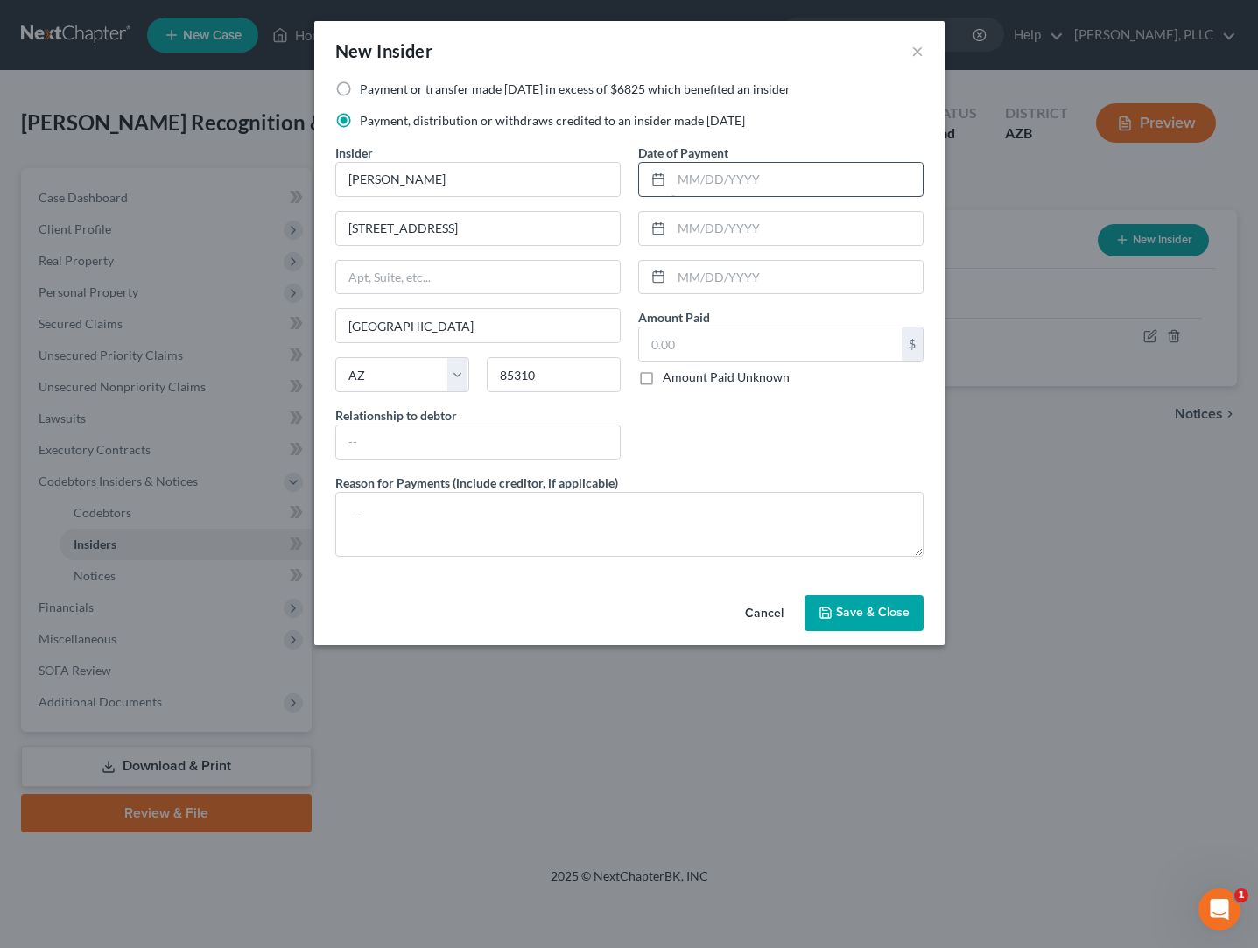
click at [694, 174] on input "text" at bounding box center [796, 179] width 251 height 33
type input "10/2025"
type input "91,200"
click at [454, 439] on input "text" at bounding box center [478, 441] width 284 height 33
type input "Owner"
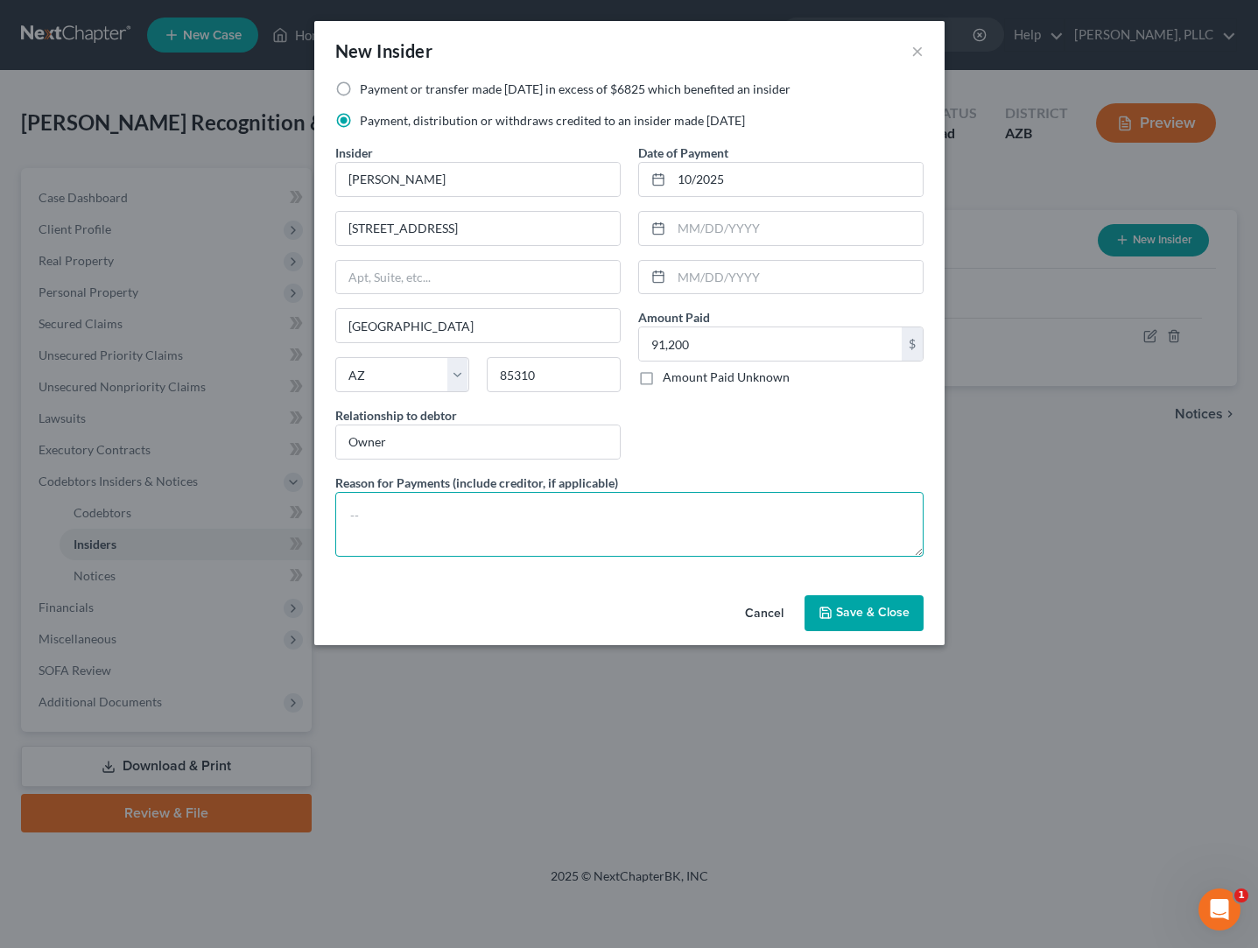
click at [475, 505] on textarea at bounding box center [629, 524] width 588 height 65
type textarea "Distribution for Services"
click at [845, 611] on span "Save & Close" at bounding box center [873, 613] width 74 height 15
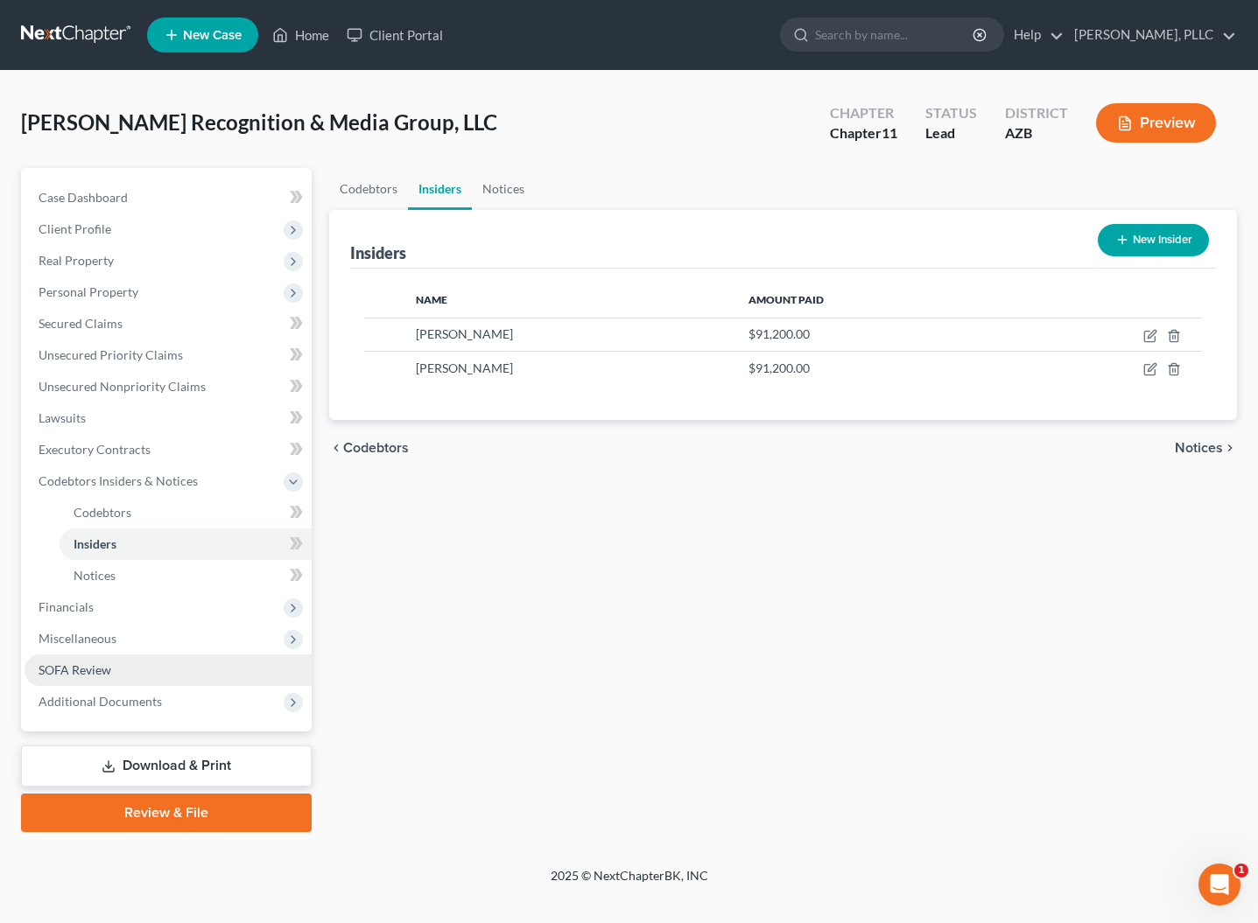
click at [68, 677] on span "SOFA Review" at bounding box center [75, 670] width 73 height 15
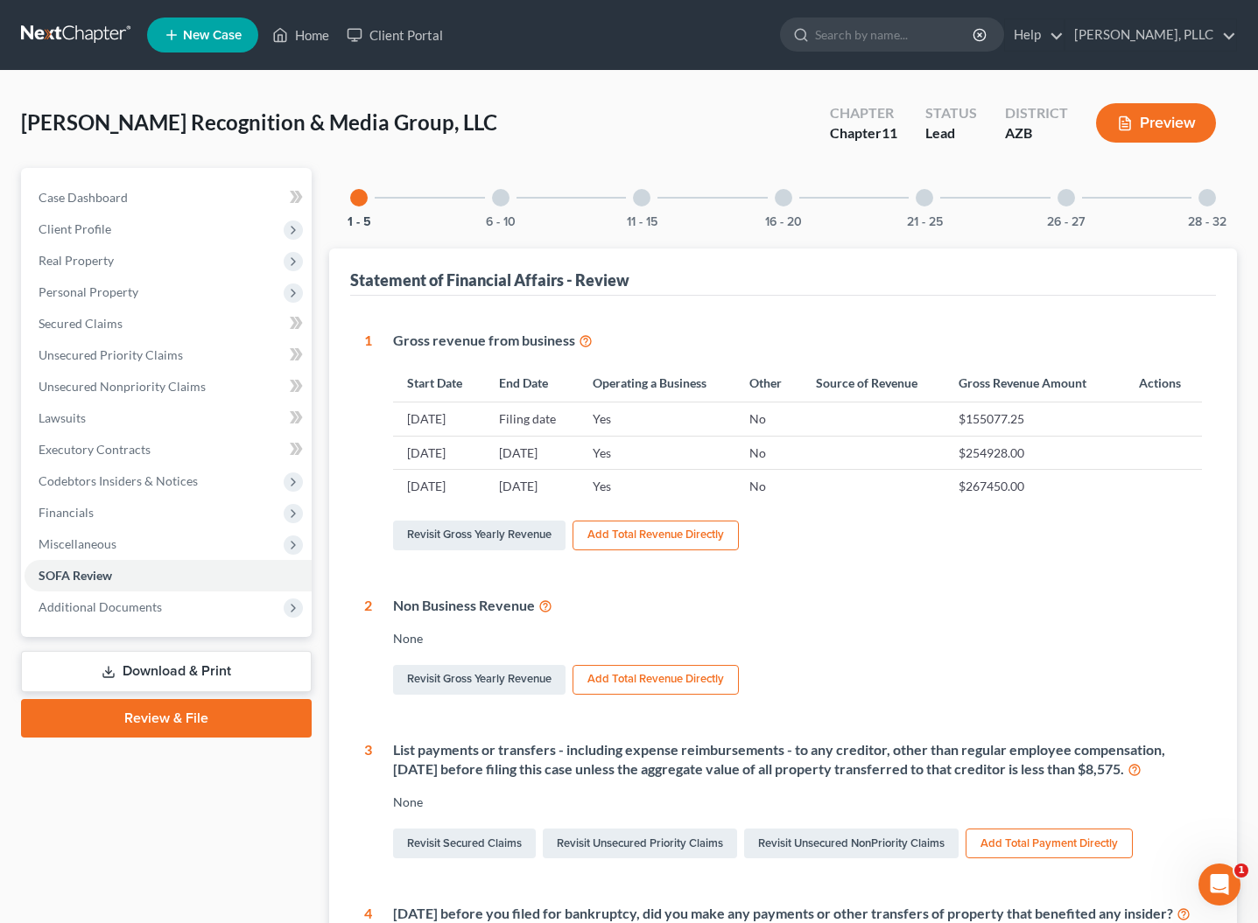
click at [1209, 200] on div at bounding box center [1207, 198] width 18 height 18
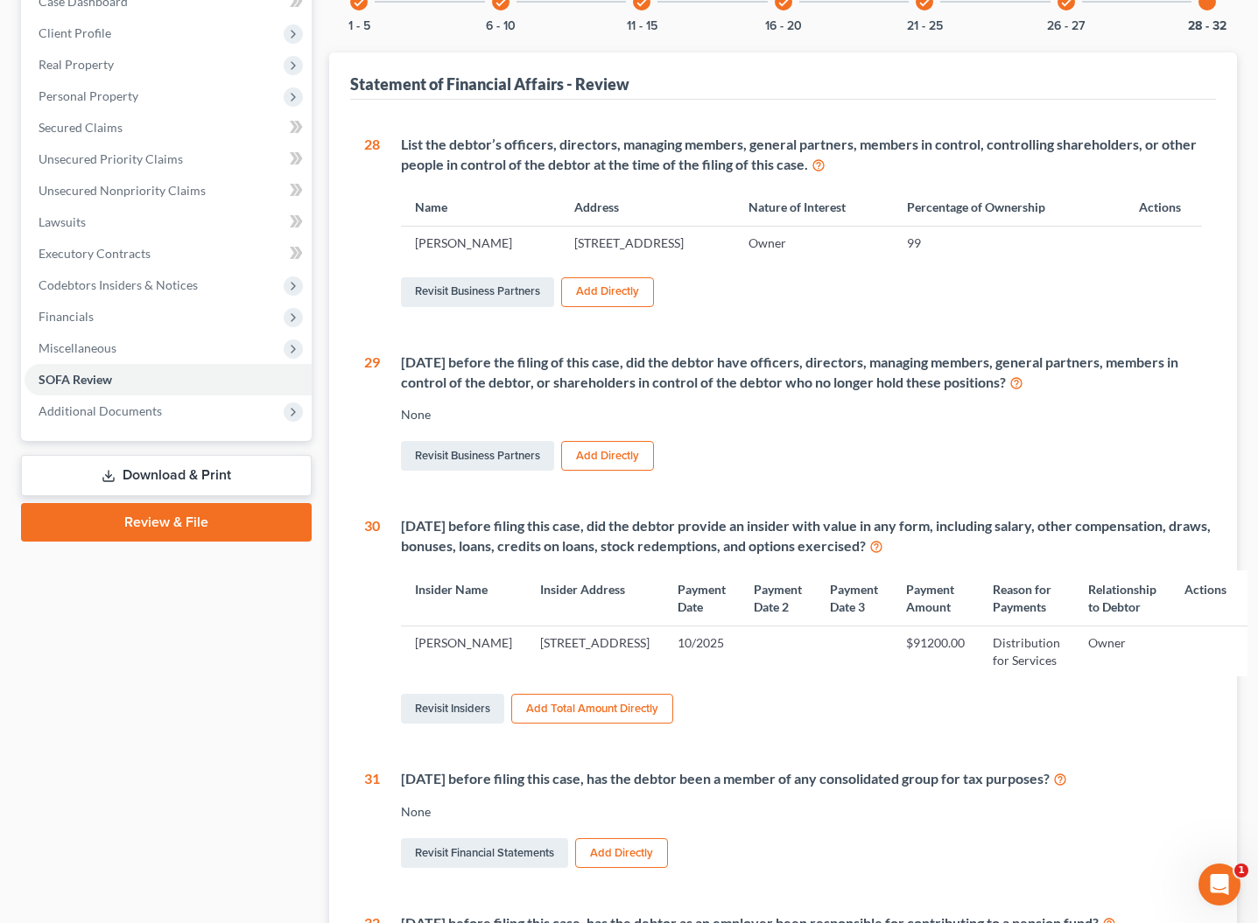
scroll to position [195, 0]
click at [360, 10] on div "check" at bounding box center [359, 3] width 18 height 18
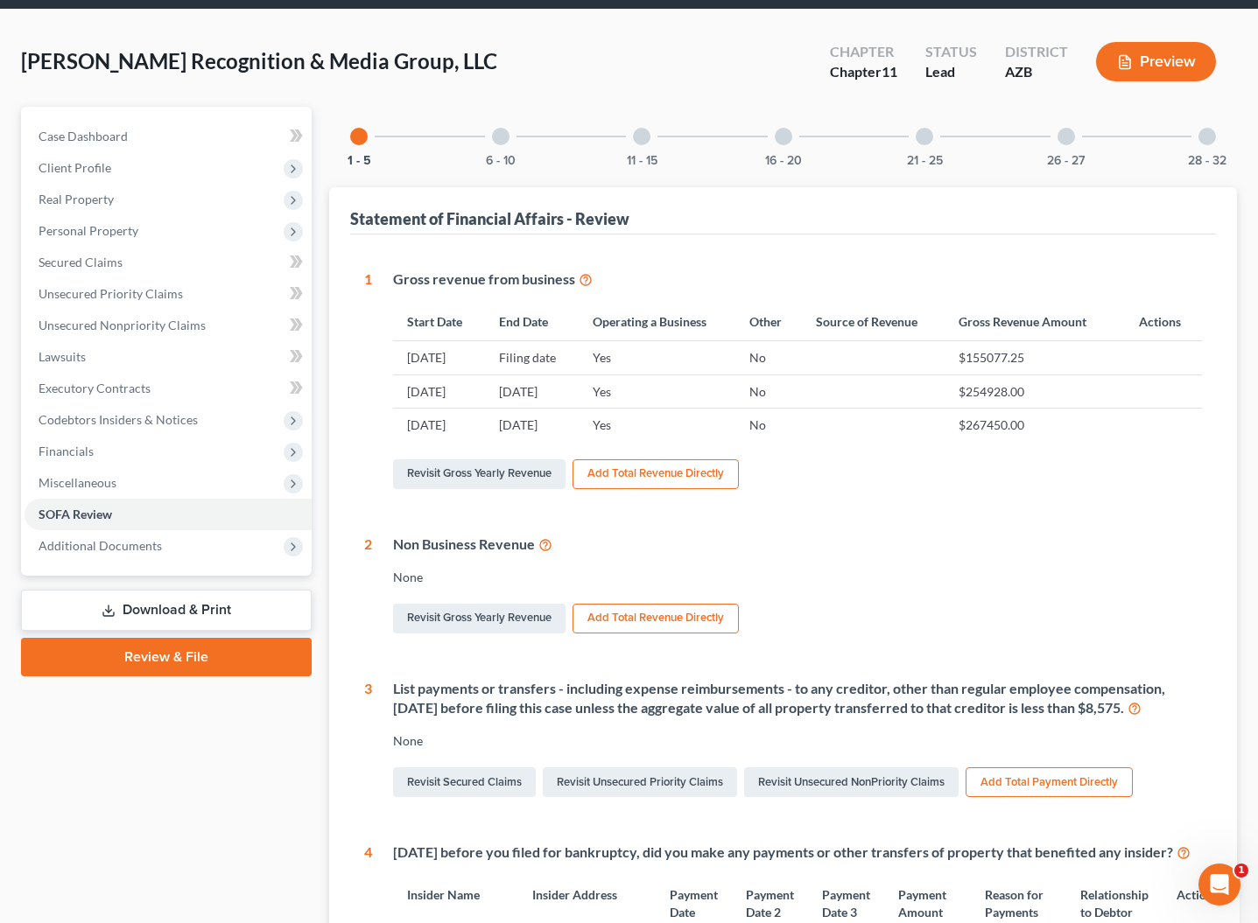
scroll to position [54, 0]
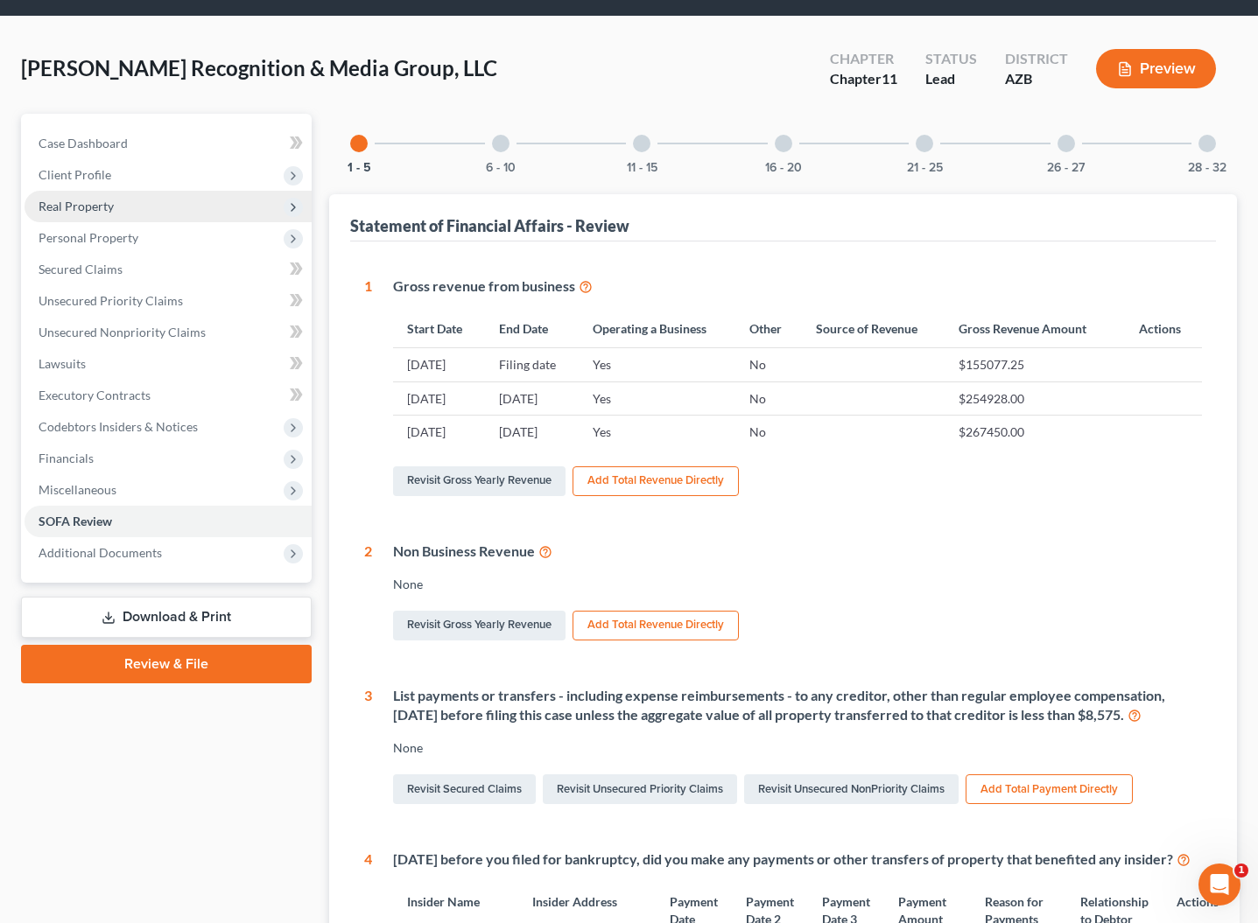
click at [92, 209] on span "Real Property" at bounding box center [76, 206] width 75 height 15
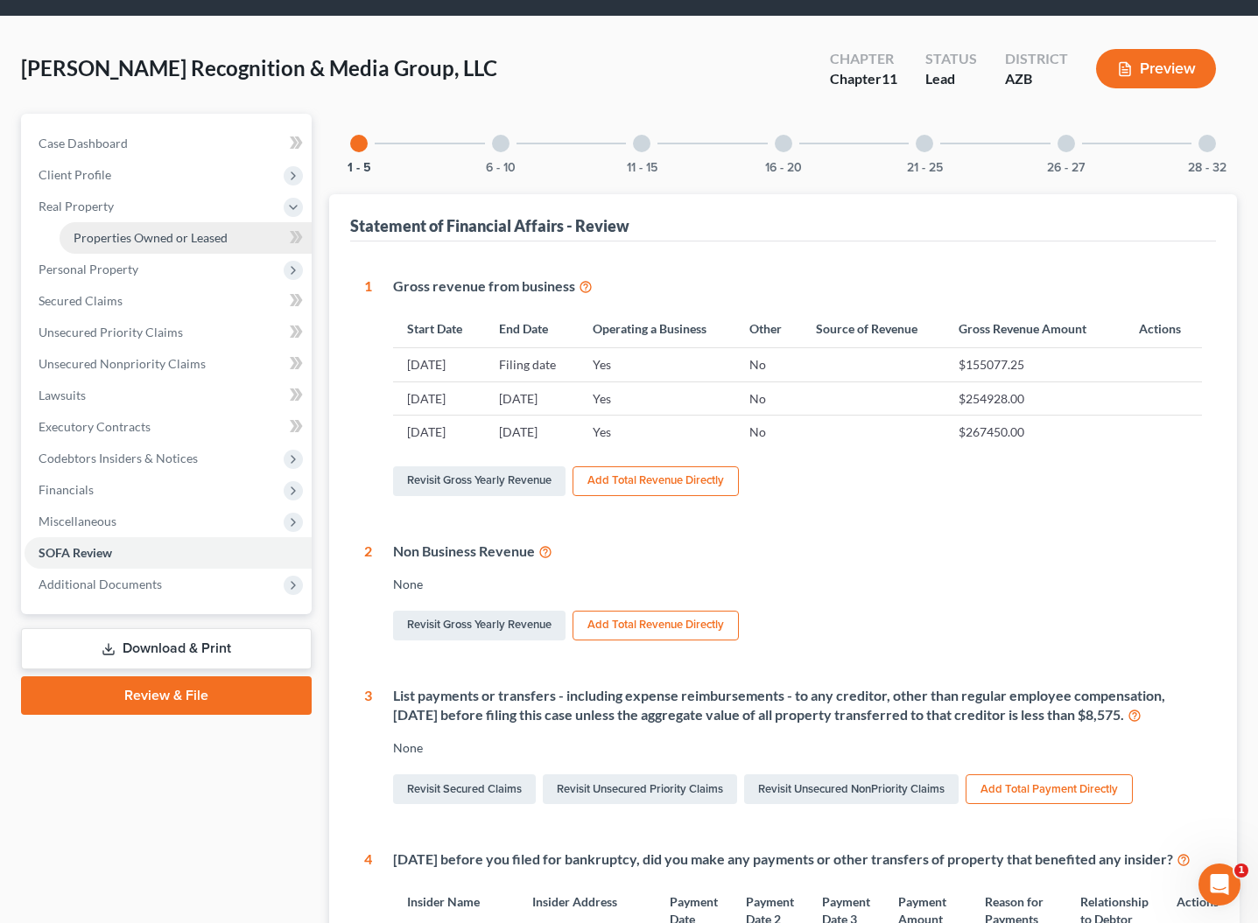
click at [103, 230] on span "Properties Owned or Leased" at bounding box center [151, 237] width 154 height 15
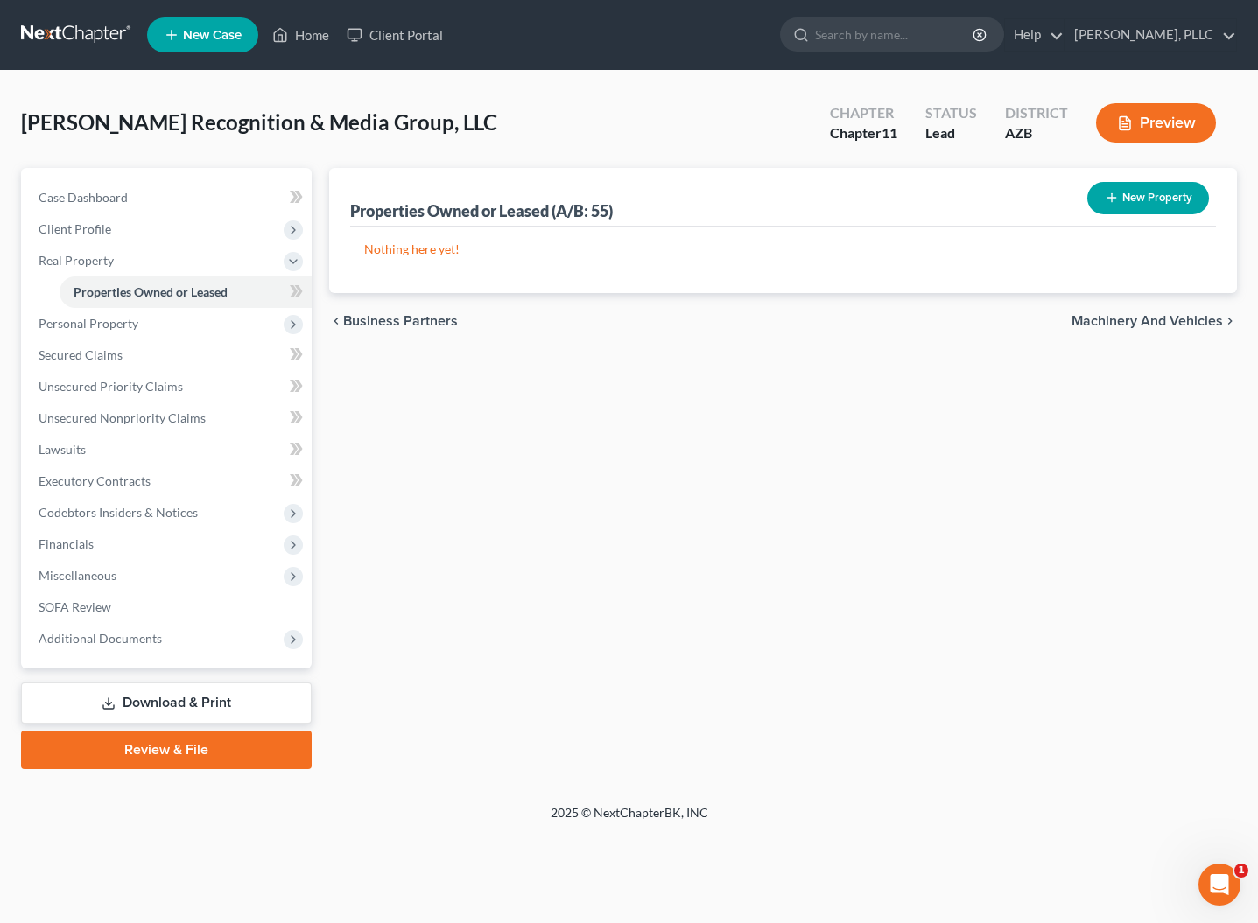
click at [210, 708] on link "Download & Print" at bounding box center [166, 703] width 291 height 41
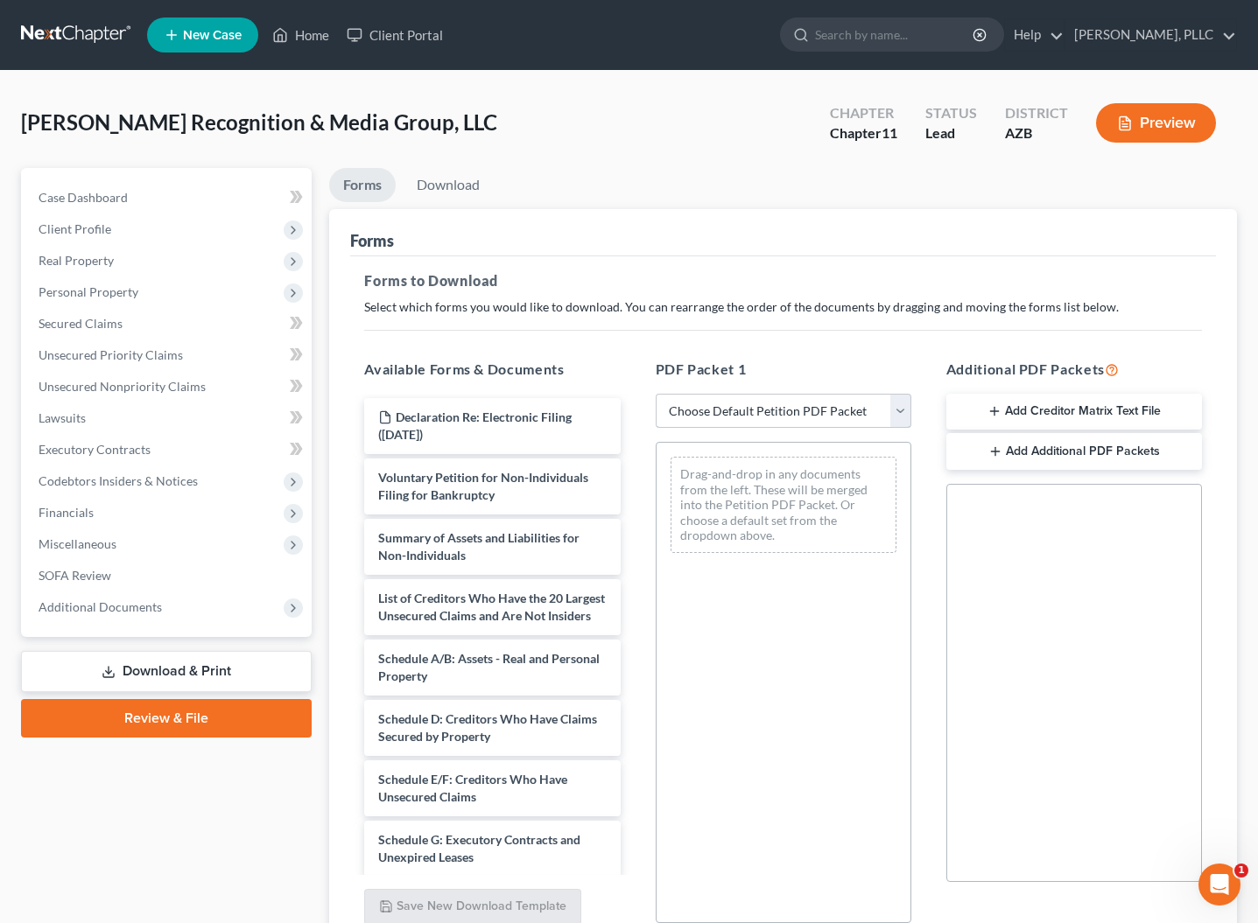
select select "0"
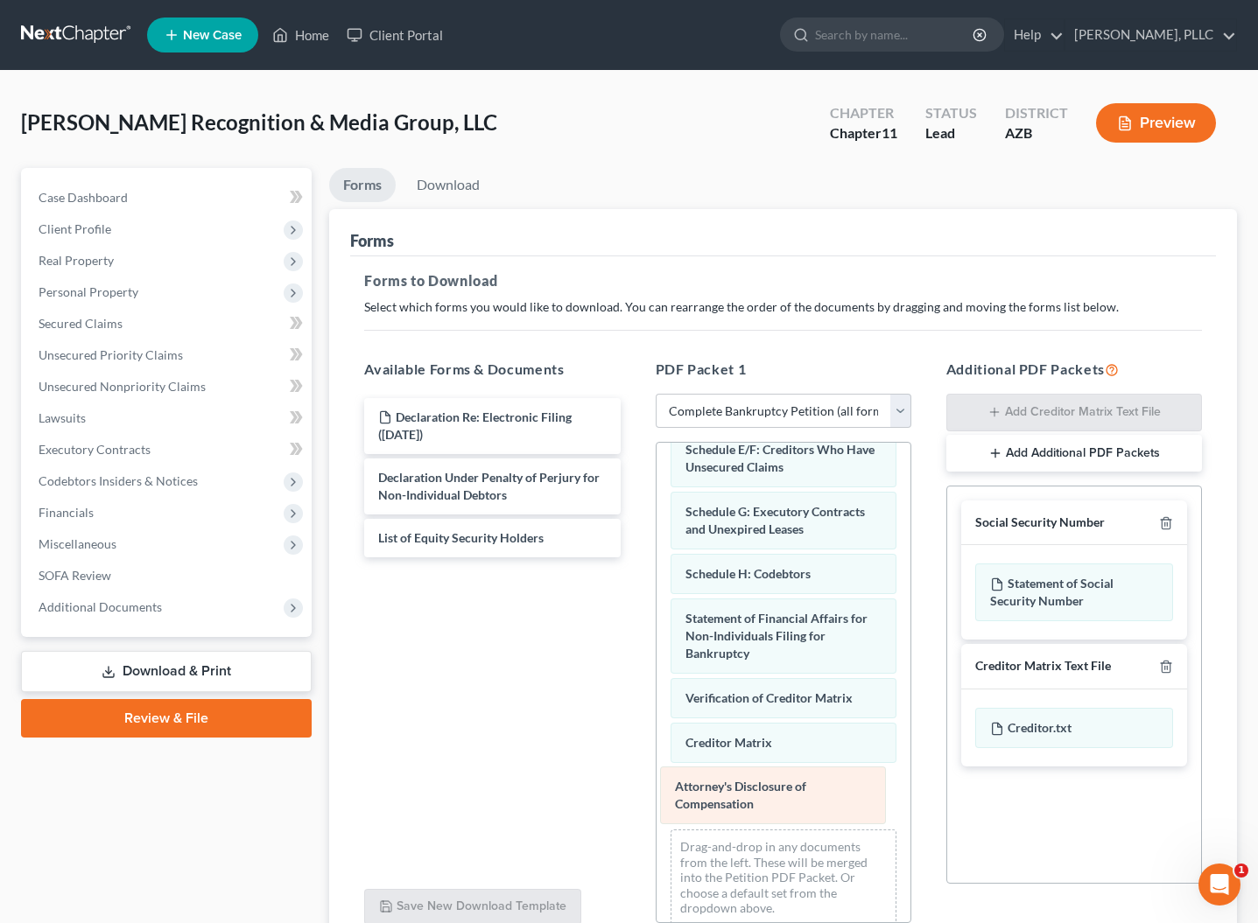
scroll to position [293, 0]
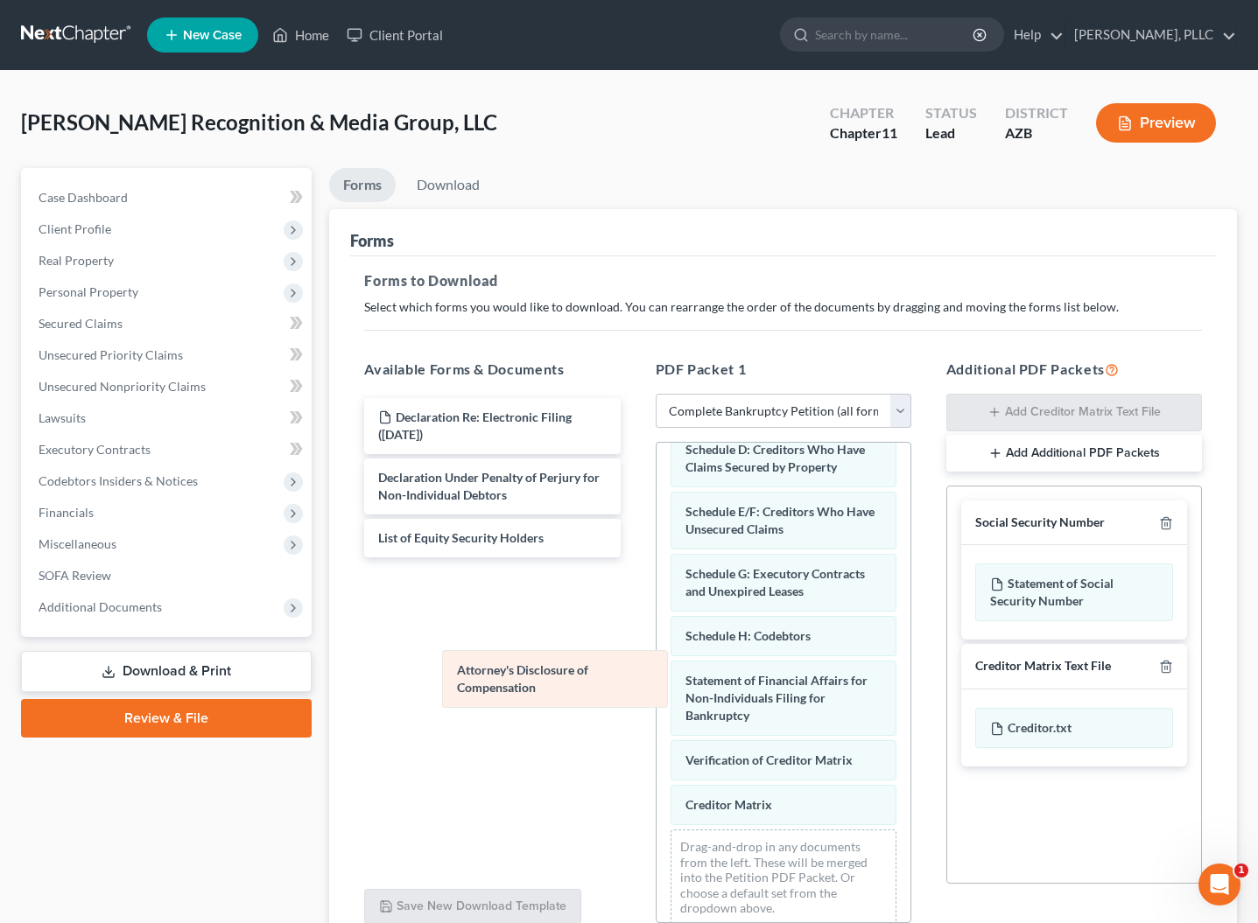
drag, startPoint x: 742, startPoint y: 800, endPoint x: 510, endPoint y: 679, distance: 261.5
click at [656, 679] on div "Attorney's Disclosure of Compensation Voluntary Petition for Non-Individuals Fi…" at bounding box center [783, 545] width 254 height 790
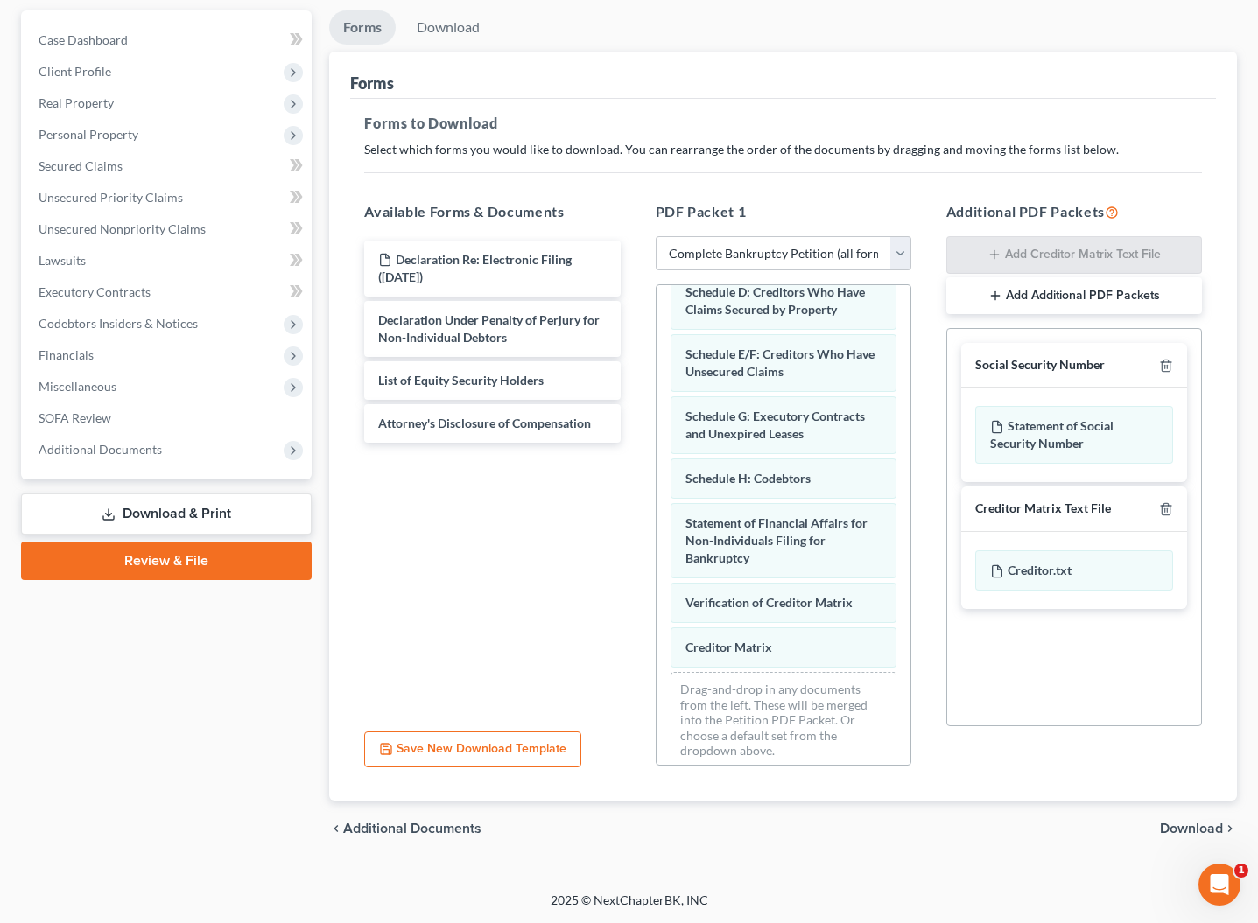
scroll to position [158, 0]
click at [1196, 832] on span "Download" at bounding box center [1191, 829] width 63 height 14
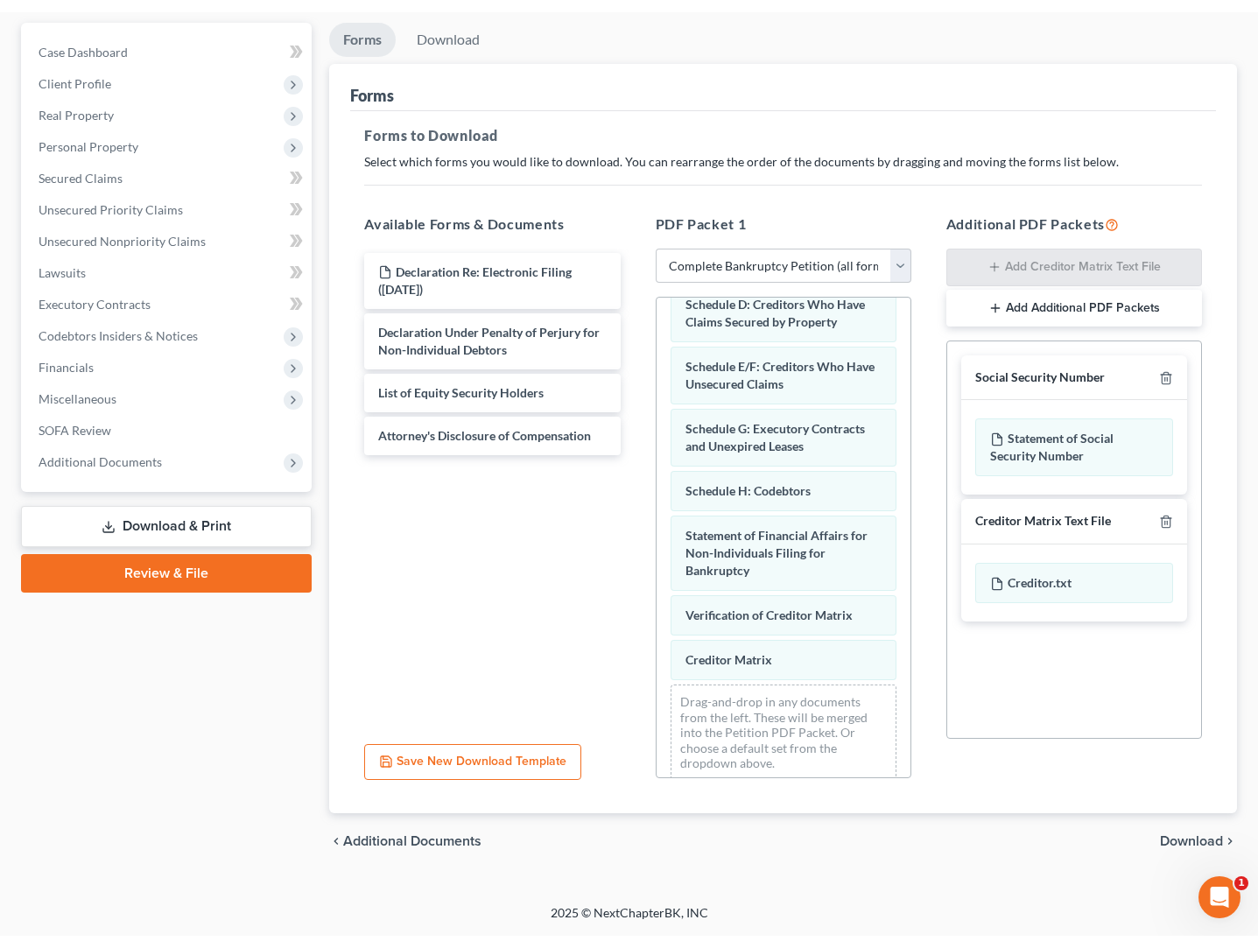
scroll to position [0, 0]
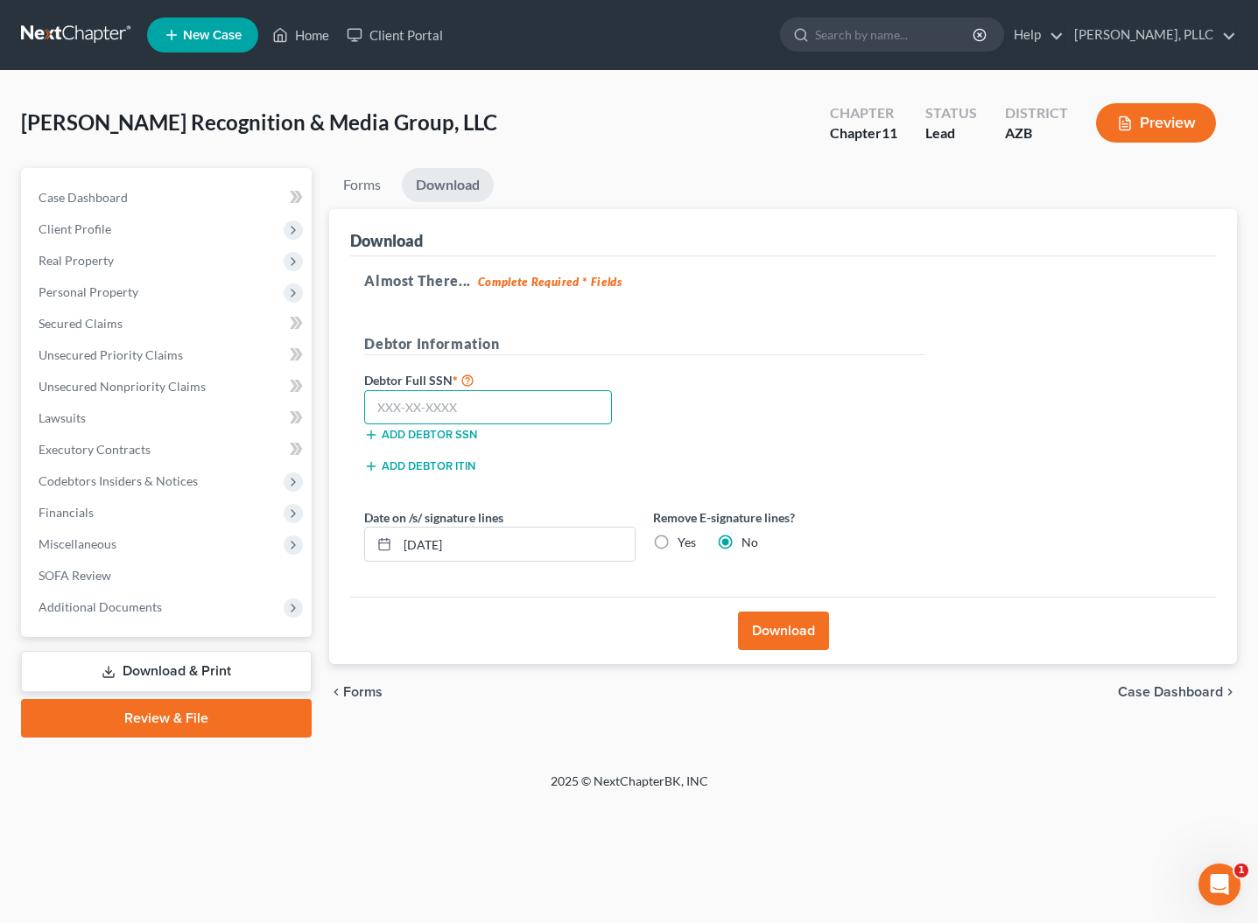
click at [568, 404] on input "text" at bounding box center [488, 407] width 248 height 35
type input "938-54-0927"
click at [754, 634] on button "Download" at bounding box center [783, 631] width 91 height 39
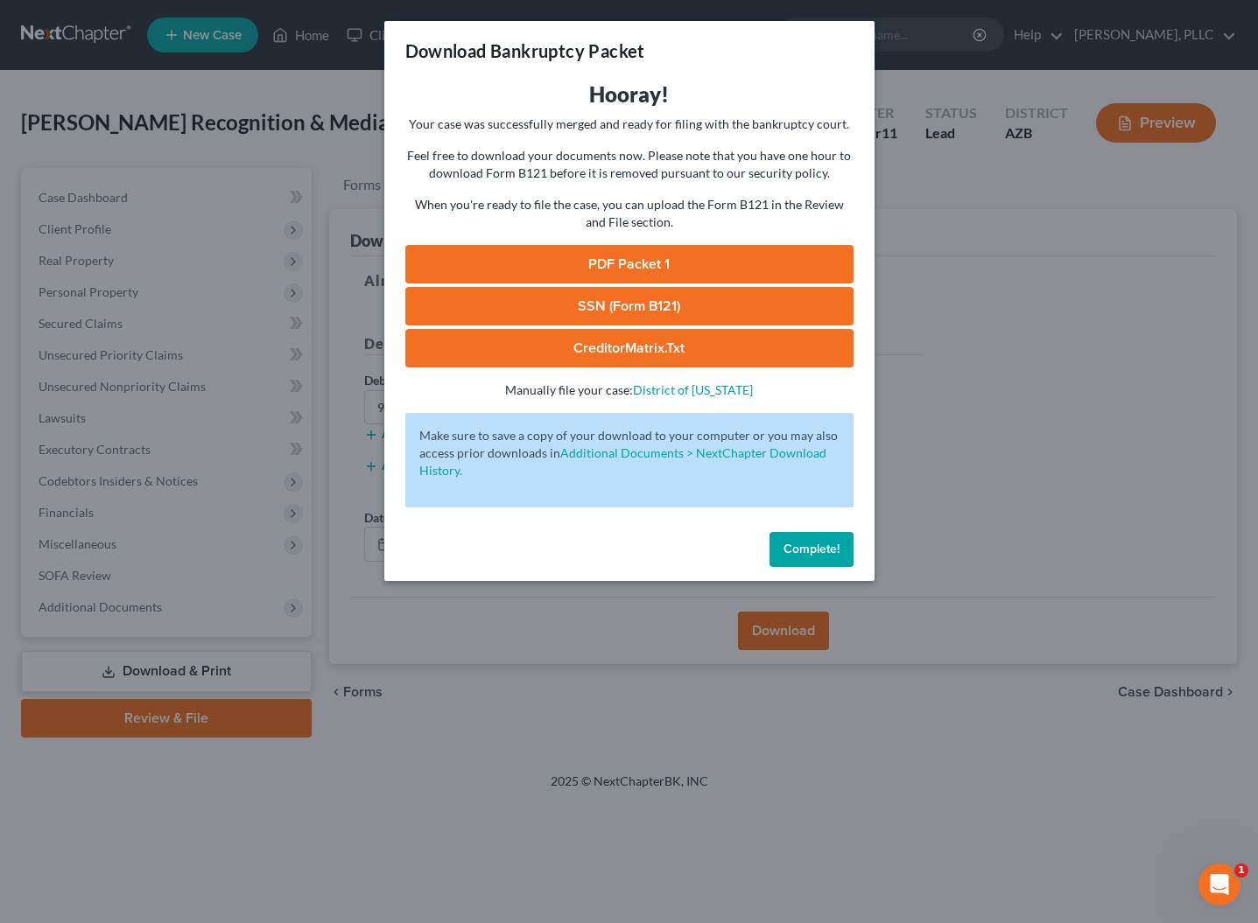
click at [628, 263] on link "PDF Packet 1" at bounding box center [629, 264] width 448 height 39
click at [646, 347] on link "CreditorMatrix.txt" at bounding box center [629, 348] width 448 height 39
click at [797, 554] on span "Complete!" at bounding box center [811, 549] width 56 height 15
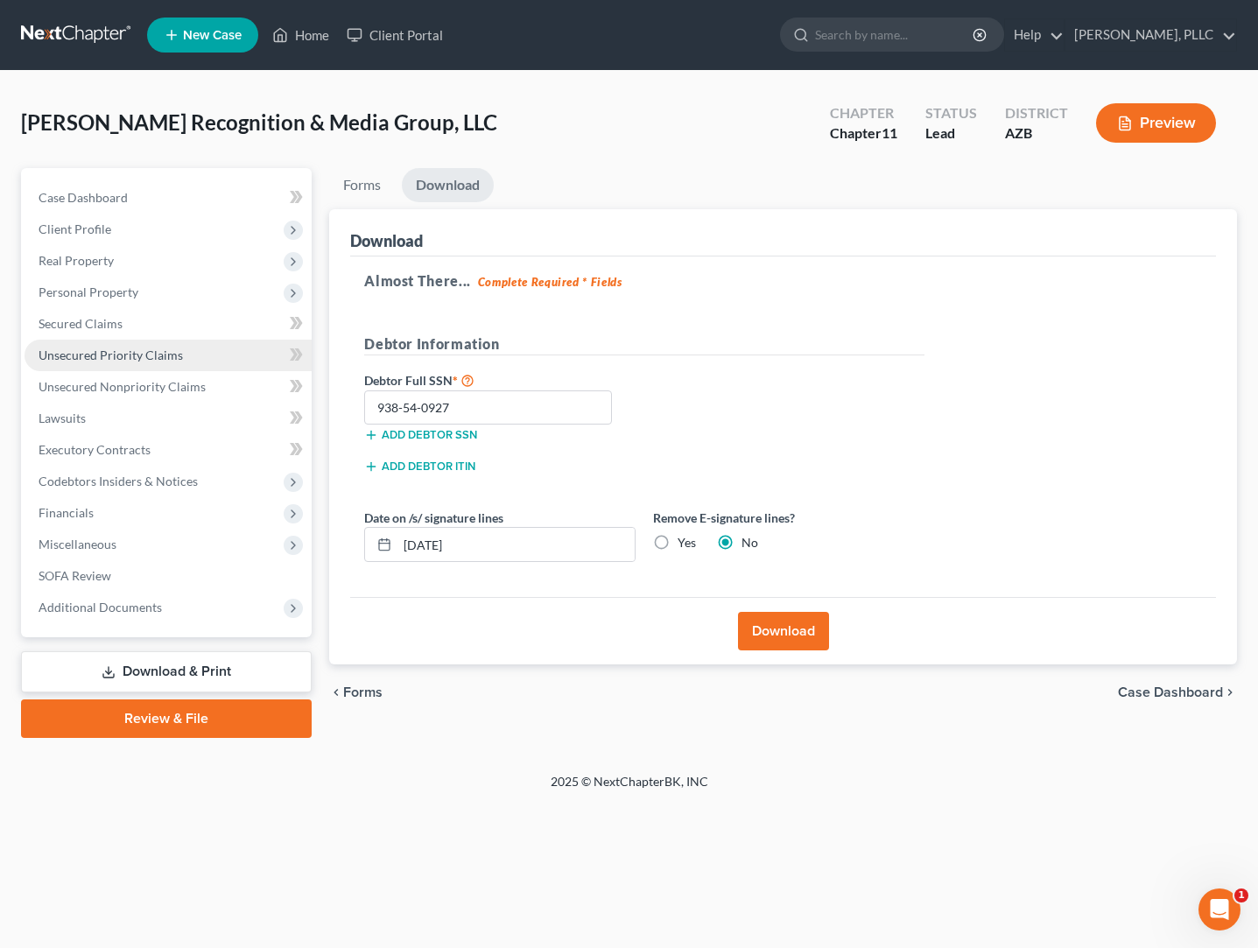
click at [95, 362] on link "Unsecured Priority Claims" at bounding box center [168, 356] width 287 height 32
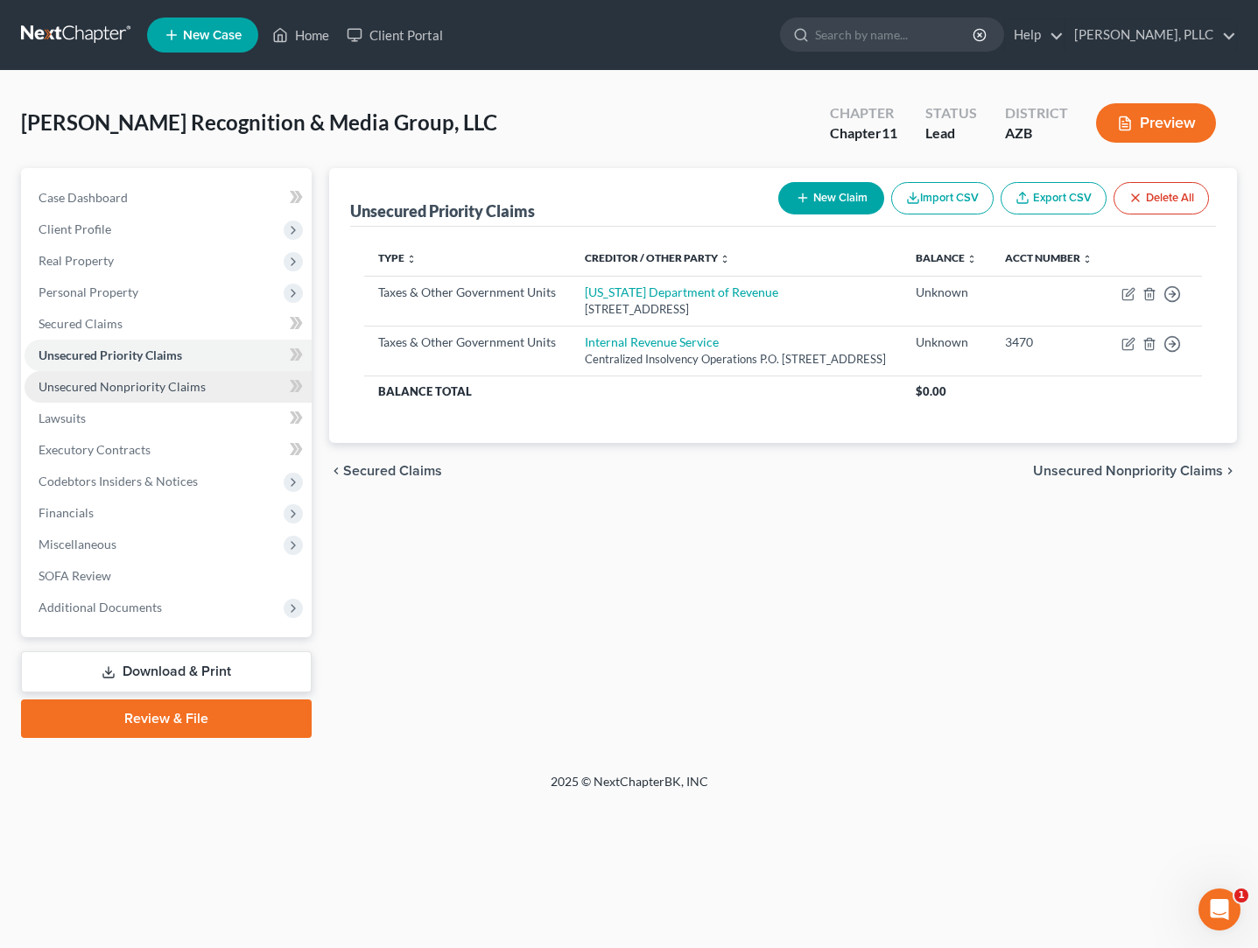
click at [93, 380] on span "Unsecured Nonpriority Claims" at bounding box center [122, 386] width 167 height 15
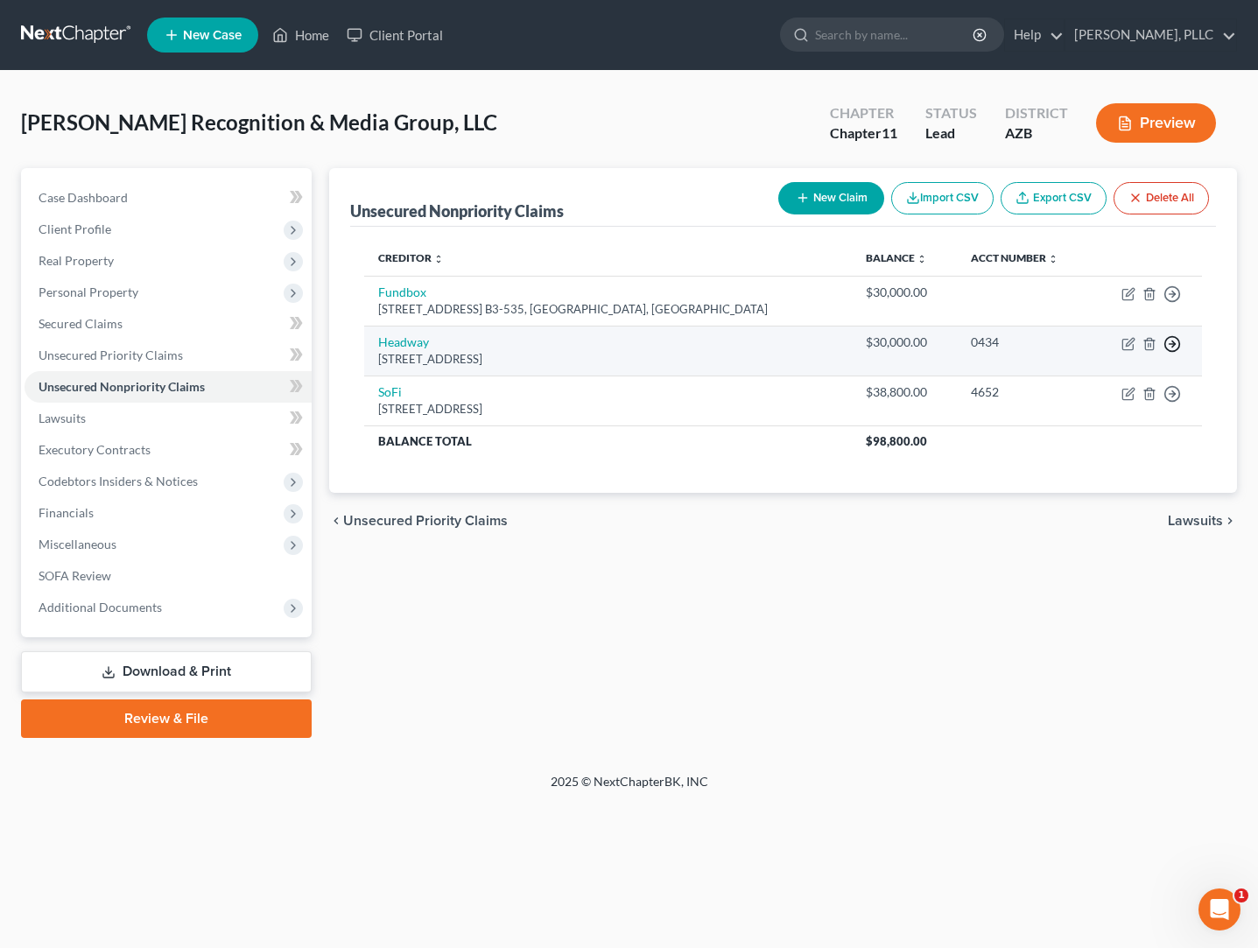
click at [1171, 342] on icon "button" at bounding box center [1172, 344] width 18 height 18
click at [1075, 357] on link "Move to D" at bounding box center [1092, 356] width 146 height 30
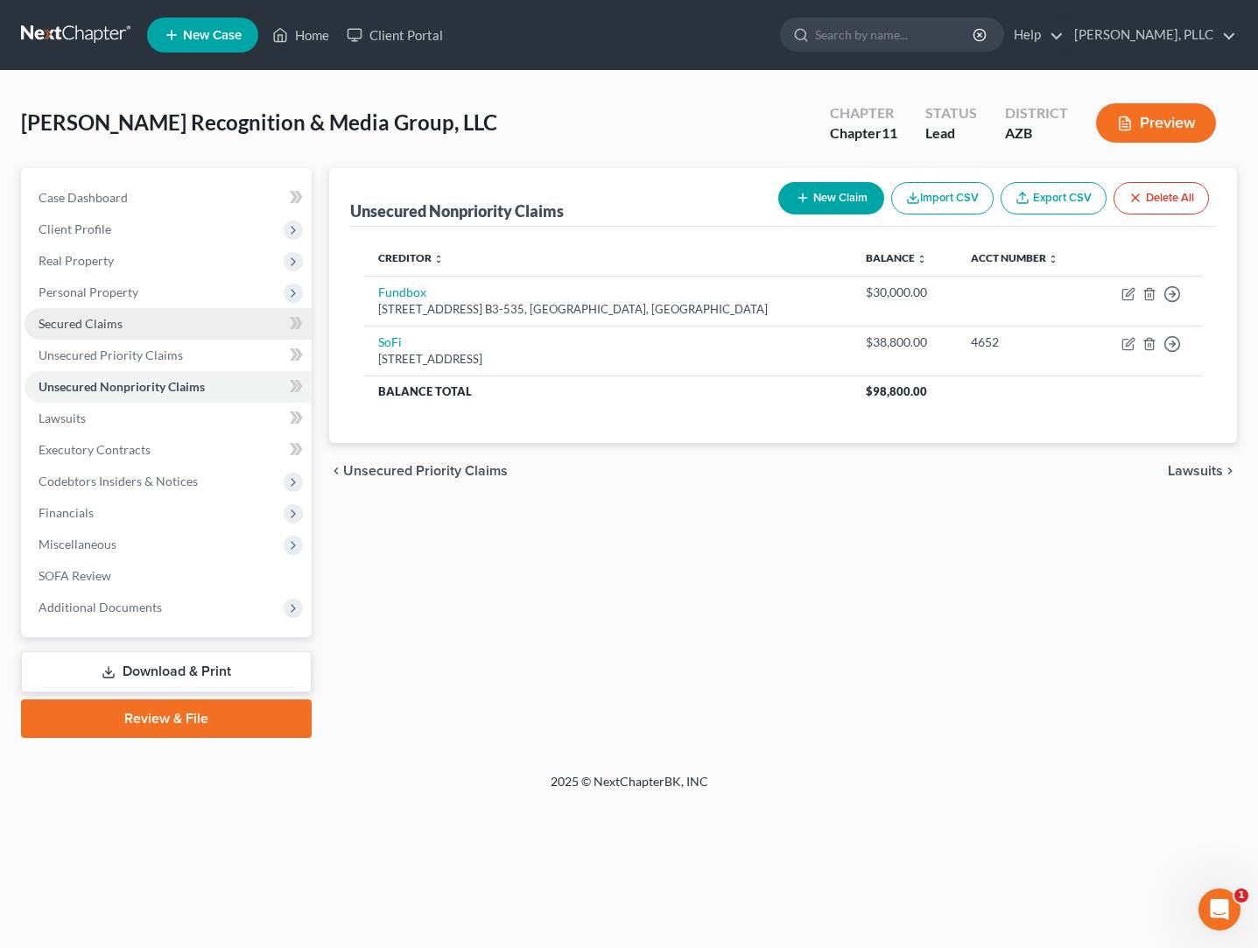
click at [89, 326] on span "Secured Claims" at bounding box center [81, 323] width 84 height 15
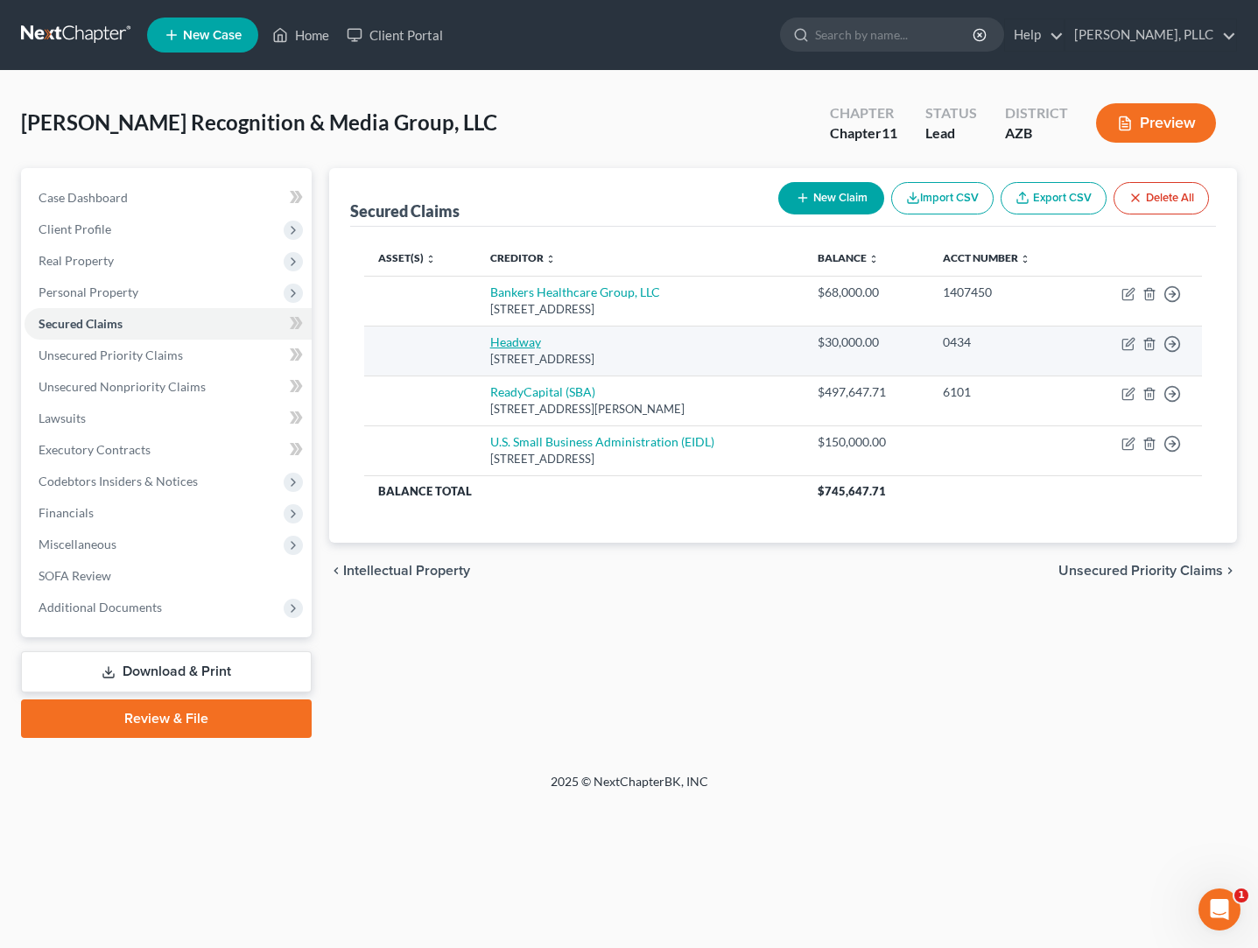
click at [503, 346] on link "Headway" at bounding box center [515, 341] width 51 height 15
select select "46"
select select "0"
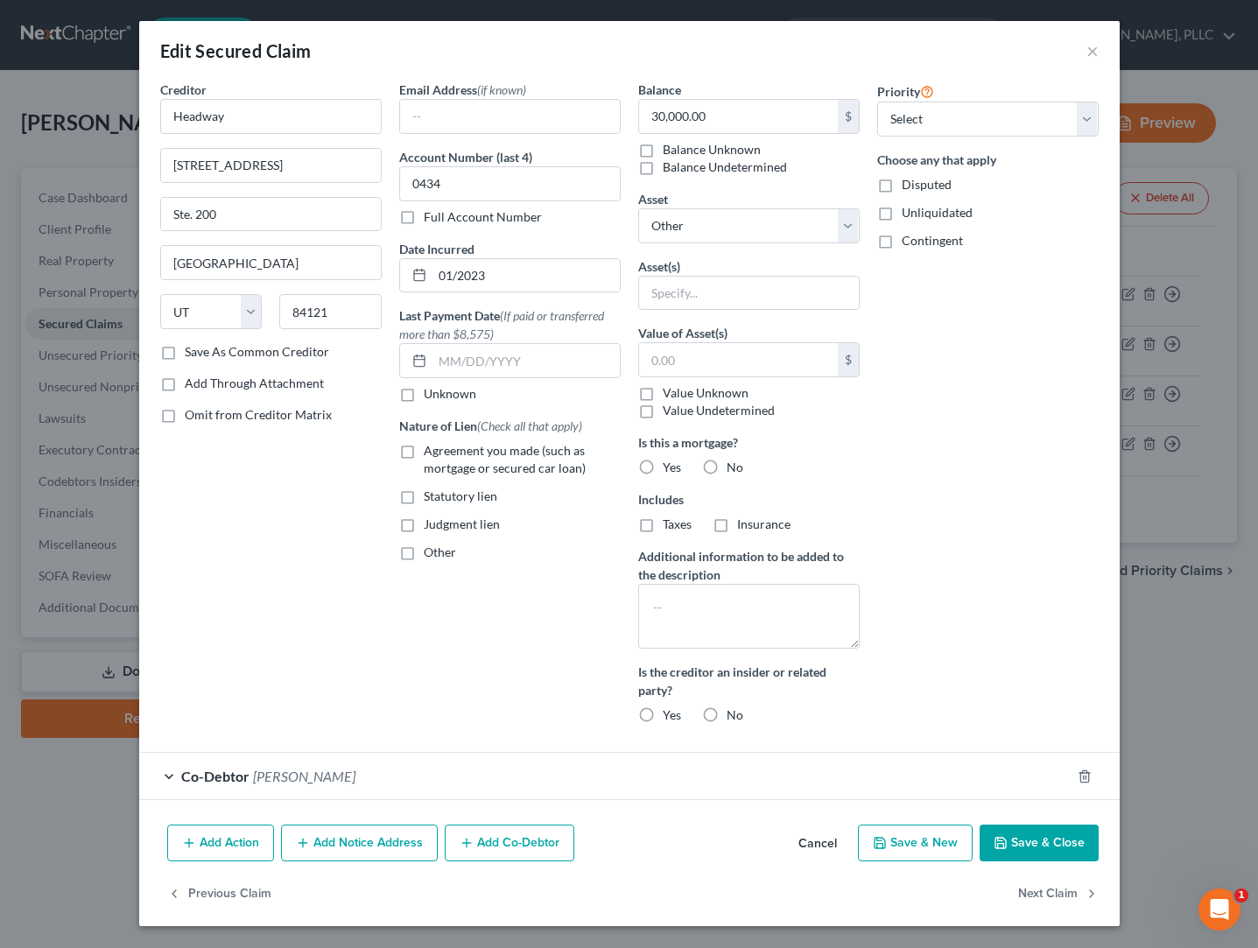
click at [902, 242] on label "Contingent" at bounding box center [932, 241] width 61 height 18
click at [909, 242] on input "Contingent" at bounding box center [914, 237] width 11 height 11
checkbox input "true"
click at [1023, 837] on button "Save & Close" at bounding box center [1038, 843] width 119 height 37
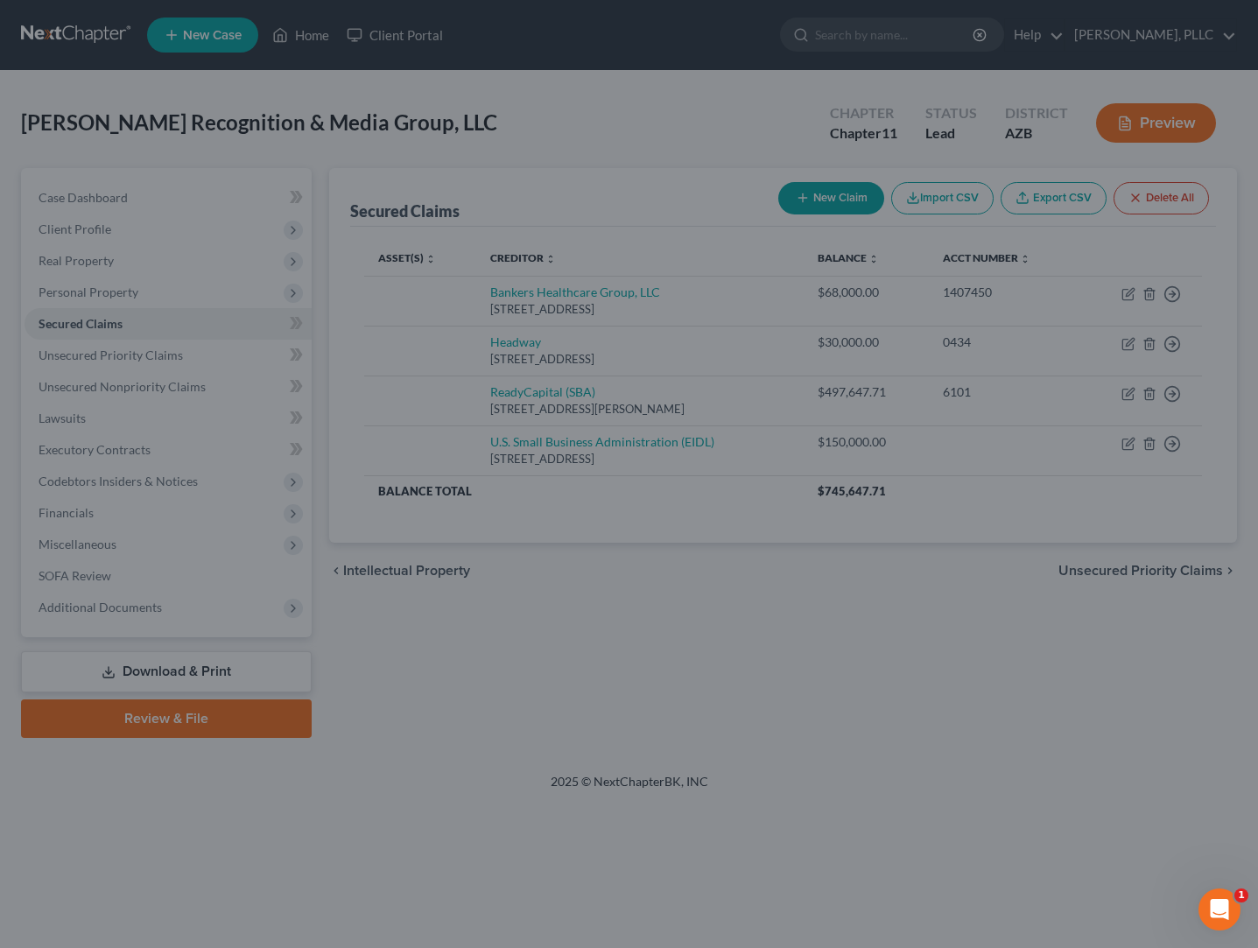
select select
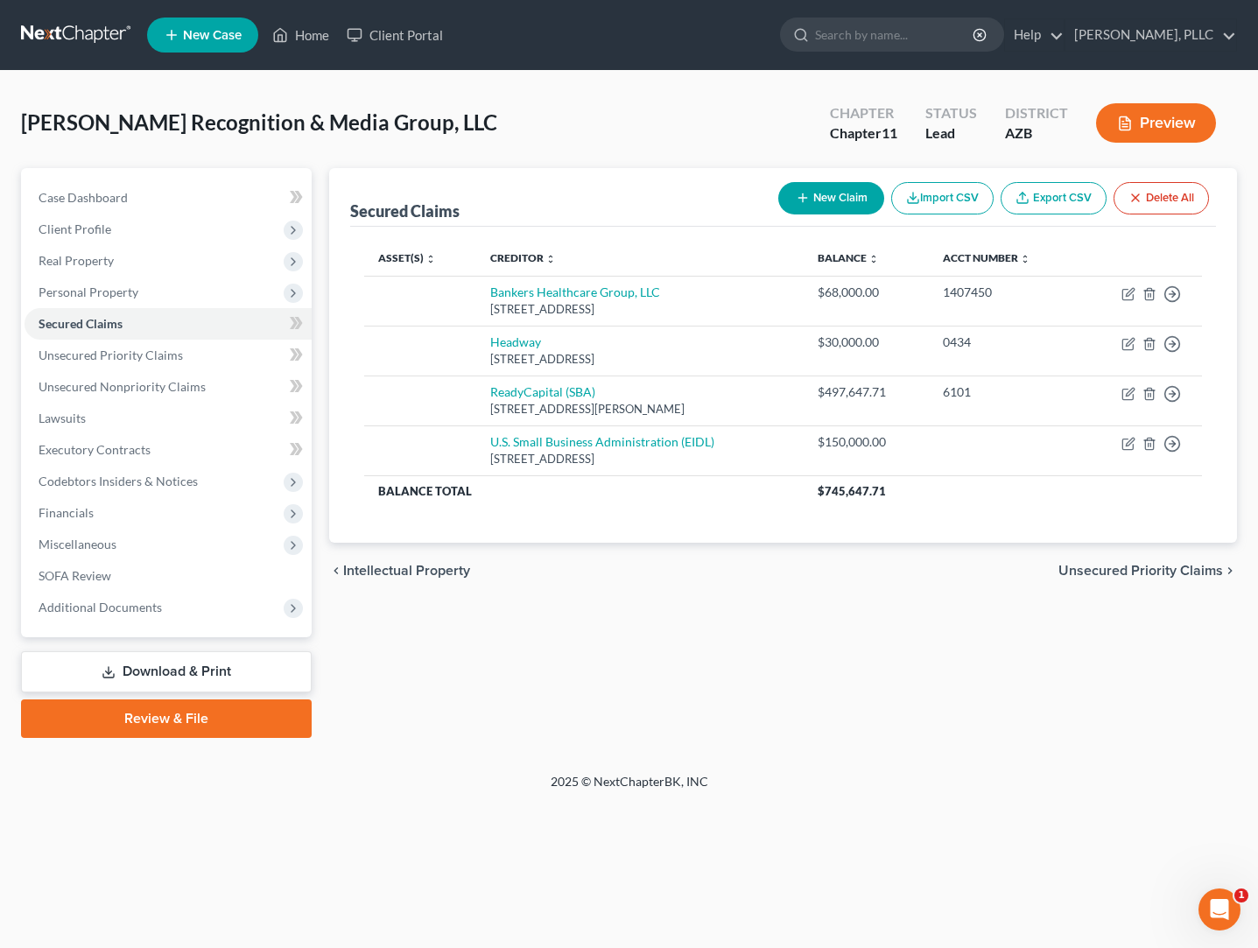
click at [159, 670] on link "Download & Print" at bounding box center [166, 671] width 291 height 41
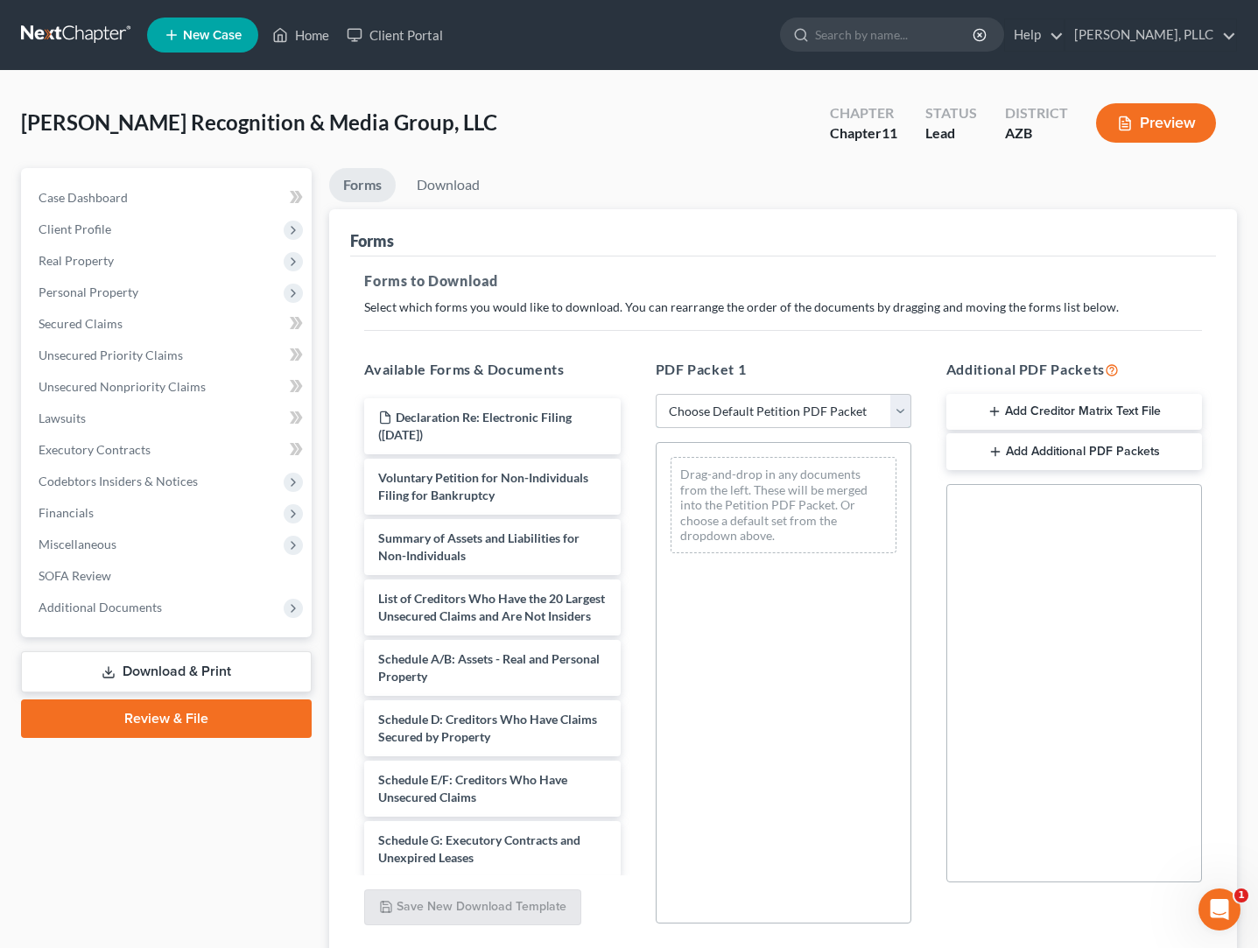
select select "0"
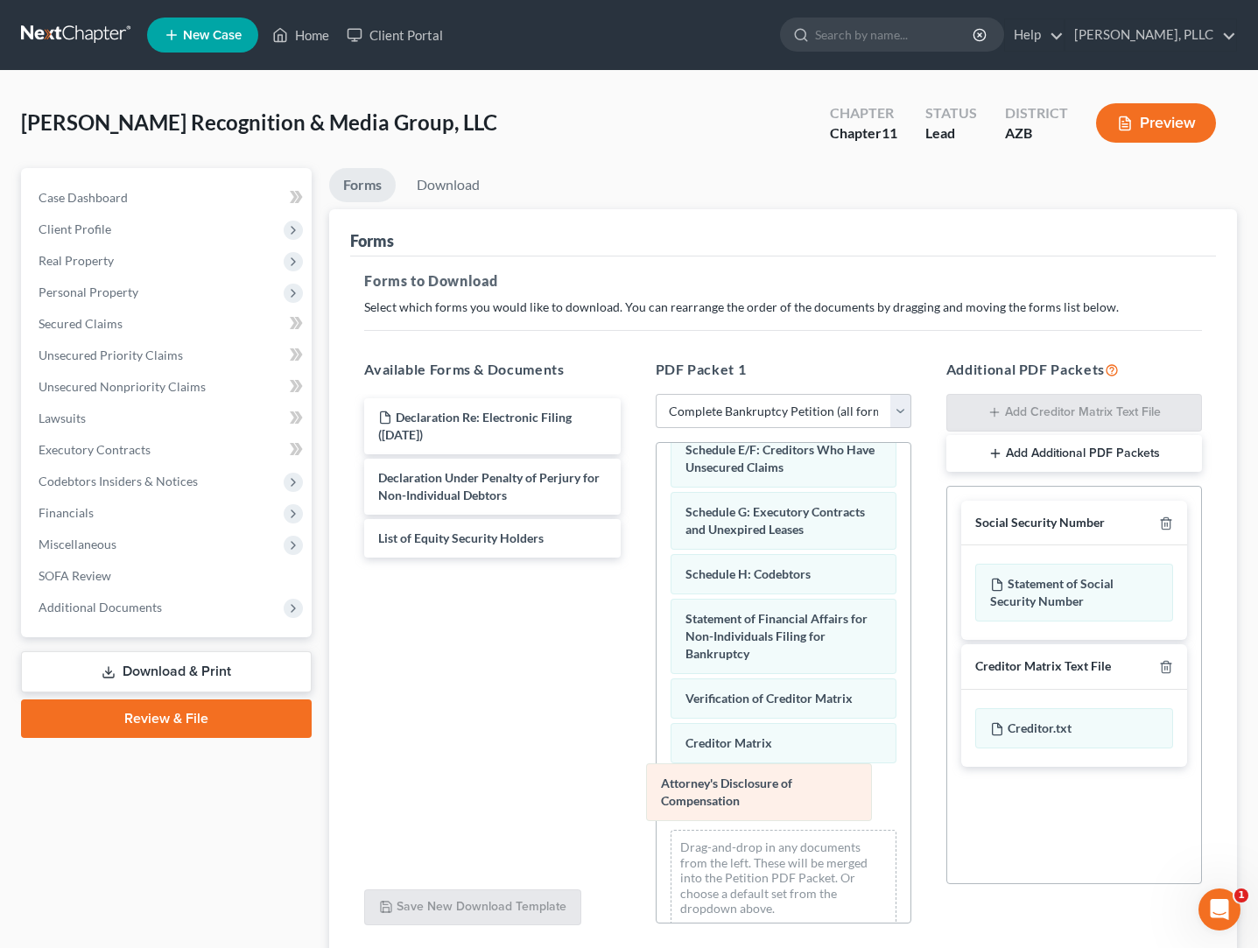
scroll to position [293, 0]
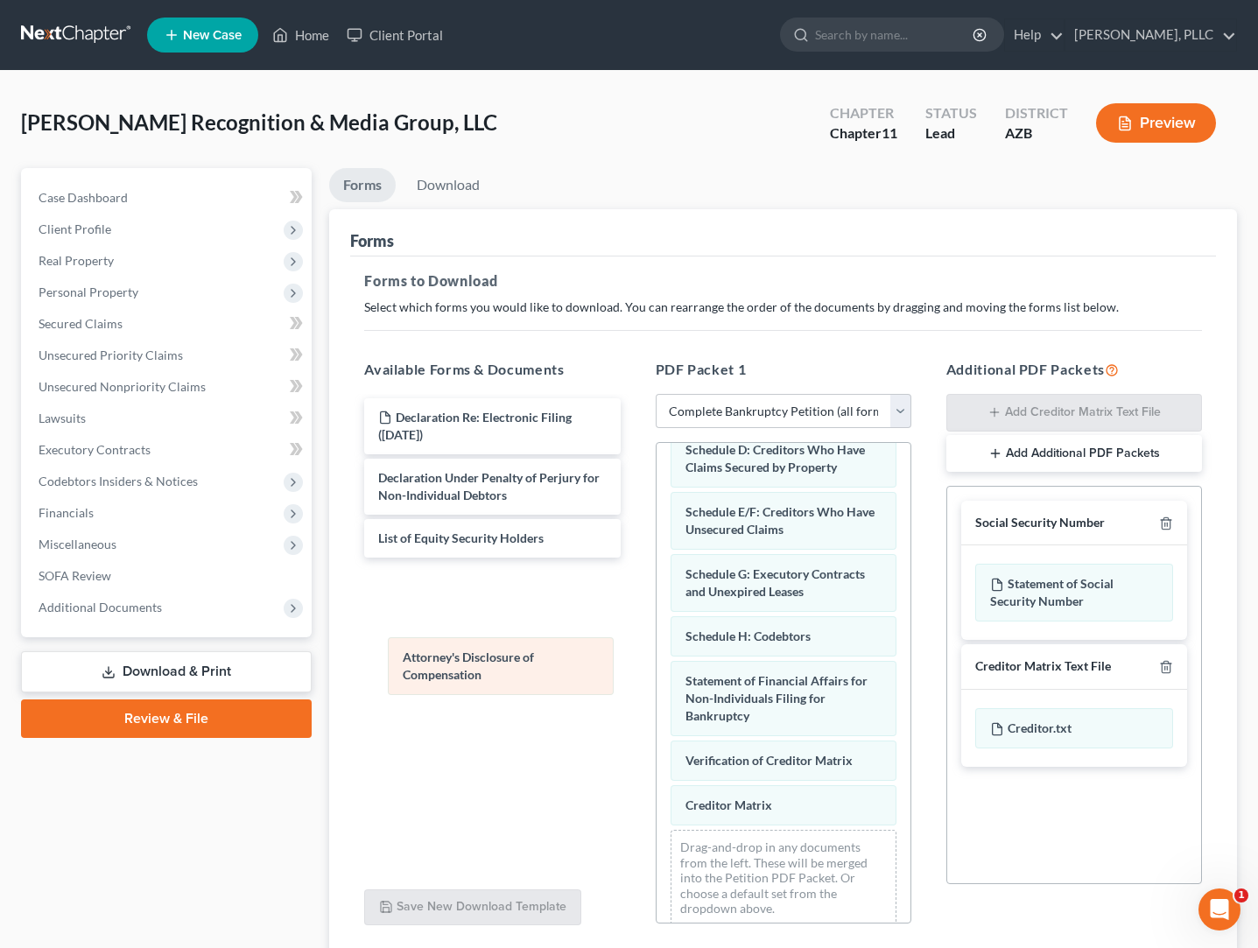
drag, startPoint x: 722, startPoint y: 811, endPoint x: 431, endPoint y: 671, distance: 323.4
click at [656, 671] on div "Attorney's Disclosure of Compensation Voluntary Petition for Non-Individuals Fi…" at bounding box center [783, 545] width 254 height 790
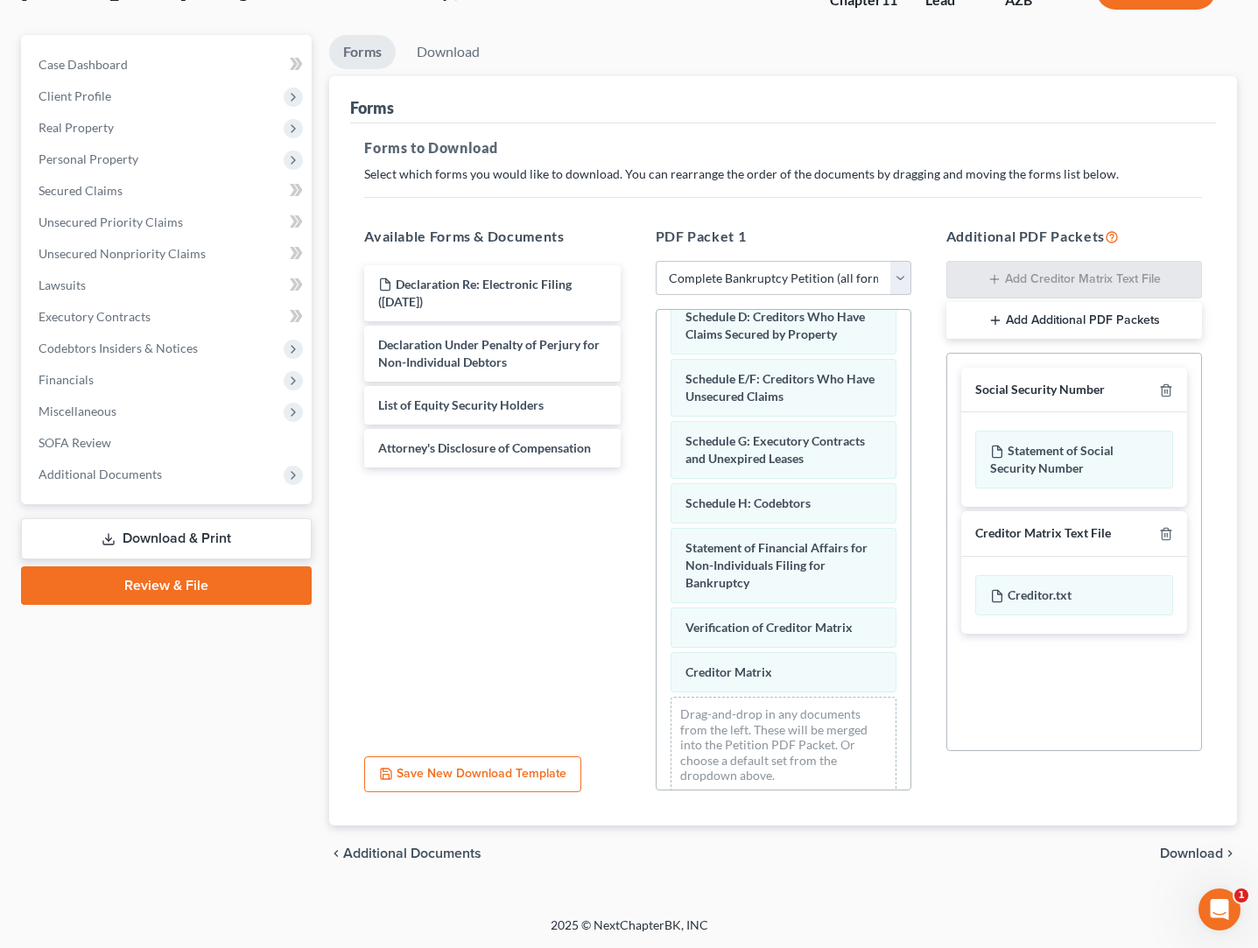
scroll to position [133, 0]
click at [1174, 848] on span "Download" at bounding box center [1191, 853] width 63 height 14
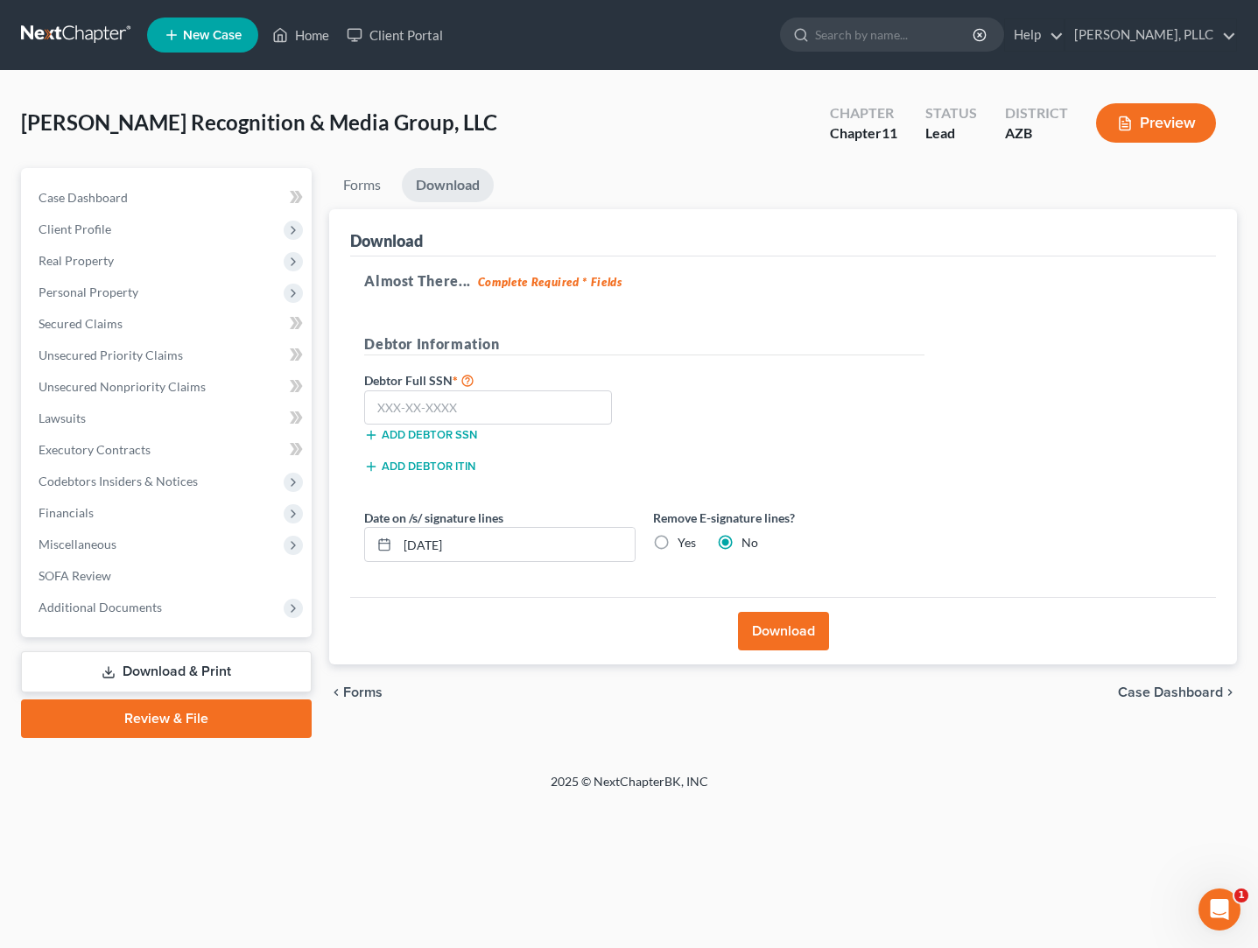
scroll to position [0, 0]
click at [537, 401] on input "text" at bounding box center [488, 407] width 248 height 35
type input "902-38-5792"
click at [780, 646] on button "Download" at bounding box center [783, 631] width 91 height 39
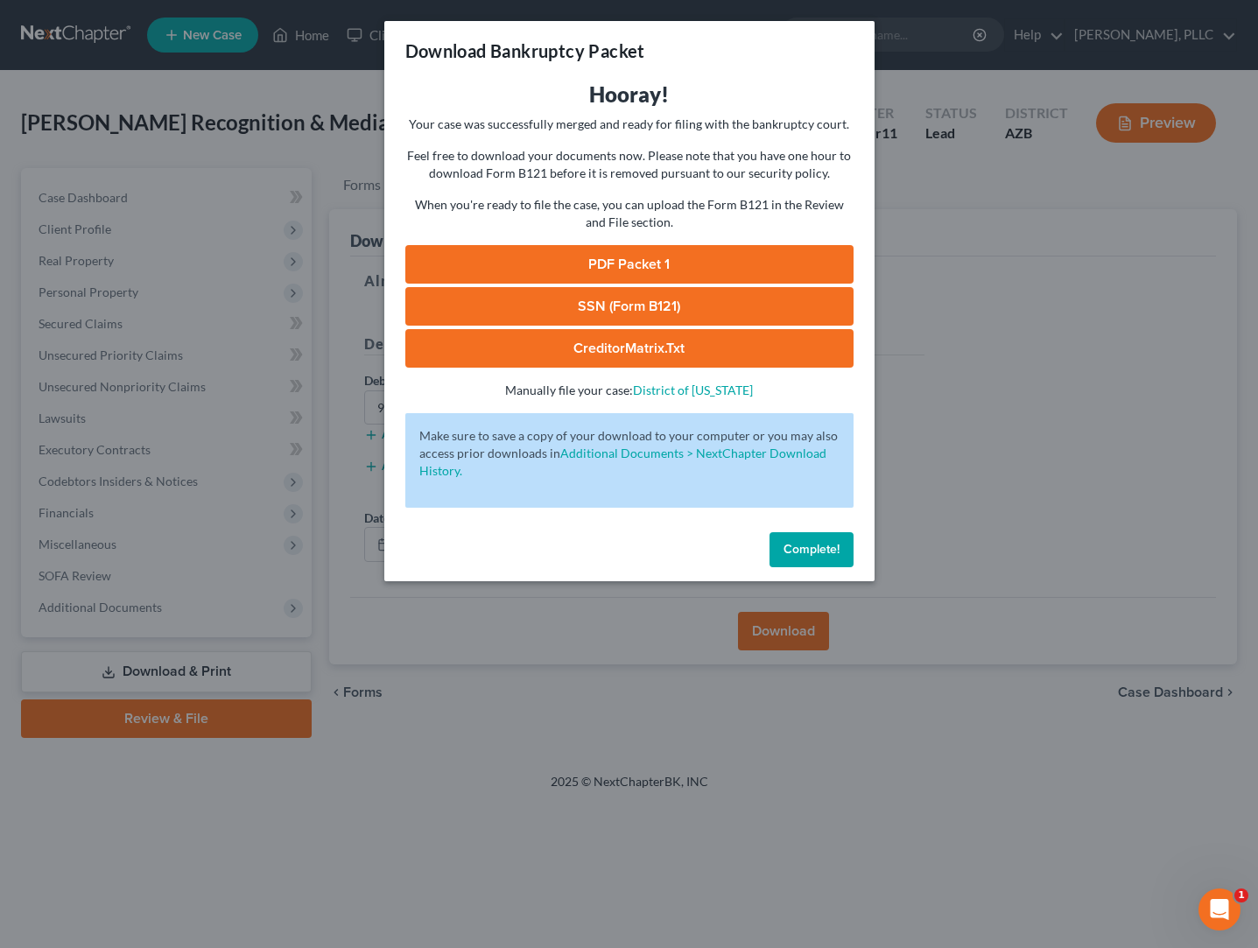
click at [618, 259] on link "PDF Packet 1" at bounding box center [629, 264] width 448 height 39
